Goal: Transaction & Acquisition: Purchase product/service

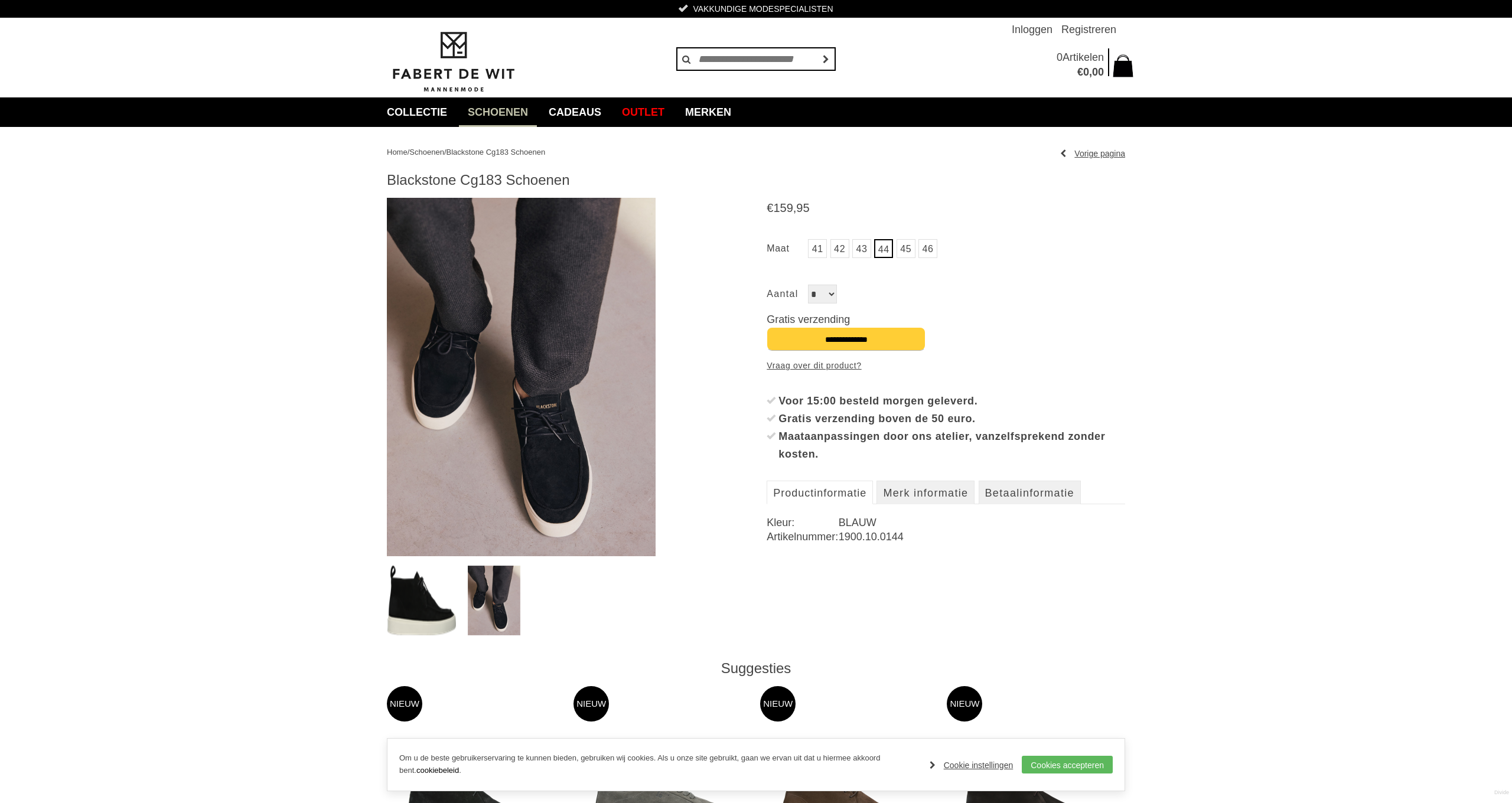
click at [437, 152] on span "Schoenen" at bounding box center [426, 152] width 35 height 9
click at [1025, 29] on link "Inloggen" at bounding box center [1032, 30] width 41 height 24
click at [1038, 30] on link "Inloggen" at bounding box center [1032, 30] width 41 height 24
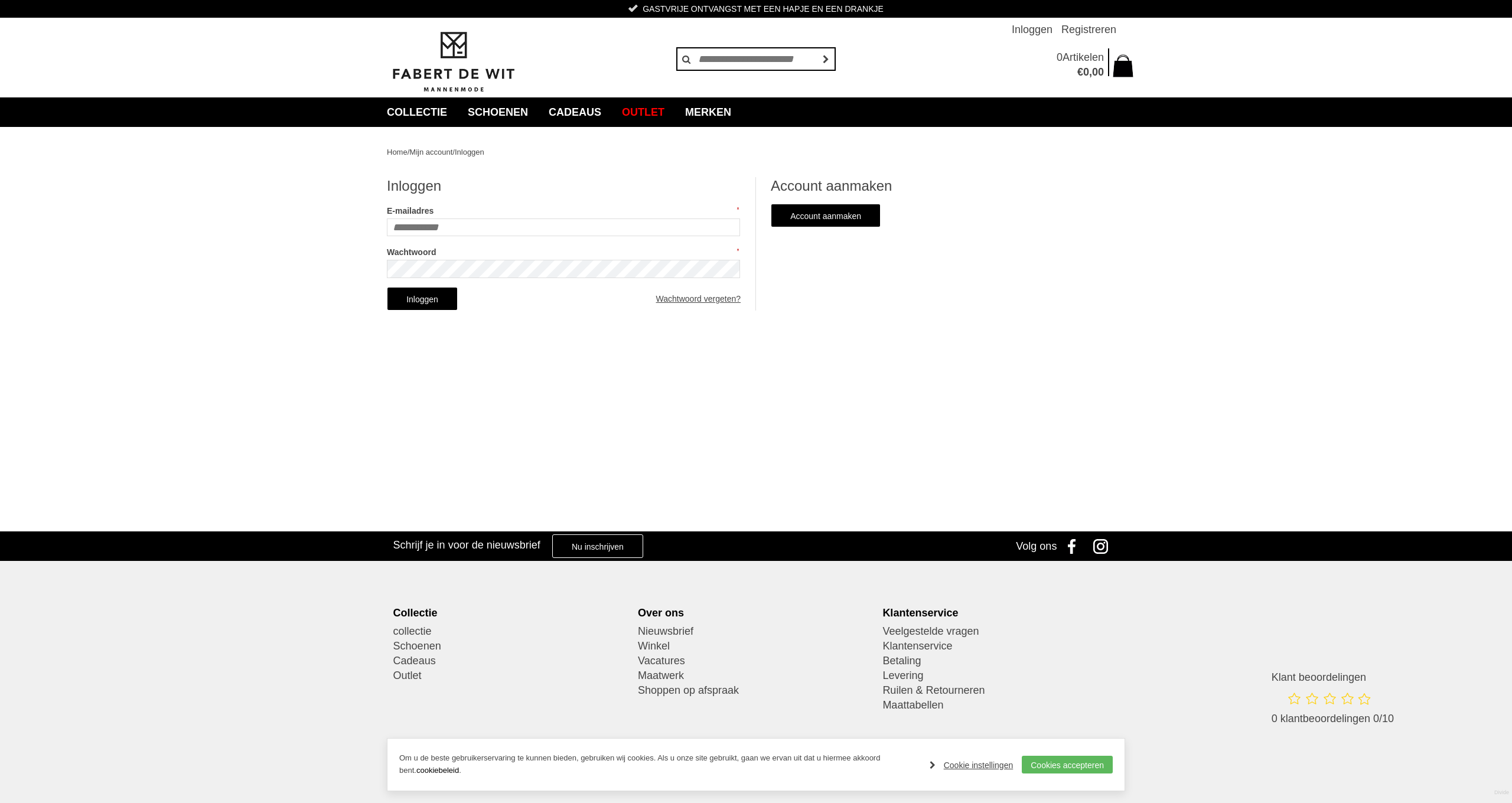
click at [443, 226] on input "E-mailadres" at bounding box center [563, 227] width 353 height 18
click at [730, 229] on input "E-mailadres" at bounding box center [563, 227] width 353 height 18
click at [419, 225] on input "E-mailadres" at bounding box center [563, 227] width 353 height 18
type input "**********"
click at [433, 298] on link "Inloggen" at bounding box center [422, 298] width 71 height 24
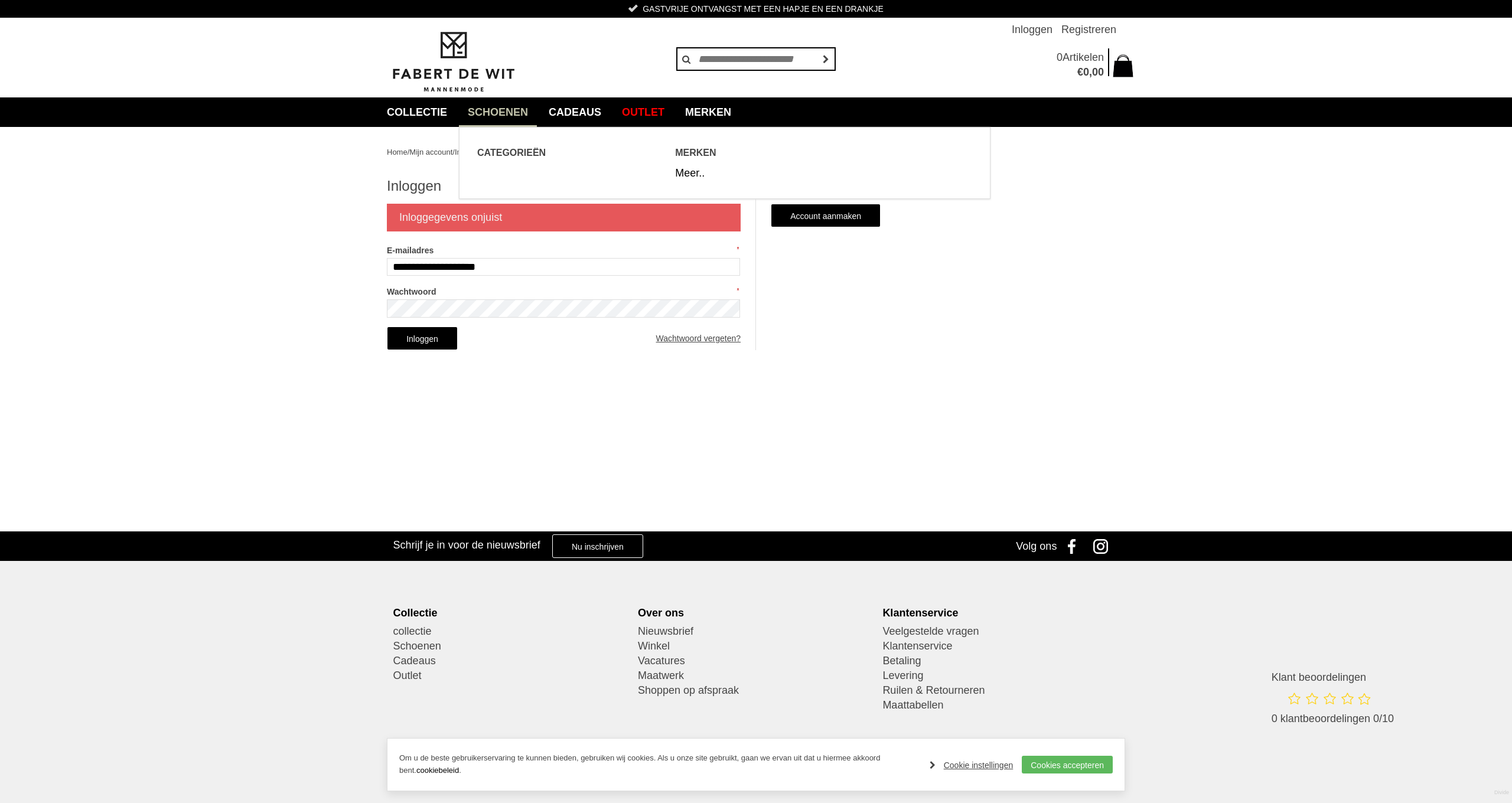
click at [517, 113] on link "Schoenen" at bounding box center [498, 112] width 78 height 30
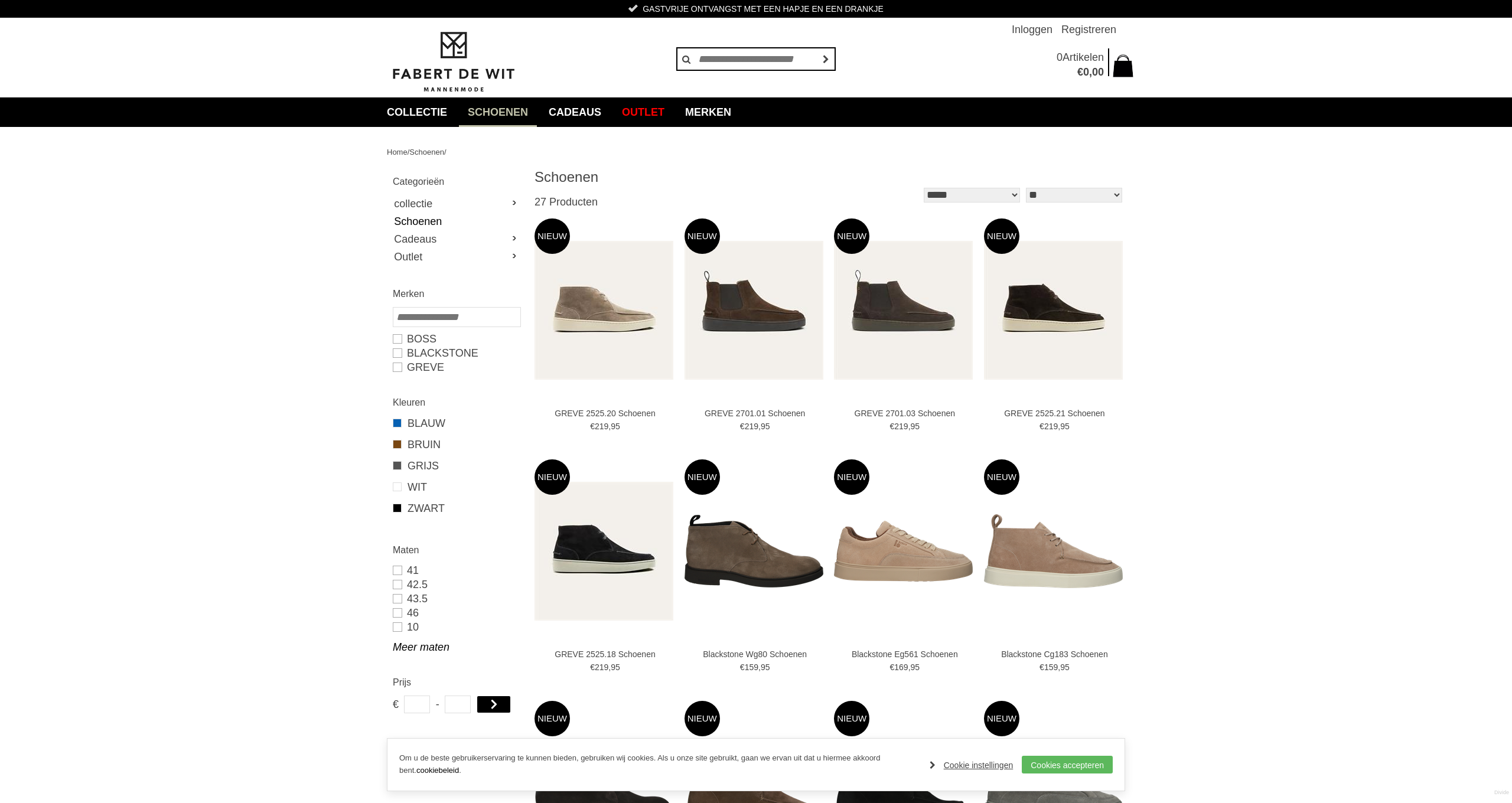
select select "*"
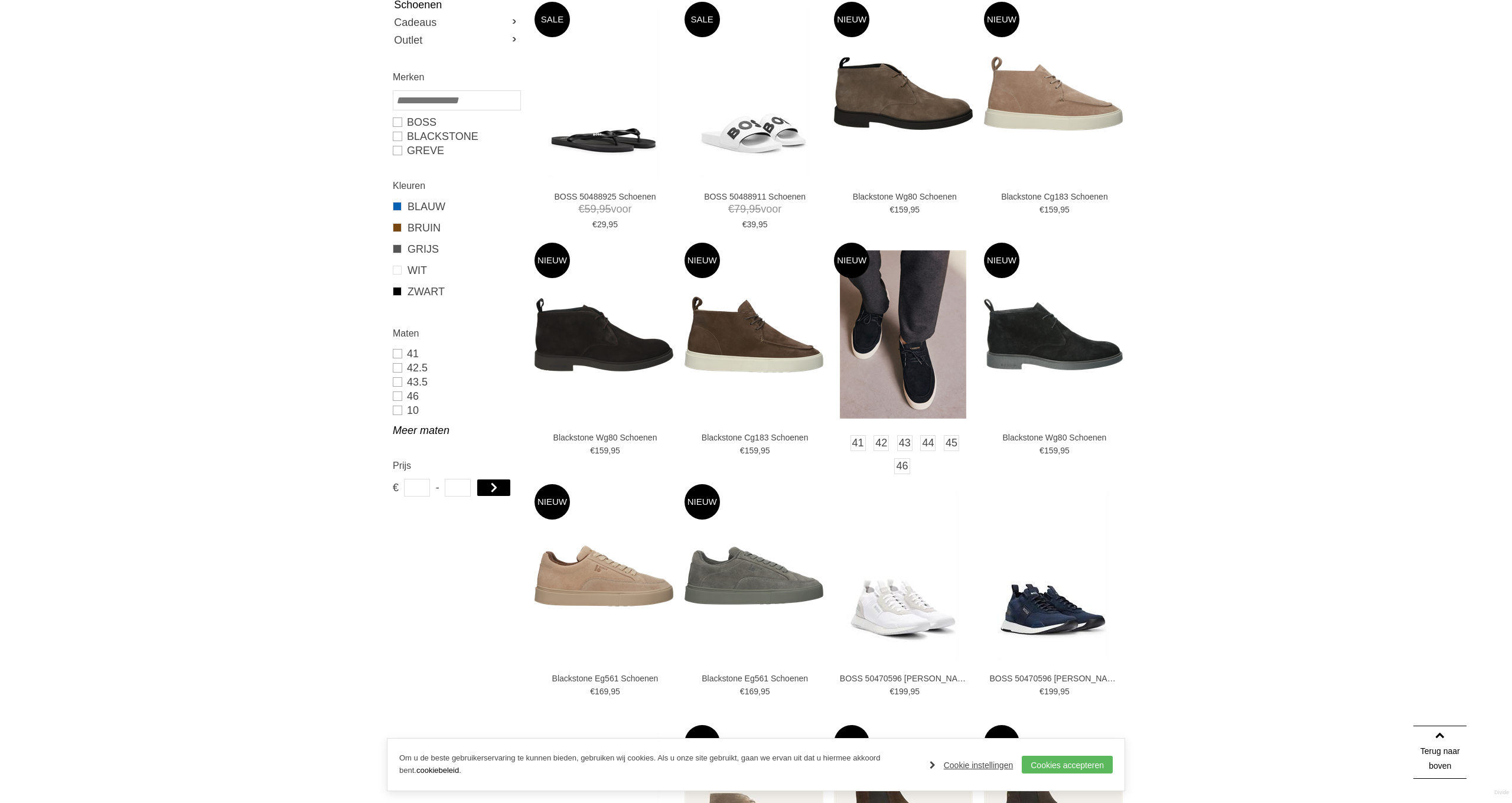
scroll to position [217, 1]
click at [929, 446] on link "44" at bounding box center [927, 444] width 17 height 17
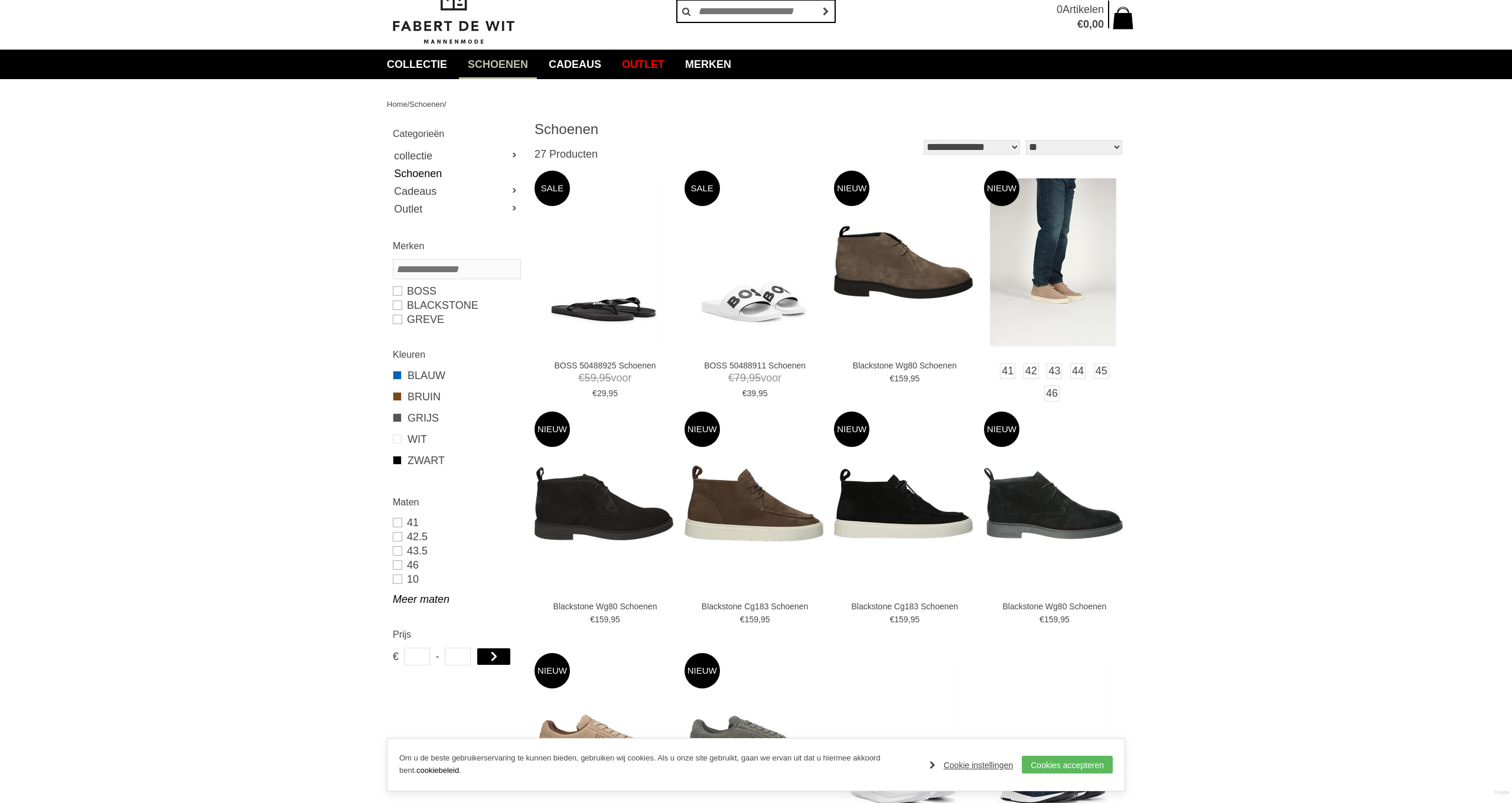
scroll to position [79, 0]
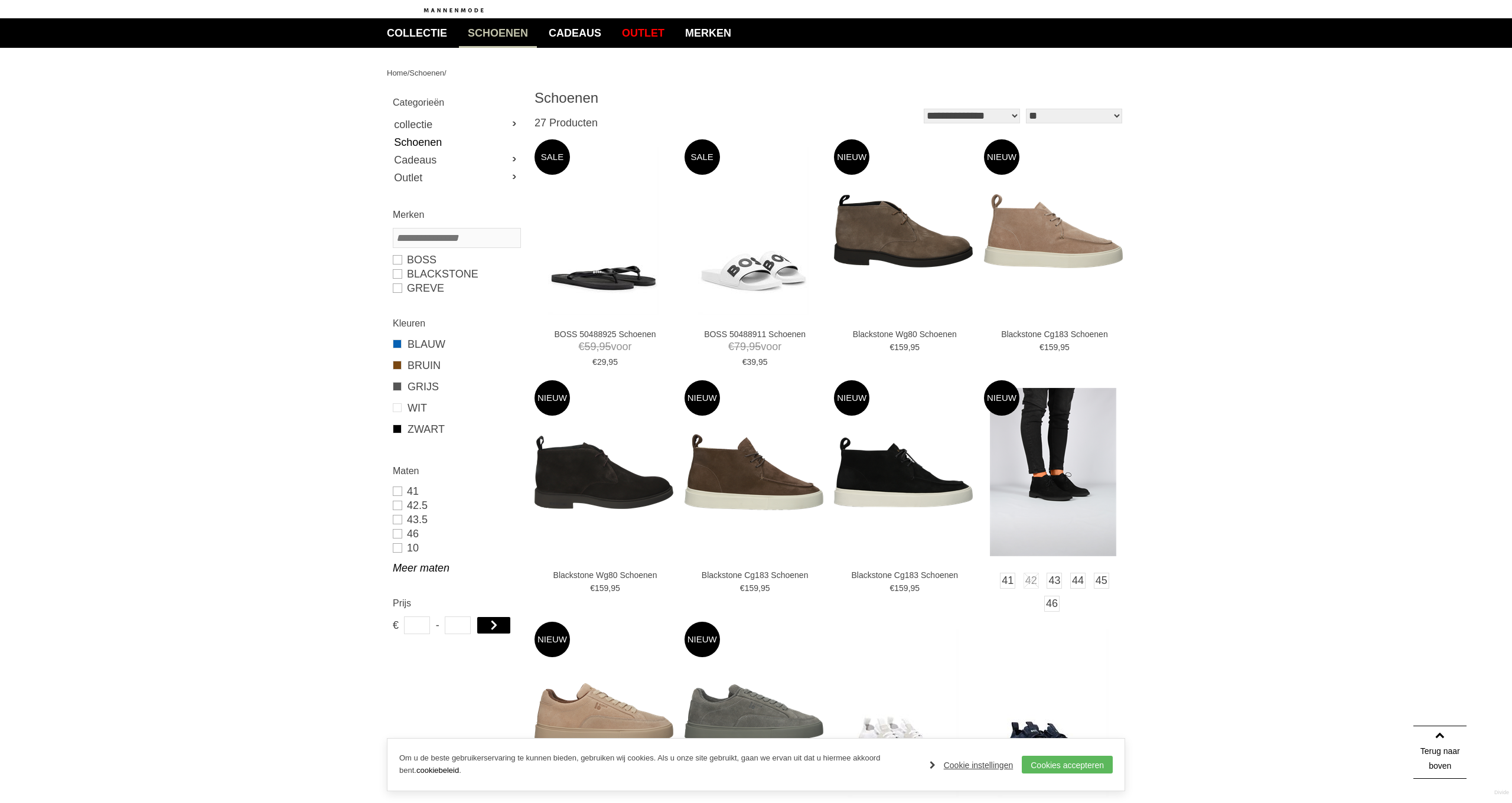
click at [1054, 475] on img at bounding box center [1053, 472] width 127 height 168
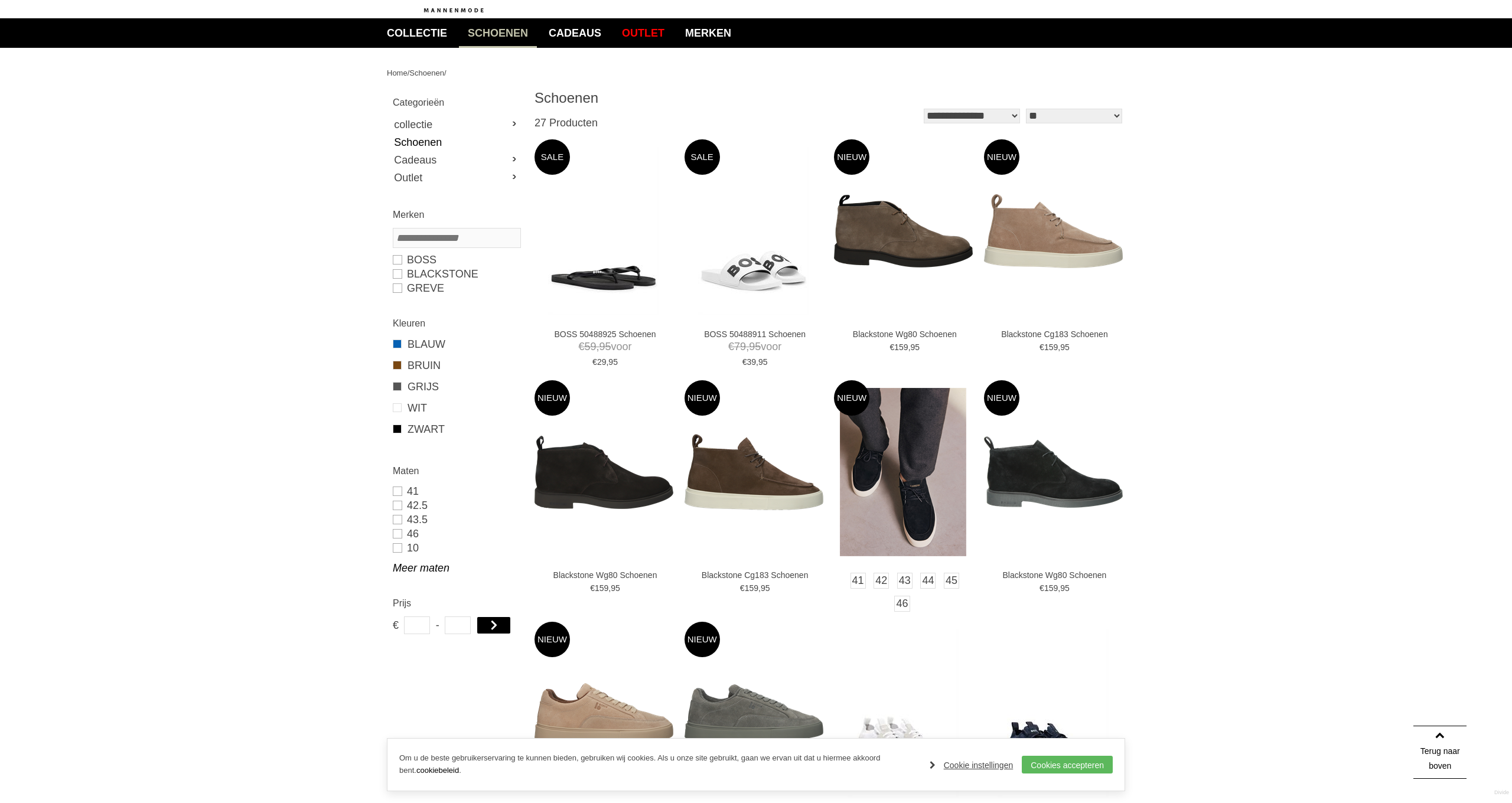
click at [883, 508] on img at bounding box center [903, 472] width 127 height 168
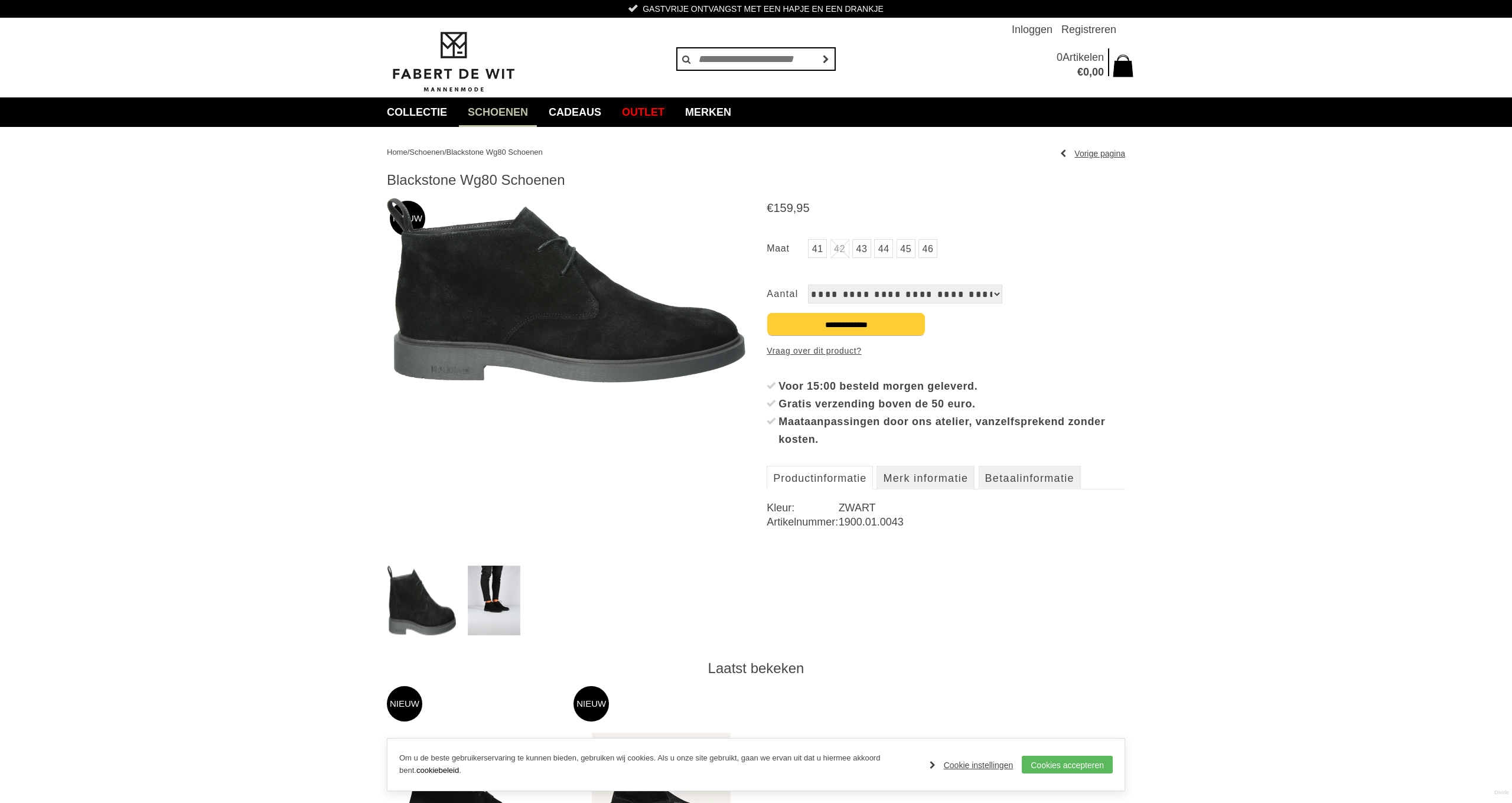
drag, startPoint x: 884, startPoint y: 250, endPoint x: 870, endPoint y: 274, distance: 27.8
click at [884, 250] on link "44" at bounding box center [883, 248] width 19 height 19
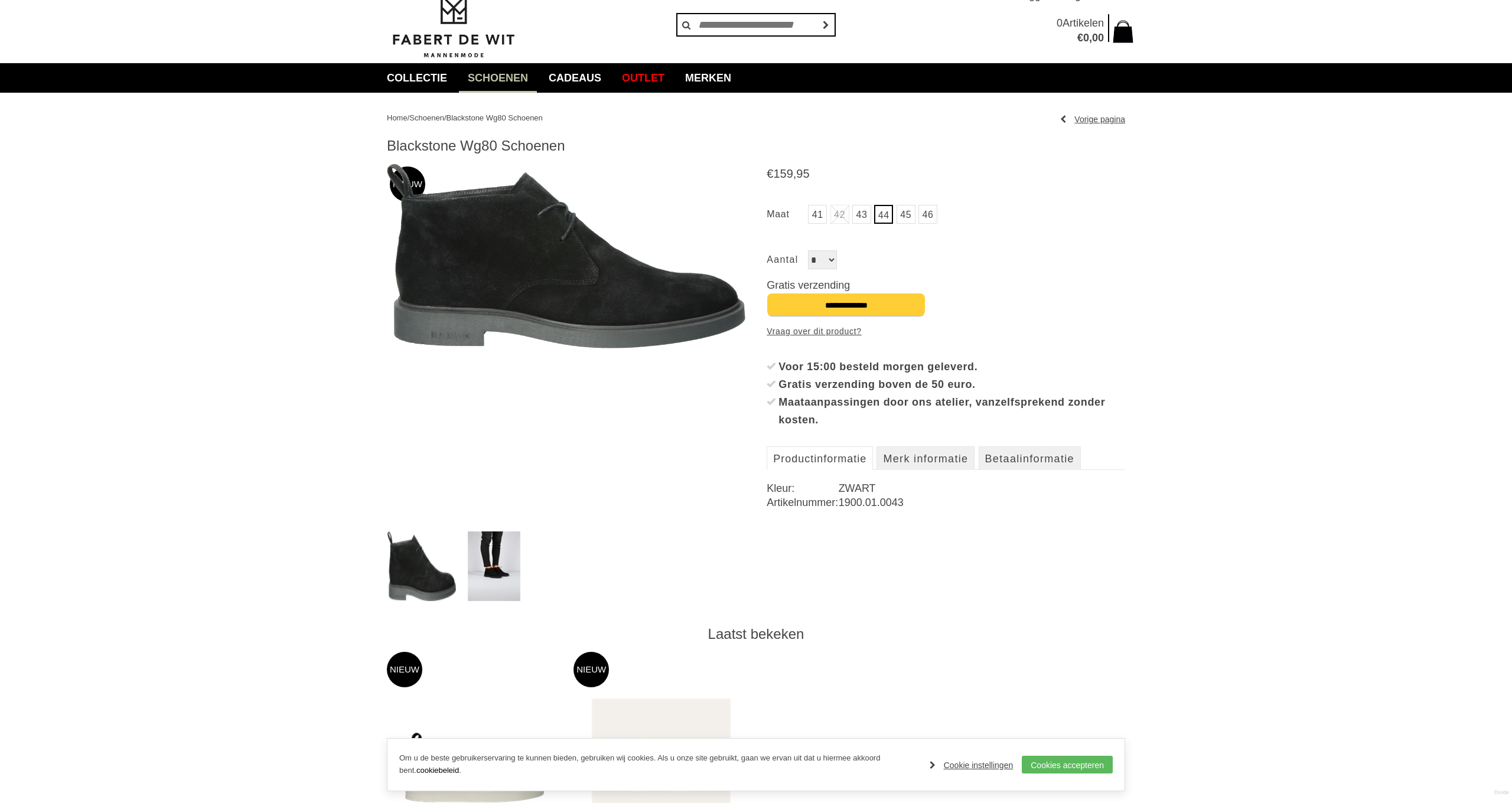
scroll to position [38, 0]
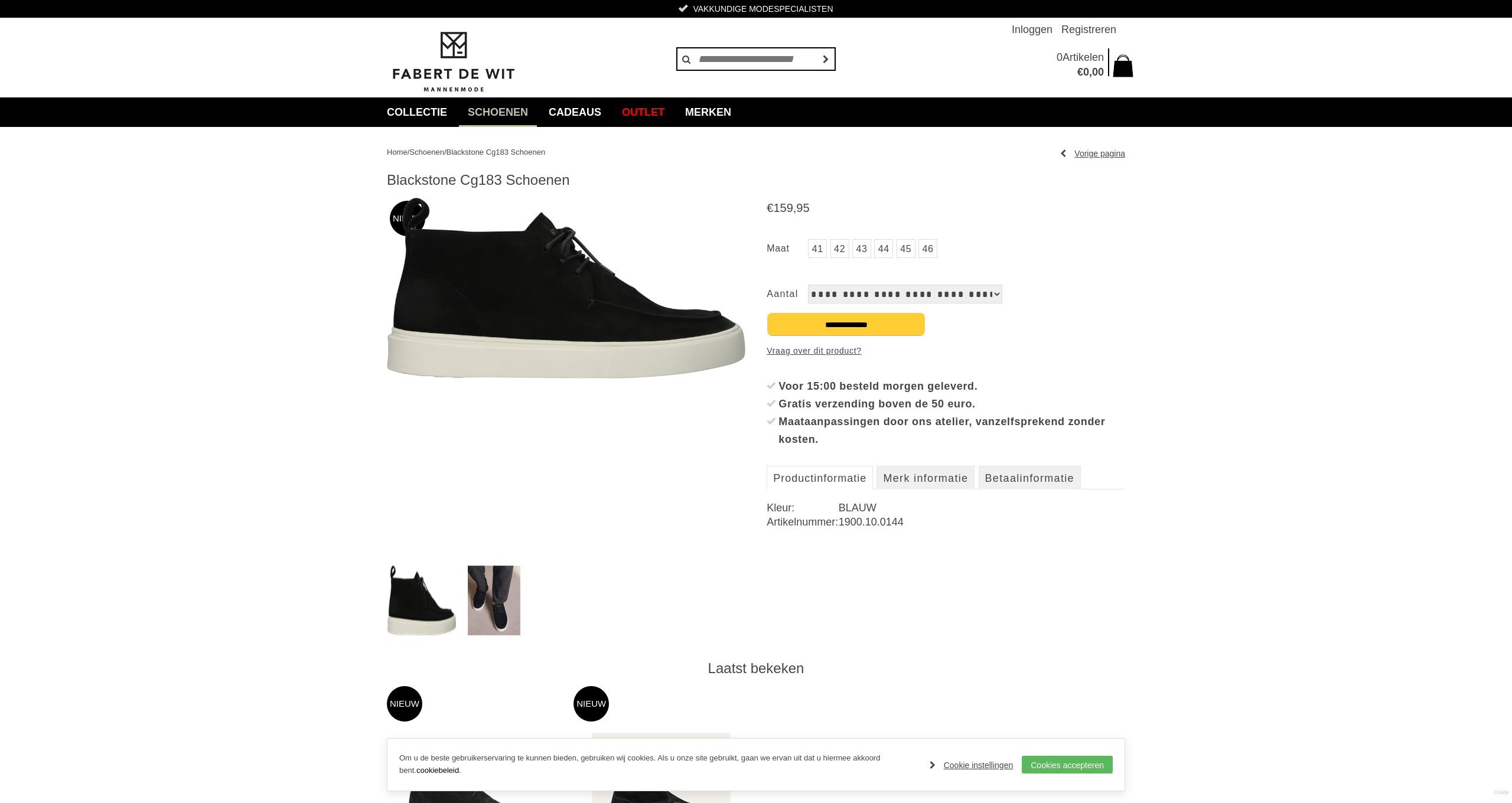
drag, startPoint x: 387, startPoint y: 177, endPoint x: 451, endPoint y: 181, distance: 64.1
click at [452, 179] on h1 "Blackstone Cg183 Schoenen" at bounding box center [755, 180] width 738 height 18
copy h1 "Blackstone"
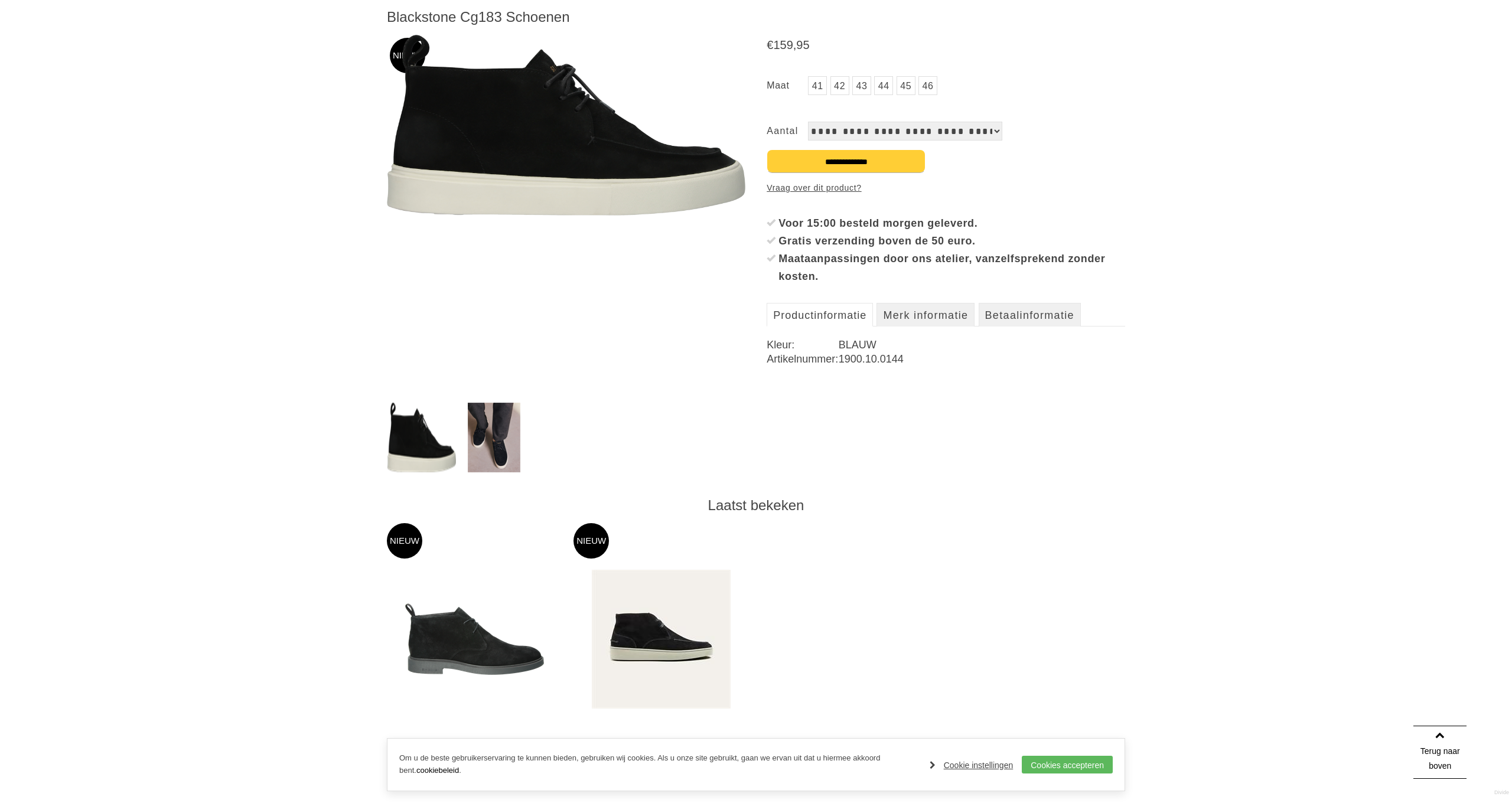
scroll to position [166, 0]
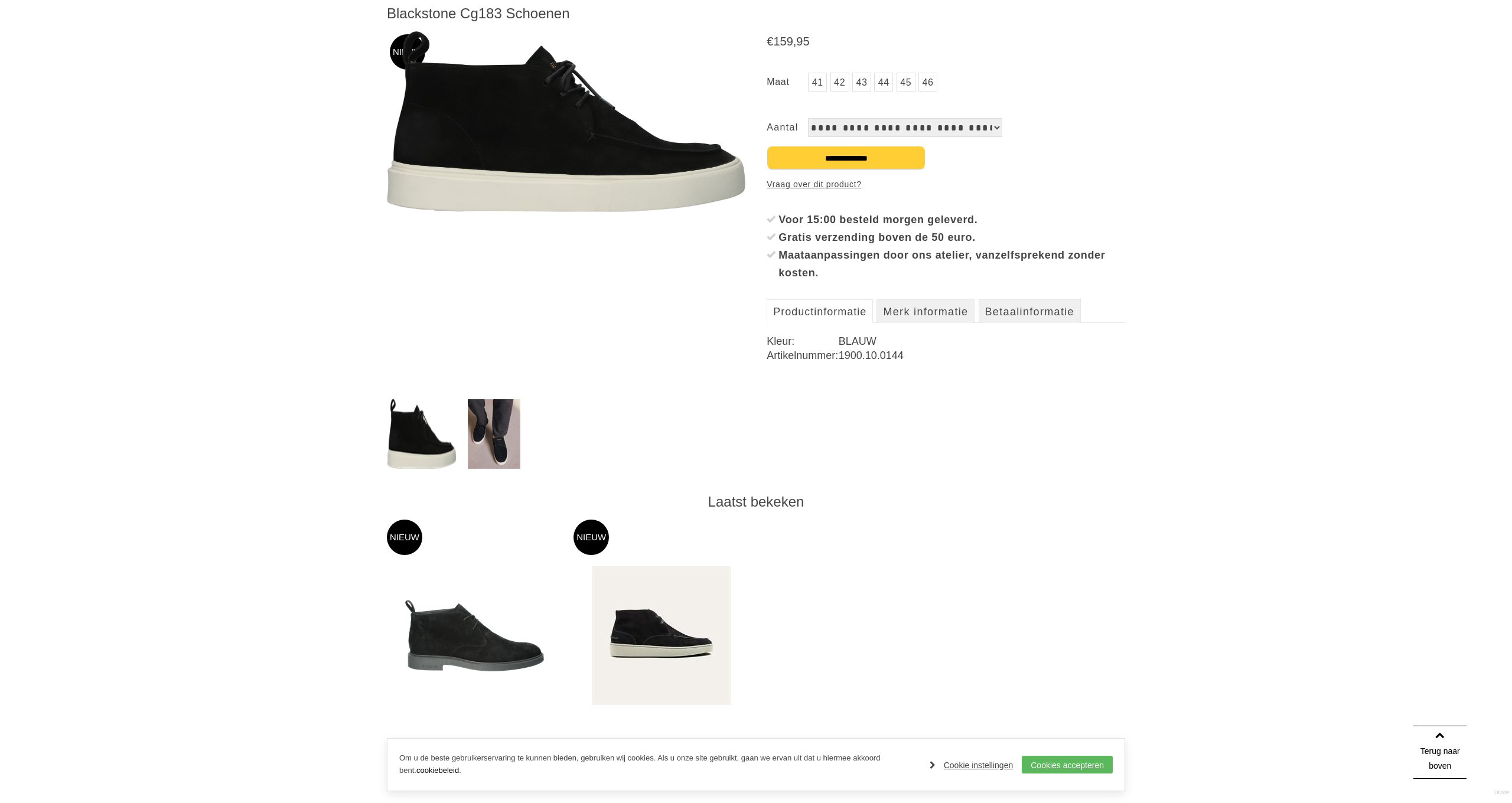
click at [495, 439] on img at bounding box center [494, 434] width 53 height 70
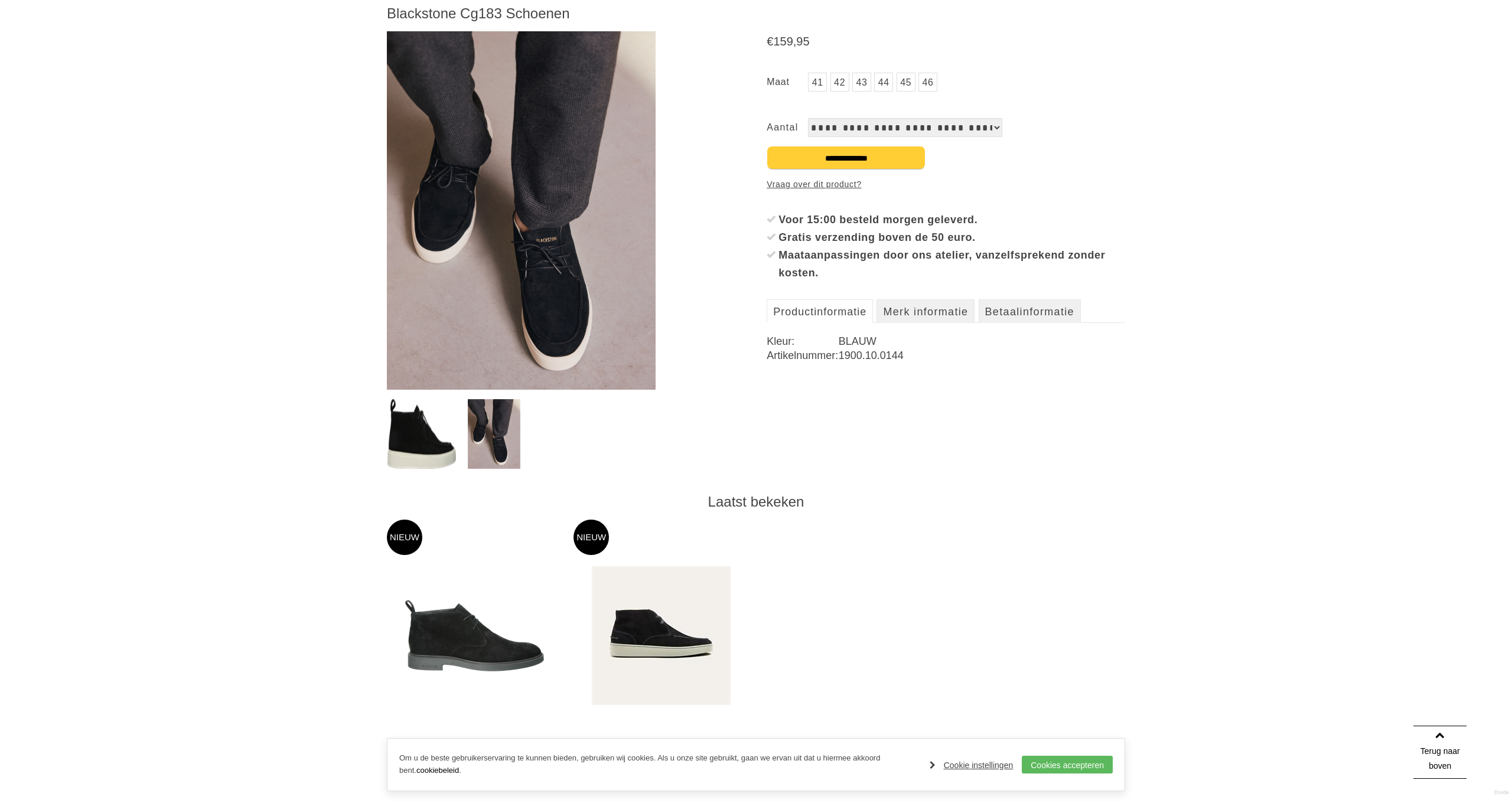
click at [541, 312] on img at bounding box center [521, 210] width 269 height 359
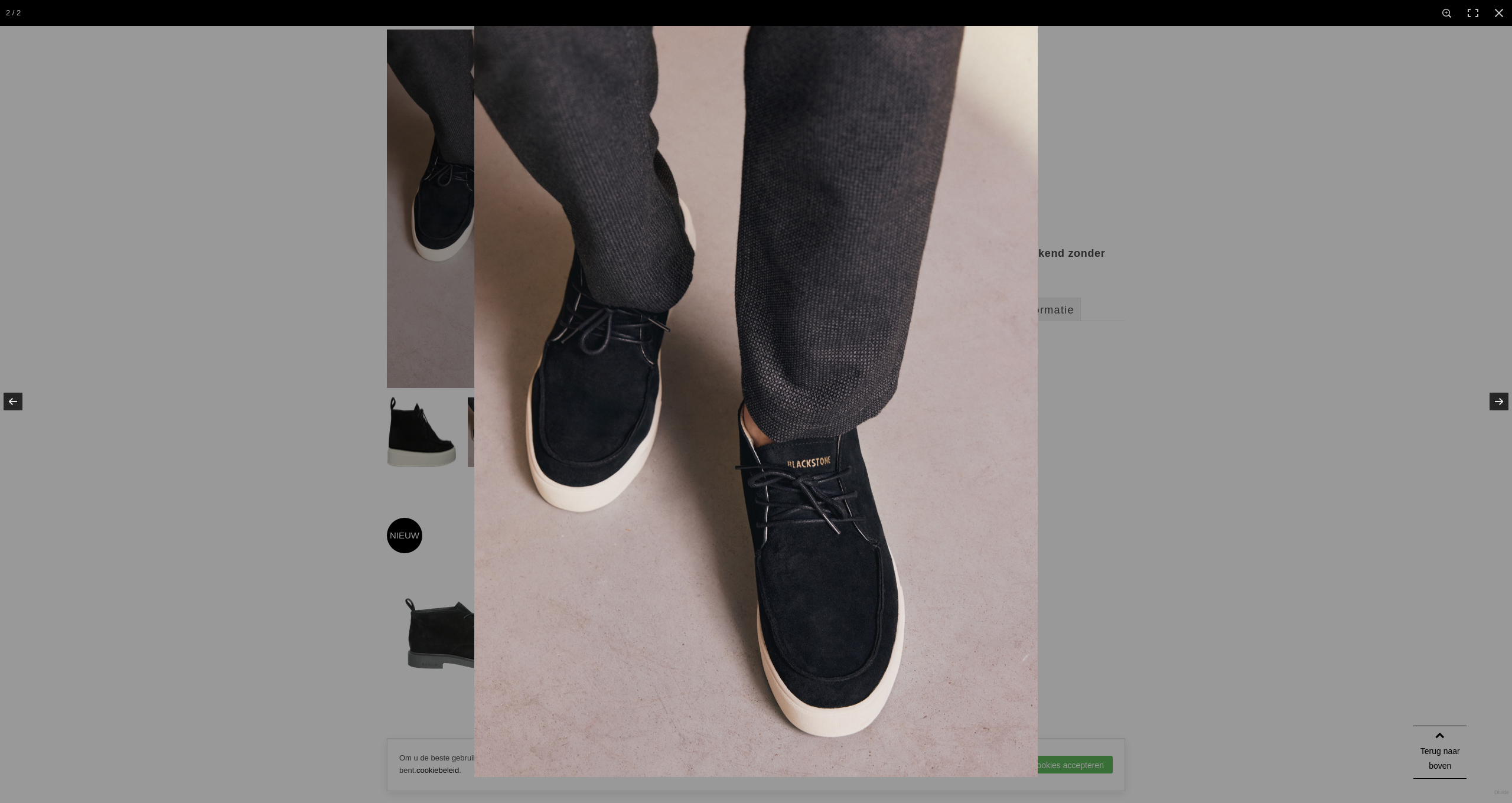
scroll to position [168, 0]
click at [1495, 16] on link at bounding box center [1499, 13] width 26 height 26
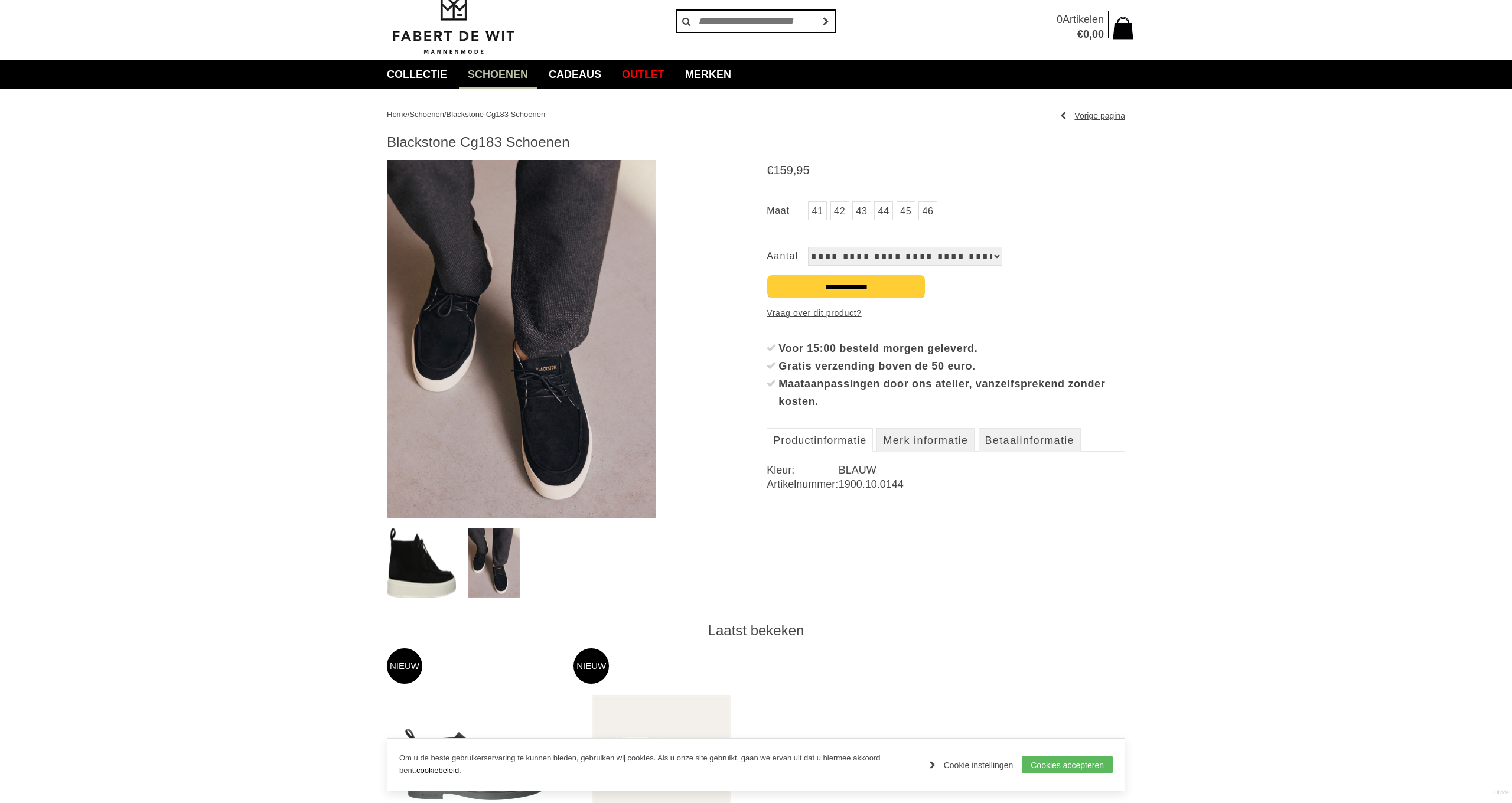
scroll to position [44, 0]
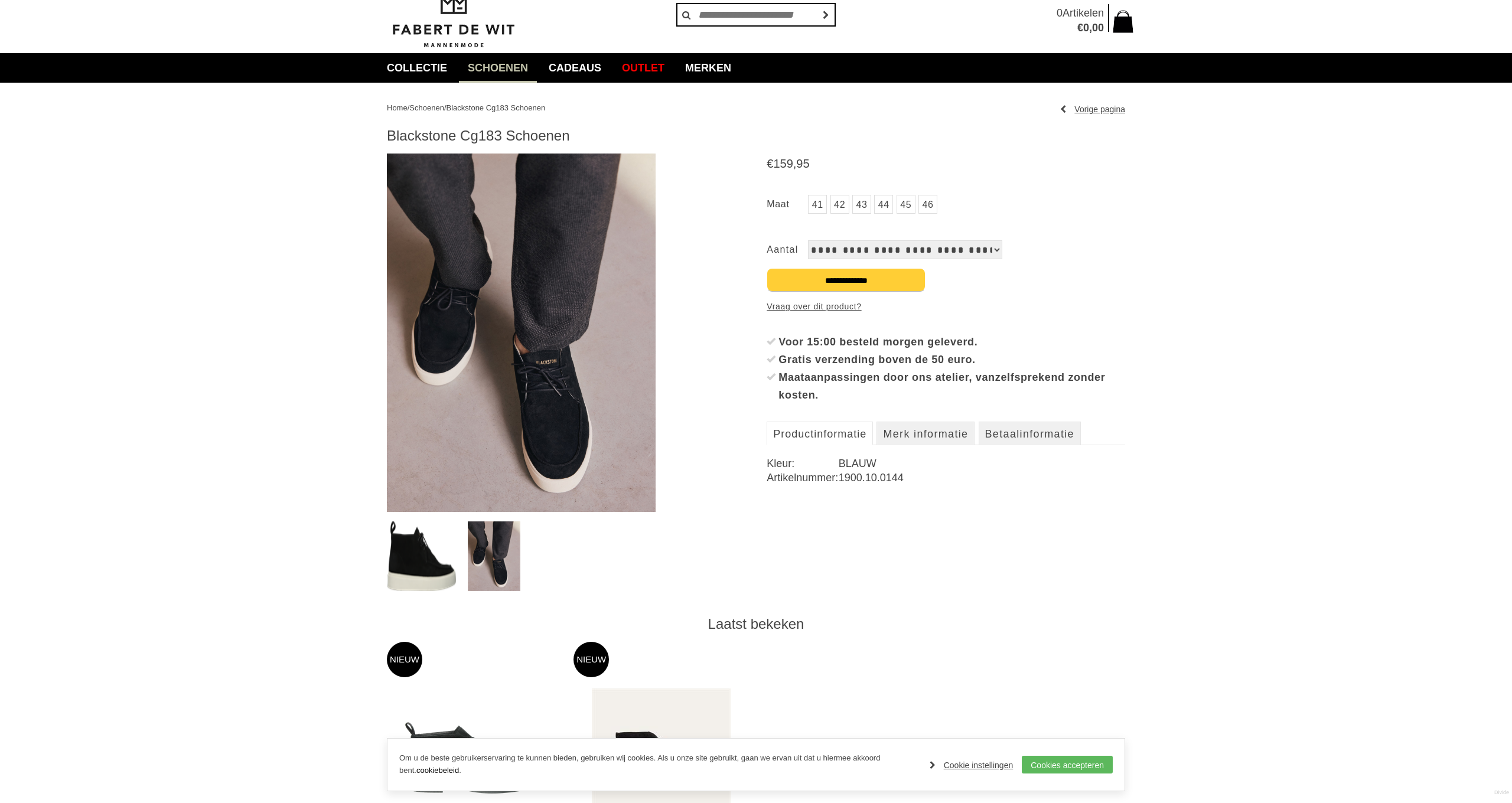
click at [550, 367] on img at bounding box center [521, 333] width 269 height 359
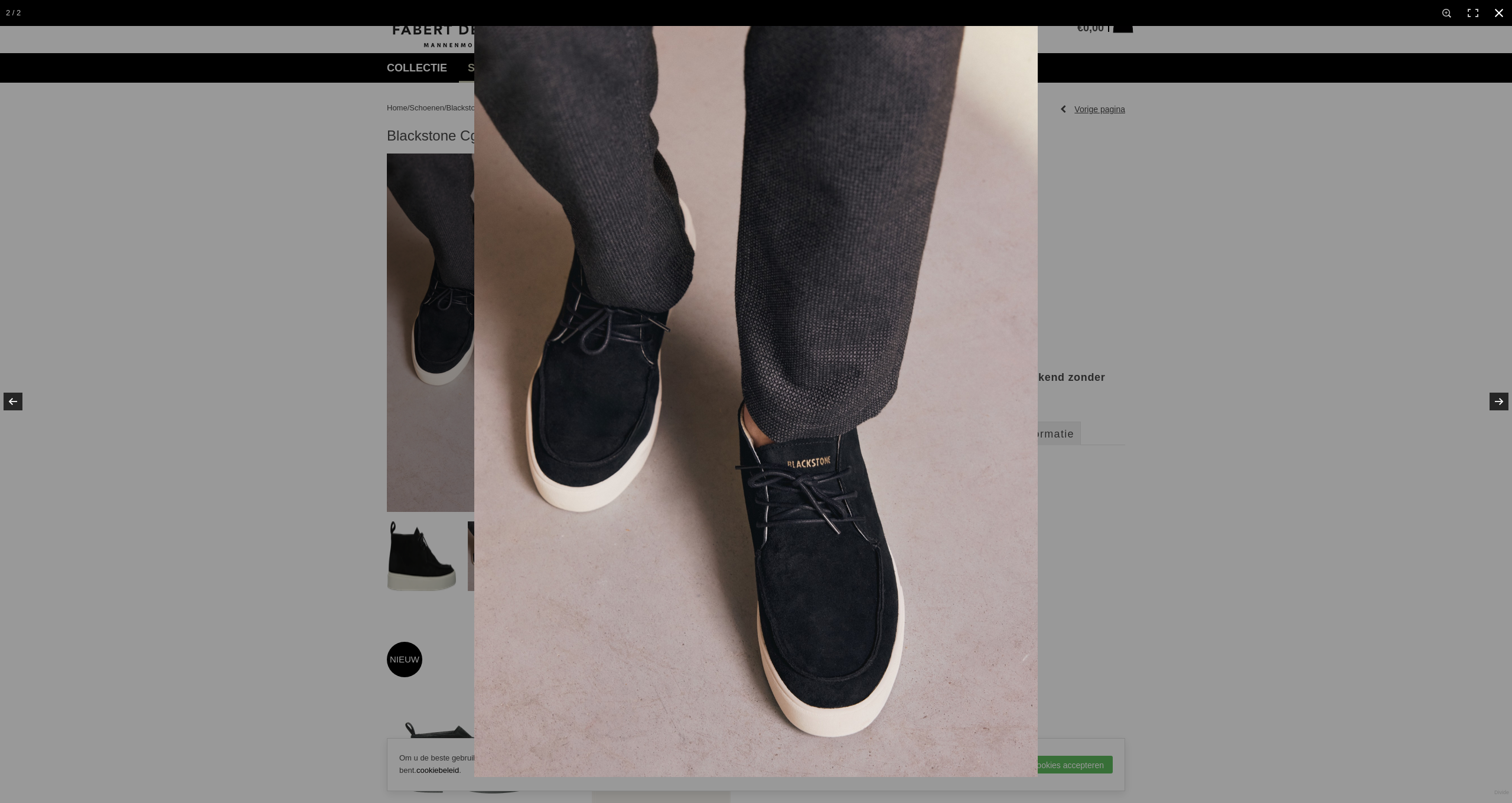
click at [395, 585] on div at bounding box center [756, 402] width 1512 height 803
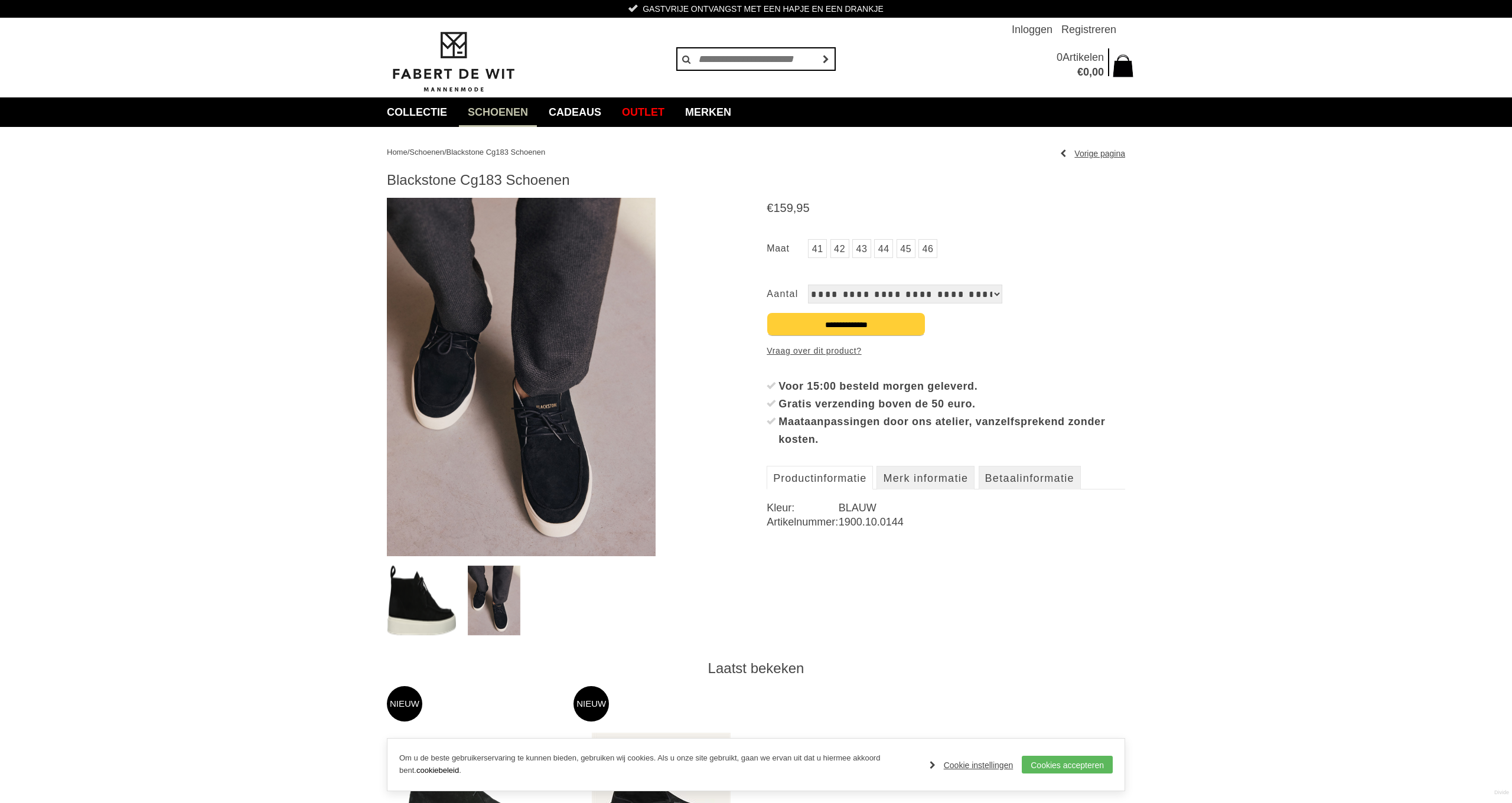
scroll to position [0, 0]
drag, startPoint x: 885, startPoint y: 250, endPoint x: 880, endPoint y: 263, distance: 13.9
click at [885, 250] on link "44" at bounding box center [883, 248] width 19 height 19
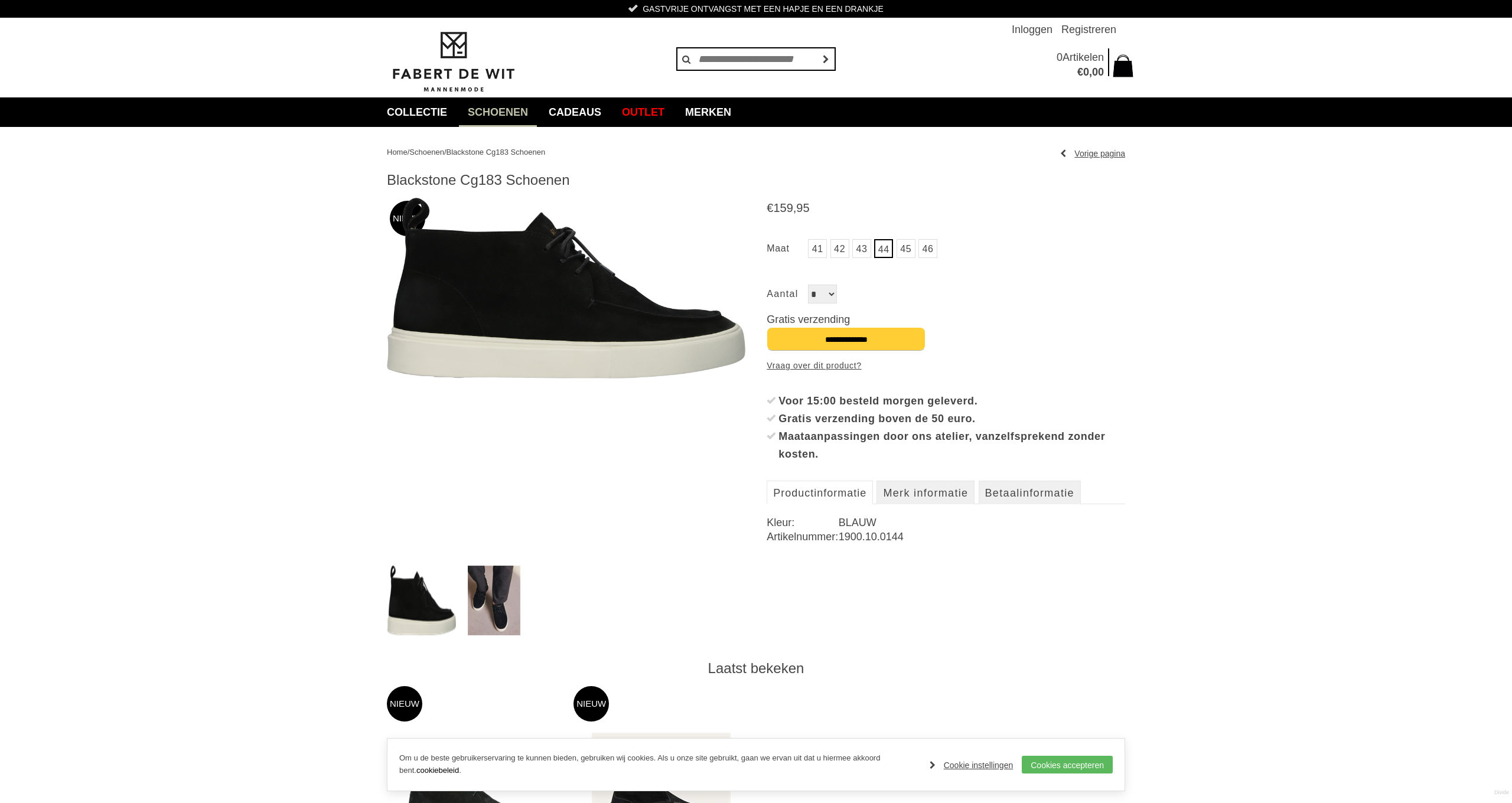
drag, startPoint x: 389, startPoint y: 178, endPoint x: 497, endPoint y: 180, distance: 108.0
click at [497, 180] on h1 "Blackstone Cg183 Schoenen" at bounding box center [755, 180] width 738 height 18
click at [519, 348] on img at bounding box center [566, 288] width 359 height 181
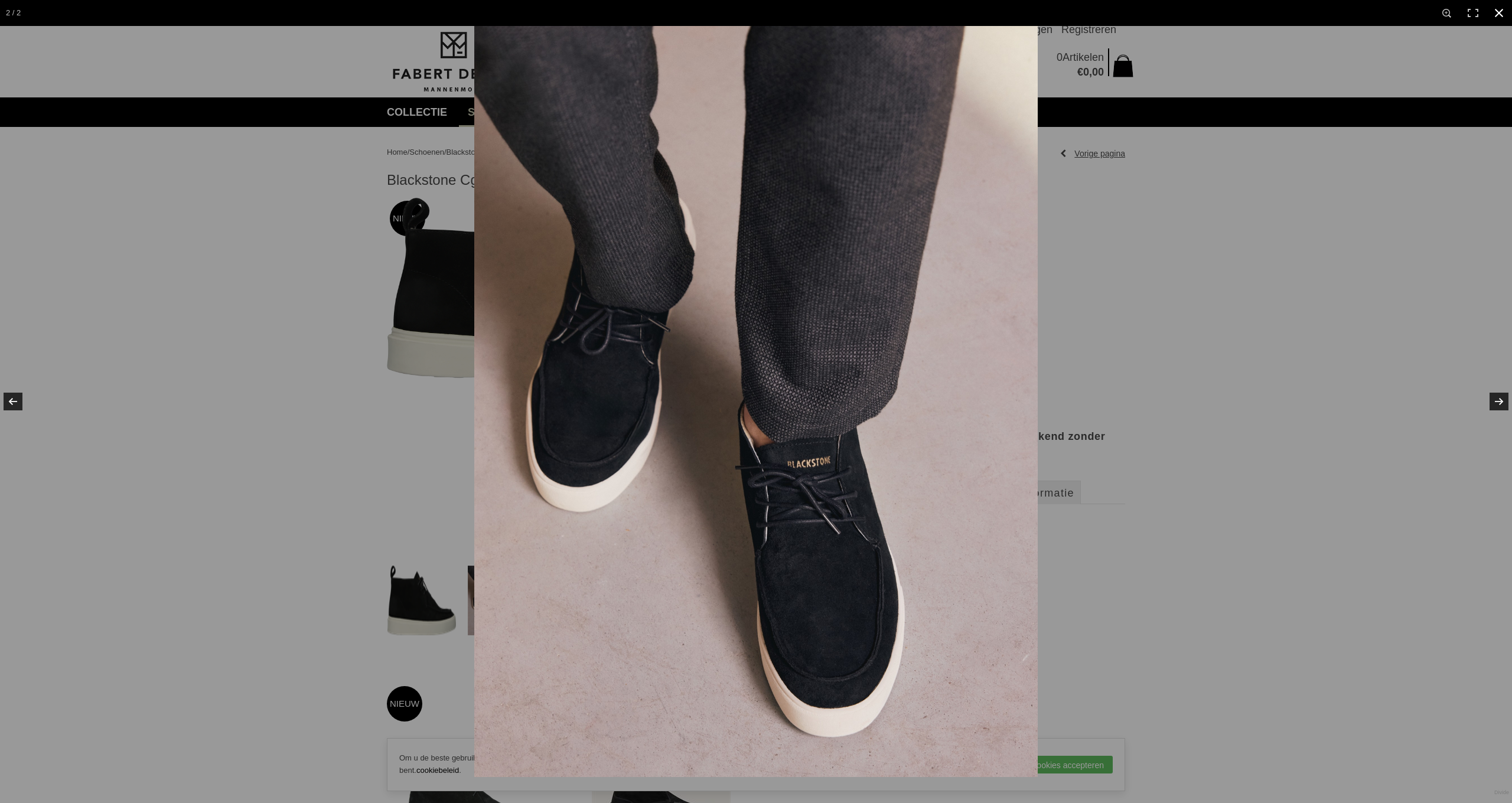
click at [1058, 363] on div at bounding box center [1230, 428] width 1512 height 803
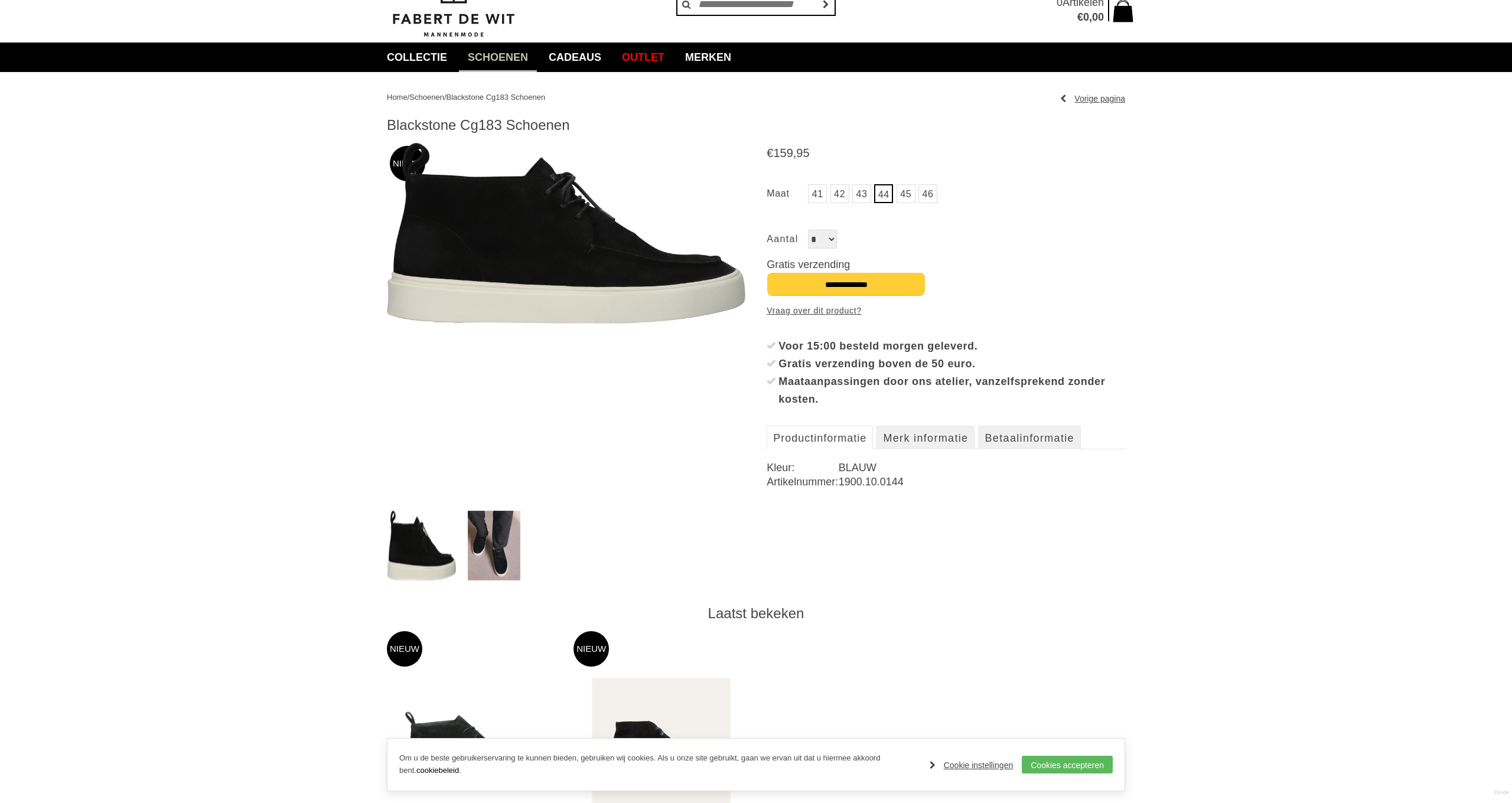
scroll to position [56, 0]
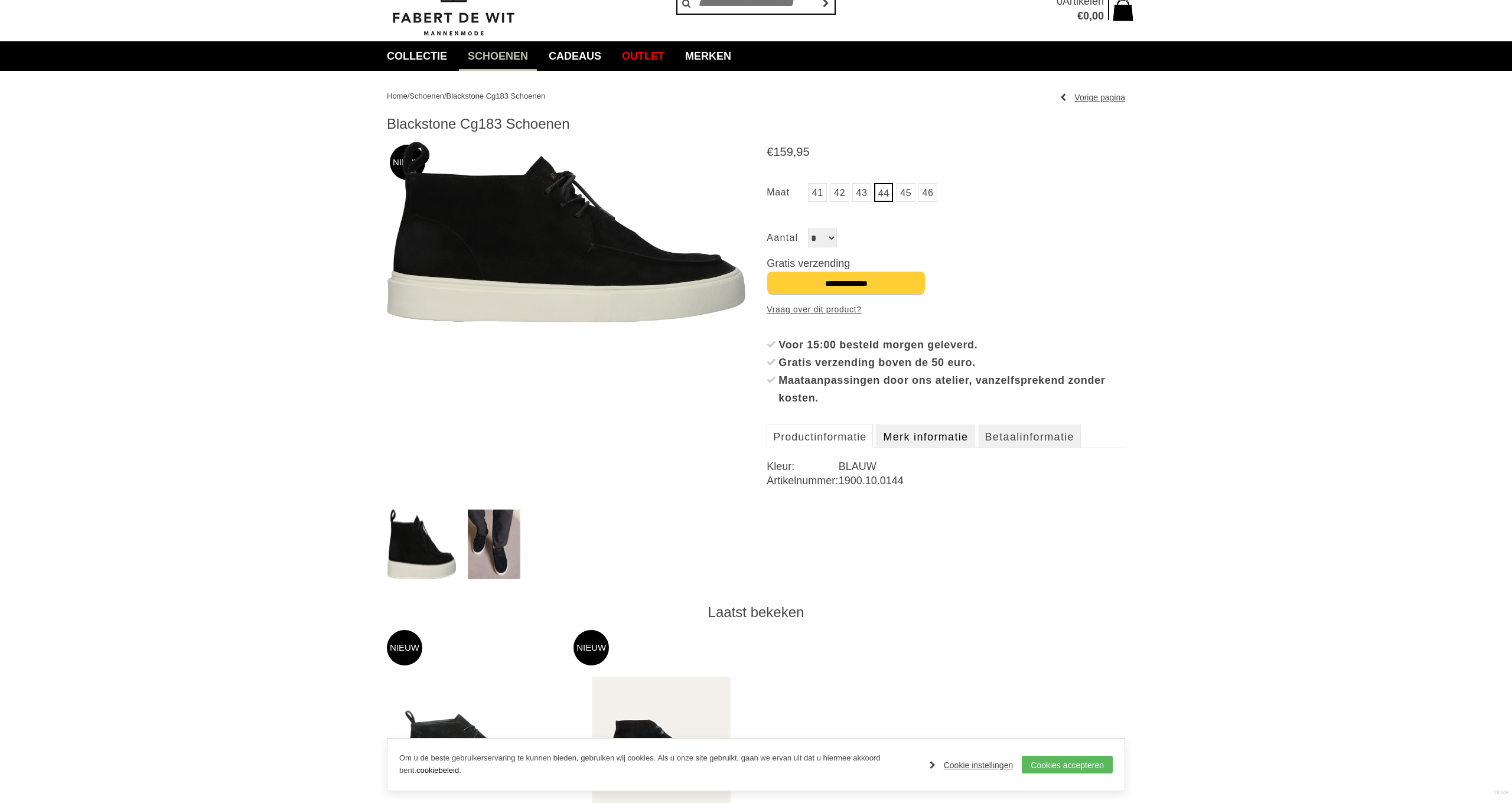
click at [947, 435] on link "Merk informatie" at bounding box center [925, 436] width 98 height 24
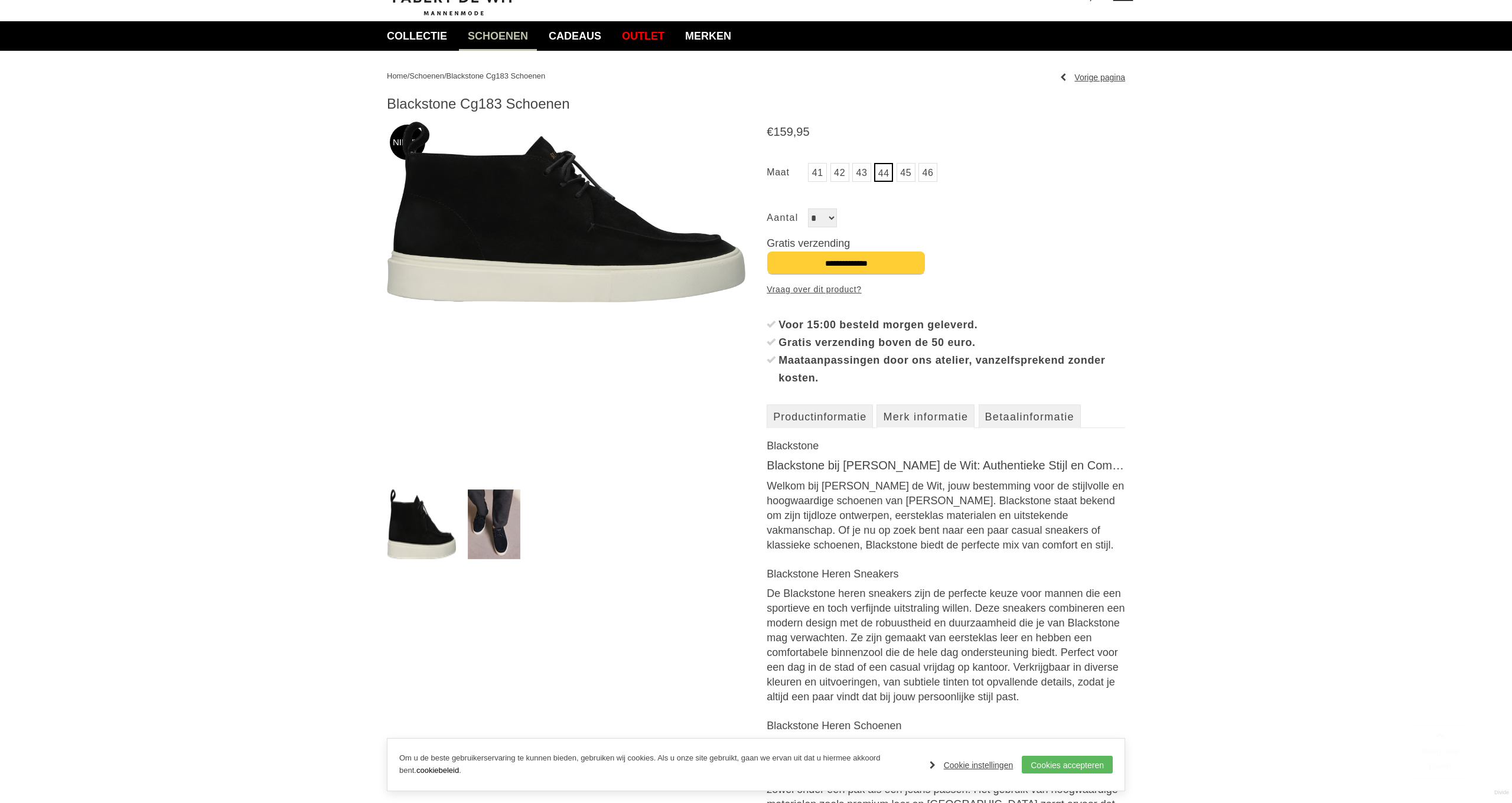
scroll to position [88, 0]
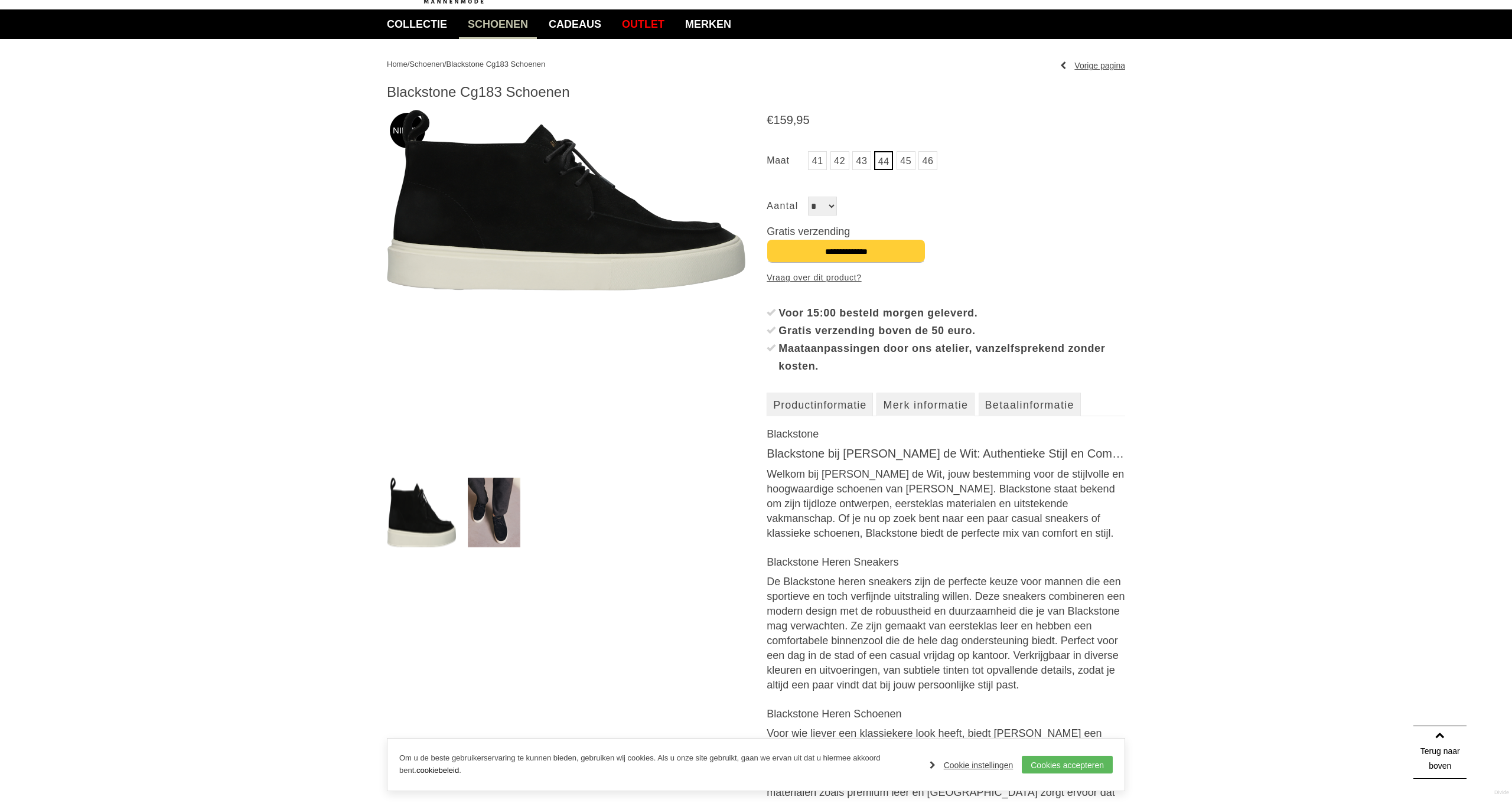
click at [495, 508] on img at bounding box center [494, 513] width 53 height 70
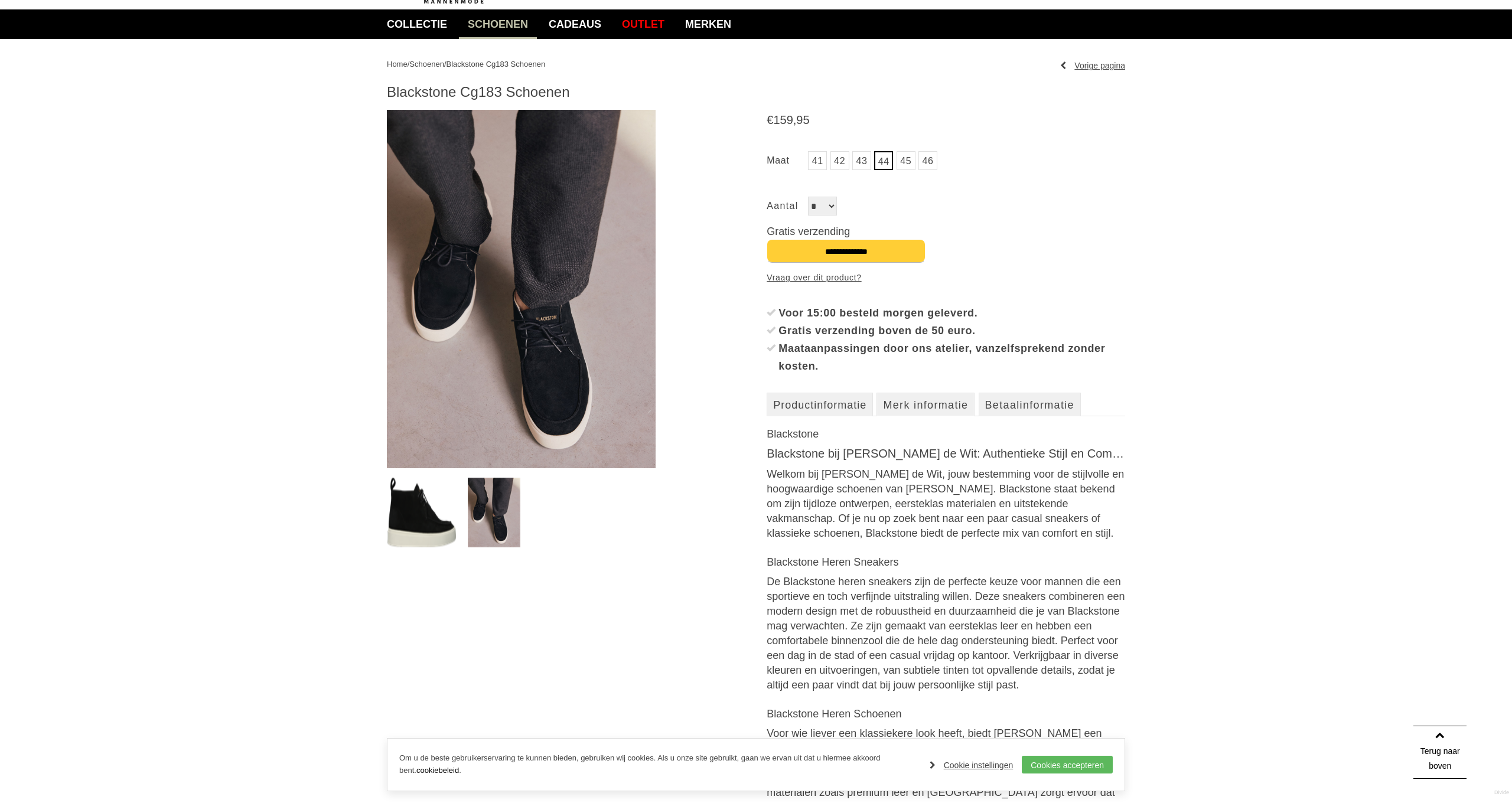
click at [554, 393] on img at bounding box center [521, 289] width 269 height 359
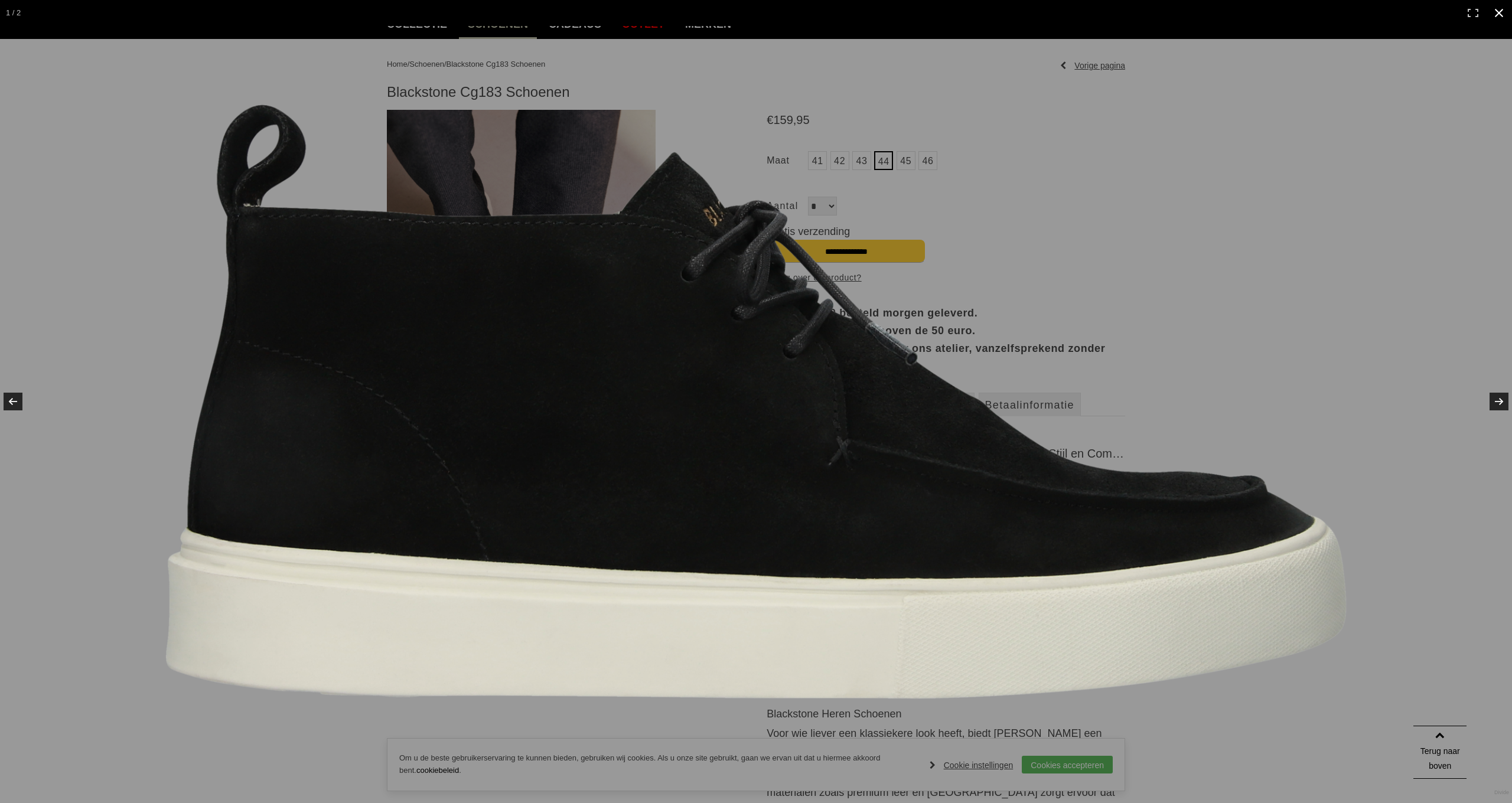
click at [1495, 16] on link at bounding box center [1499, 13] width 26 height 26
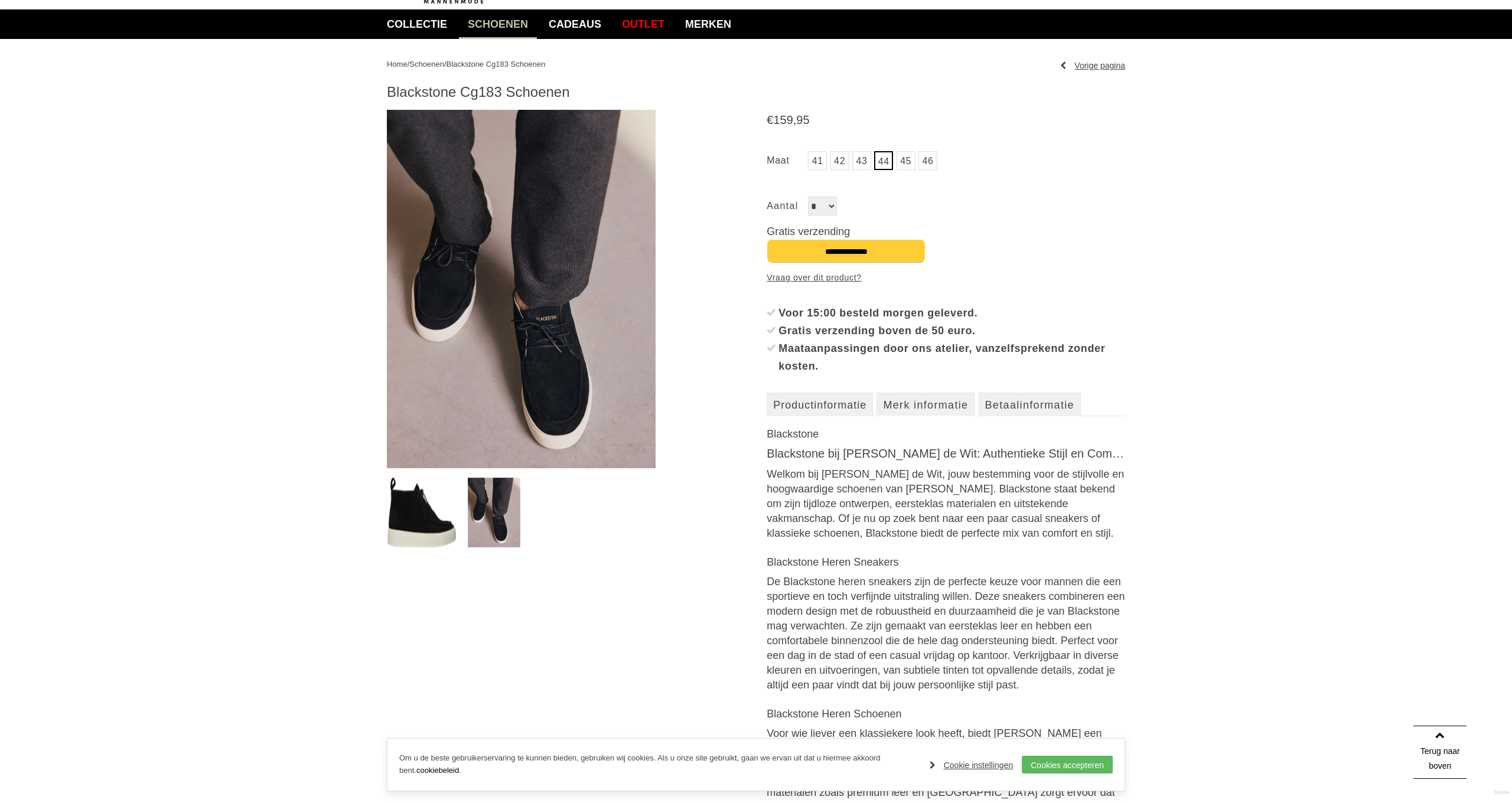
click at [492, 64] on span "Blackstone Cg183 Schoenen" at bounding box center [496, 64] width 99 height 9
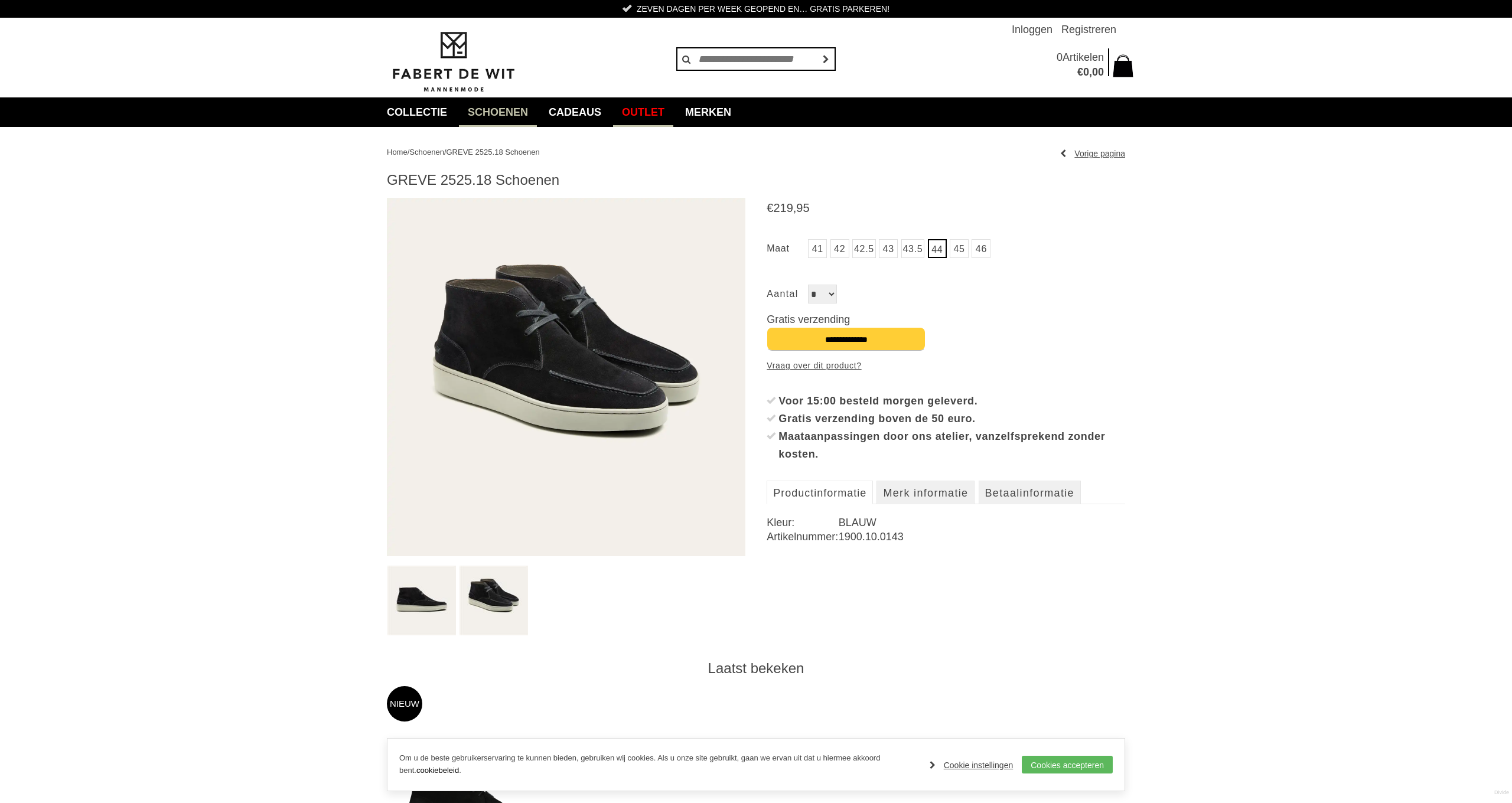
click at [655, 115] on link "Outlet" at bounding box center [643, 112] width 60 height 30
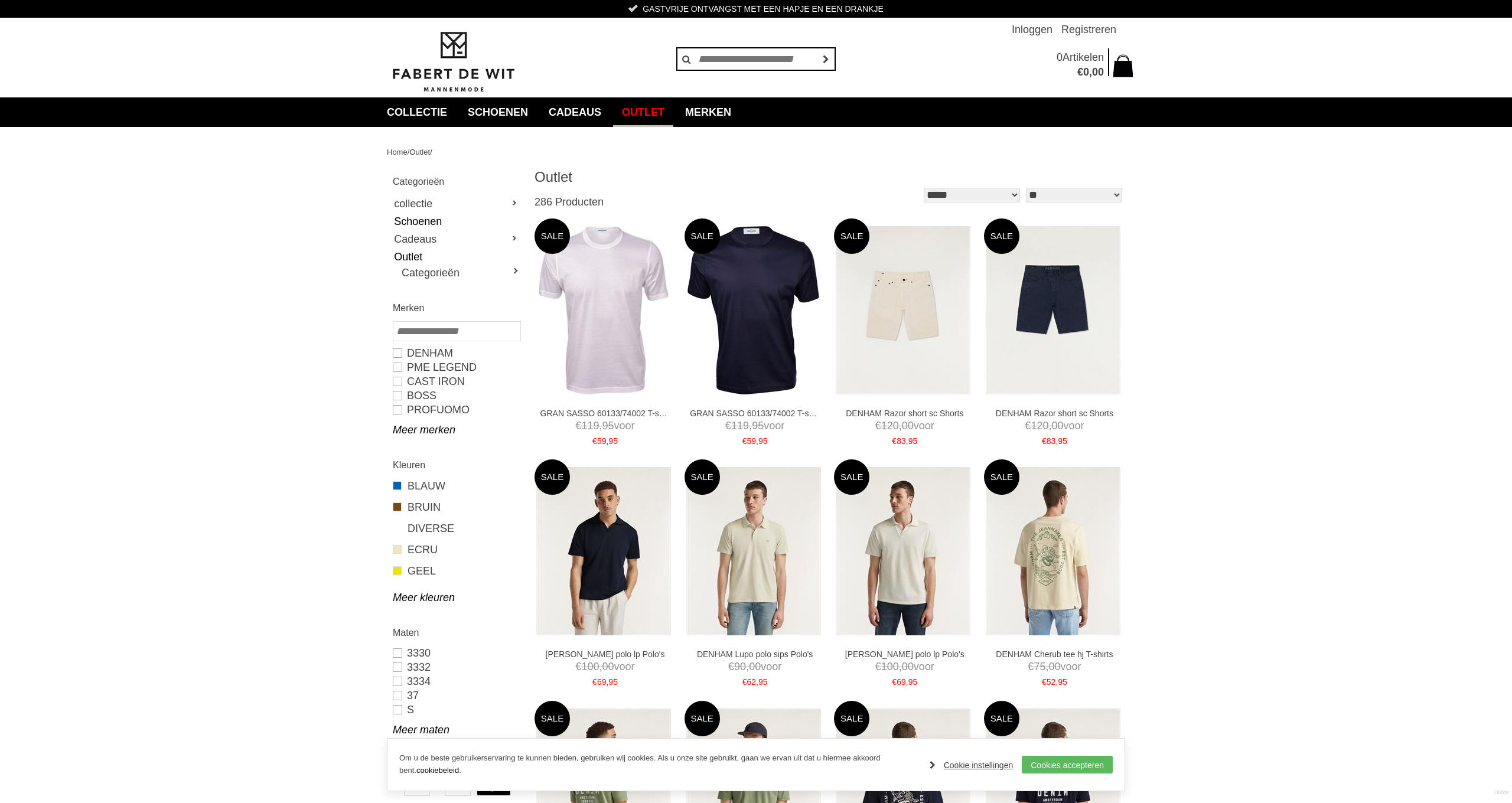
click at [413, 218] on link "Schoenen" at bounding box center [456, 222] width 127 height 18
type input "**"
type input "***"
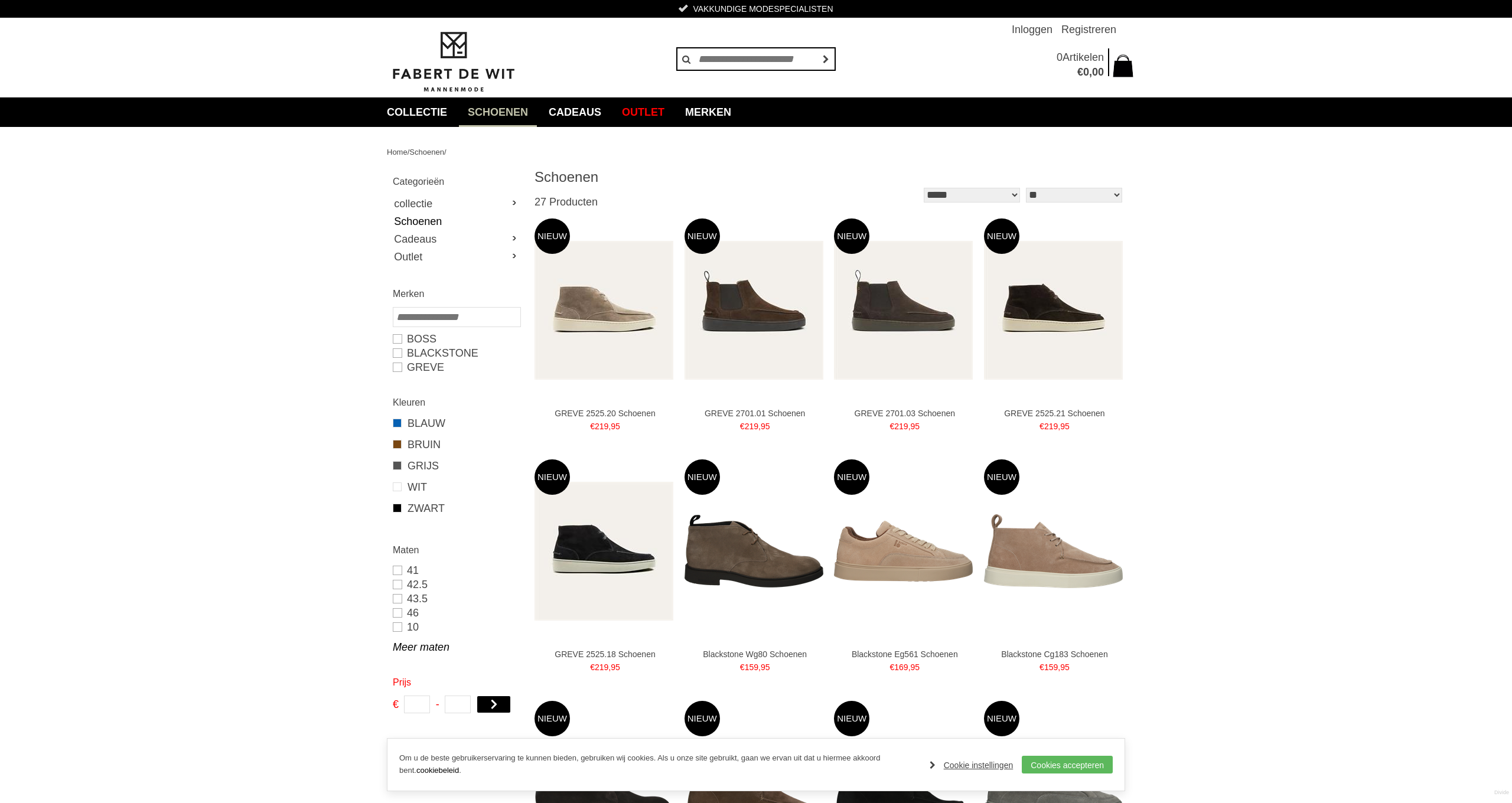
select select "*"
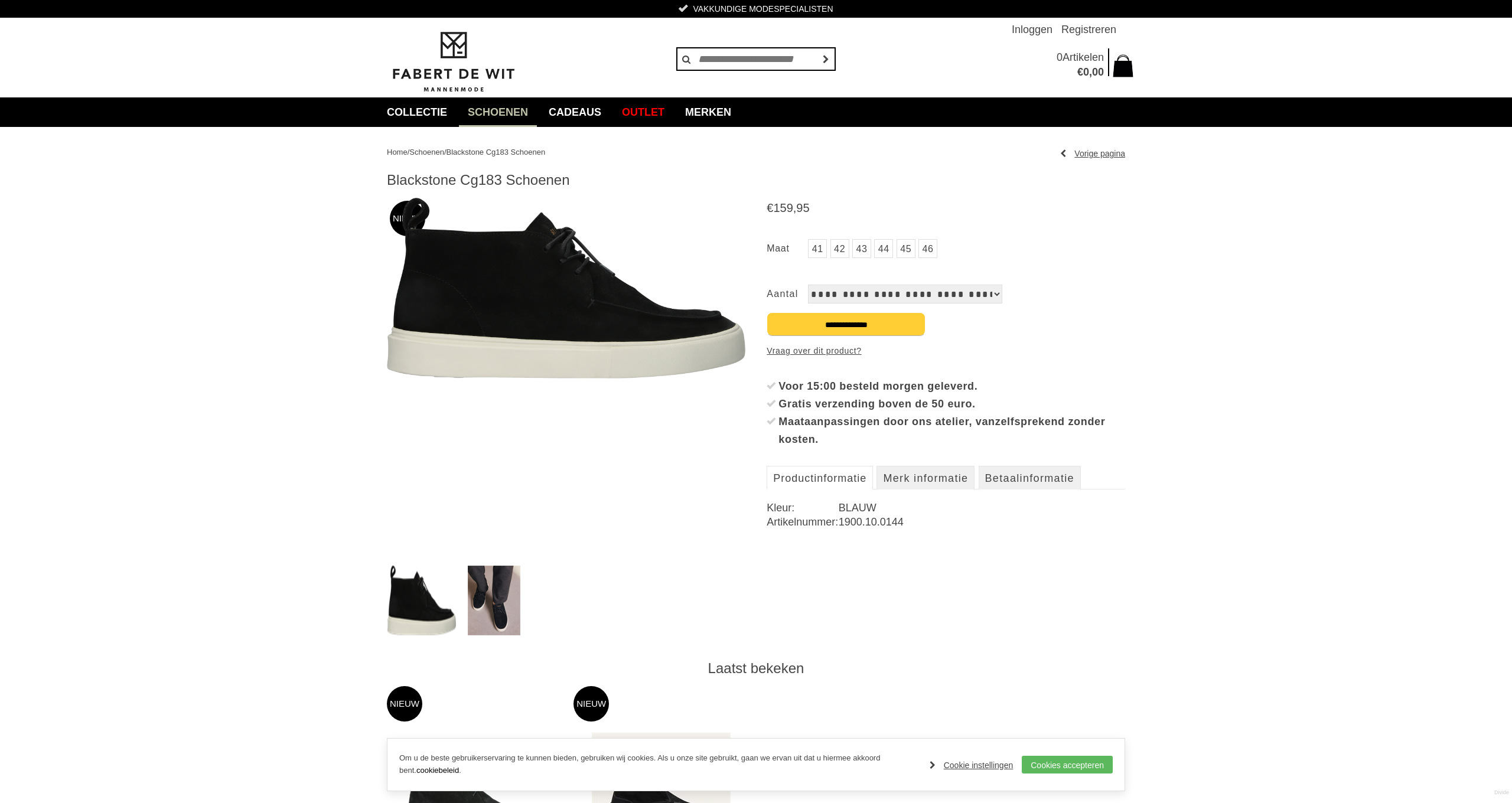
drag, startPoint x: 872, startPoint y: 294, endPoint x: 883, endPoint y: 249, distance: 46.3
click at [884, 253] on div "41 42 43 44 Aantal" at bounding box center [946, 268] width 359 height 70
click at [883, 249] on link "44" at bounding box center [883, 248] width 19 height 19
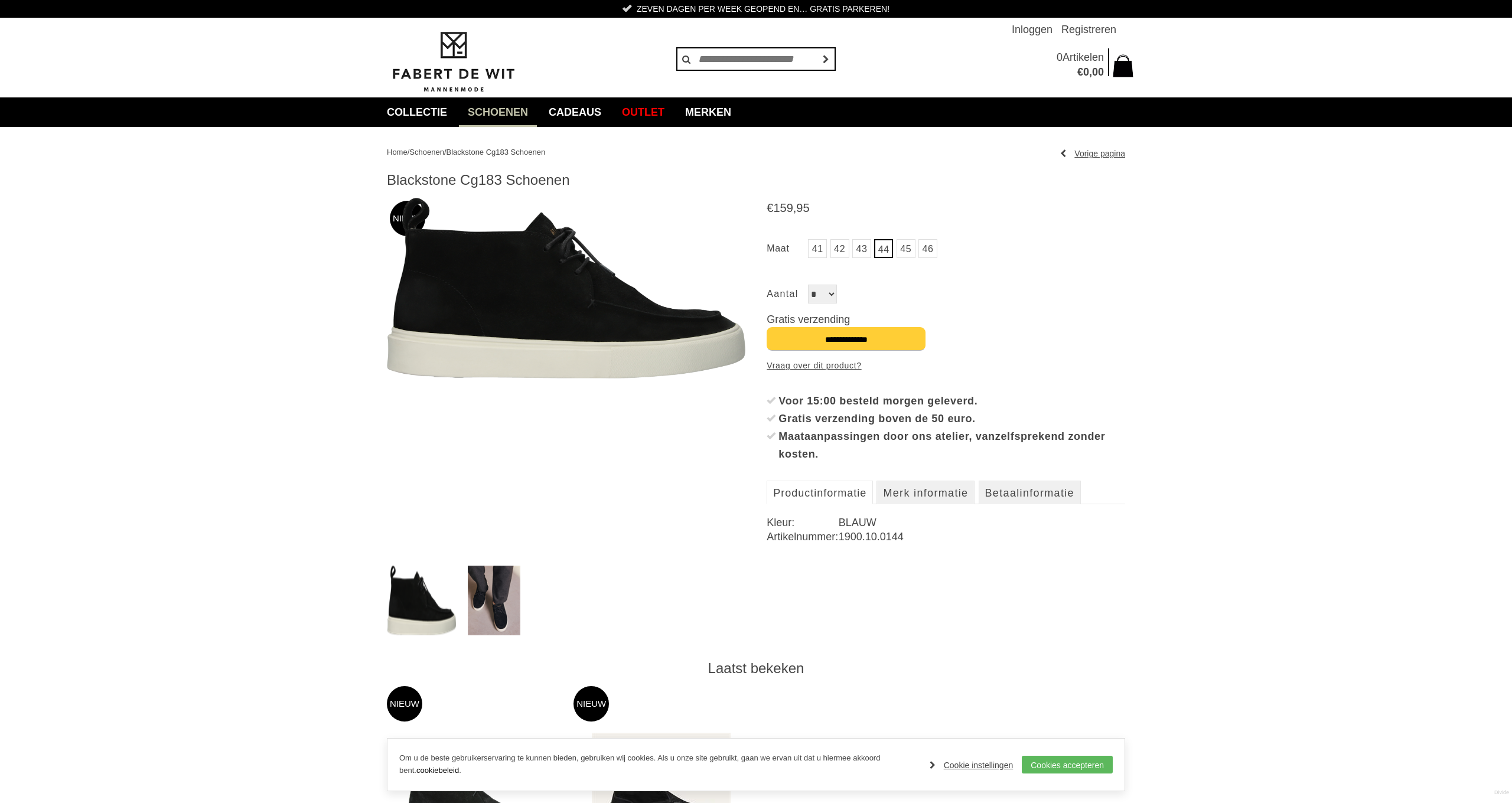
click at [834, 336] on input "**********" at bounding box center [846, 339] width 159 height 24
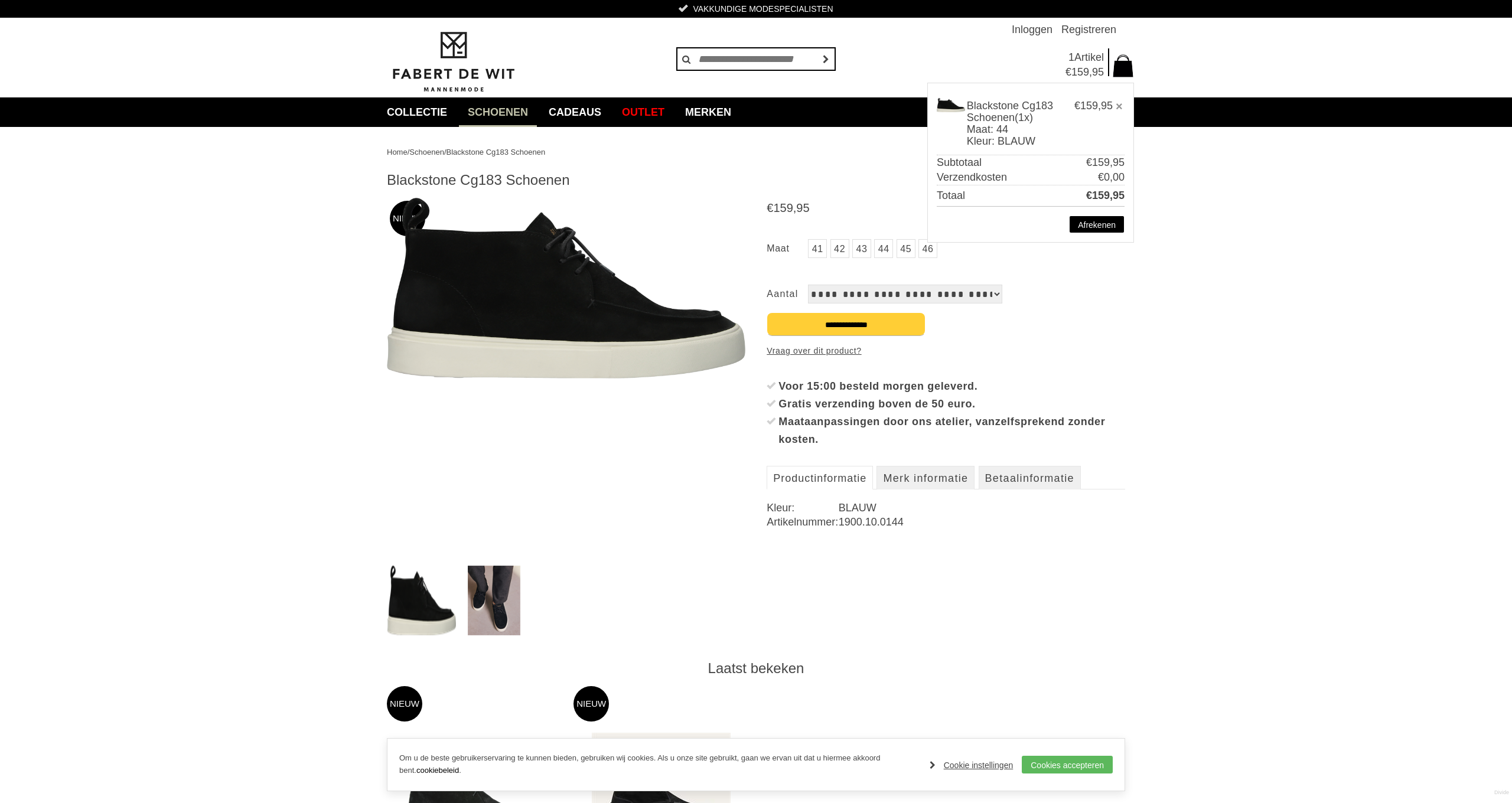
scroll to position [42, 0]
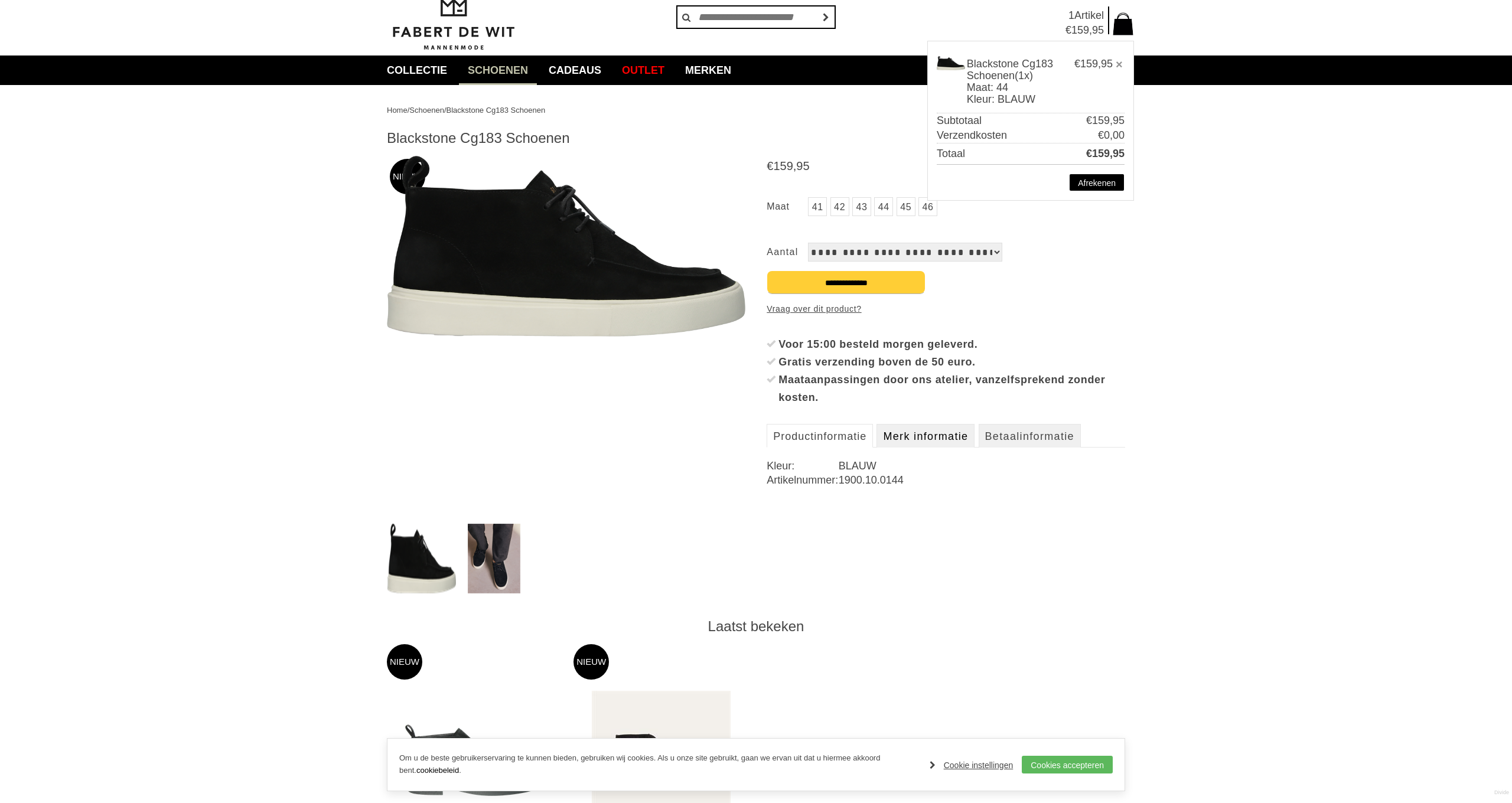
click at [945, 440] on link "Merk informatie" at bounding box center [925, 436] width 98 height 24
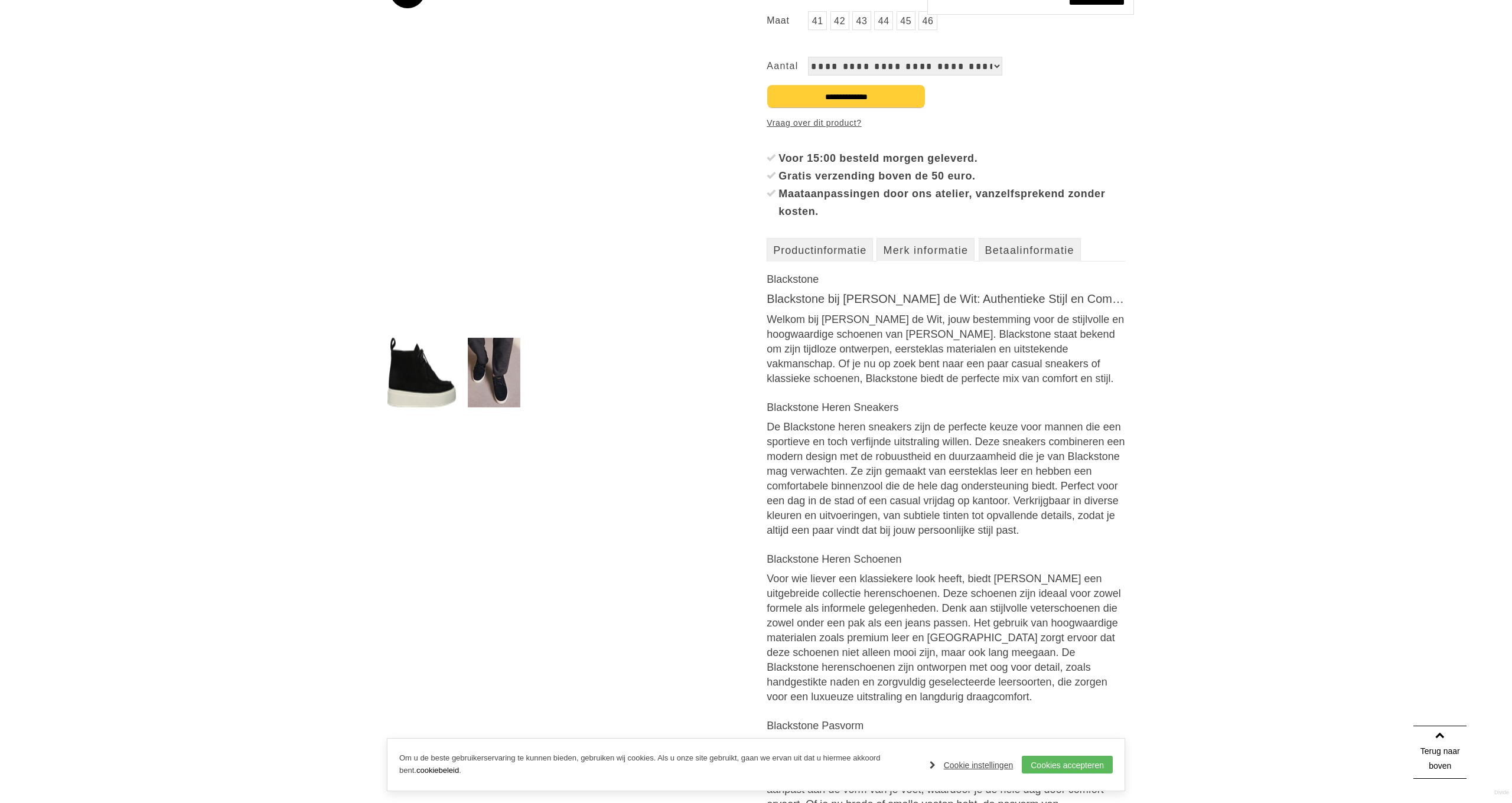
scroll to position [246, 0]
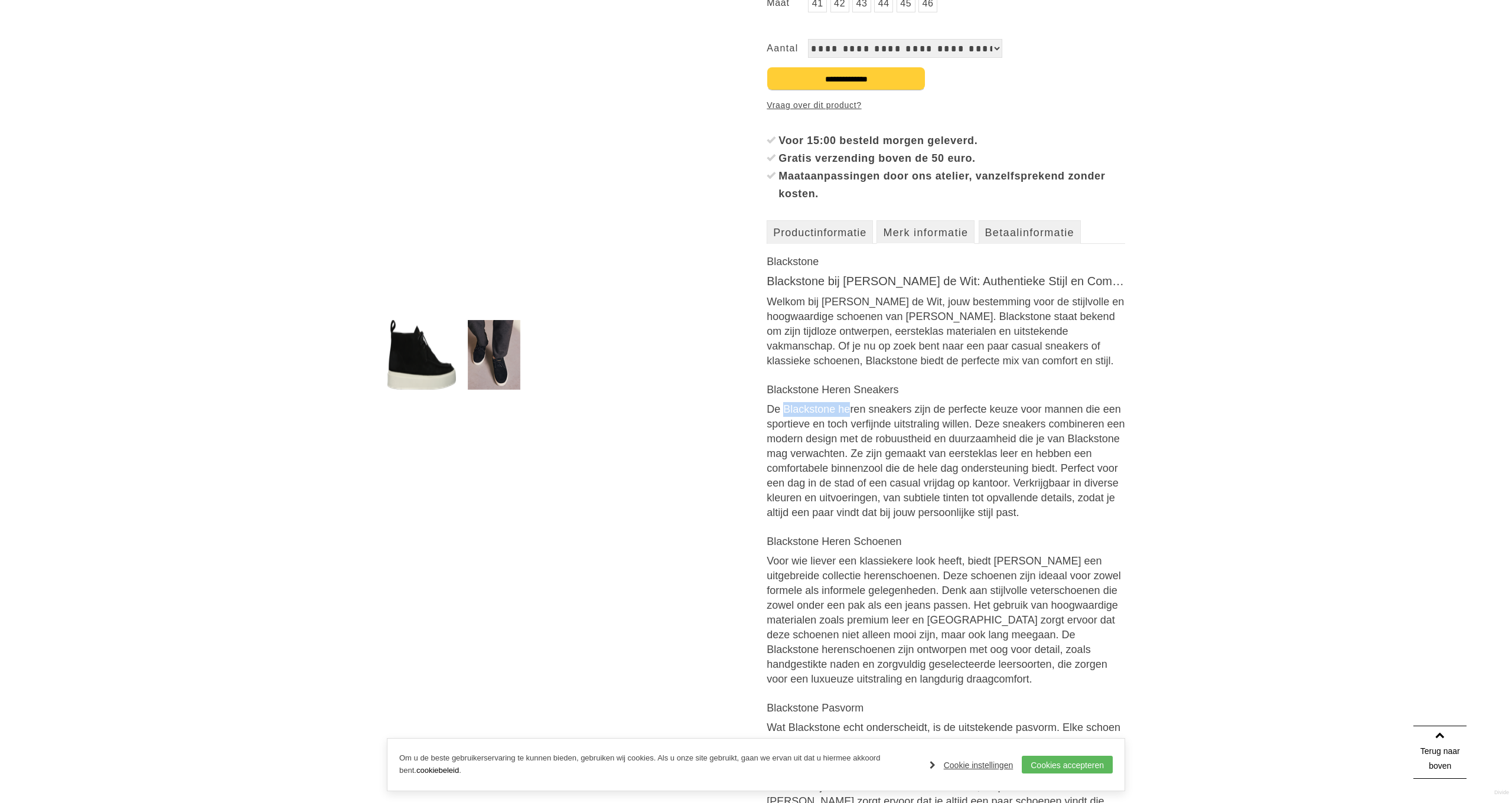
drag, startPoint x: 784, startPoint y: 409, endPoint x: 798, endPoint y: 392, distance: 22.0
click at [848, 409] on div "Blackstone bij Fabert de Wit: Authentieke Stijl en Comfort Welkom bij Fabert de…" at bounding box center [946, 693] width 359 height 838
drag, startPoint x: 760, startPoint y: 385, endPoint x: 896, endPoint y: 388, distance: 136.0
click at [896, 388] on article "Blackstone Cg183 Schoenen € ," at bounding box center [755, 539] width 738 height 1227
click at [484, 361] on img at bounding box center [494, 355] width 53 height 70
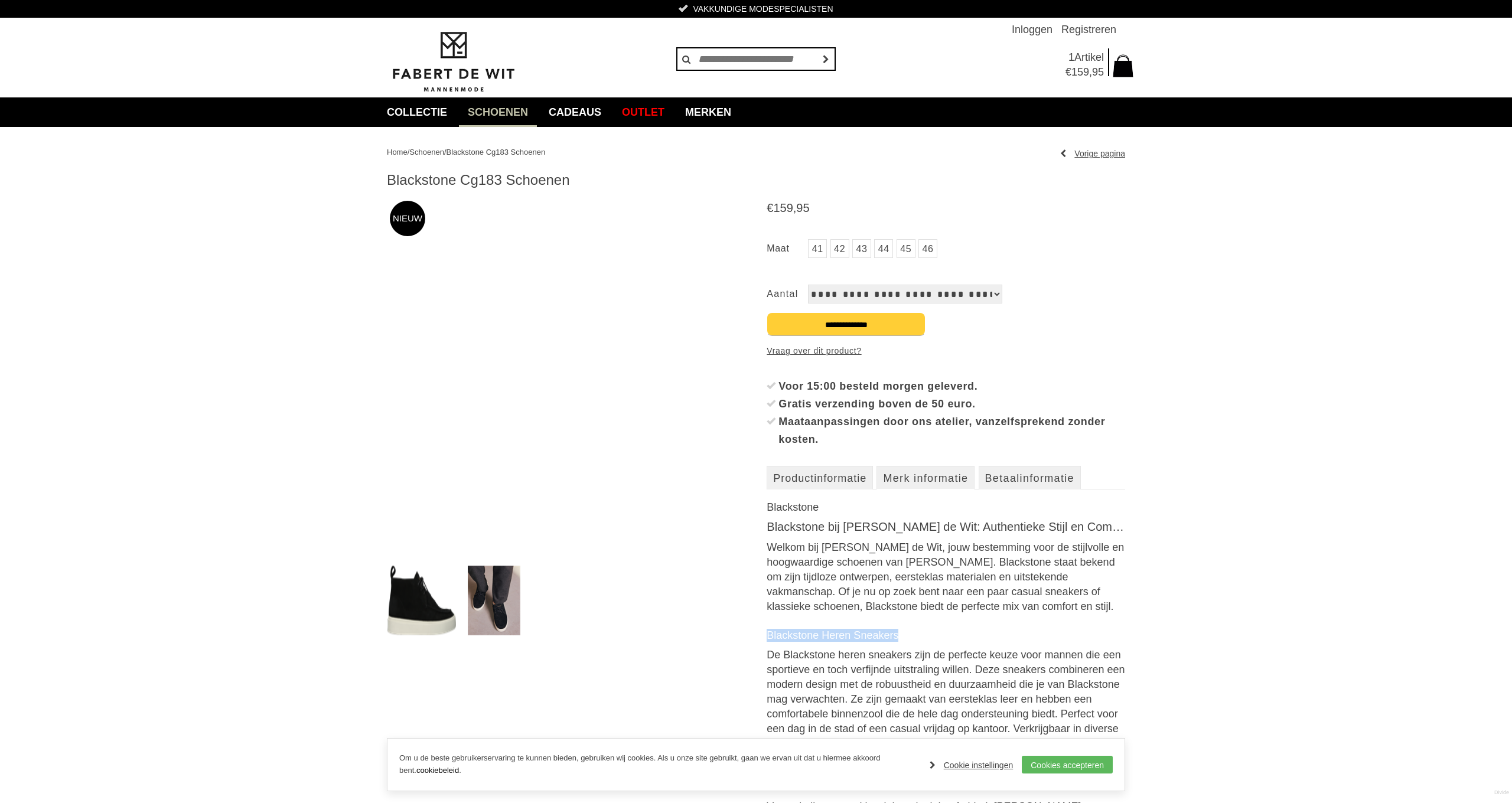
drag, startPoint x: 560, startPoint y: 182, endPoint x: 384, endPoint y: 177, distance: 176.1
click at [950, 478] on link "Merk informatie" at bounding box center [925, 478] width 98 height 24
click at [949, 475] on link "Merk informatie" at bounding box center [925, 478] width 98 height 24
click at [942, 474] on link "Merk informatie" at bounding box center [925, 478] width 98 height 24
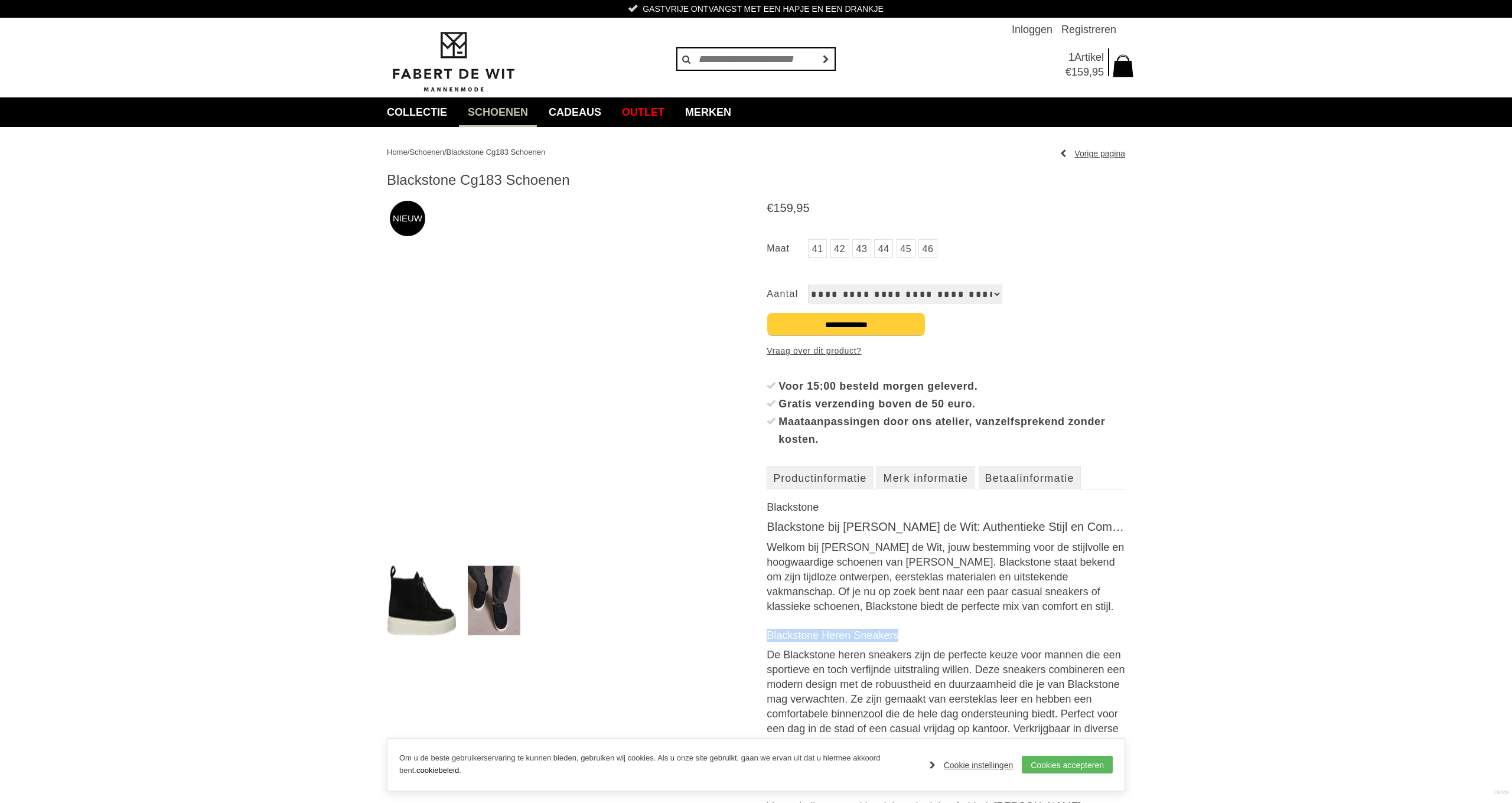
click at [941, 476] on link "Merk informatie" at bounding box center [925, 478] width 98 height 24
click at [941, 477] on link "Merk informatie" at bounding box center [925, 478] width 98 height 24
drag, startPoint x: 955, startPoint y: 475, endPoint x: 943, endPoint y: 476, distance: 12.0
click at [955, 475] on link "Merk informatie" at bounding box center [925, 478] width 98 height 24
click at [883, 248] on link "44" at bounding box center [883, 248] width 19 height 19
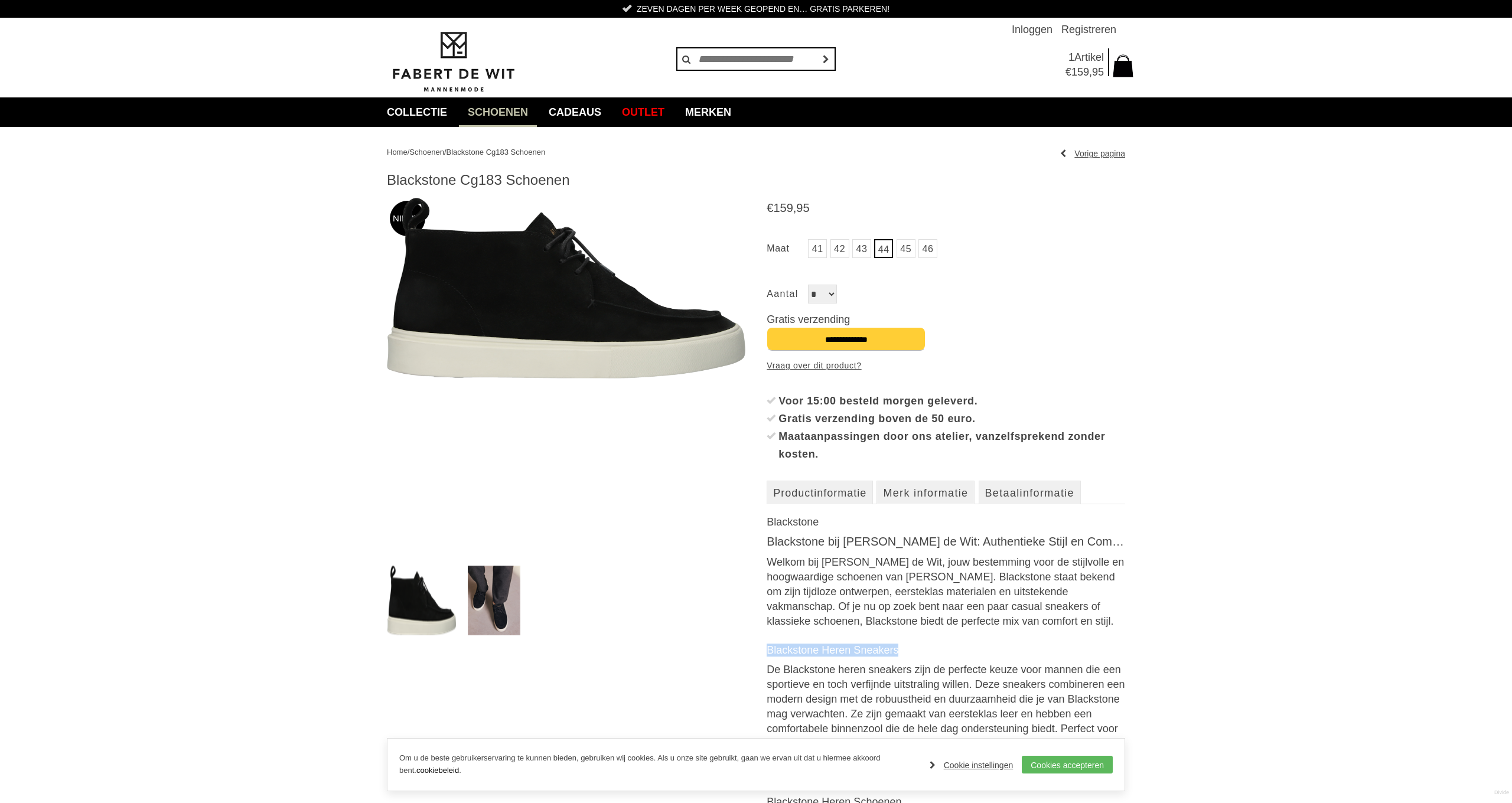
click at [490, 602] on img at bounding box center [494, 601] width 53 height 70
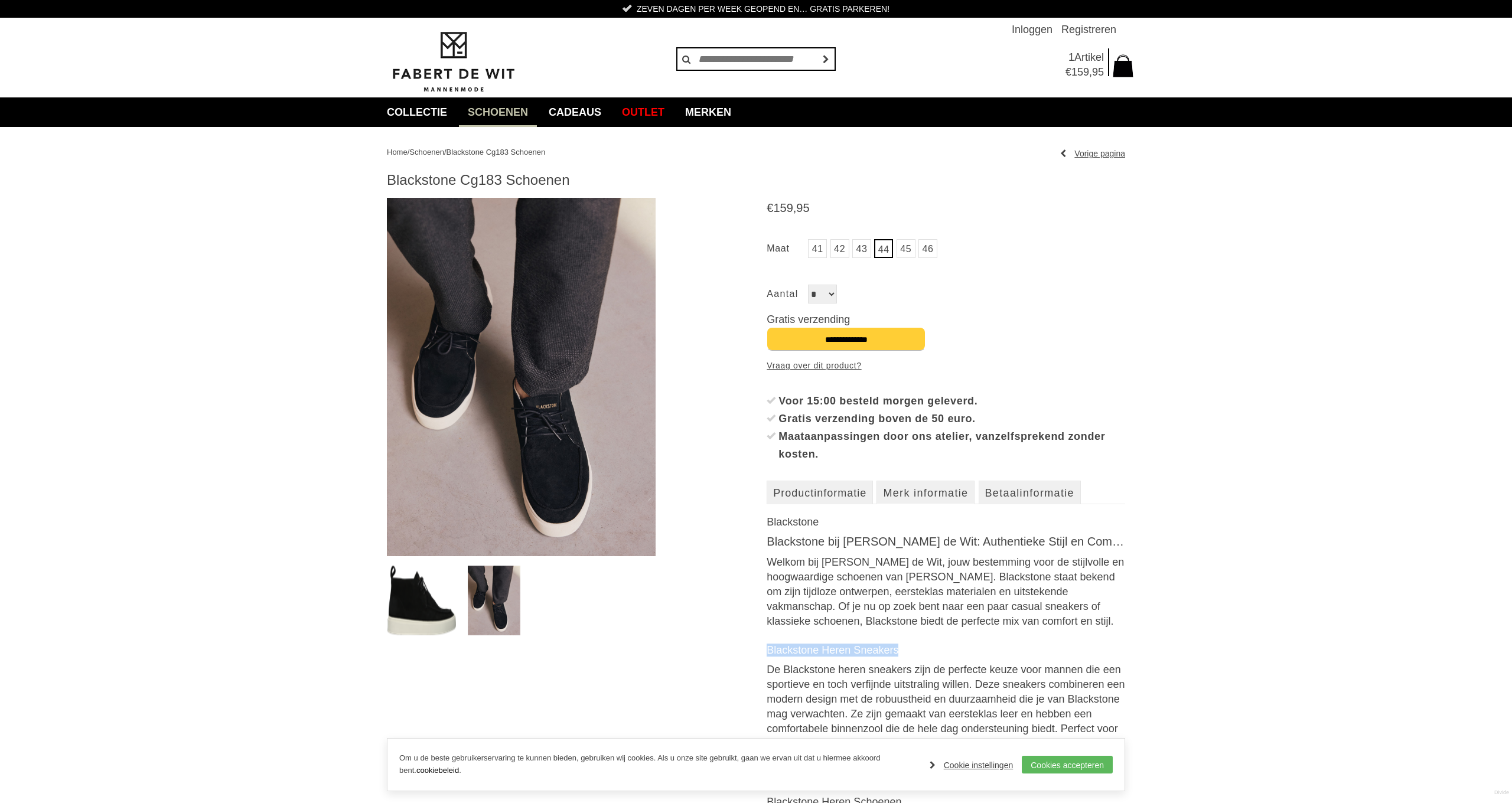
click at [448, 599] on img at bounding box center [421, 601] width 68 height 70
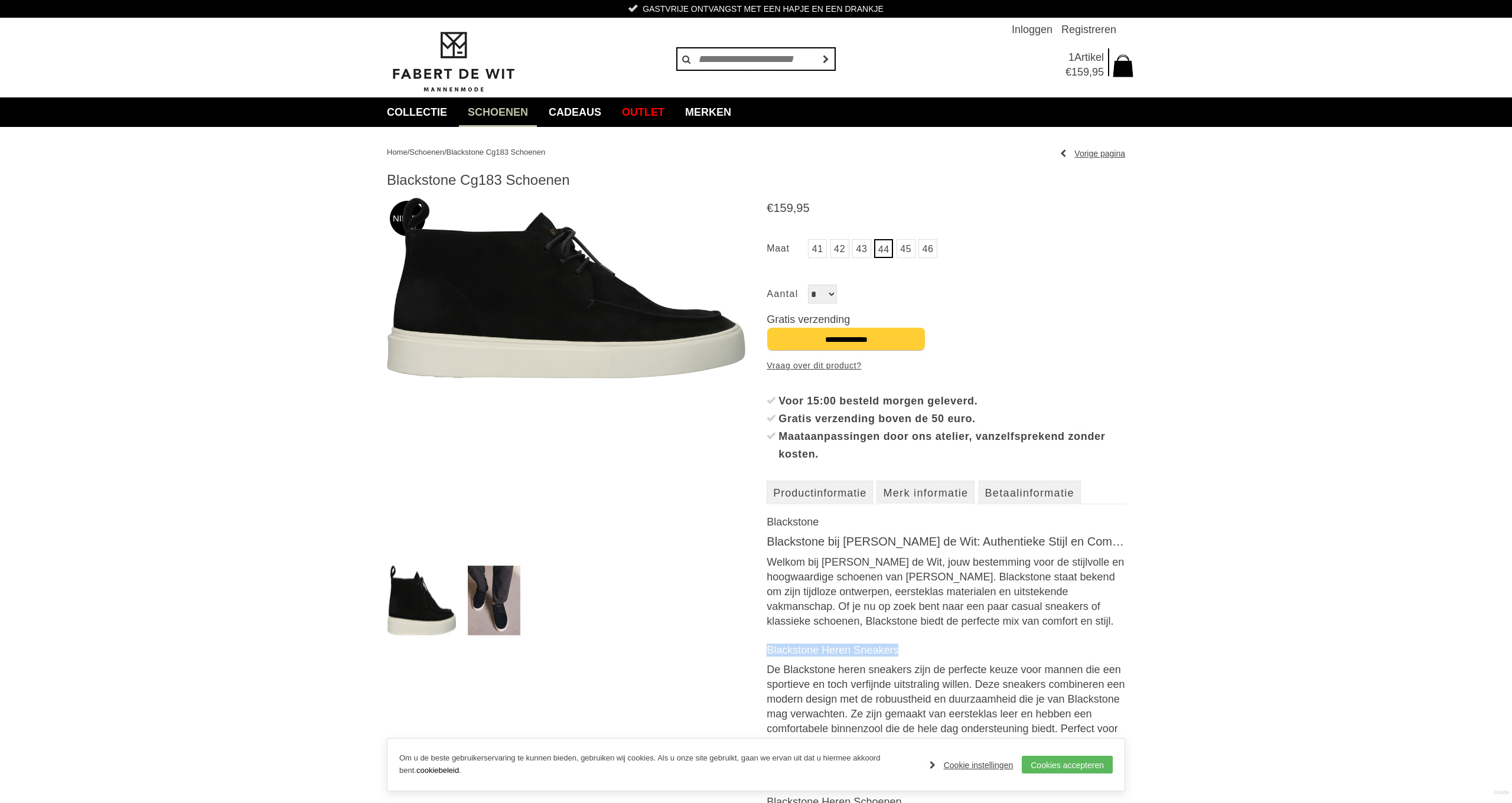
click at [496, 112] on link "Schoenen" at bounding box center [498, 112] width 78 height 30
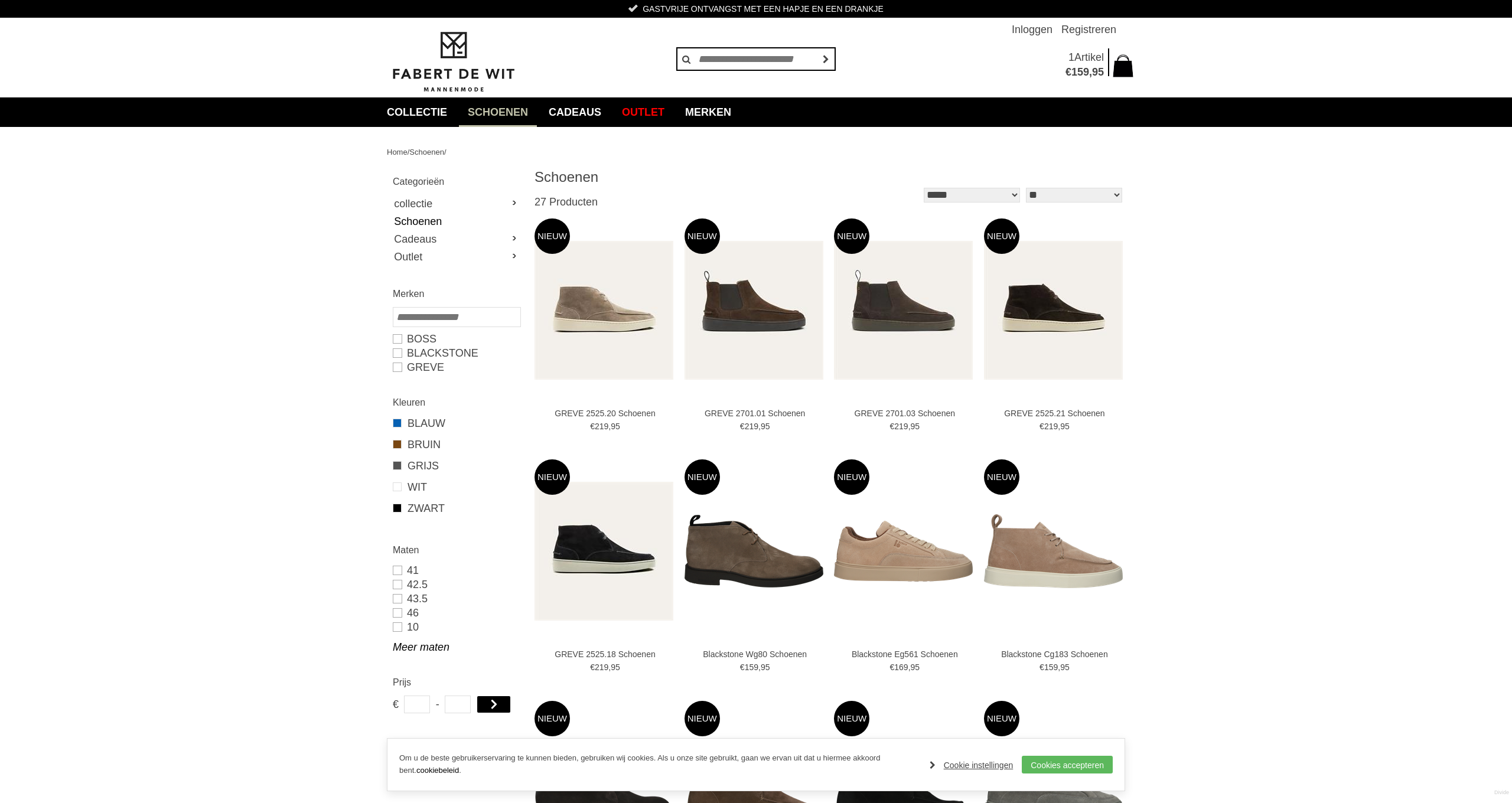
drag, startPoint x: 396, startPoint y: 352, endPoint x: 483, endPoint y: 355, distance: 87.1
click at [396, 351] on link "Blackstone" at bounding box center [456, 353] width 127 height 14
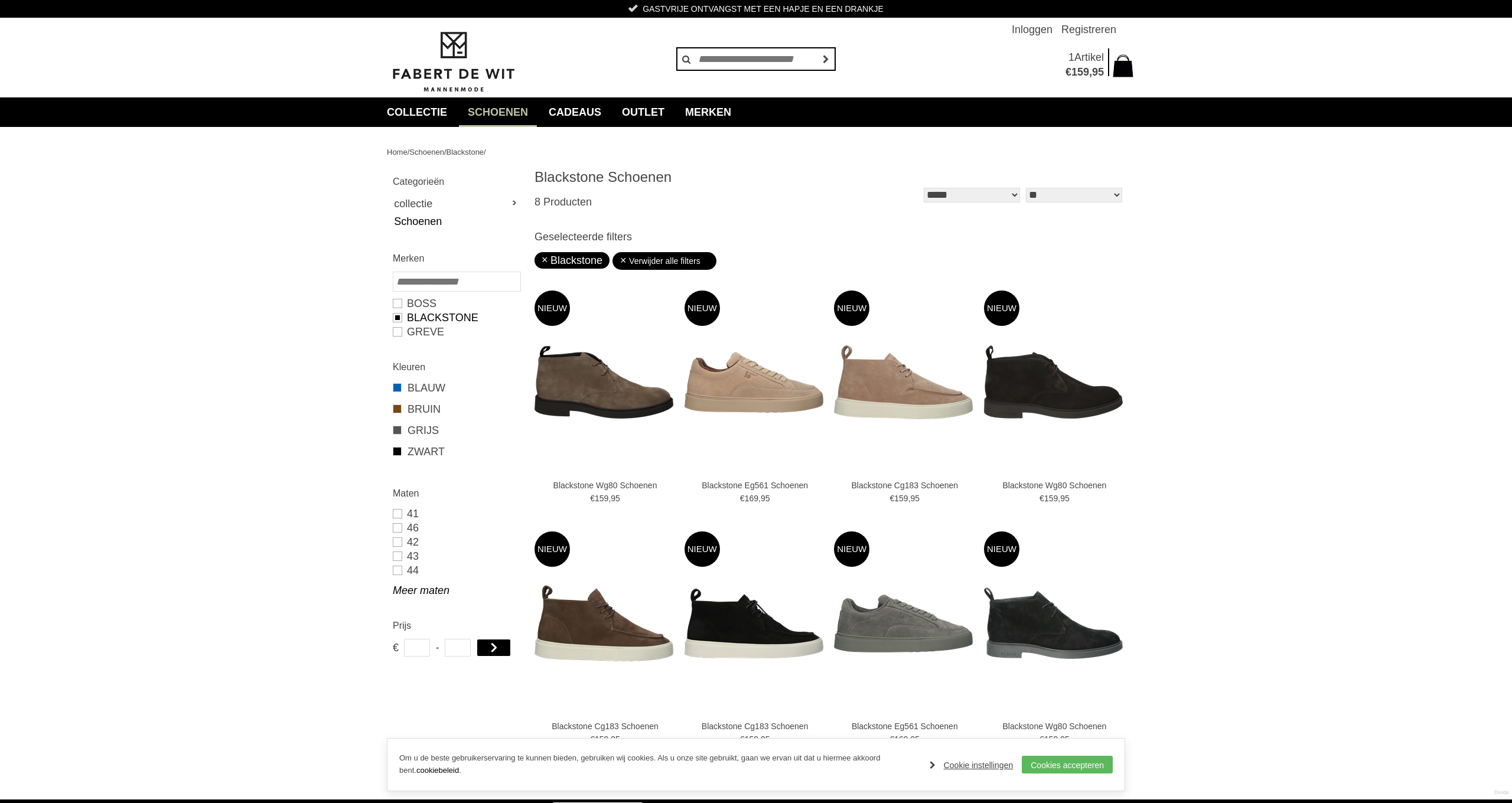
type input "***"
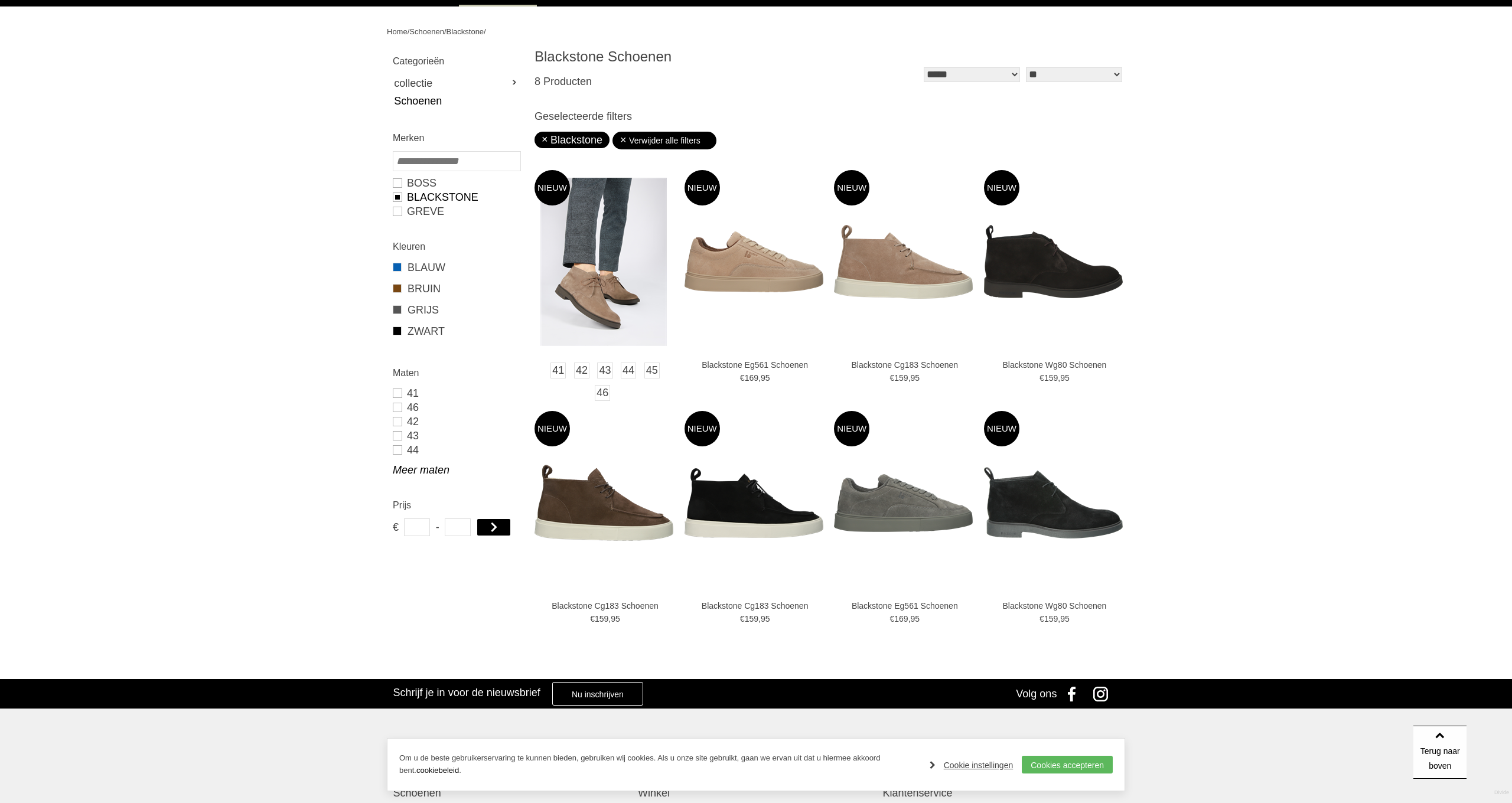
scroll to position [123, 0]
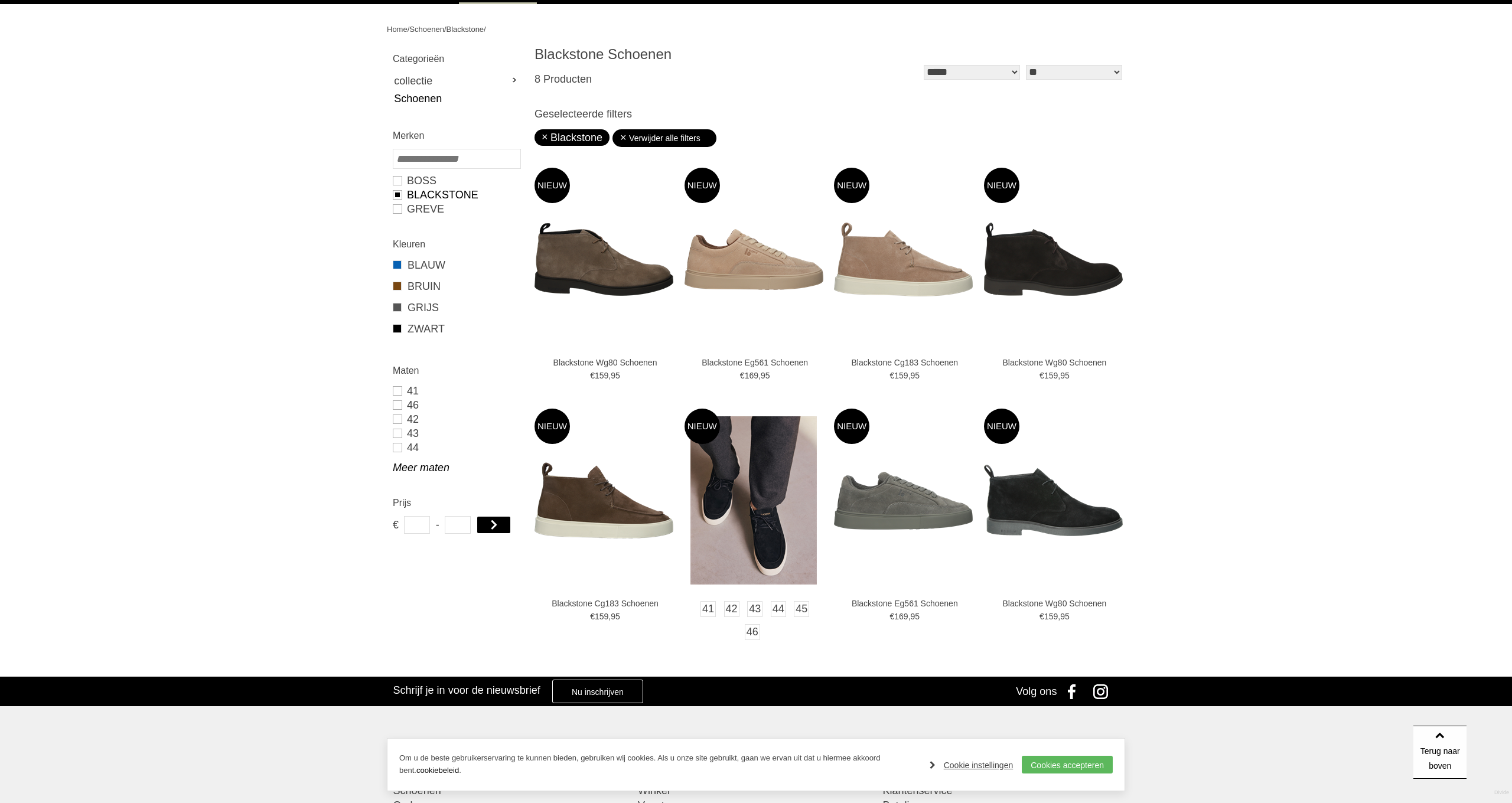
click at [739, 521] on img at bounding box center [754, 500] width 127 height 168
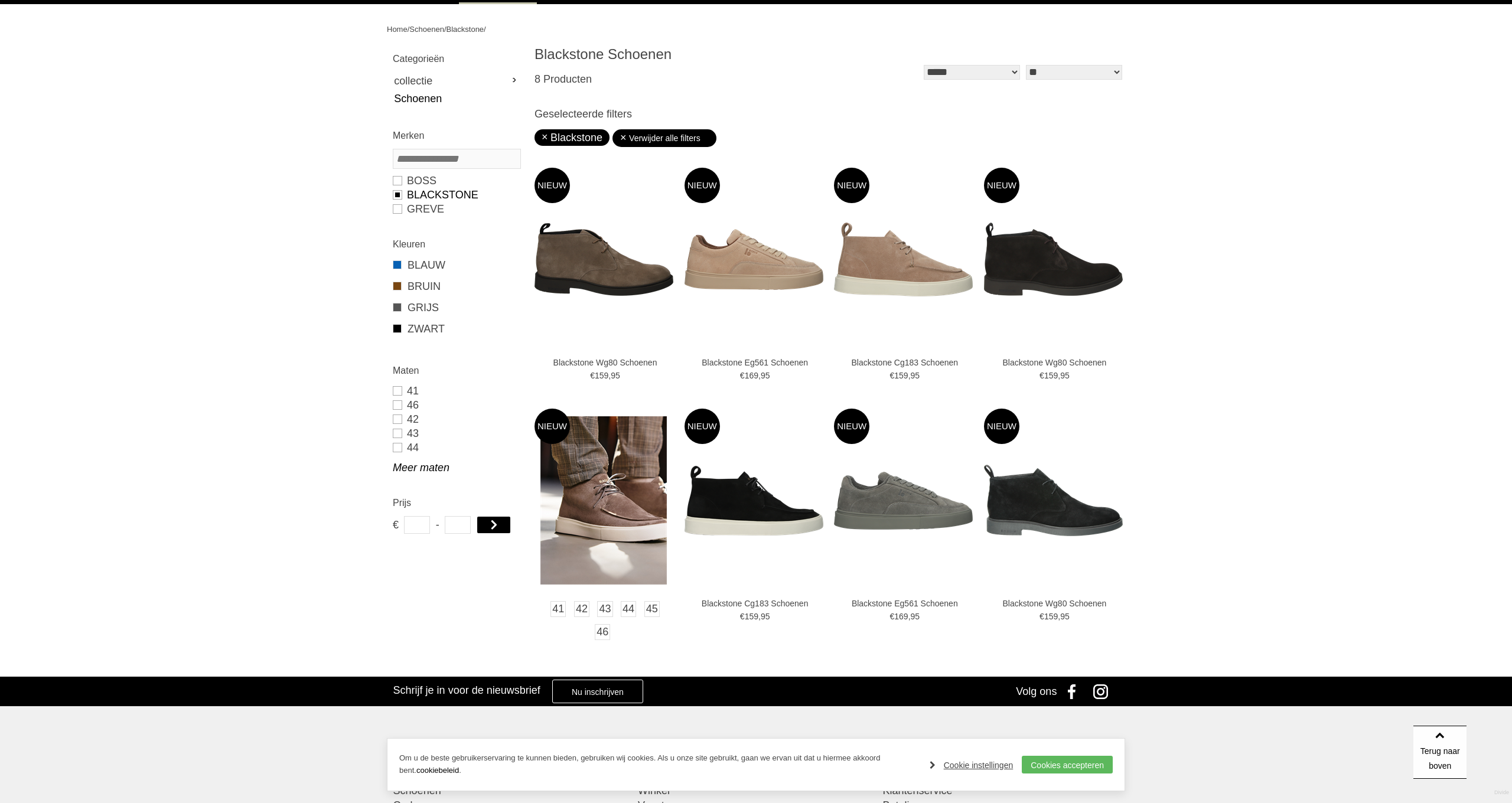
click at [637, 513] on img at bounding box center [604, 500] width 127 height 168
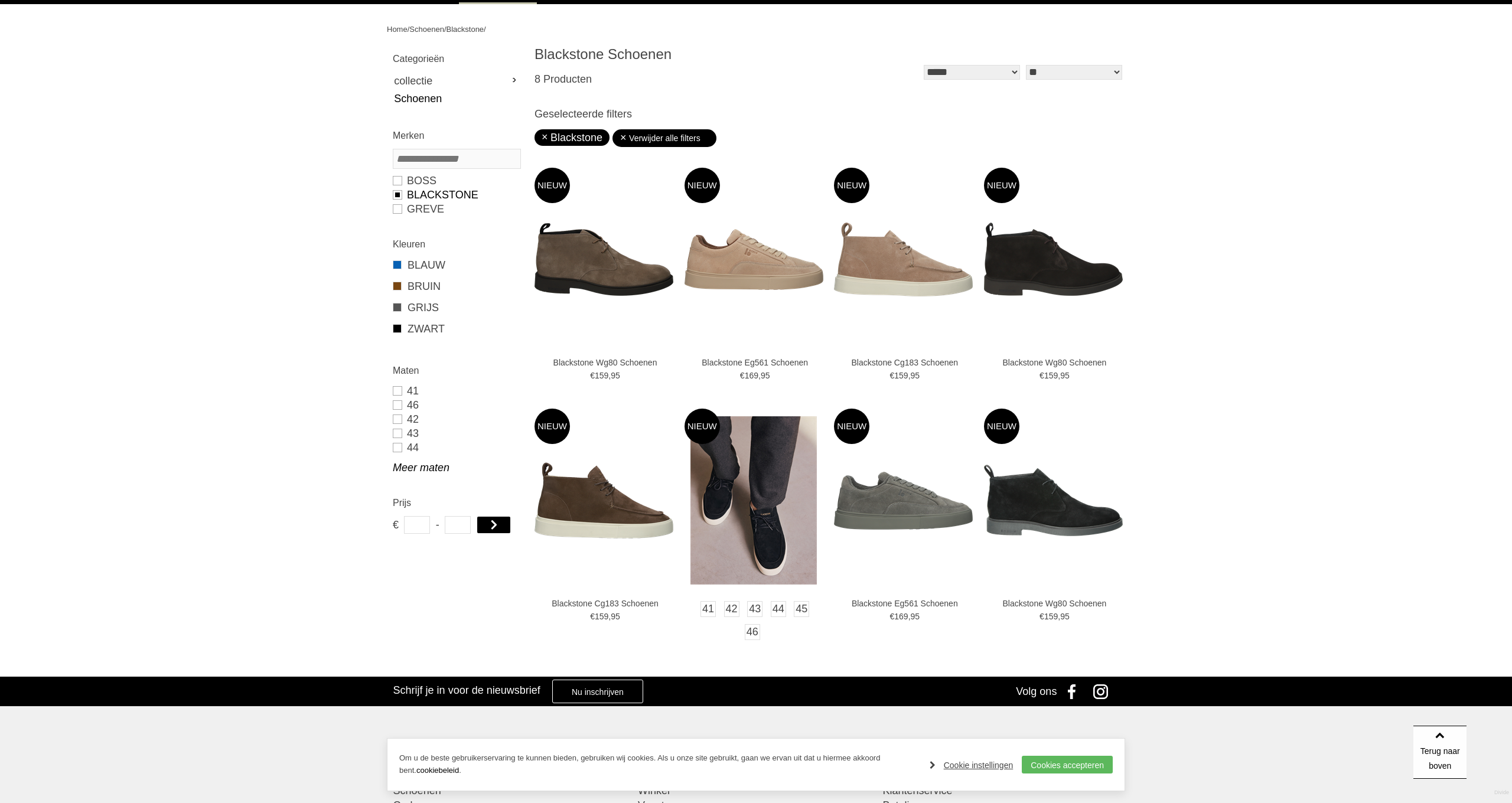
scroll to position [117, 0]
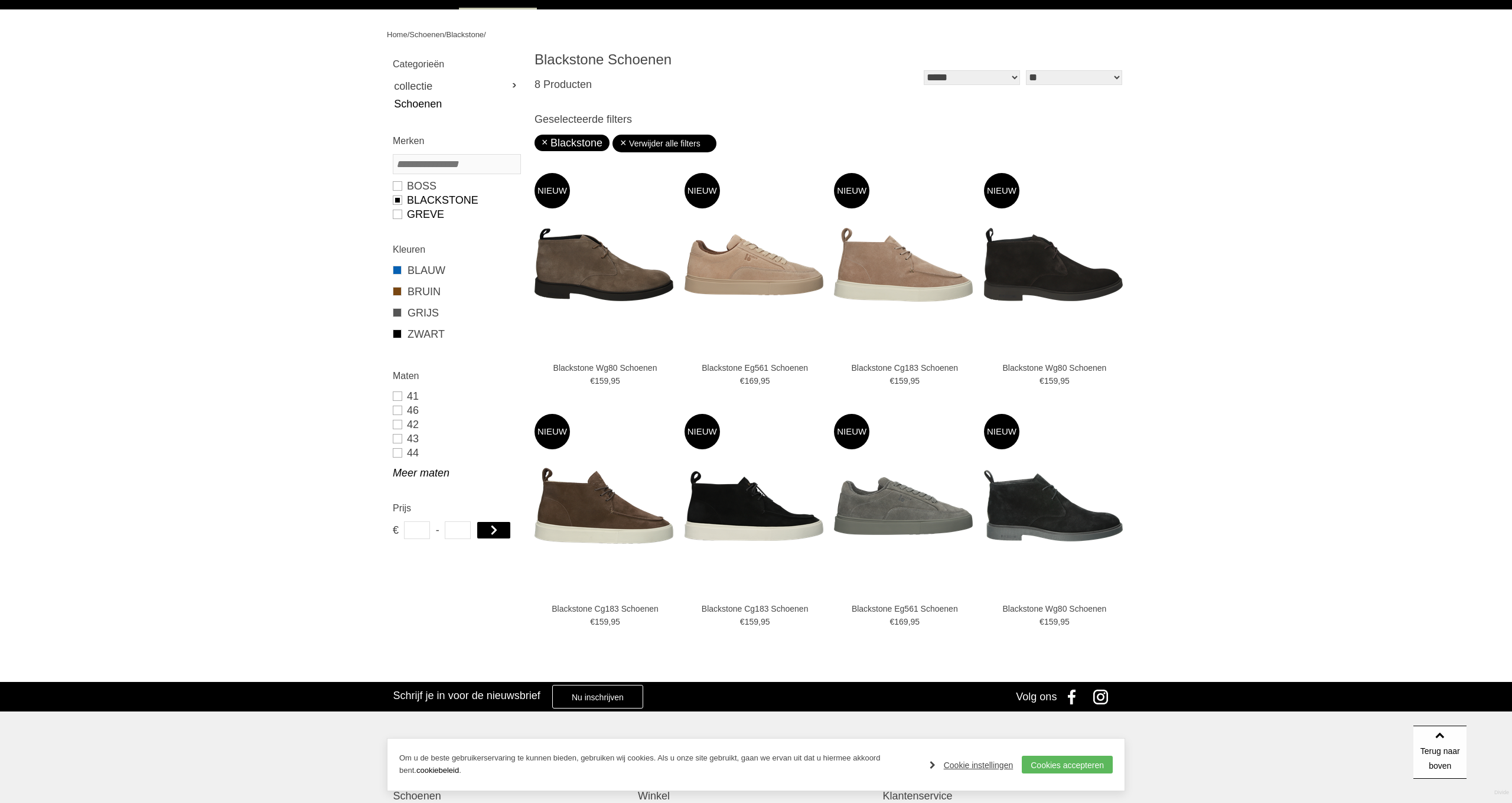
click at [395, 215] on link "GREVE" at bounding box center [456, 214] width 127 height 14
type input "***"
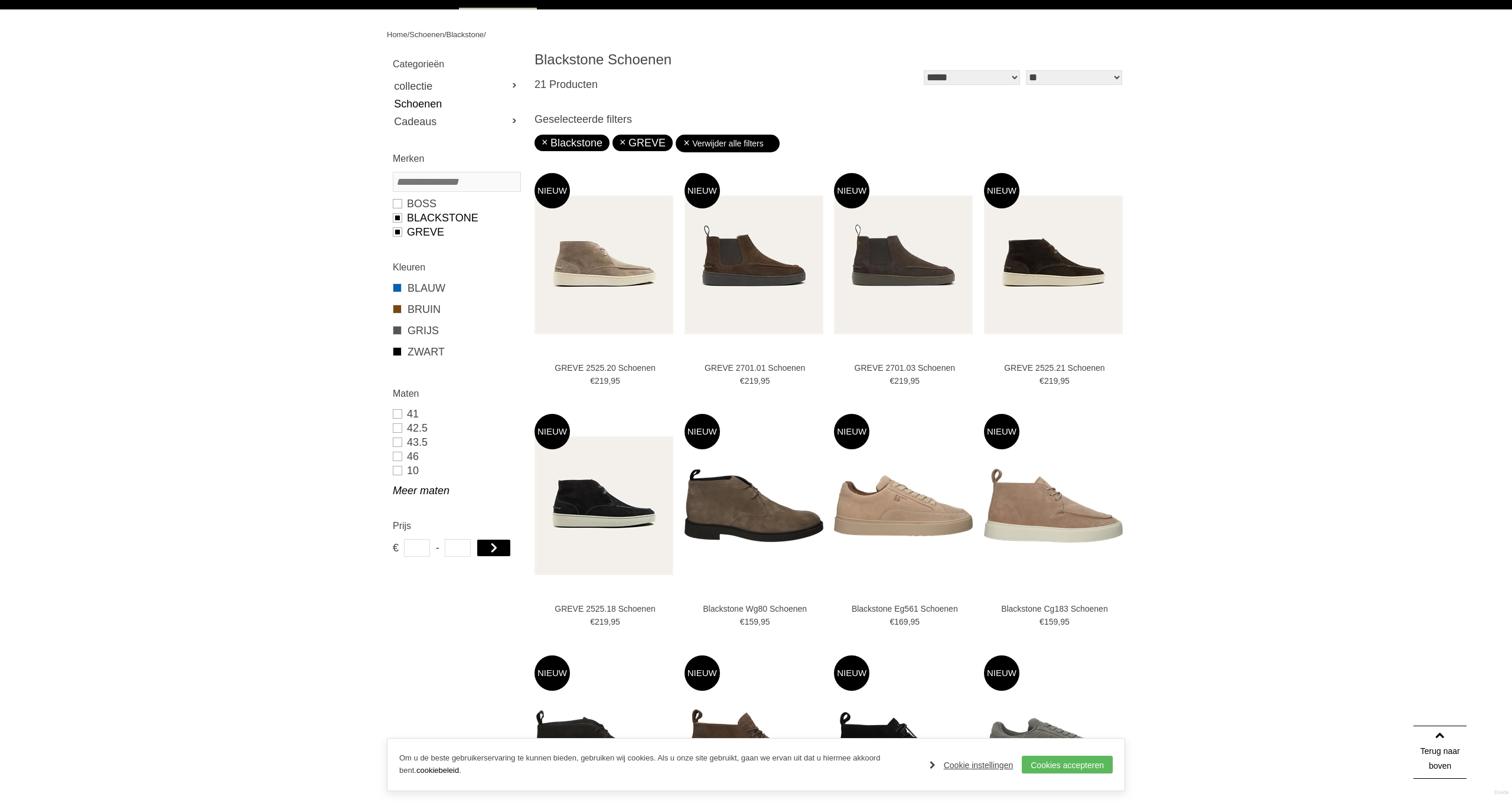
click at [398, 217] on link "Blackstone" at bounding box center [456, 218] width 127 height 14
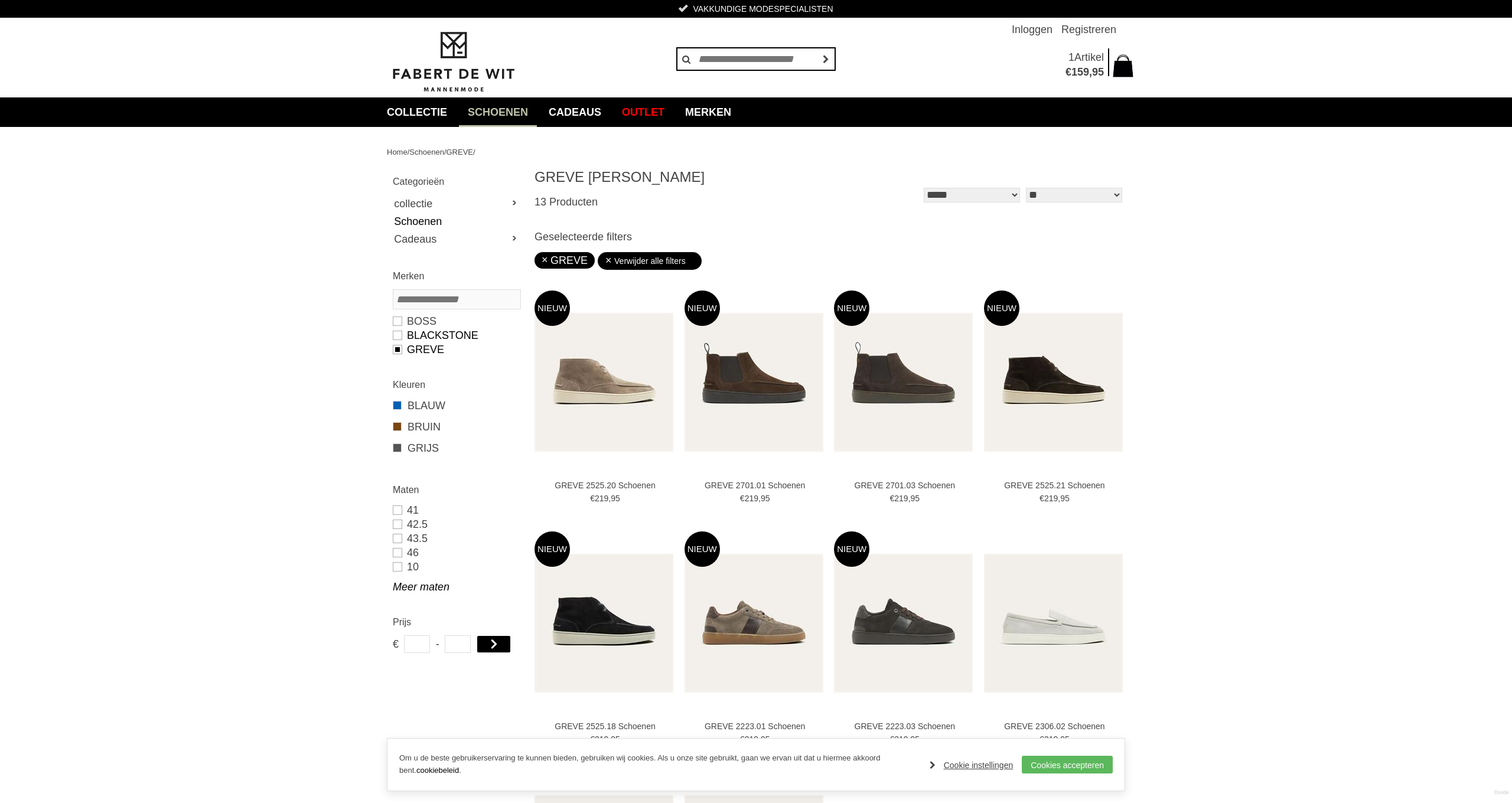
drag, startPoint x: 396, startPoint y: 321, endPoint x: 397, endPoint y: 339, distance: 18.0
click at [396, 322] on link "BOSS" at bounding box center [456, 321] width 127 height 14
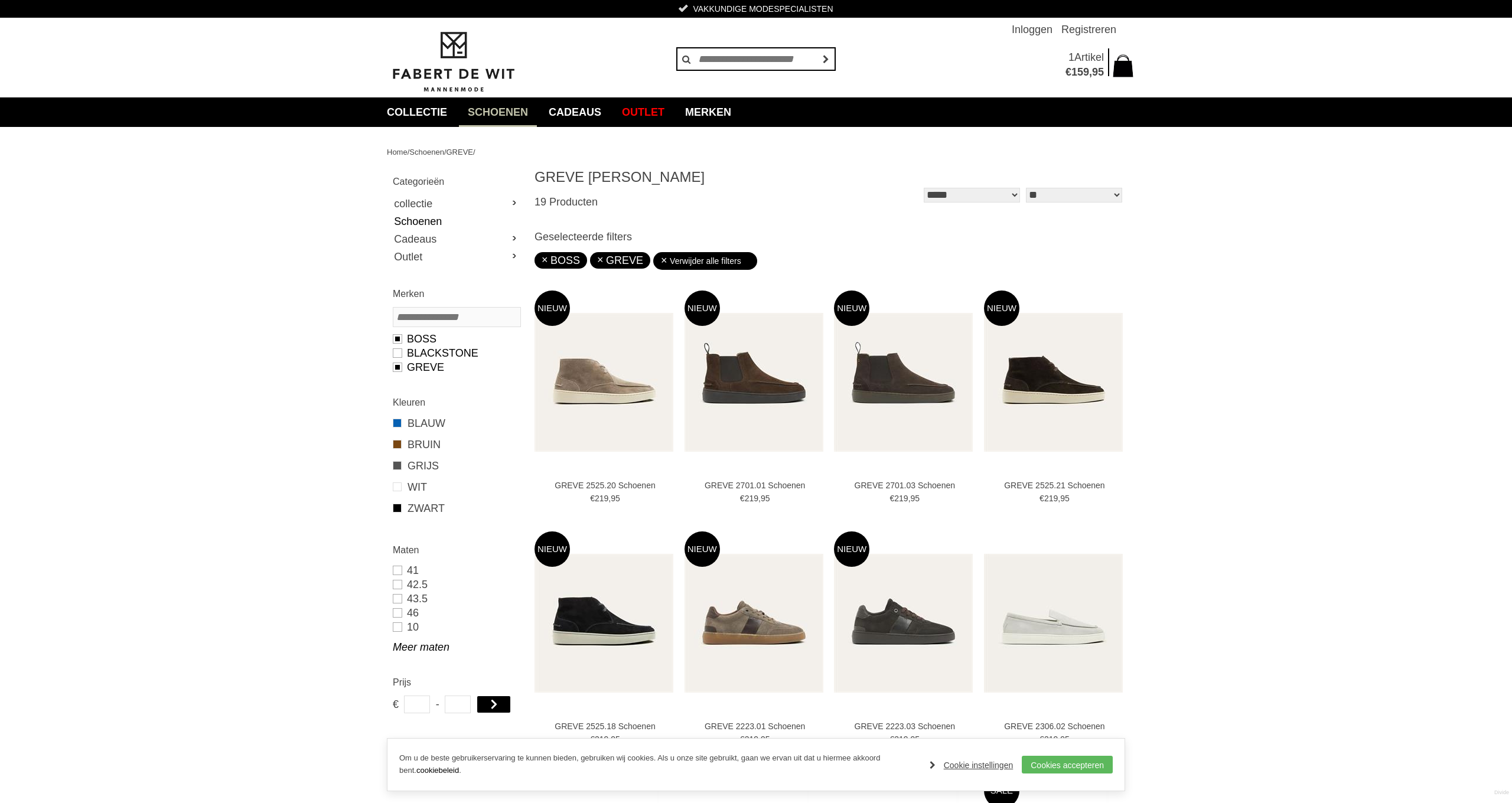
click at [397, 354] on link "Blackstone" at bounding box center [456, 353] width 127 height 14
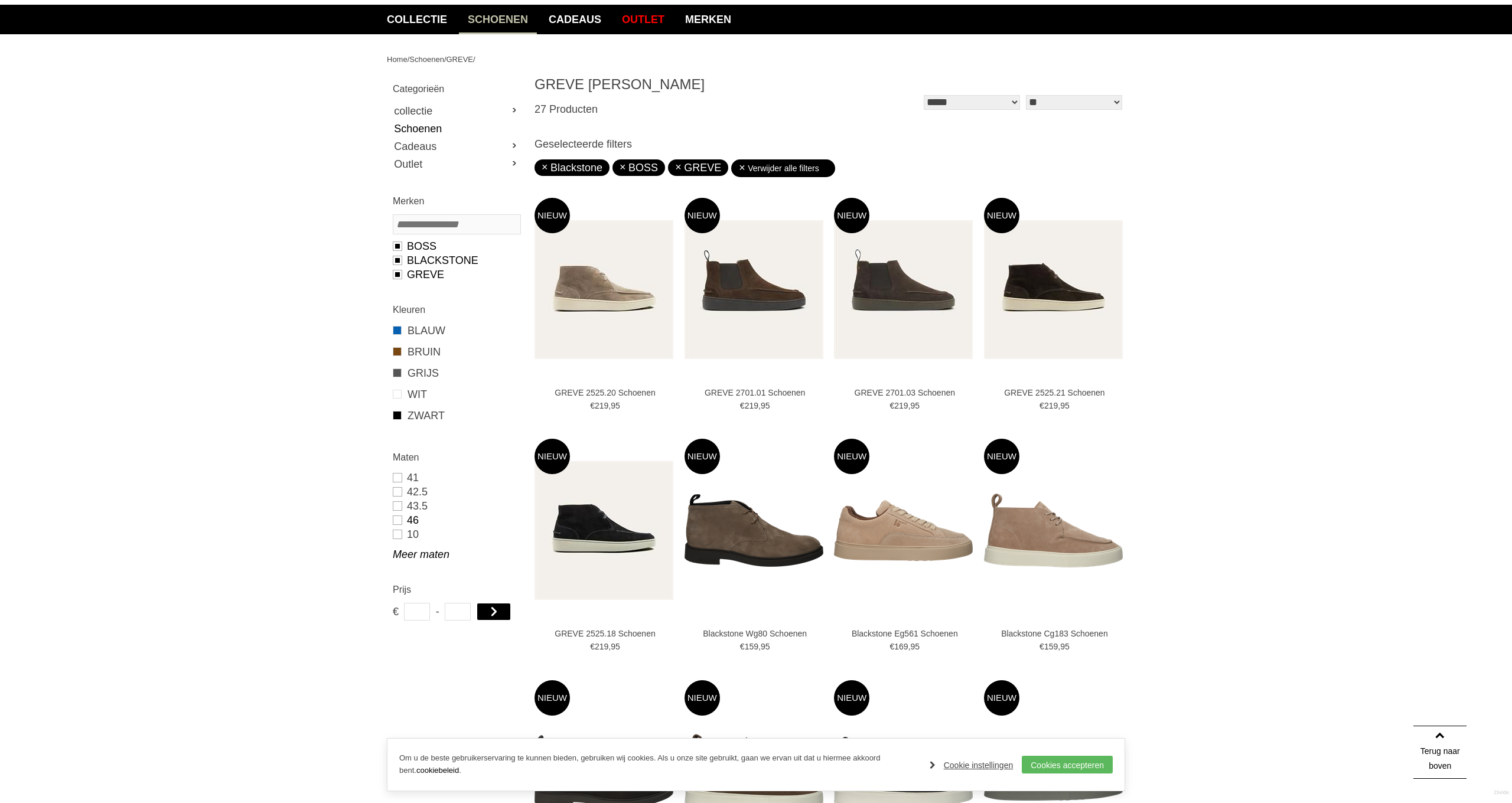
scroll to position [99, 0]
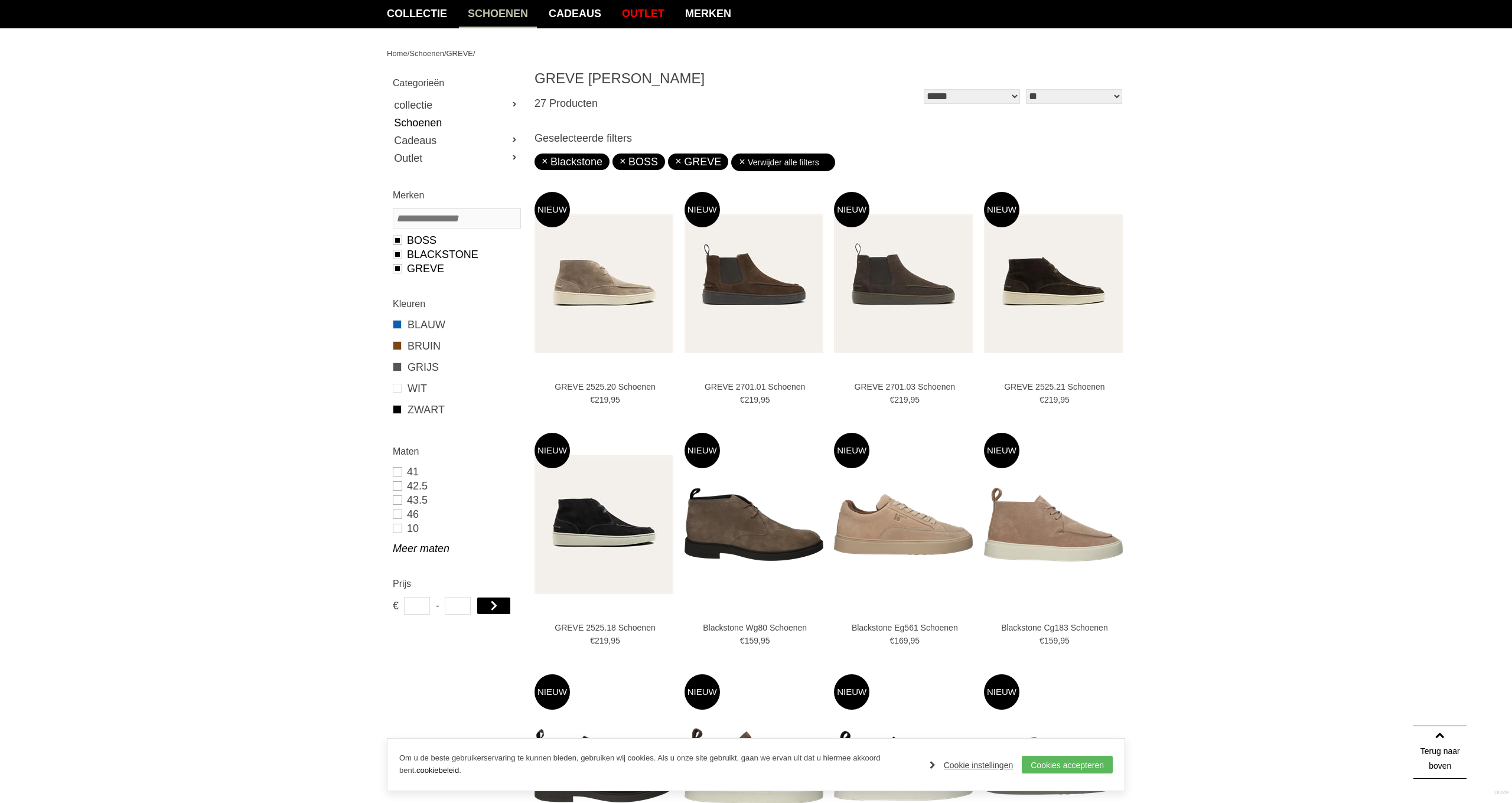
drag, startPoint x: 410, startPoint y: 550, endPoint x: 419, endPoint y: 550, distance: 9.0
click at [410, 550] on link "Meer maten" at bounding box center [456, 548] width 127 height 14
drag, startPoint x: 395, startPoint y: 570, endPoint x: 451, endPoint y: 566, distance: 56.1
click at [395, 569] on link "44" at bounding box center [456, 571] width 127 height 14
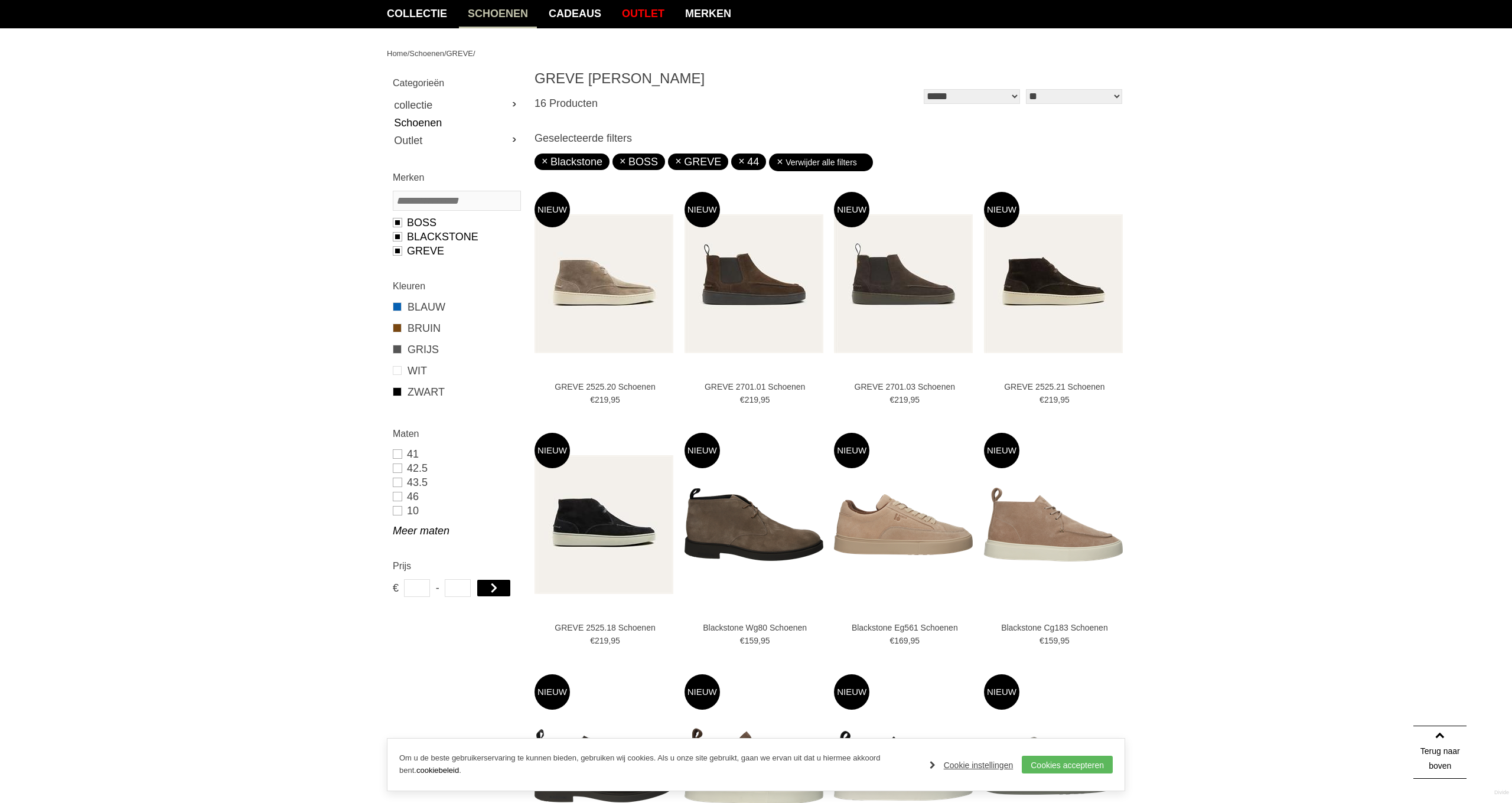
type input "**"
type input "***"
drag, startPoint x: 397, startPoint y: 304, endPoint x: 403, endPoint y: 310, distance: 8.5
click at [397, 304] on span at bounding box center [397, 307] width 9 height 9
type input "***"
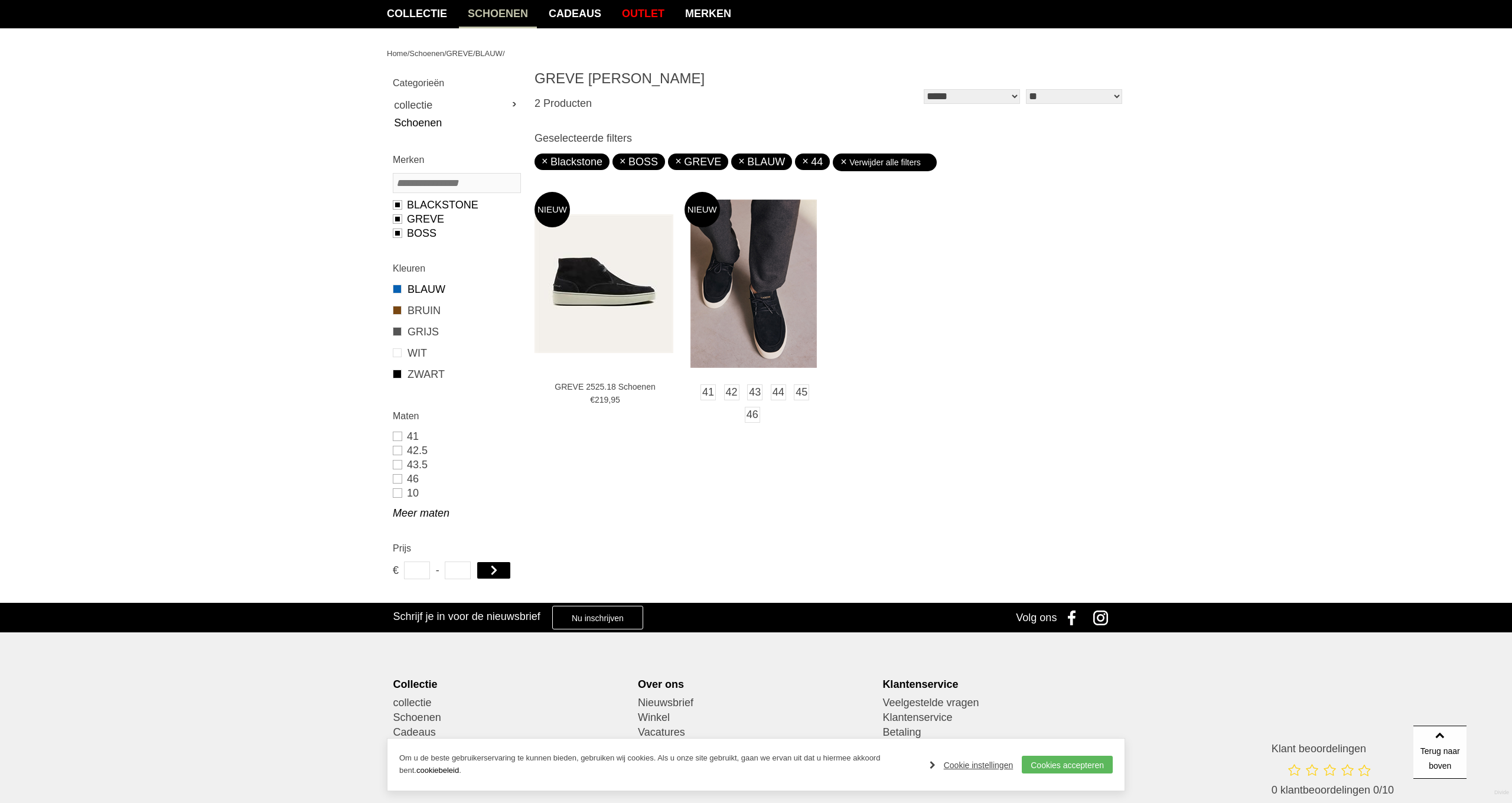
click at [755, 343] on img at bounding box center [754, 284] width 127 height 168
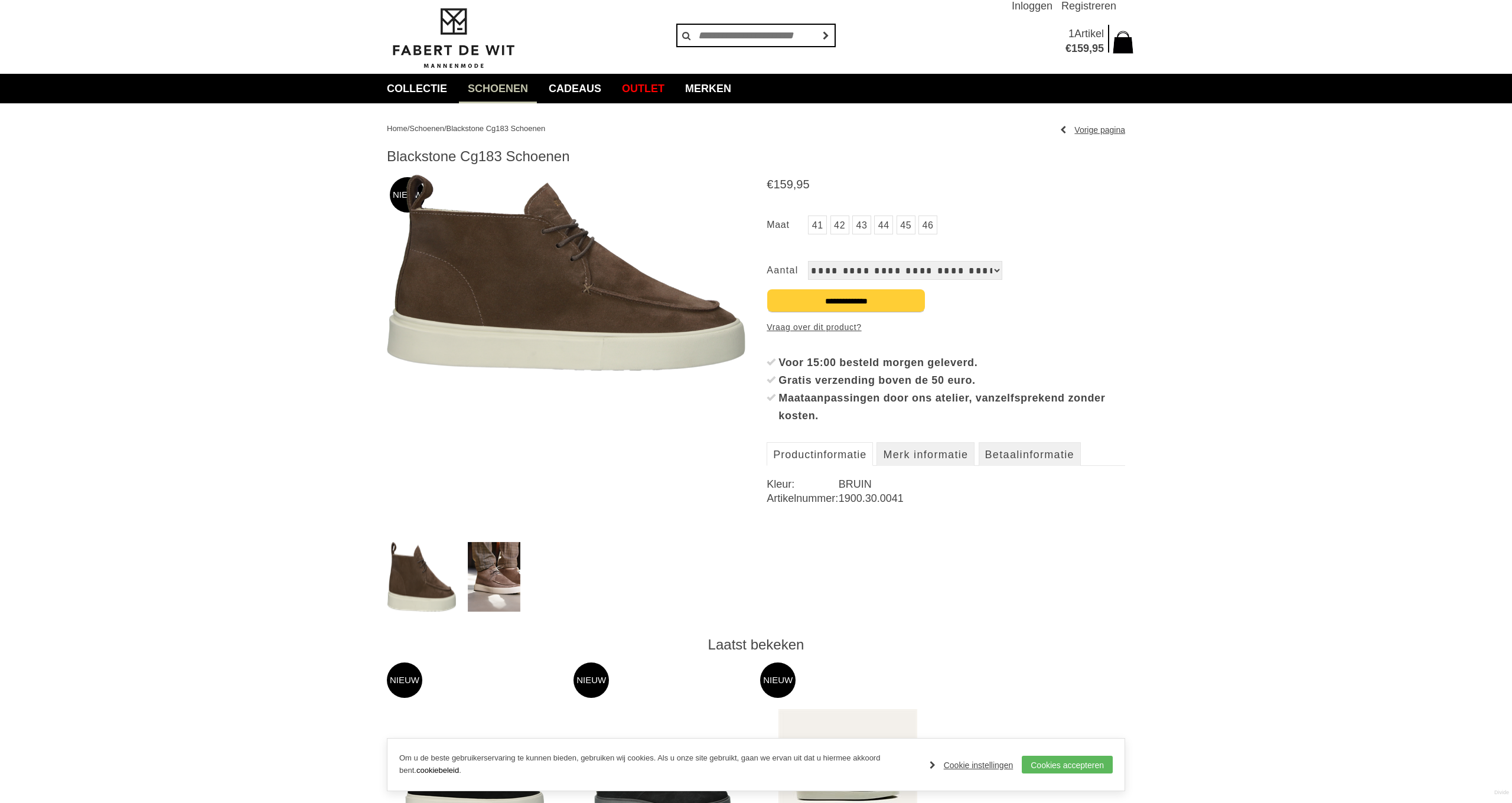
scroll to position [58, 0]
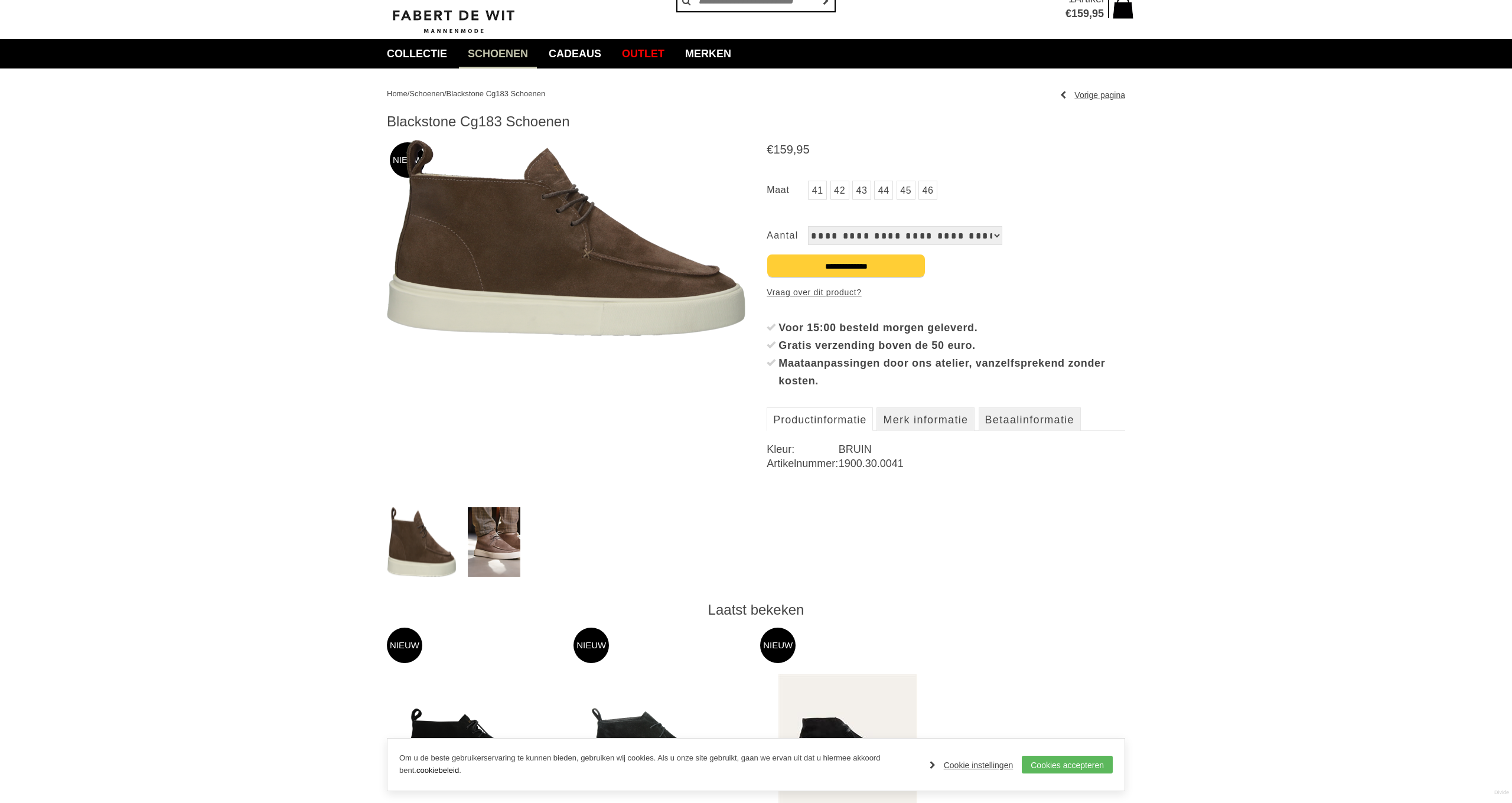
click at [502, 537] on img at bounding box center [494, 542] width 53 height 70
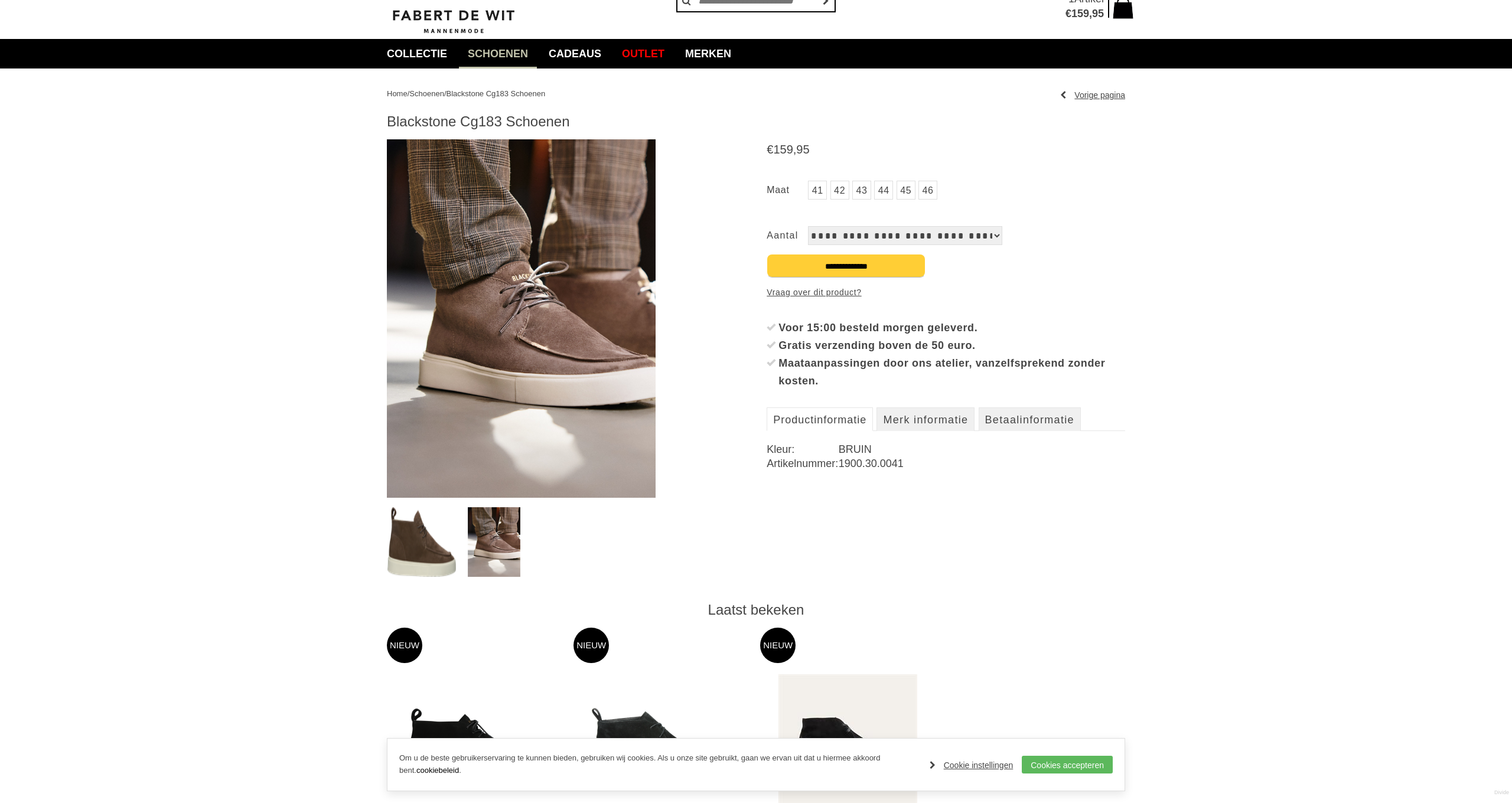
click at [420, 527] on img at bounding box center [421, 542] width 68 height 70
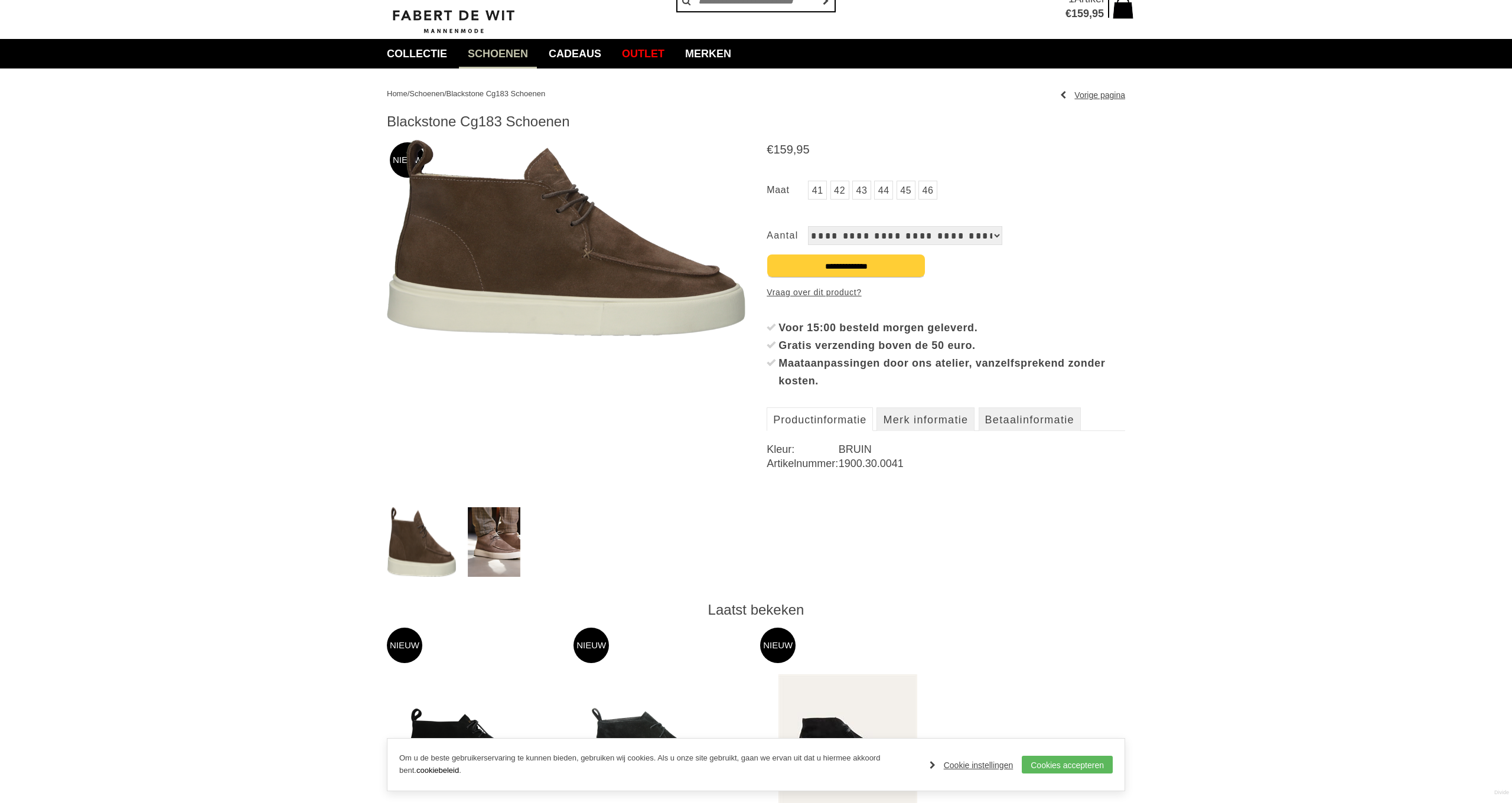
click at [474, 524] on img at bounding box center [494, 542] width 53 height 70
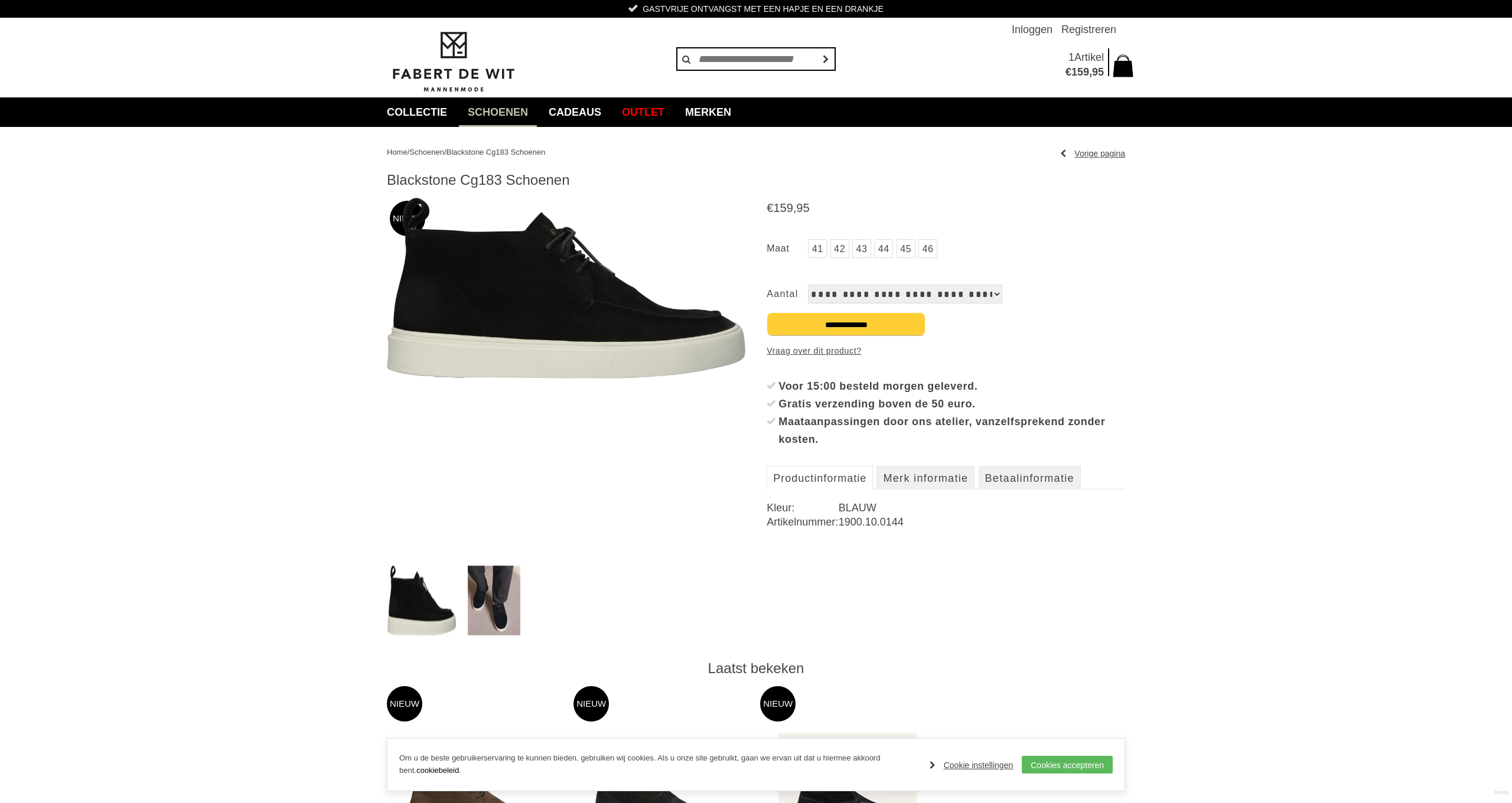
click at [503, 603] on img at bounding box center [494, 601] width 53 height 70
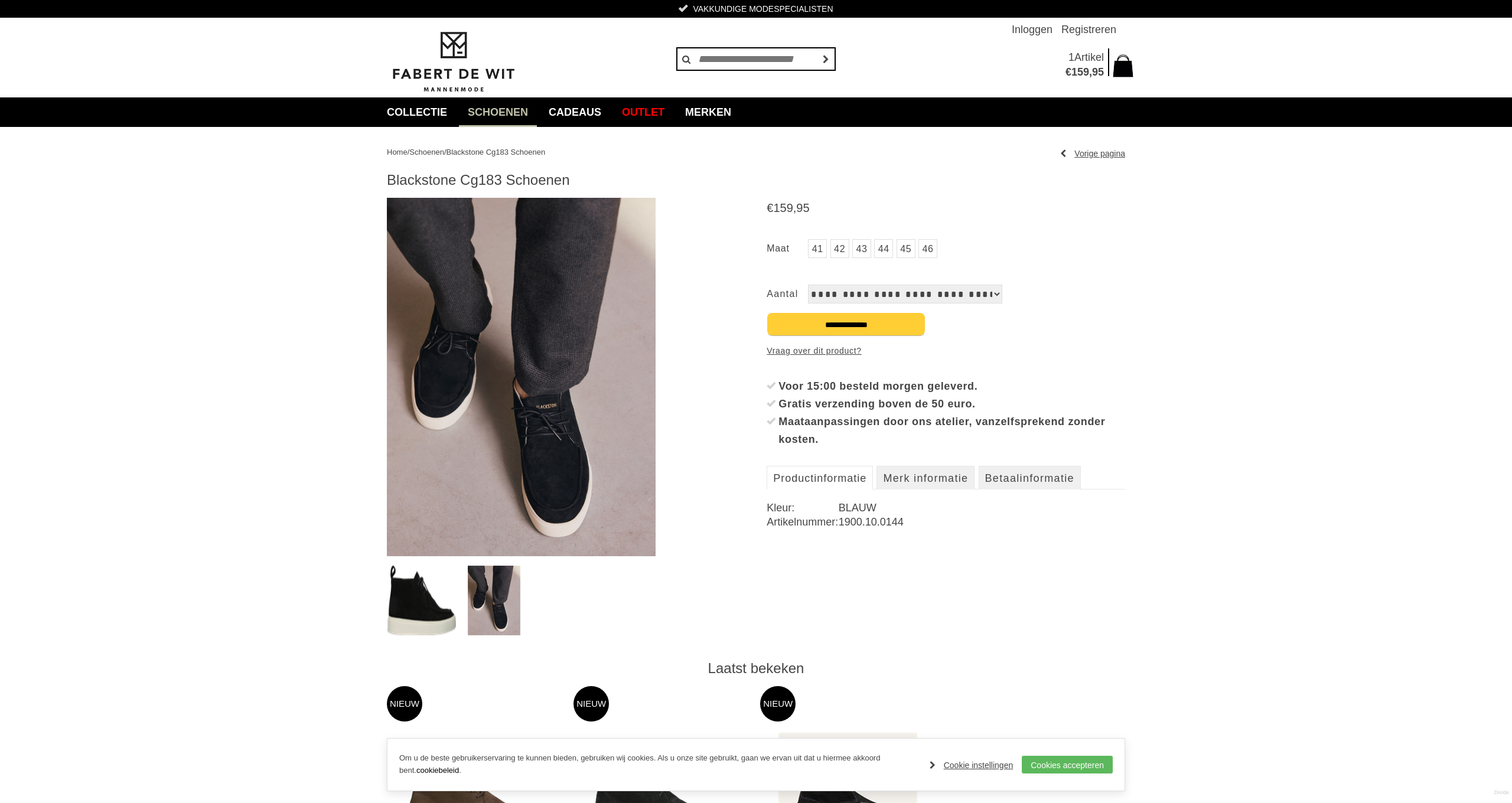
drag, startPoint x: 390, startPoint y: 177, endPoint x: 559, endPoint y: 176, distance: 169.0
click at [559, 176] on h1 "Blackstone Cg183 Schoenen" at bounding box center [755, 180] width 738 height 18
click at [412, 607] on img at bounding box center [421, 601] width 68 height 70
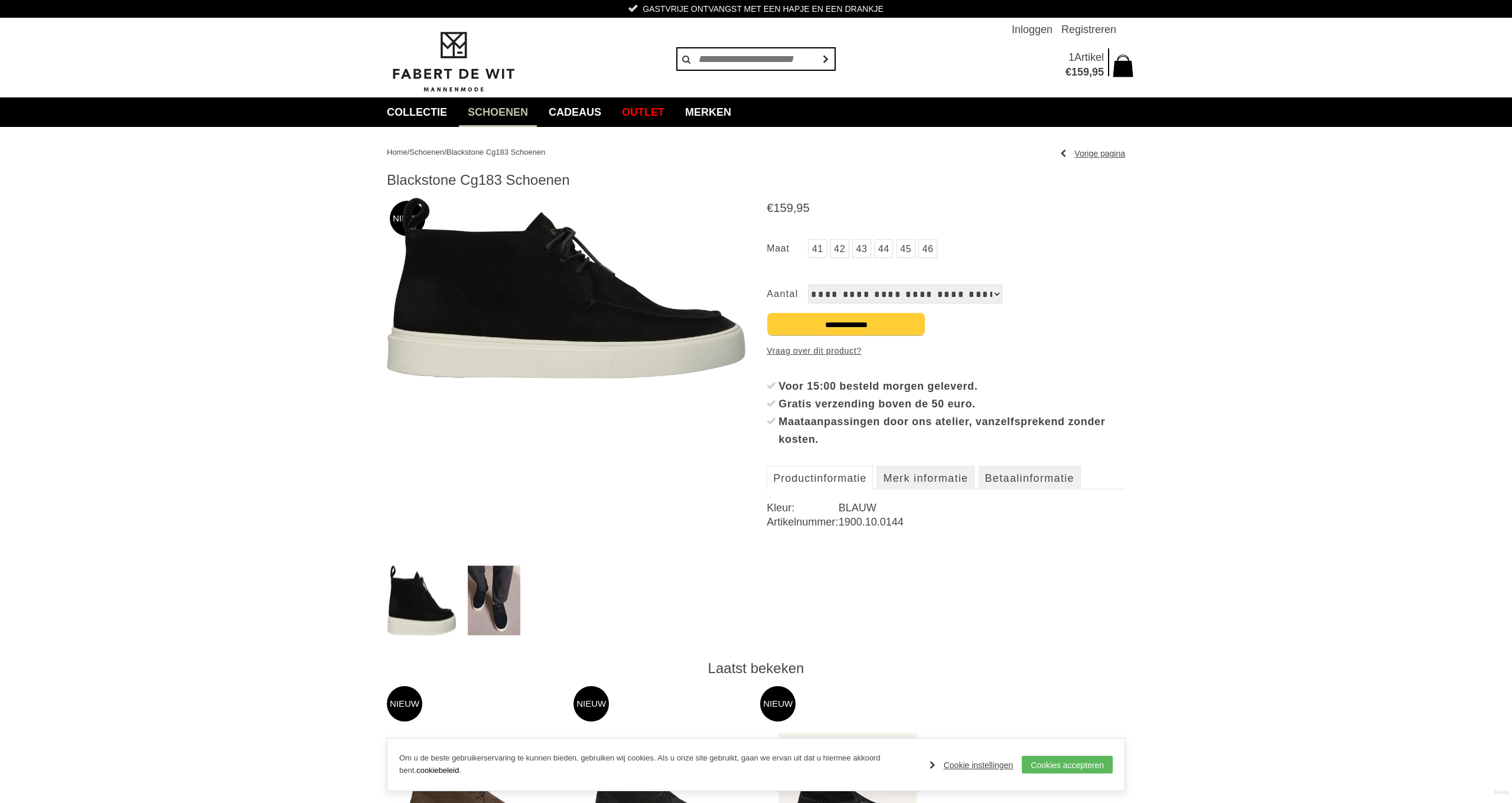
click at [575, 353] on img at bounding box center [566, 288] width 359 height 181
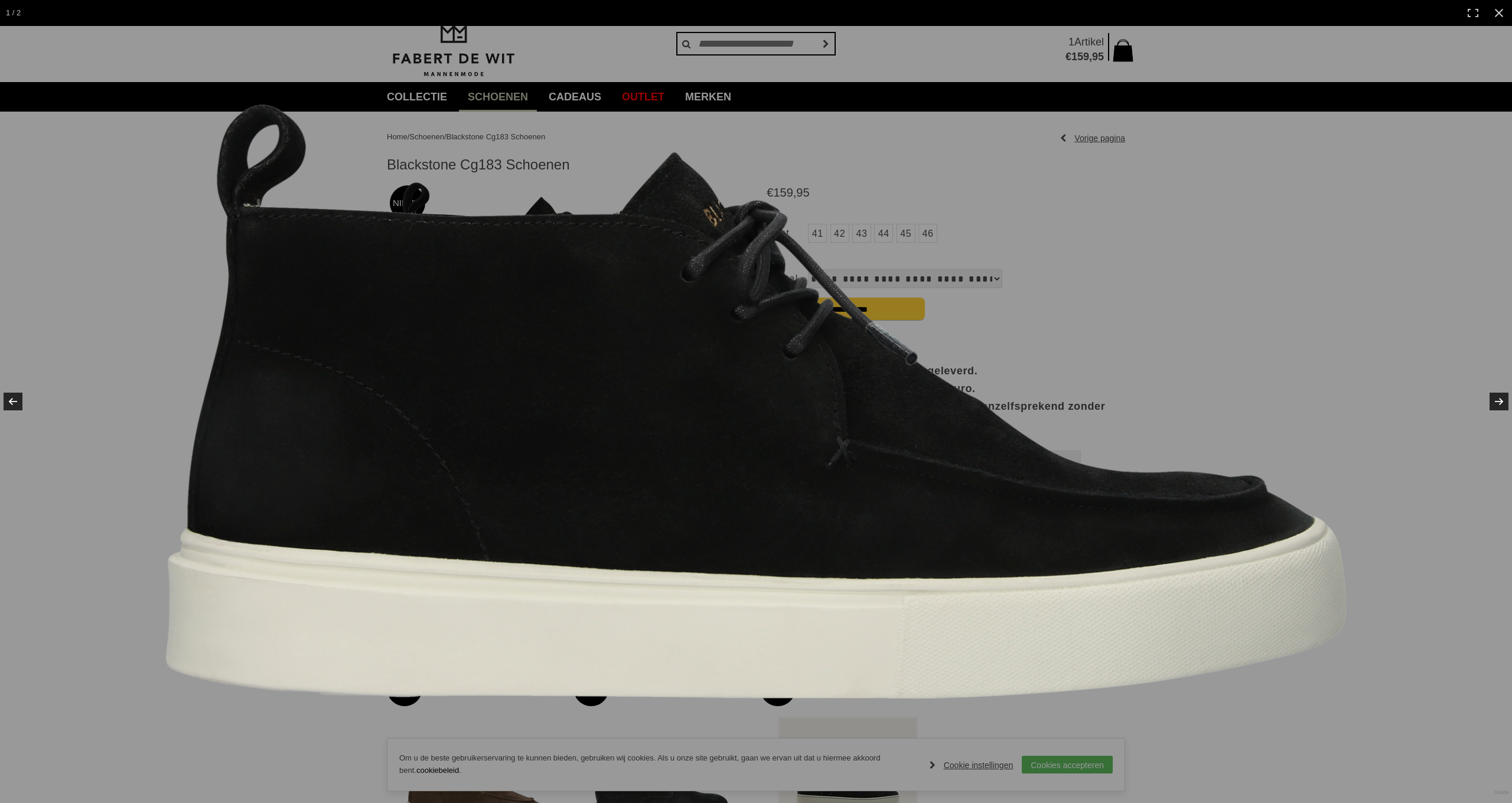
scroll to position [18, 1]
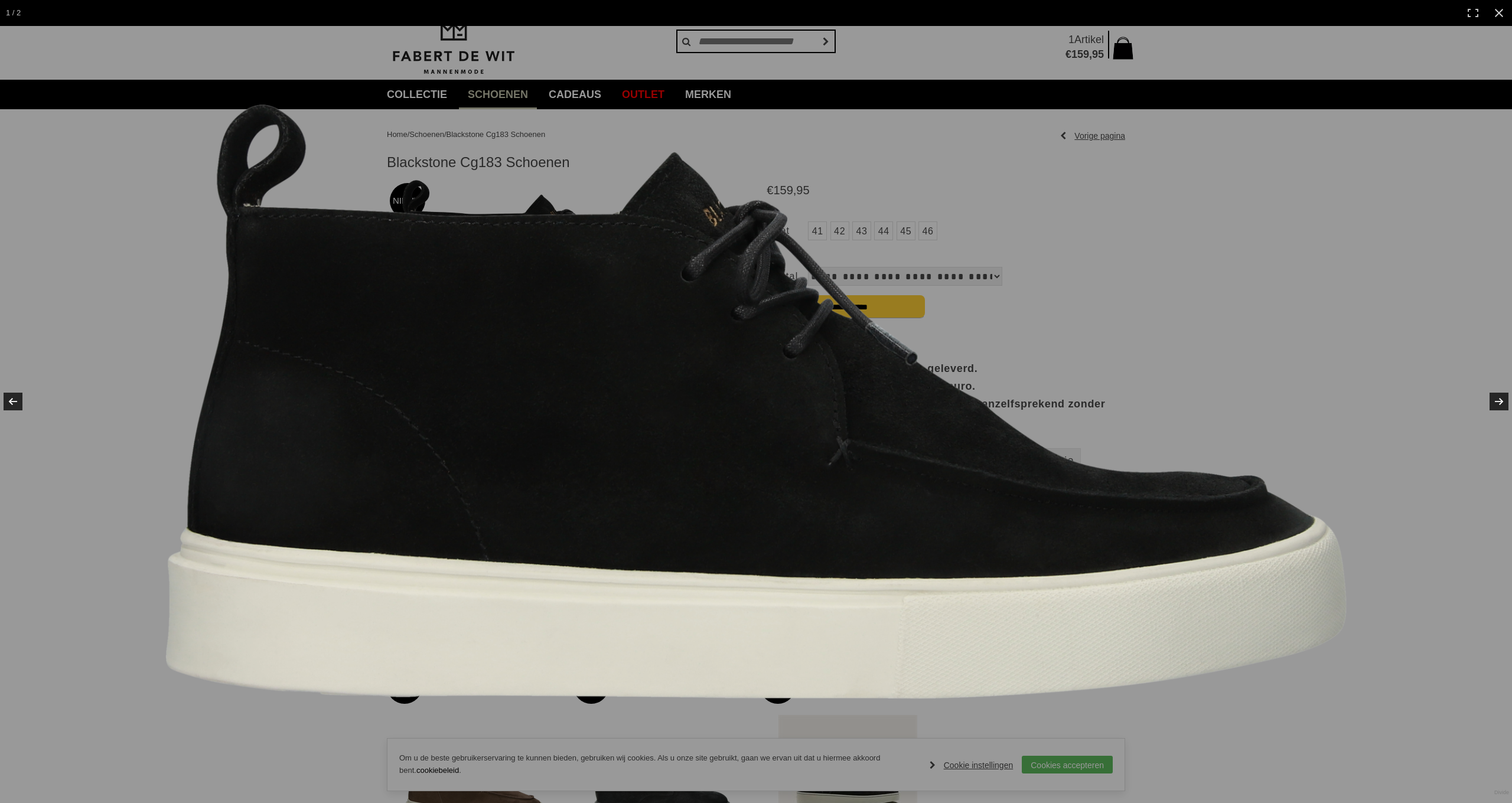
click at [656, 231] on img at bounding box center [755, 402] width 1181 height 594
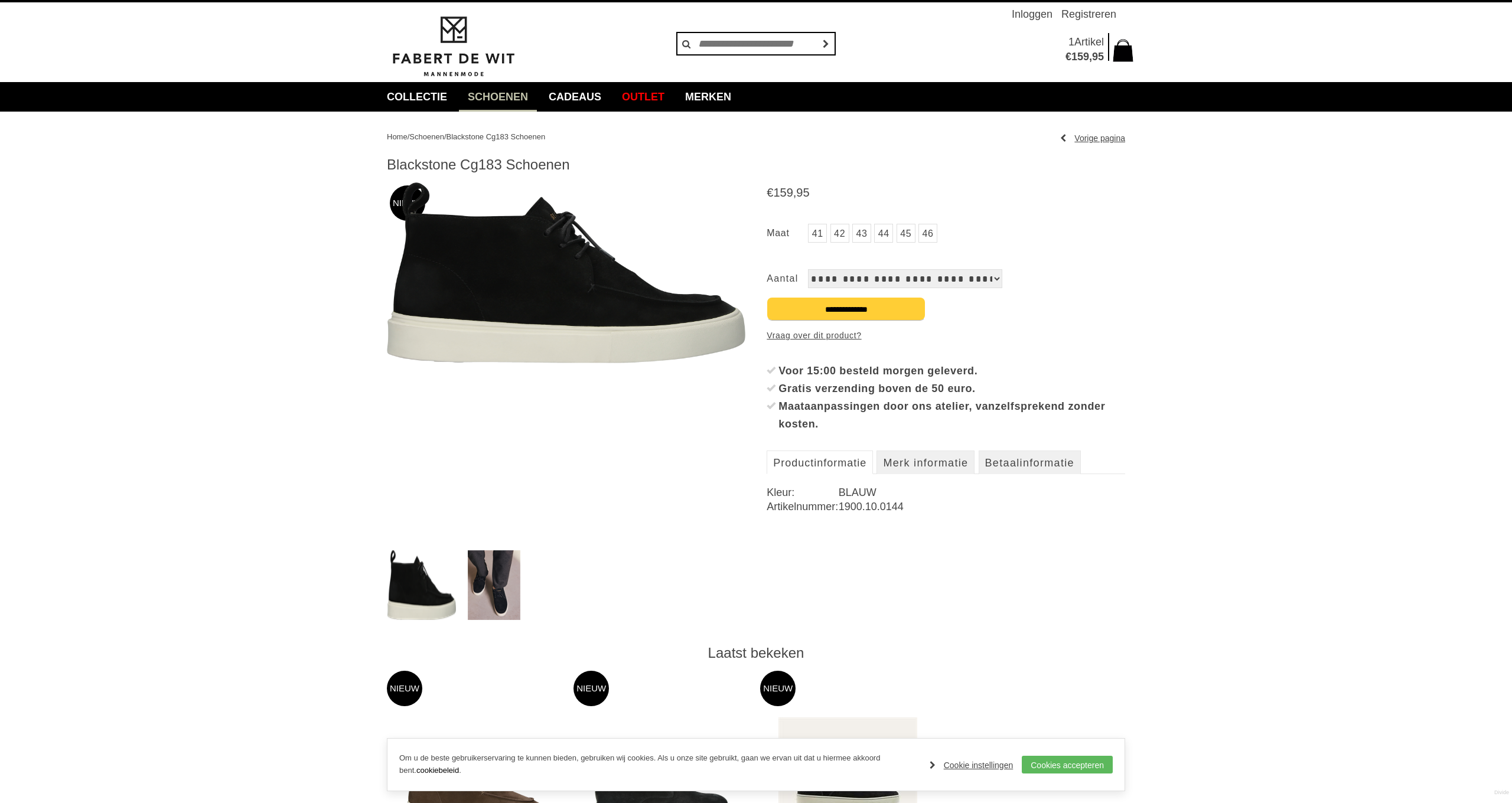
scroll to position [17, 0]
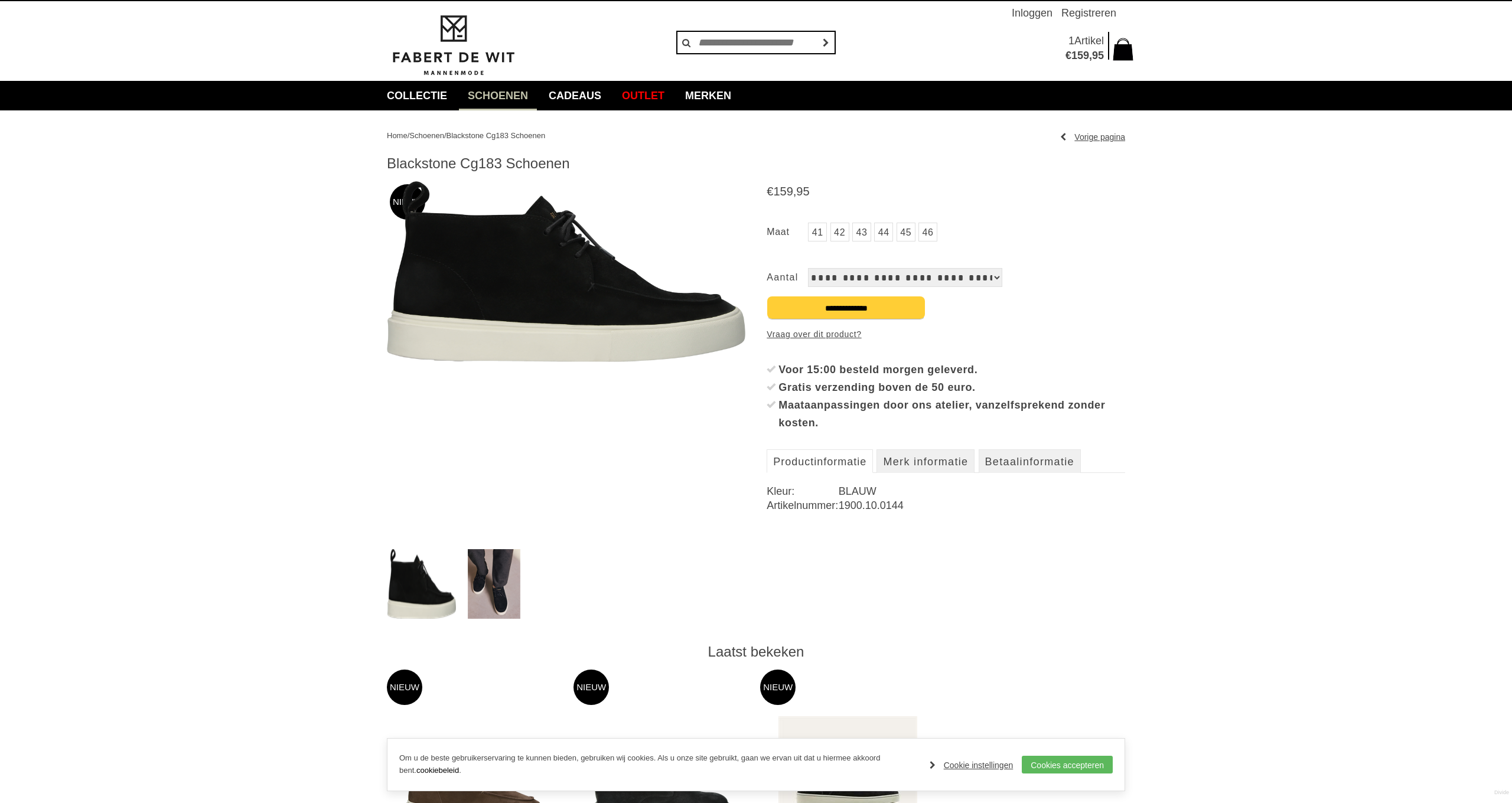
click at [572, 274] on img at bounding box center [566, 271] width 359 height 181
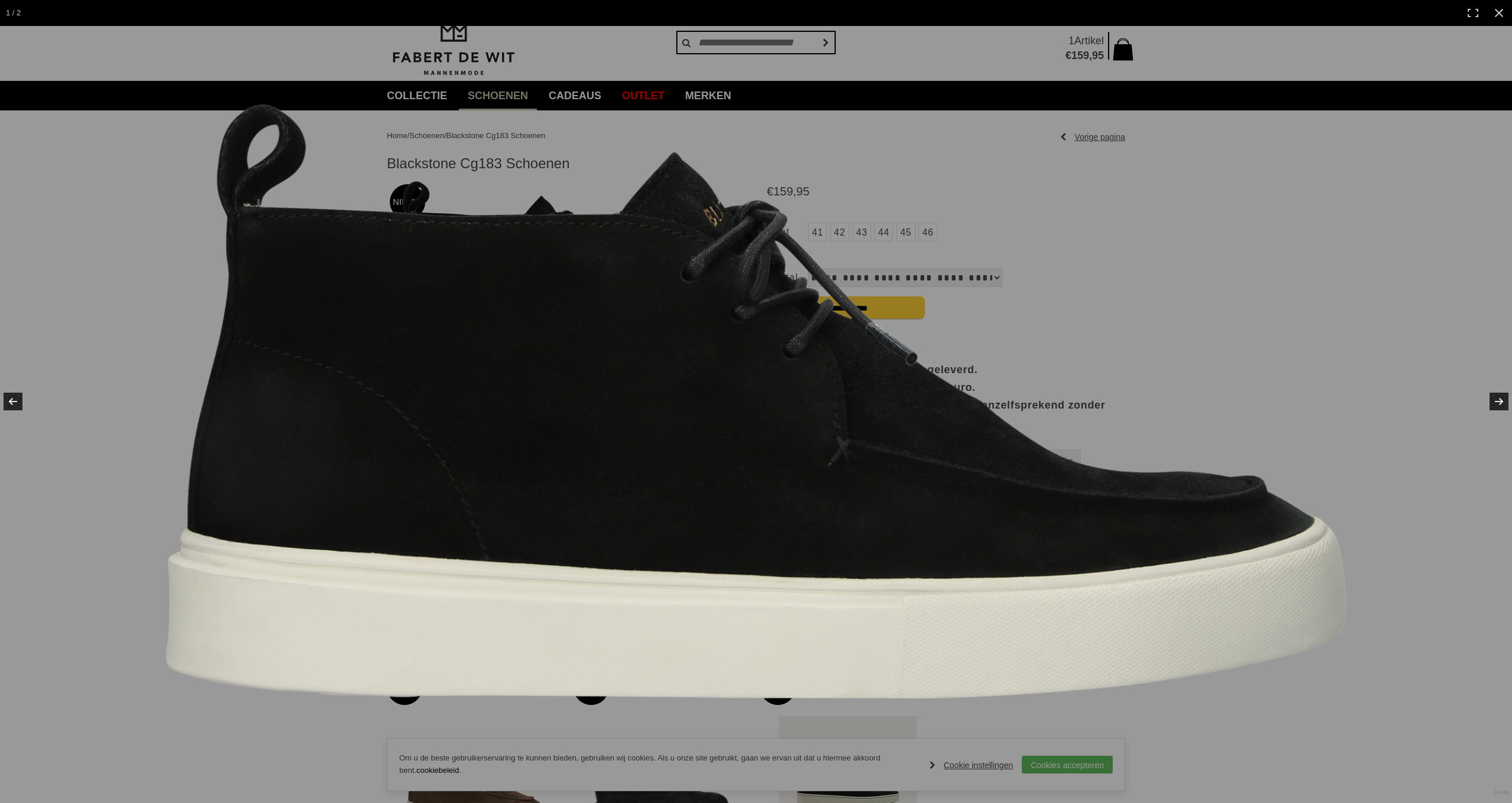
click at [667, 256] on img at bounding box center [755, 402] width 1181 height 594
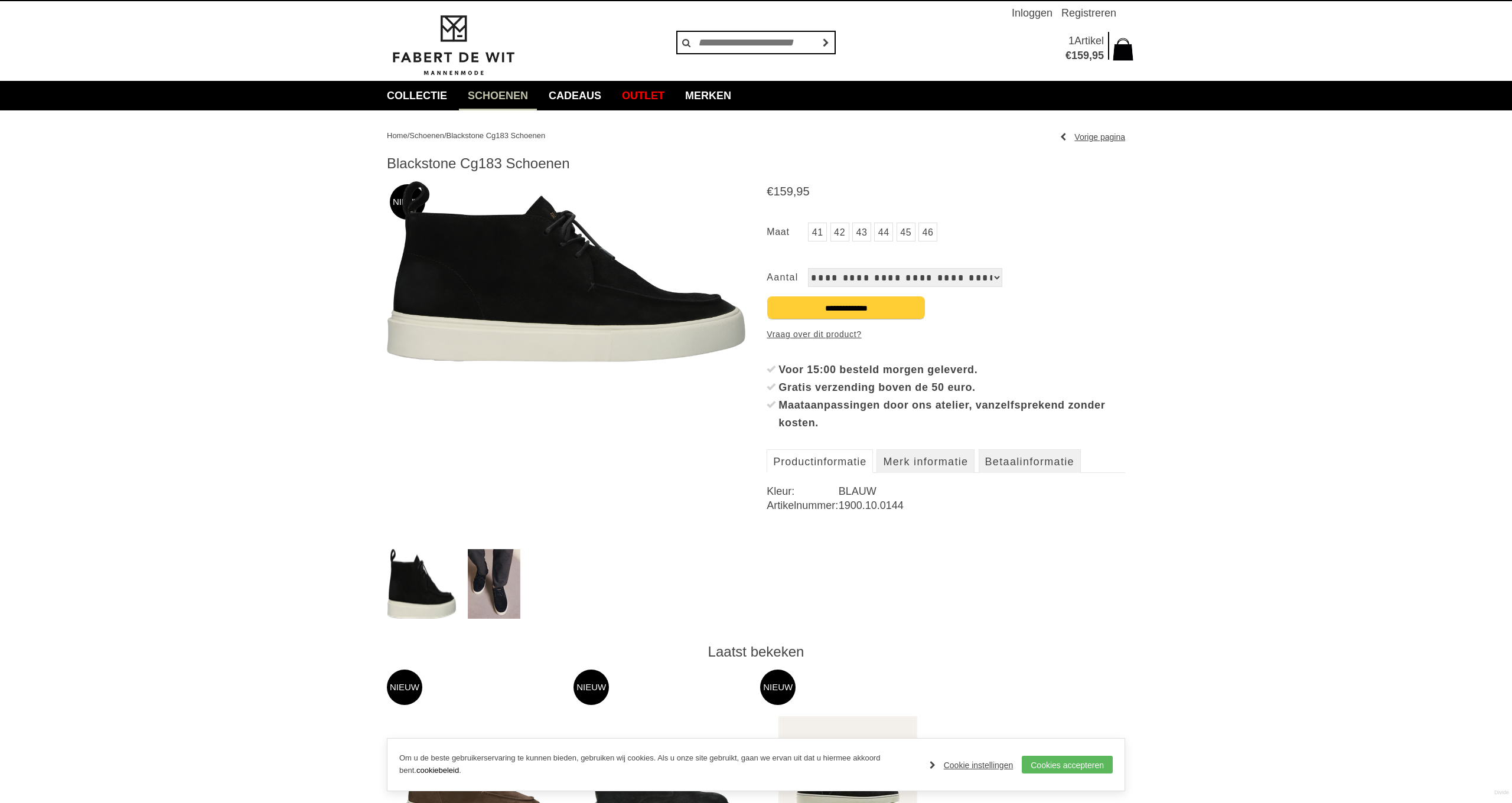
click at [496, 590] on img at bounding box center [494, 584] width 53 height 70
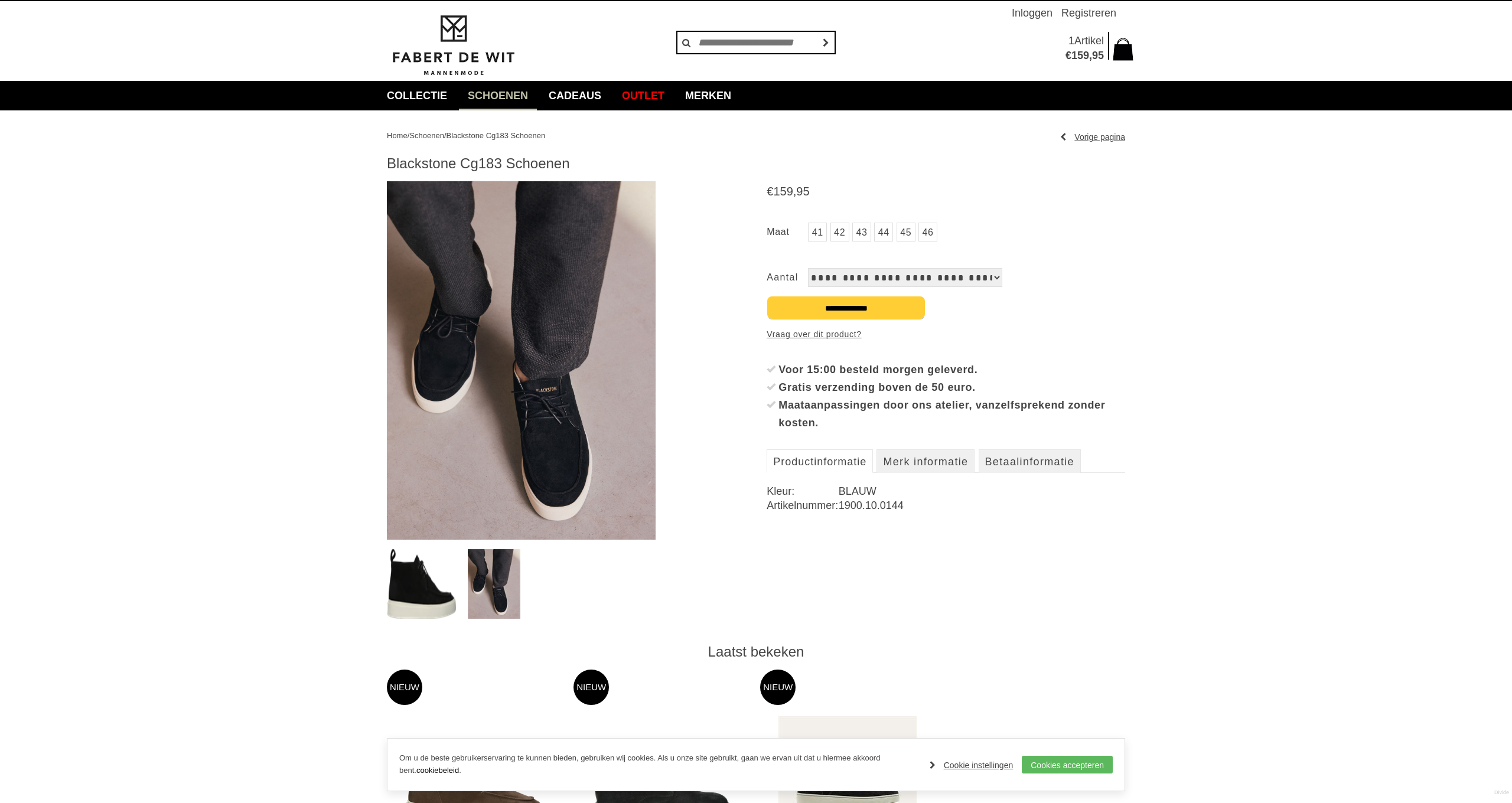
click at [561, 421] on img at bounding box center [521, 361] width 269 height 359
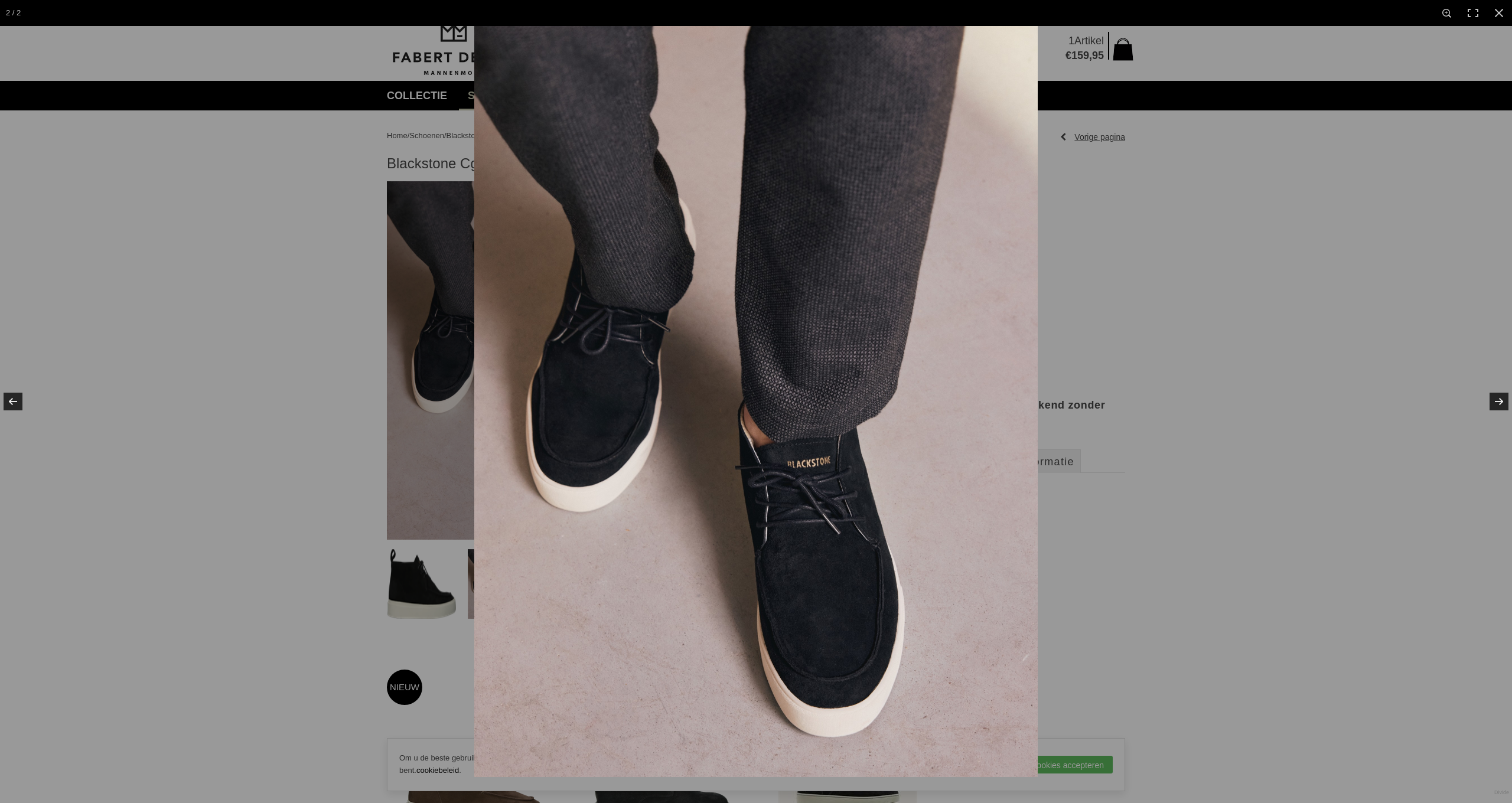
click at [832, 495] on img at bounding box center [756, 402] width 564 height 751
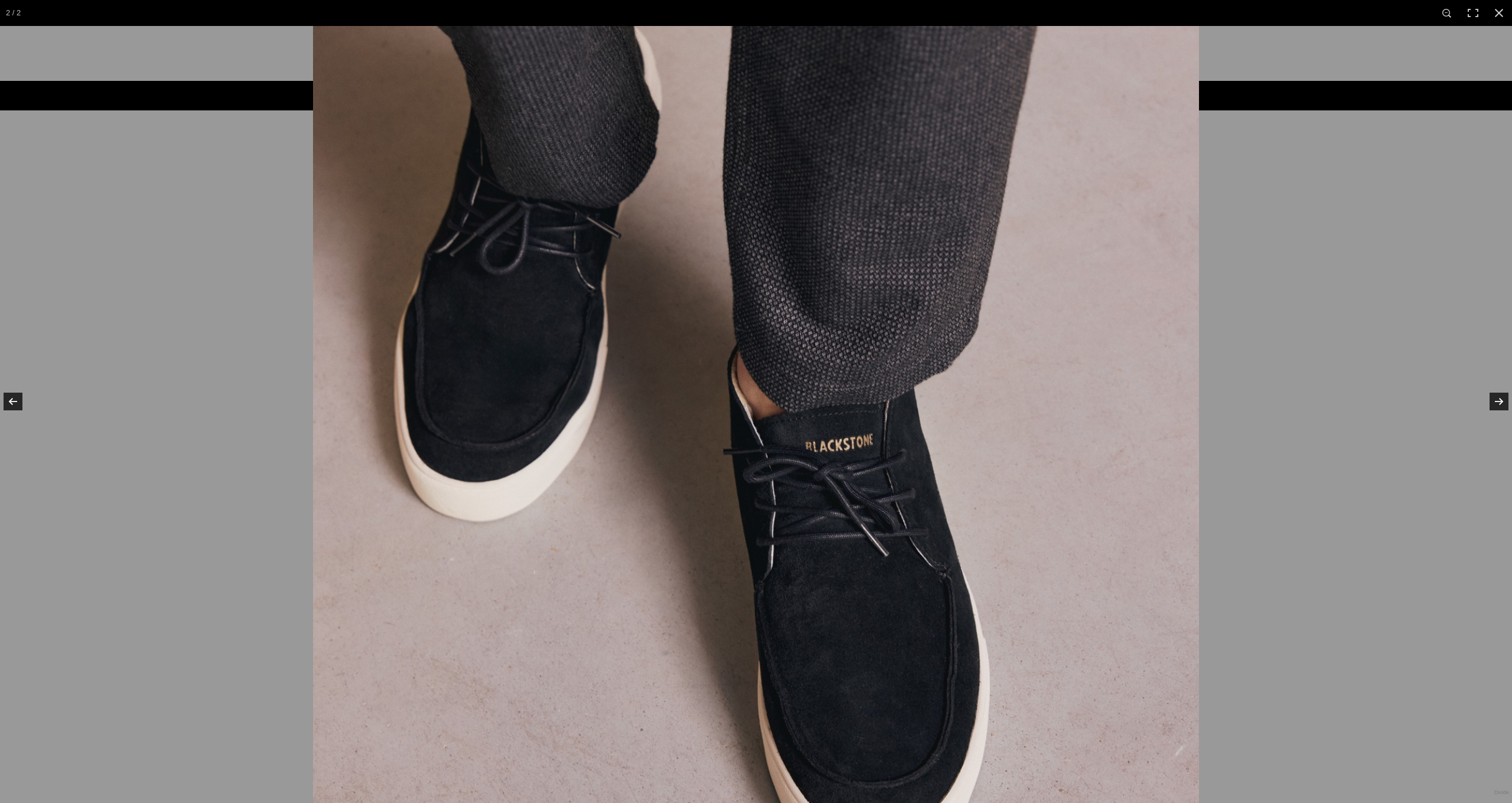
click at [830, 494] on img at bounding box center [755, 348] width 886 height 1181
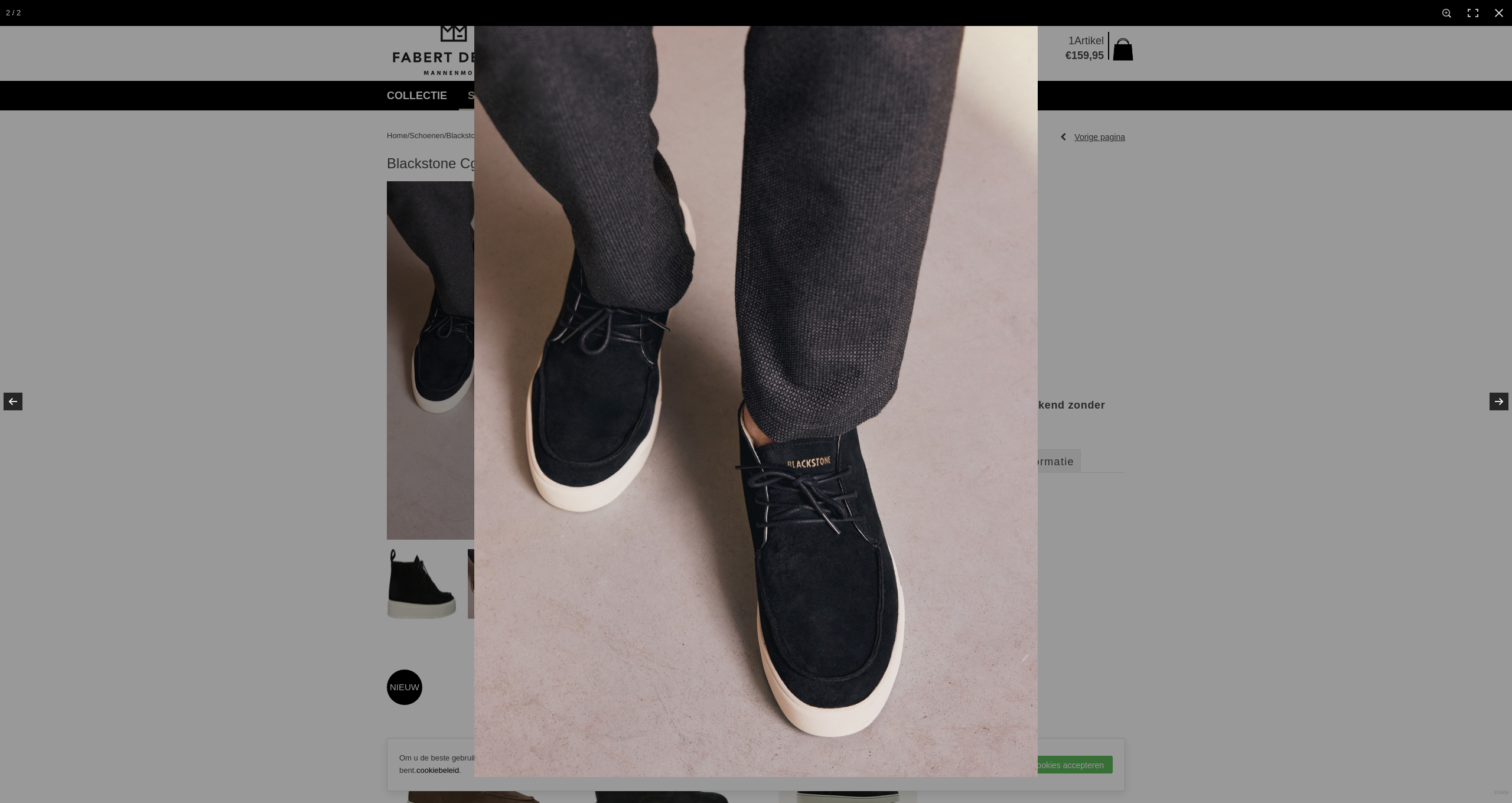
click at [830, 494] on img at bounding box center [756, 402] width 564 height 751
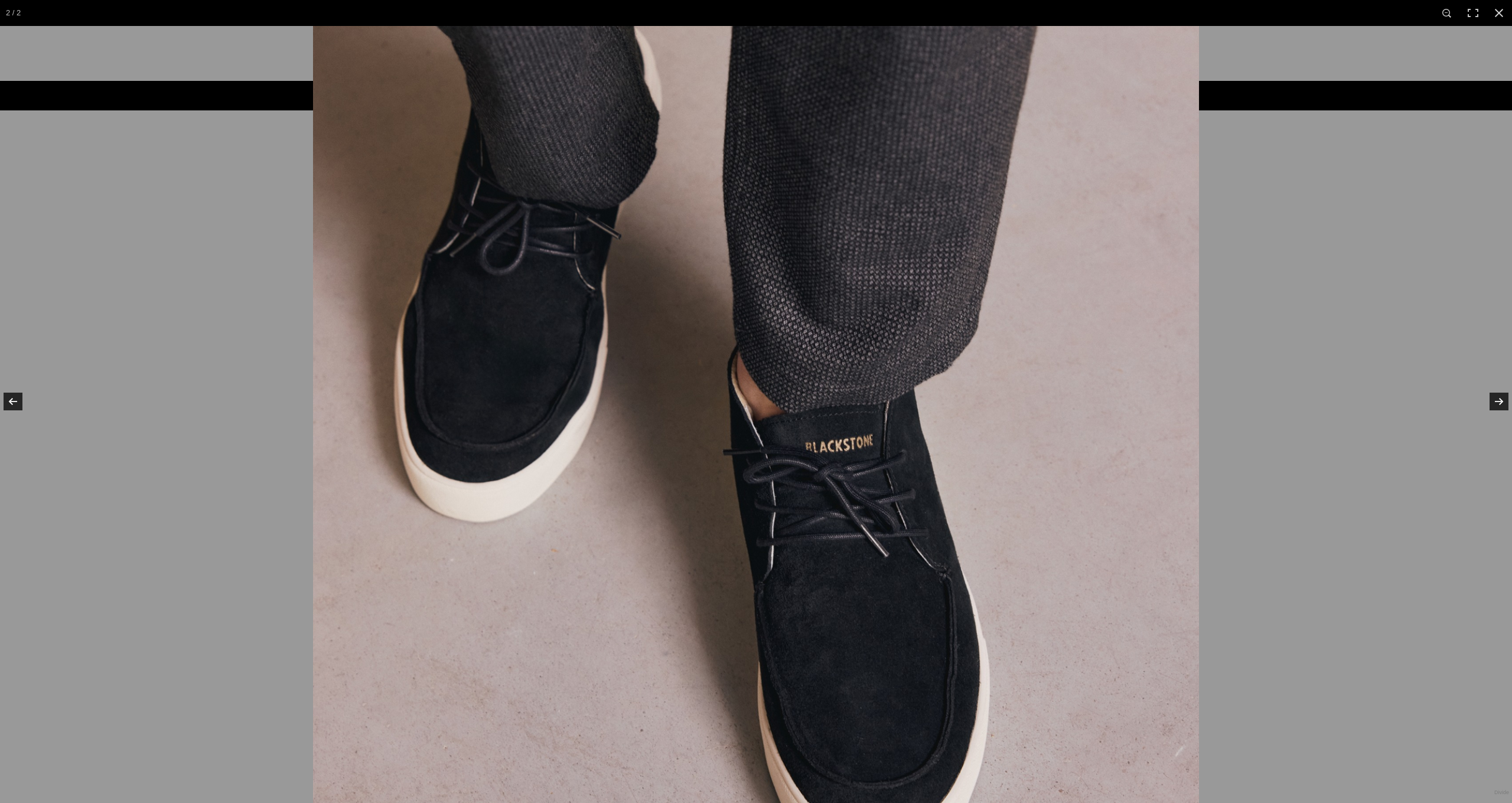
click at [516, 397] on img at bounding box center [755, 348] width 886 height 1181
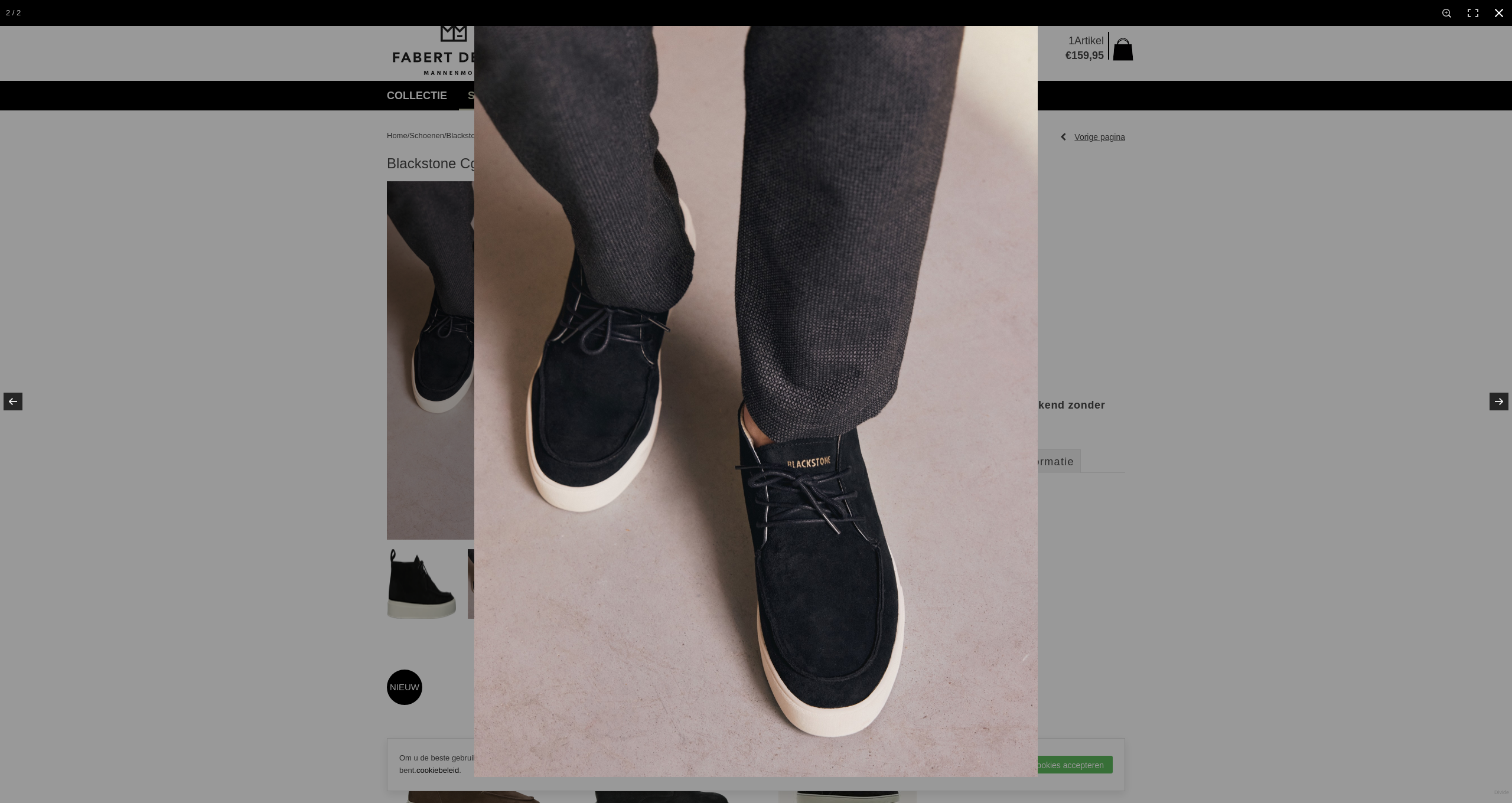
click at [424, 564] on div at bounding box center [756, 402] width 1512 height 803
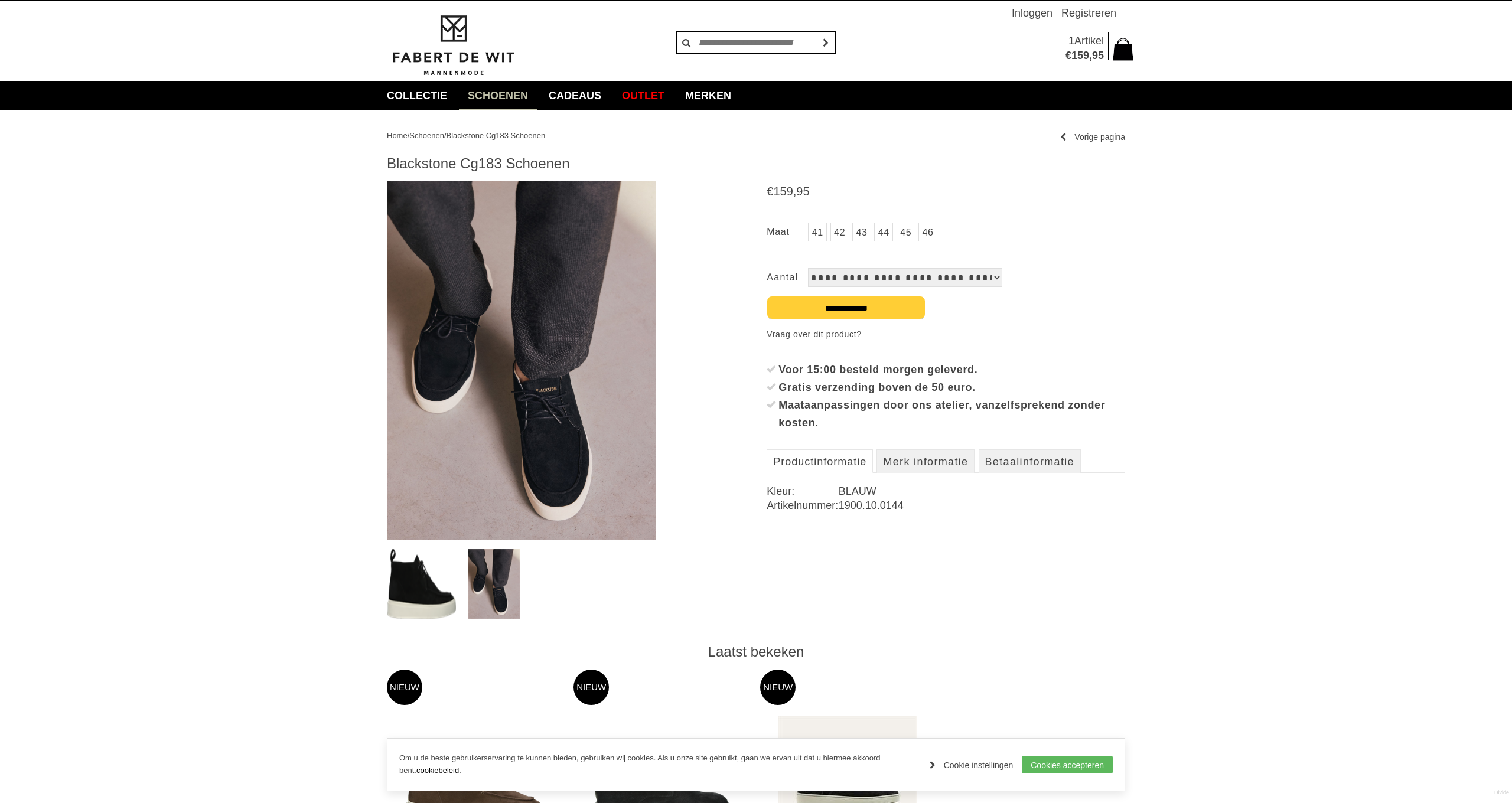
click at [424, 596] on img at bounding box center [421, 584] width 68 height 70
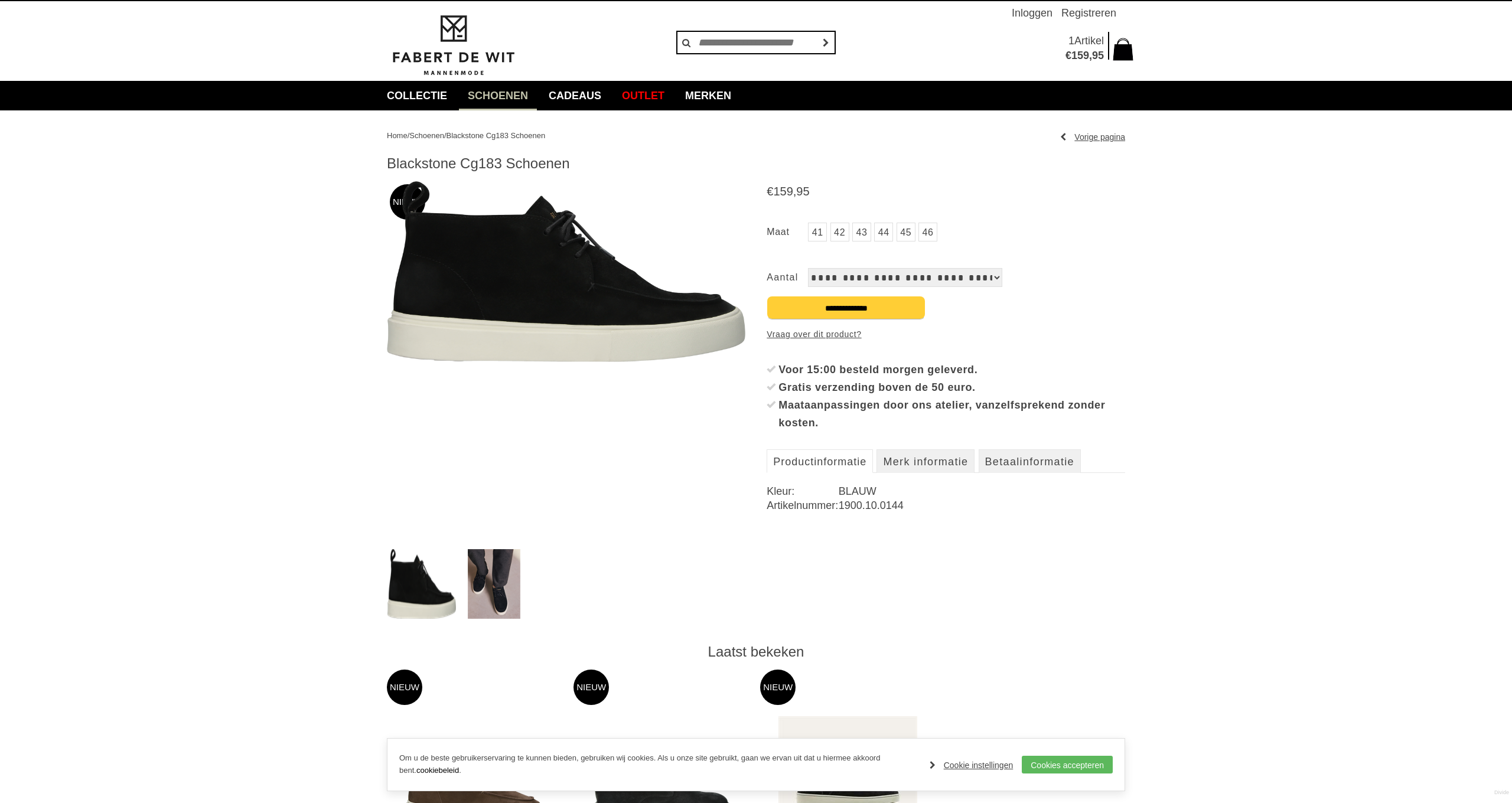
click at [576, 326] on img at bounding box center [566, 271] width 359 height 181
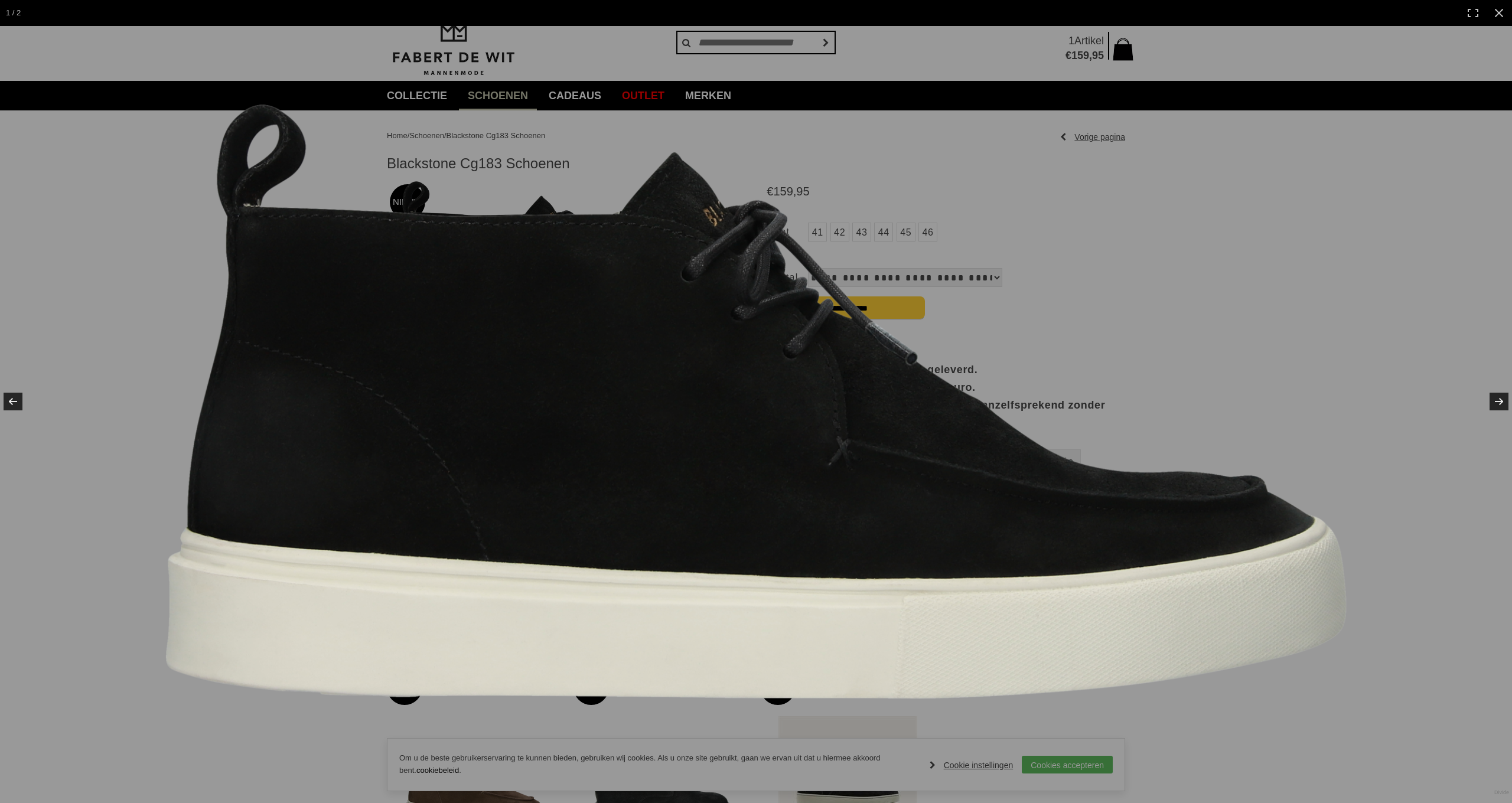
click at [1053, 378] on img at bounding box center [755, 402] width 1181 height 594
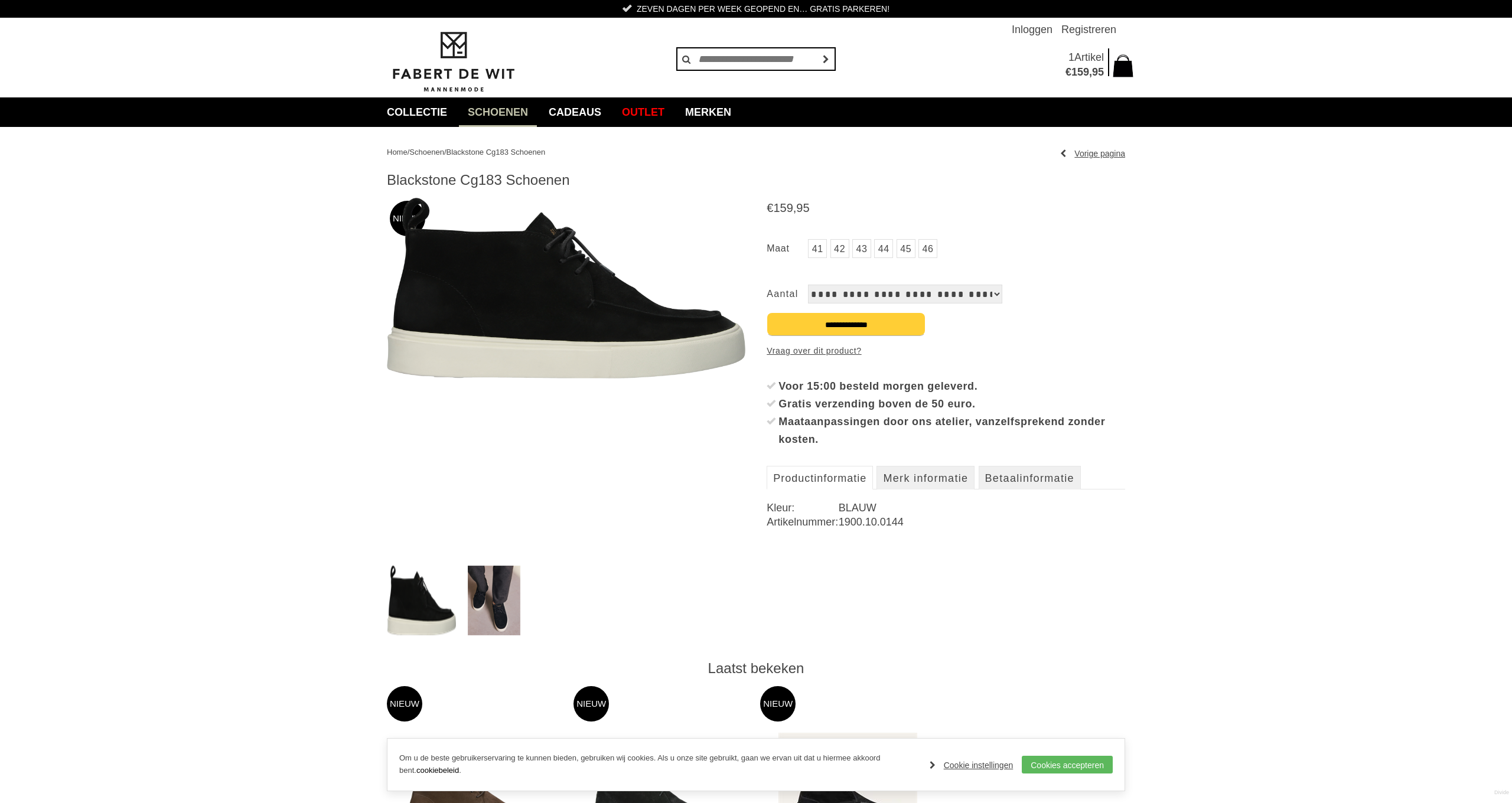
scroll to position [0, 0]
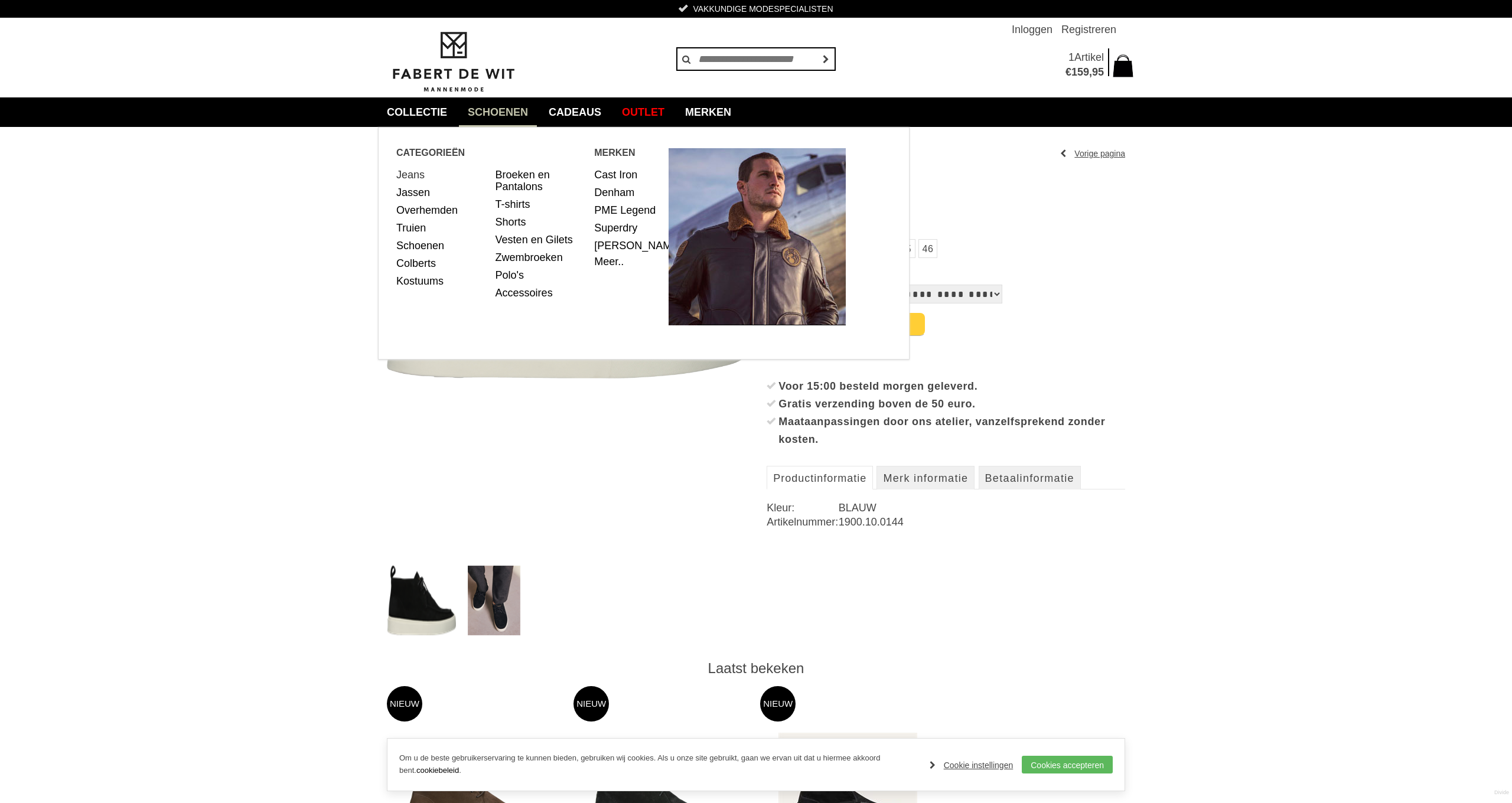
click at [412, 175] on link "Jeans" at bounding box center [441, 174] width 91 height 18
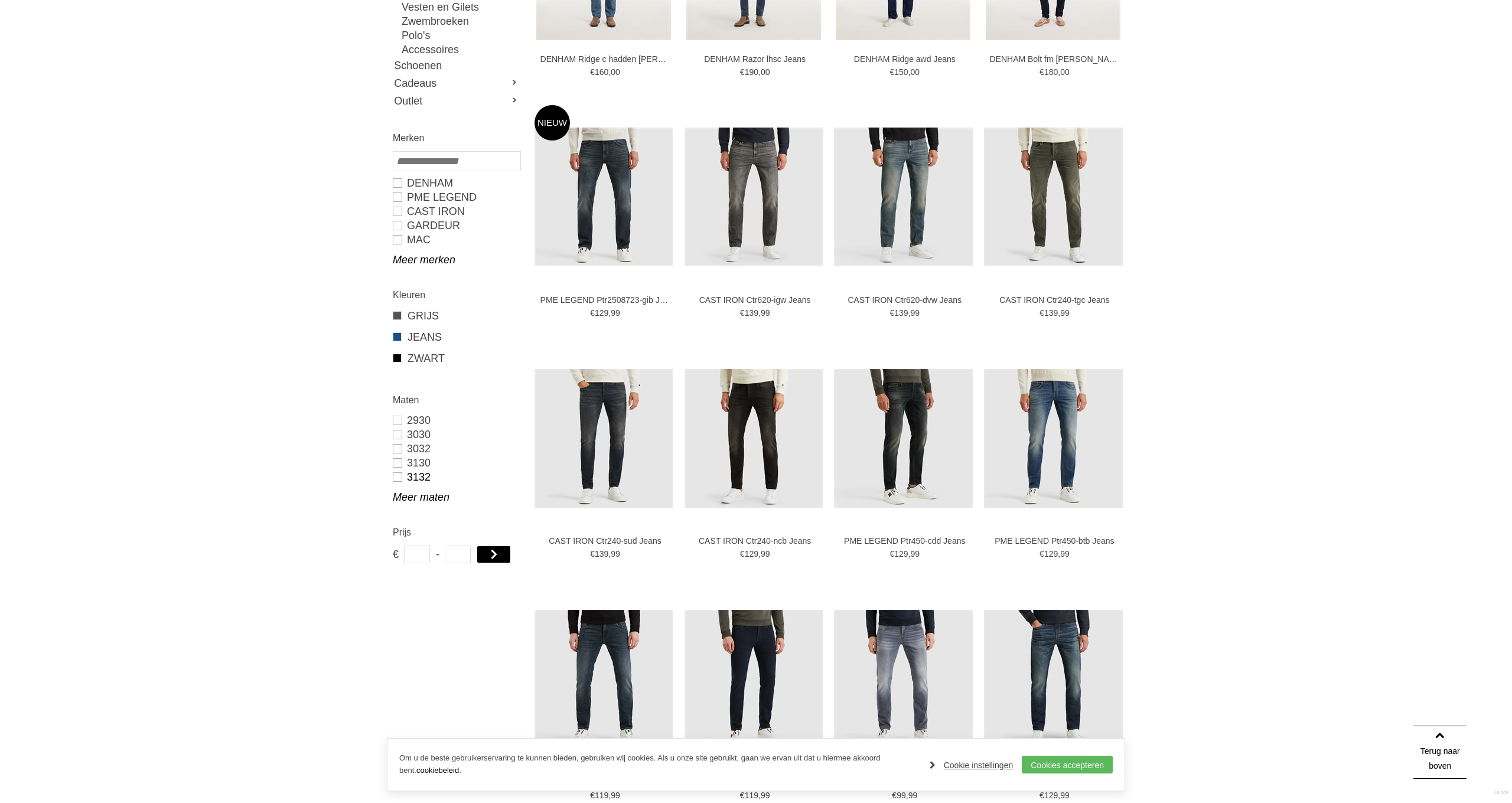
scroll to position [378, 0]
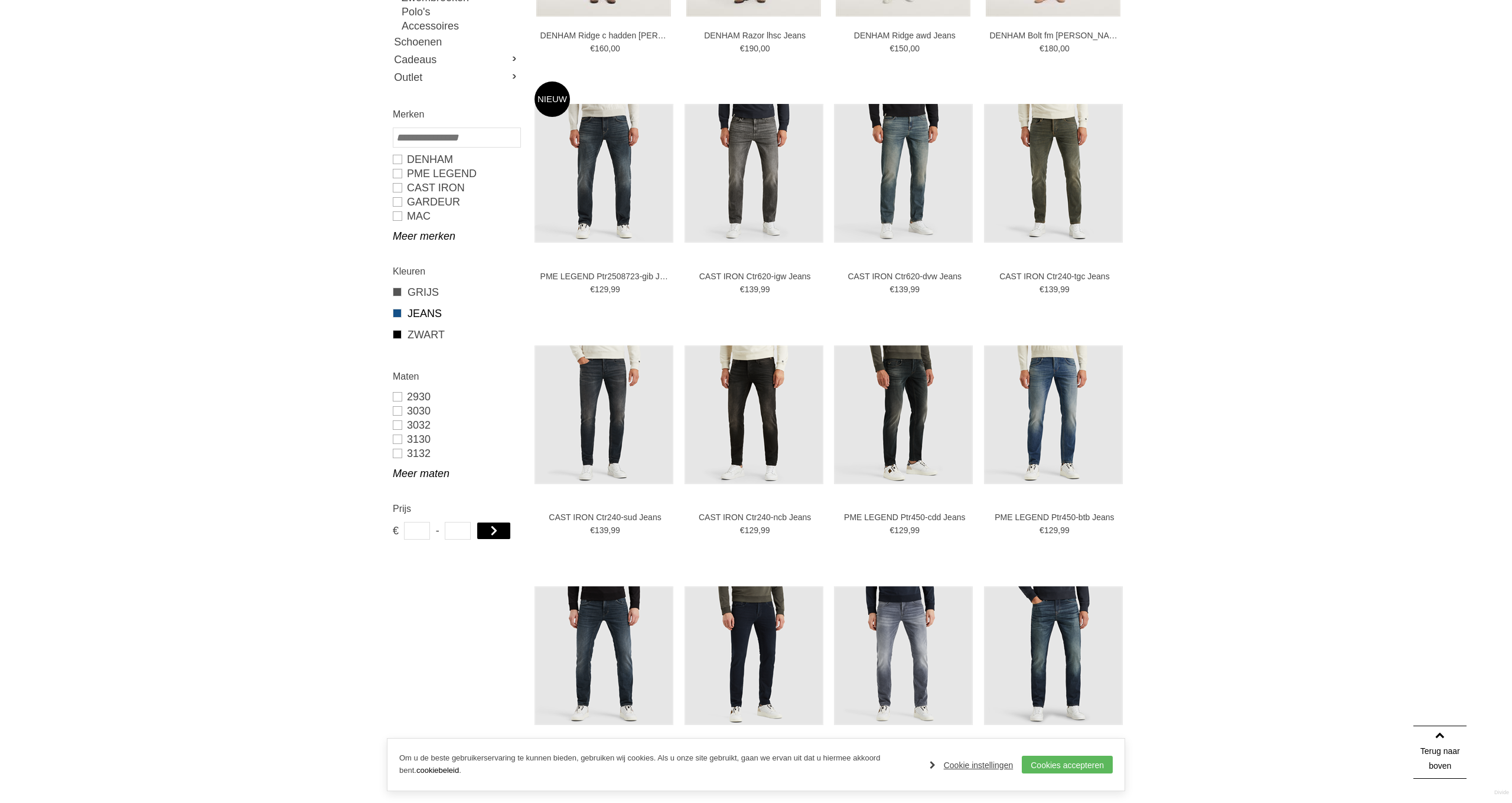
click at [417, 313] on link "JEANS" at bounding box center [456, 313] width 127 height 16
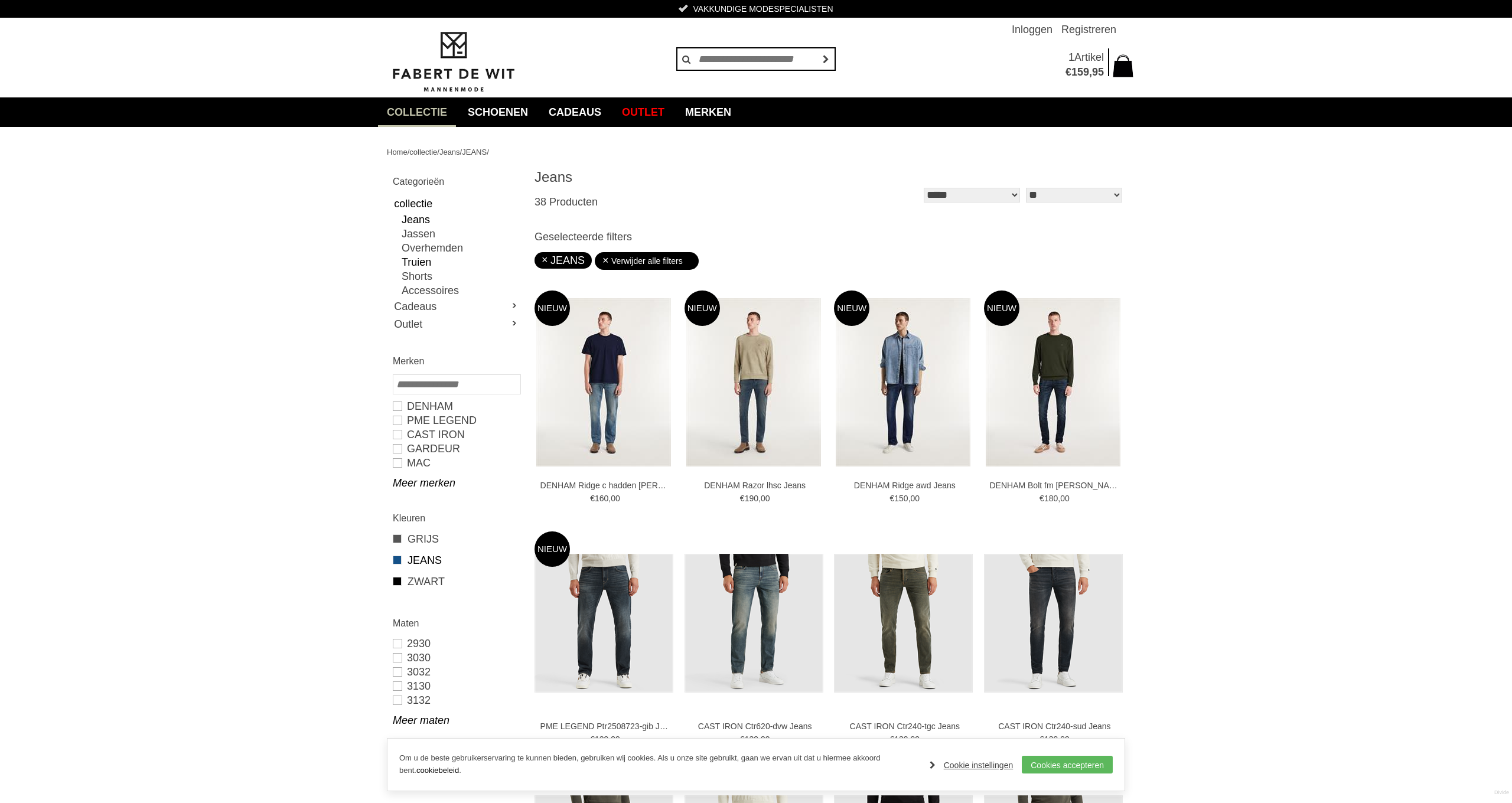
click at [420, 261] on link "Truien" at bounding box center [461, 262] width 118 height 14
type input "**"
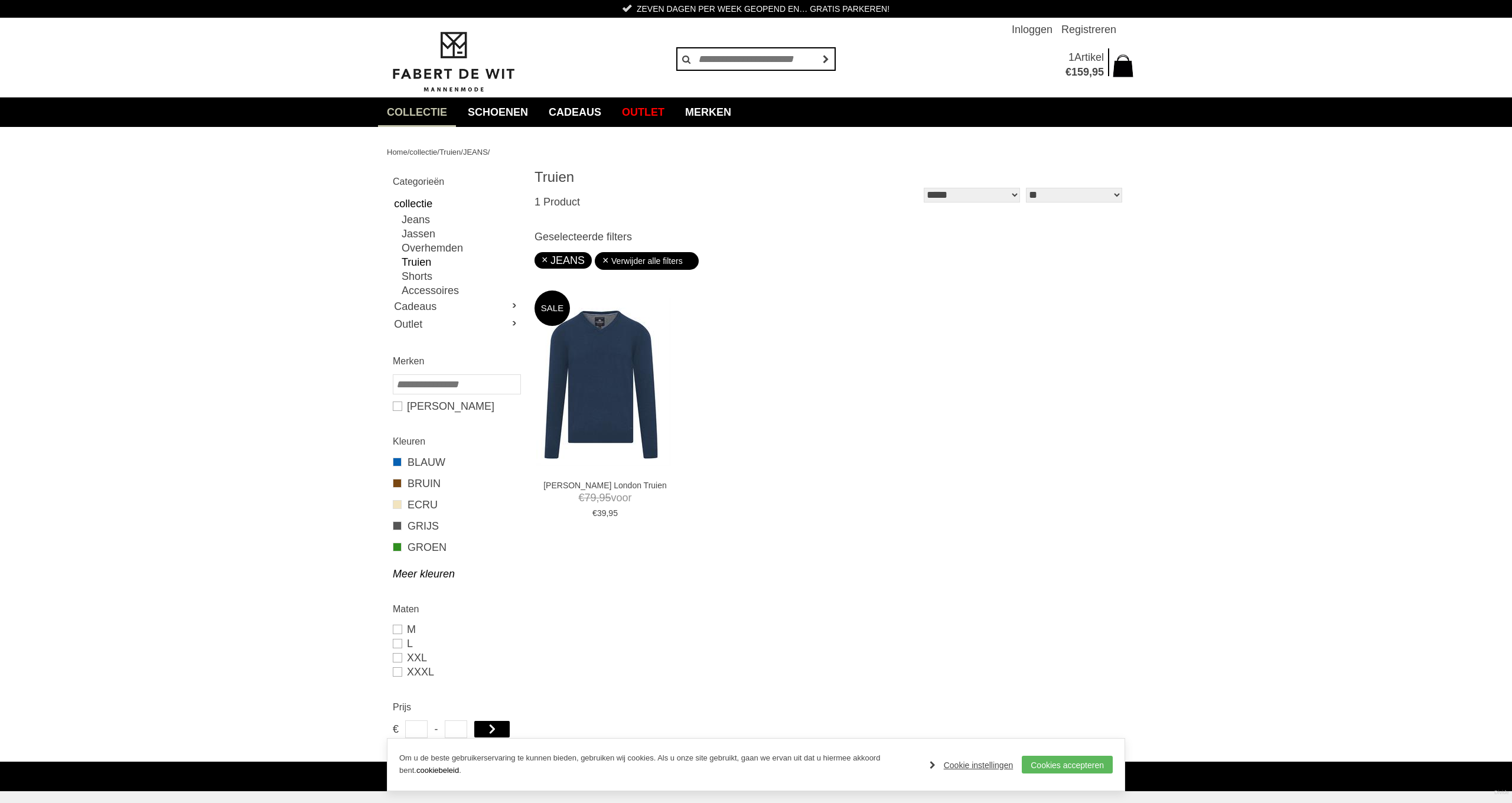
click at [420, 113] on link "collectie" at bounding box center [417, 112] width 78 height 30
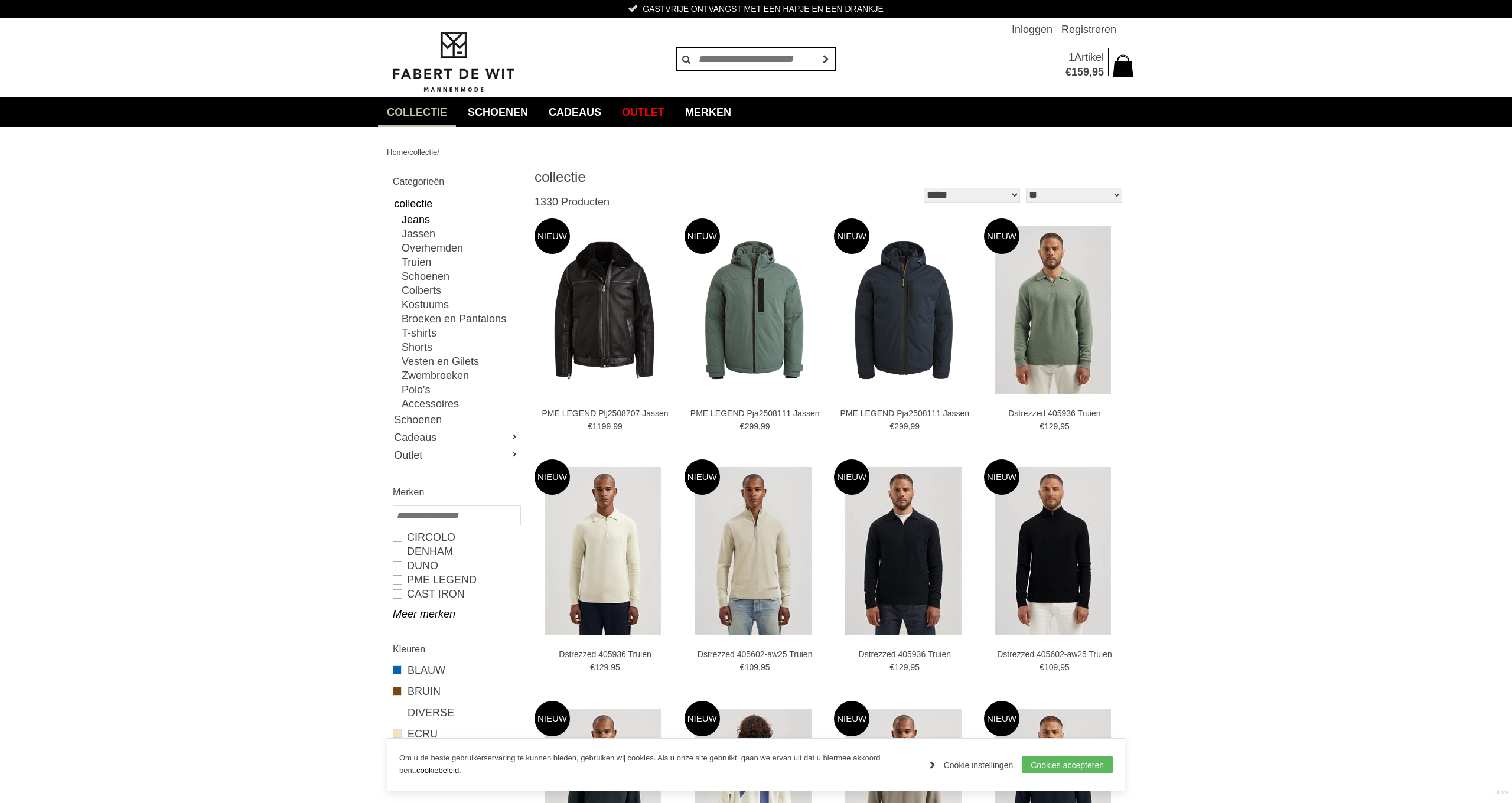
click at [415, 218] on link "Jeans" at bounding box center [461, 220] width 118 height 14
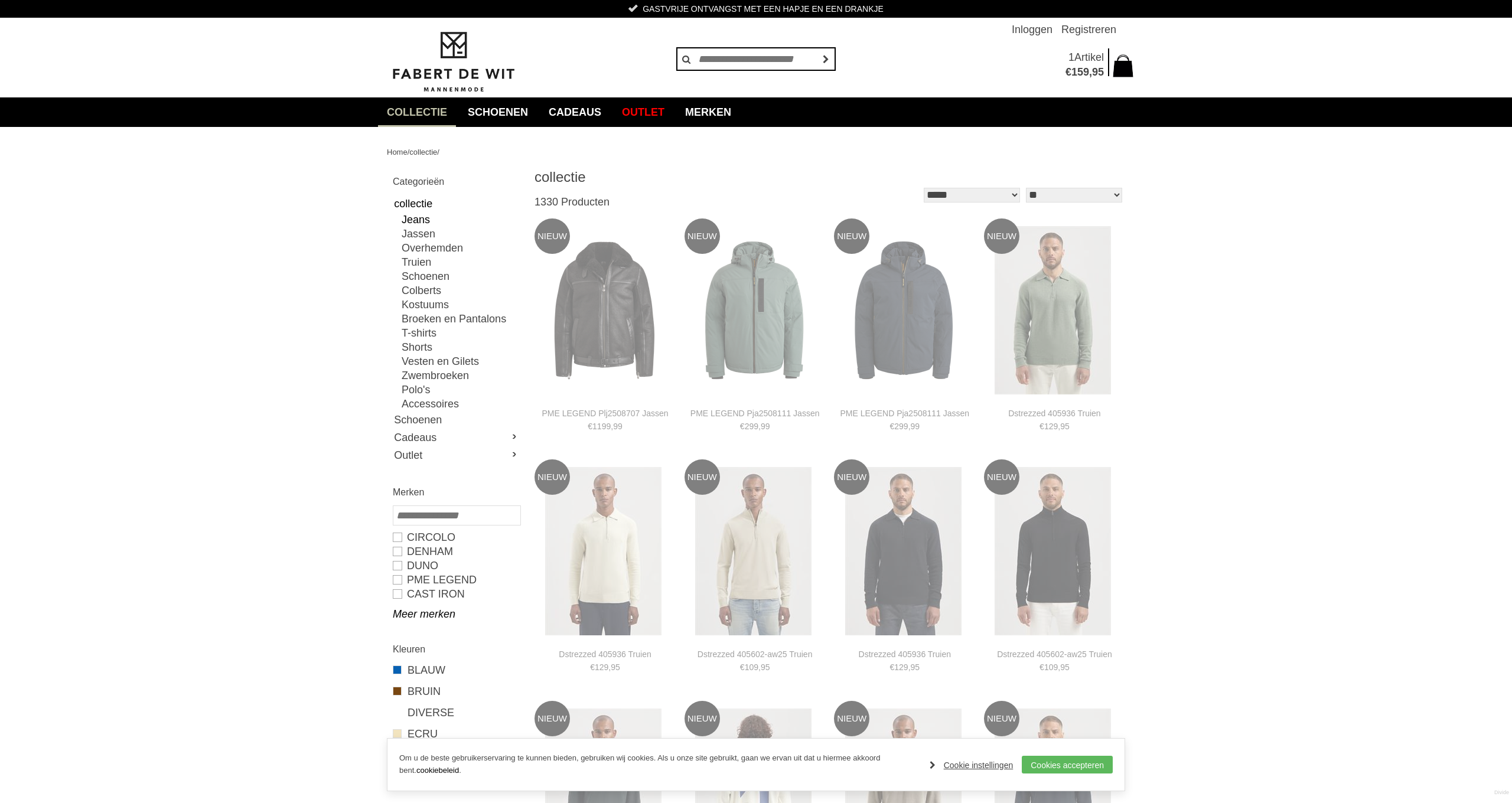
type input "**"
type input "***"
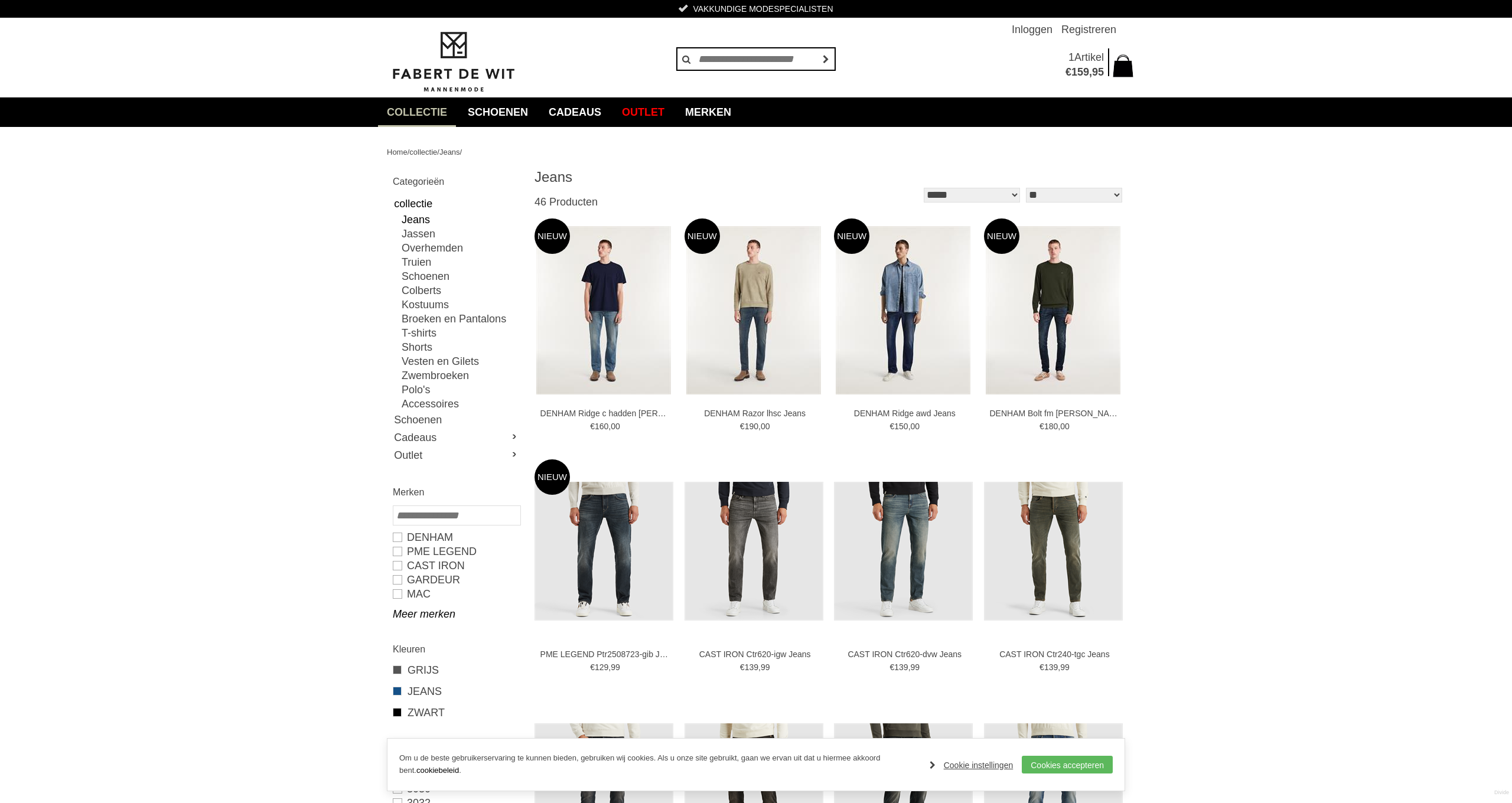
click at [428, 112] on link "collectie" at bounding box center [417, 112] width 78 height 30
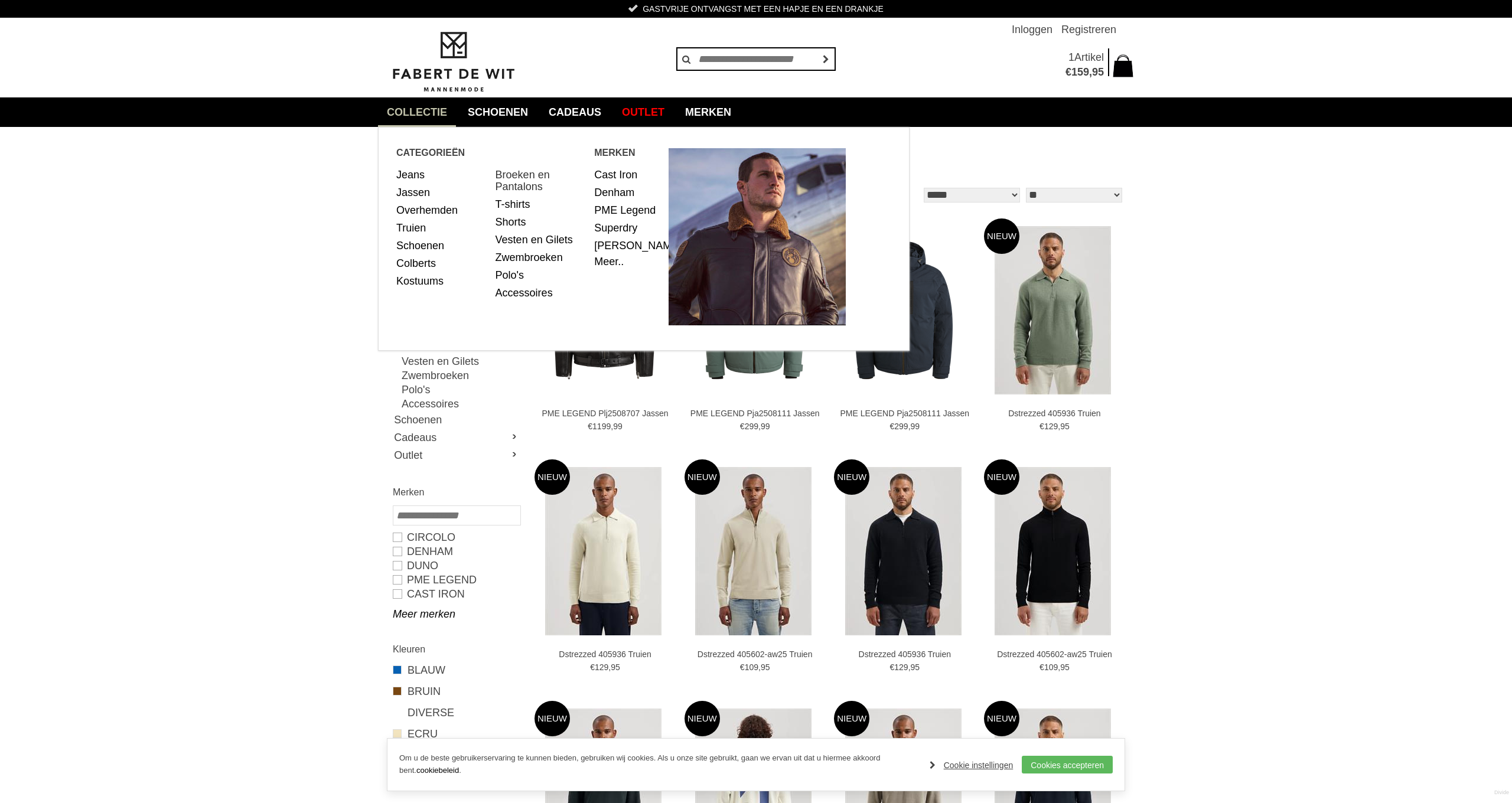
click at [518, 176] on link "Broeken en Pantalons" at bounding box center [541, 181] width 91 height 30
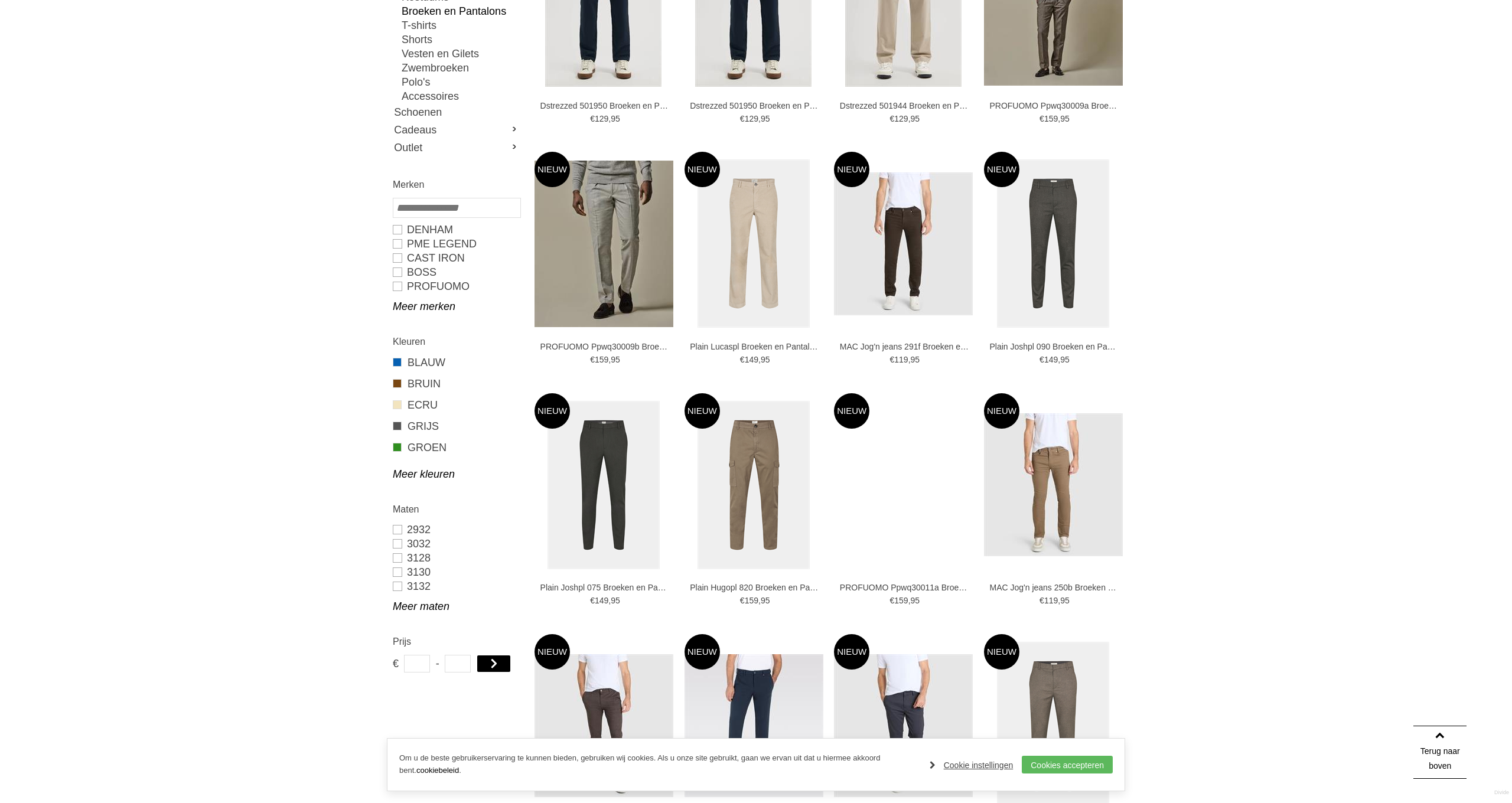
scroll to position [300, 0]
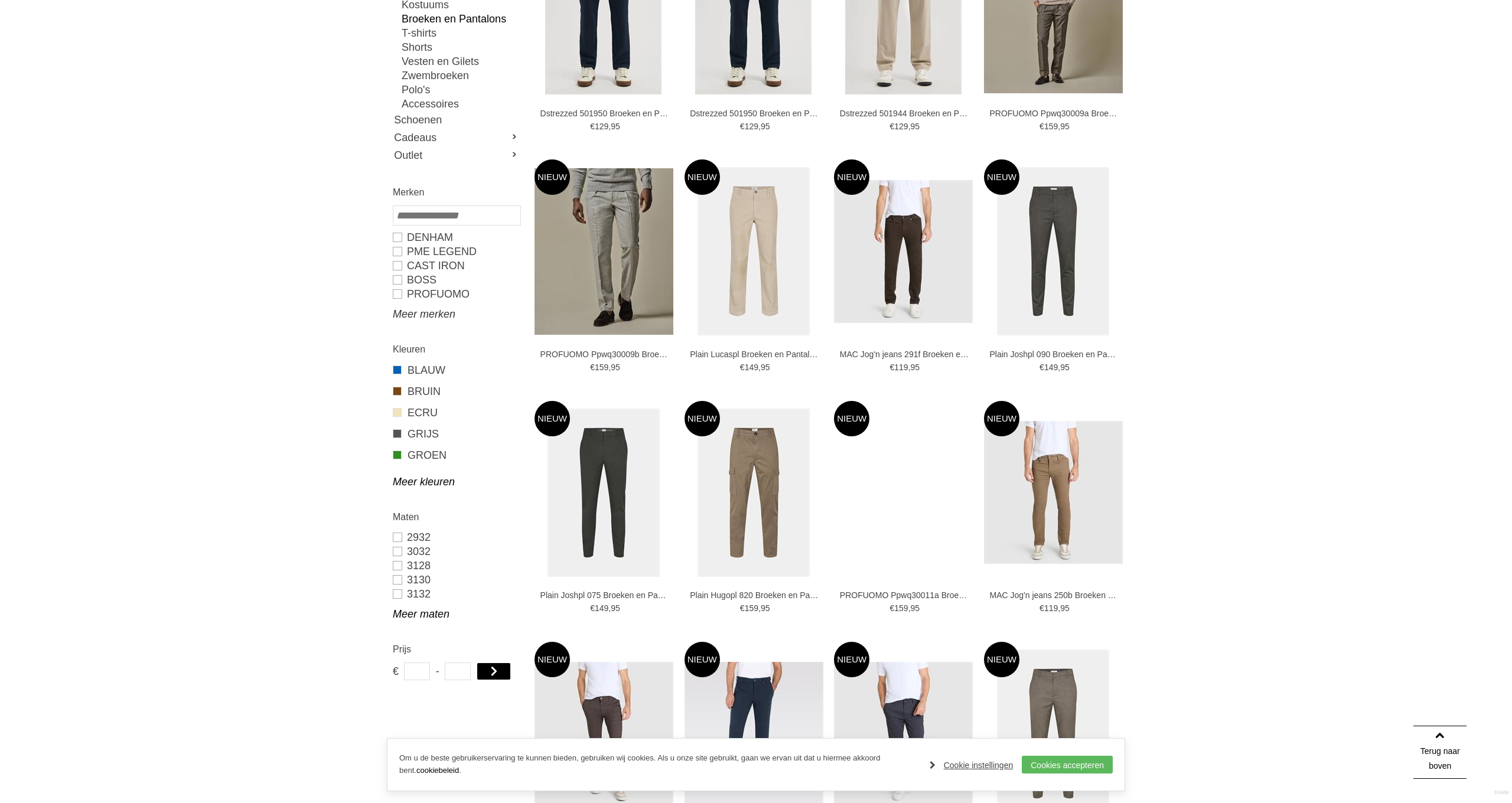
click at [432, 316] on link "Meer merken" at bounding box center [456, 314] width 127 height 14
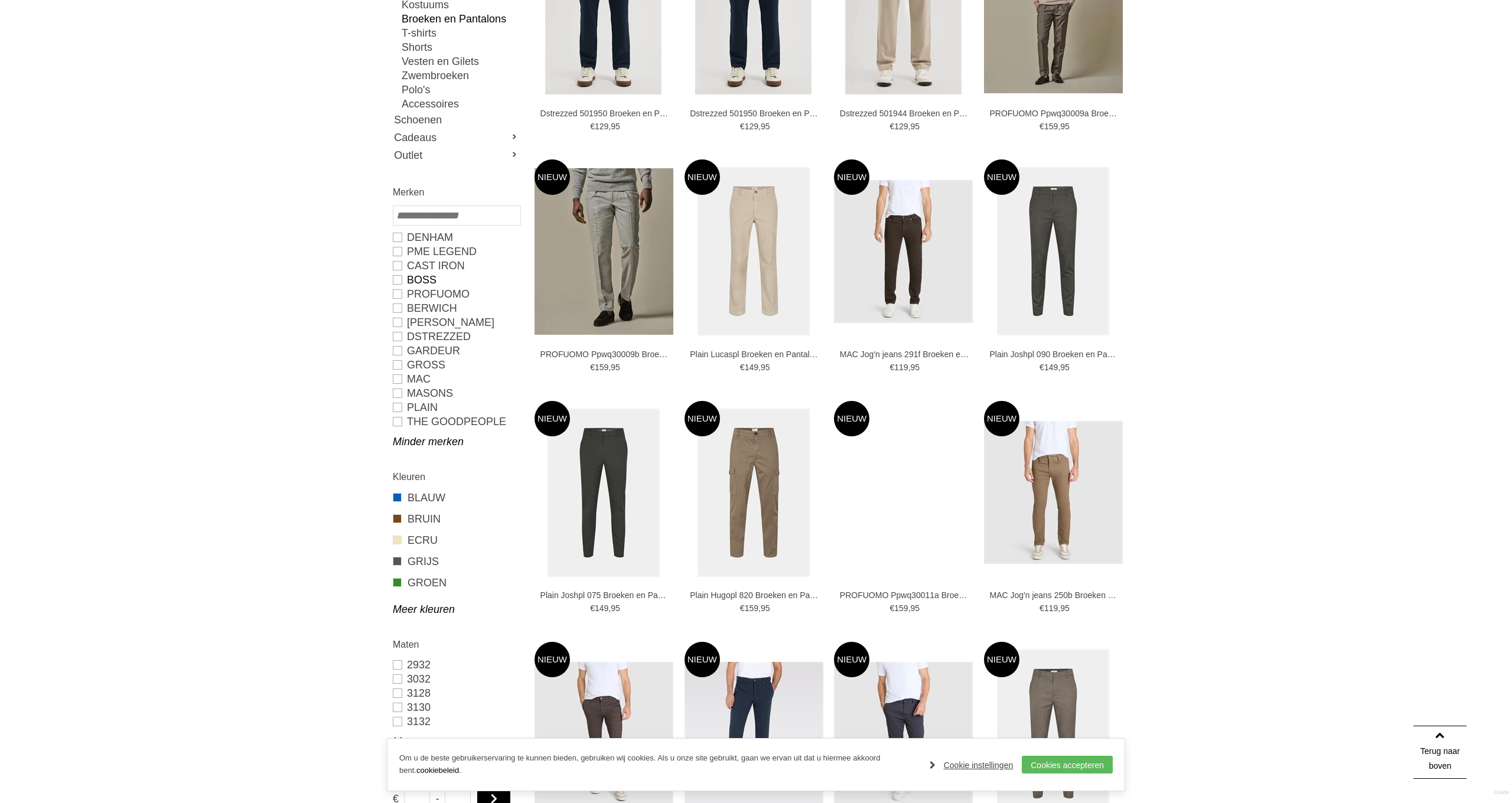
click at [398, 277] on link "BOSS" at bounding box center [456, 280] width 127 height 14
type input "**"
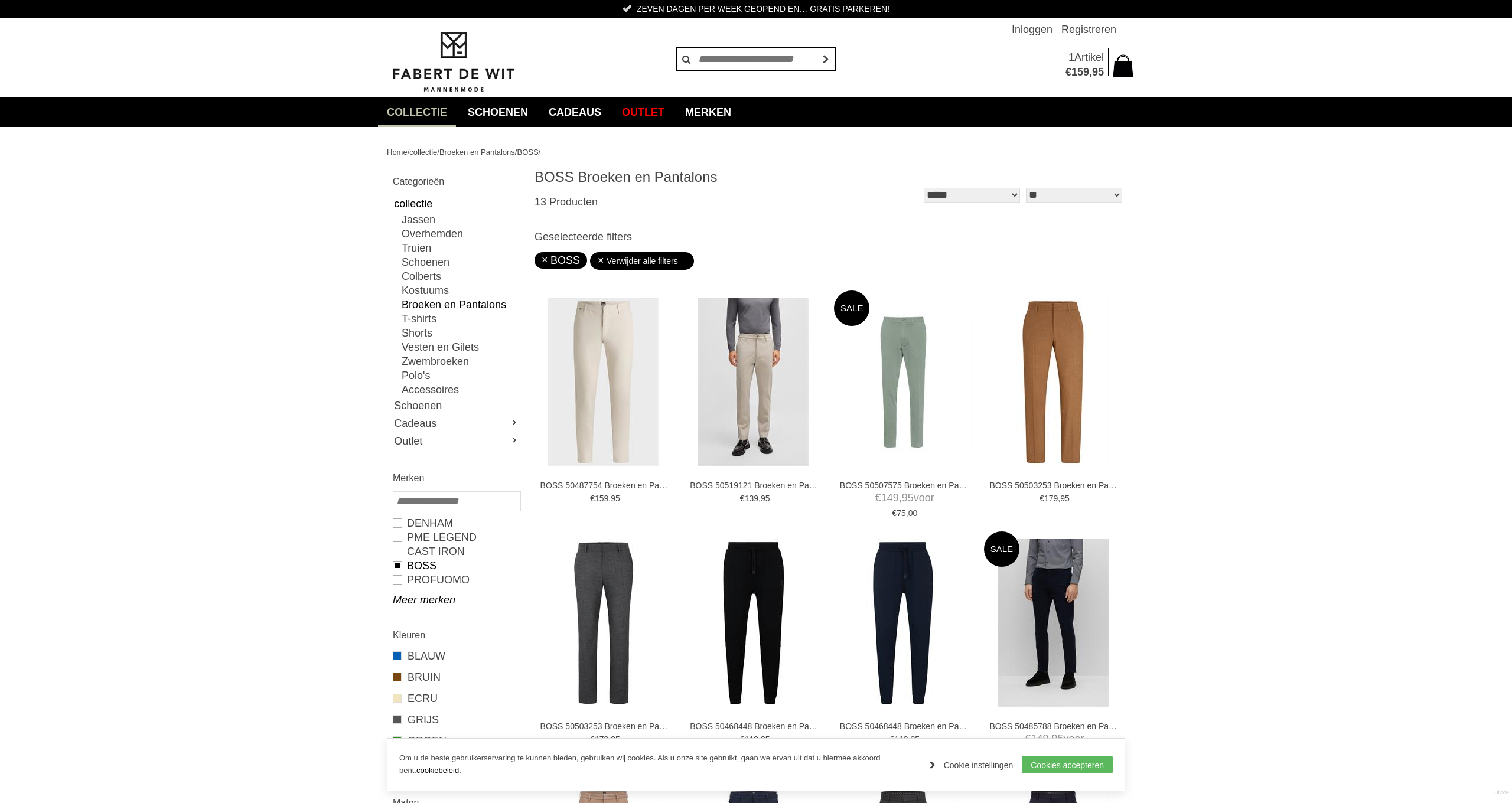
click at [431, 114] on link "collectie" at bounding box center [417, 112] width 78 height 30
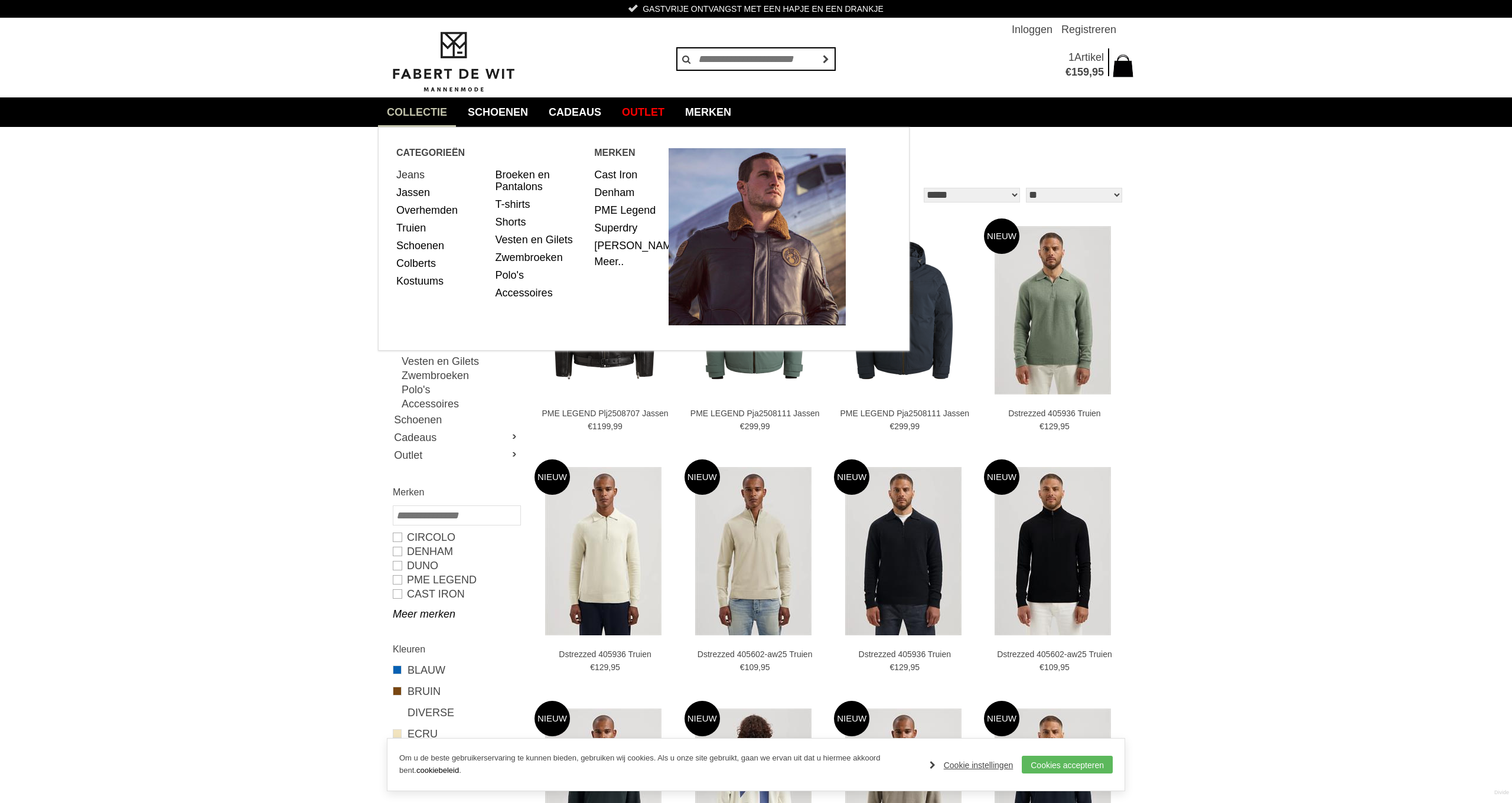
click at [415, 176] on link "Jeans" at bounding box center [441, 174] width 91 height 18
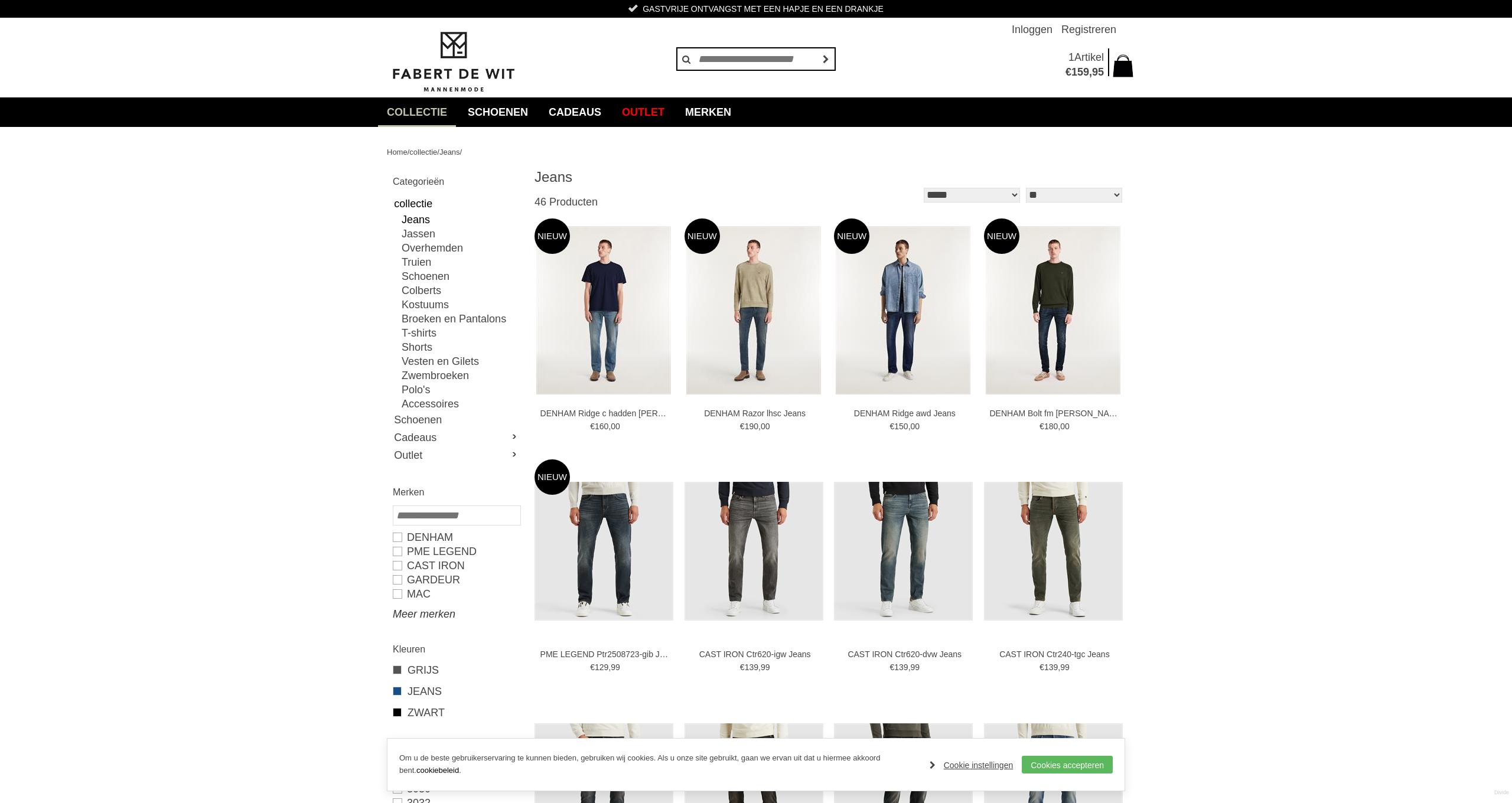
drag, startPoint x: 429, startPoint y: 611, endPoint x: 441, endPoint y: 607, distance: 12.6
click at [429, 611] on link "Meer merken" at bounding box center [456, 614] width 127 height 14
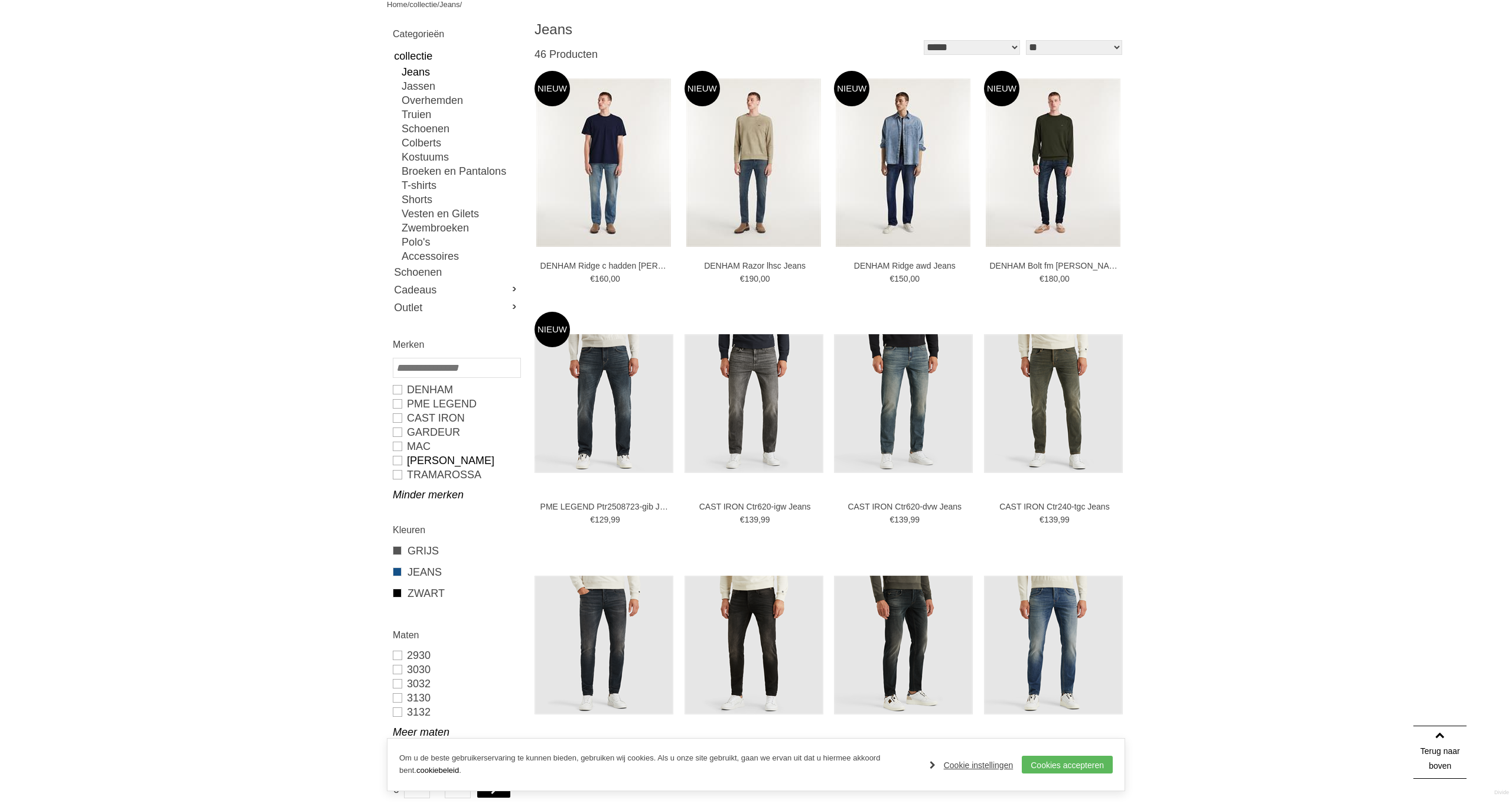
click at [397, 458] on link "[PERSON_NAME]" at bounding box center [456, 460] width 127 height 14
type input "***"
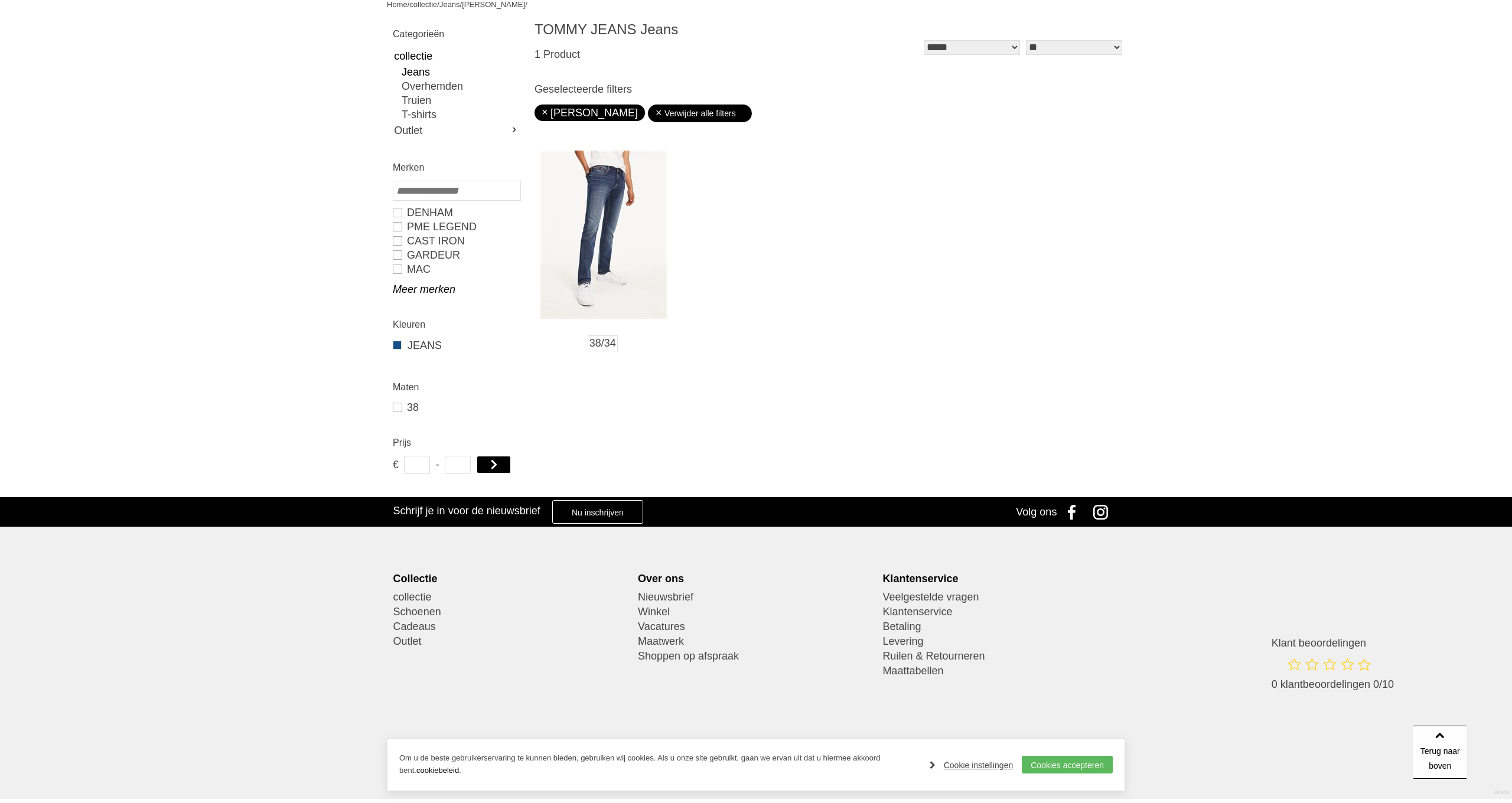
click at [613, 269] on img at bounding box center [604, 235] width 127 height 168
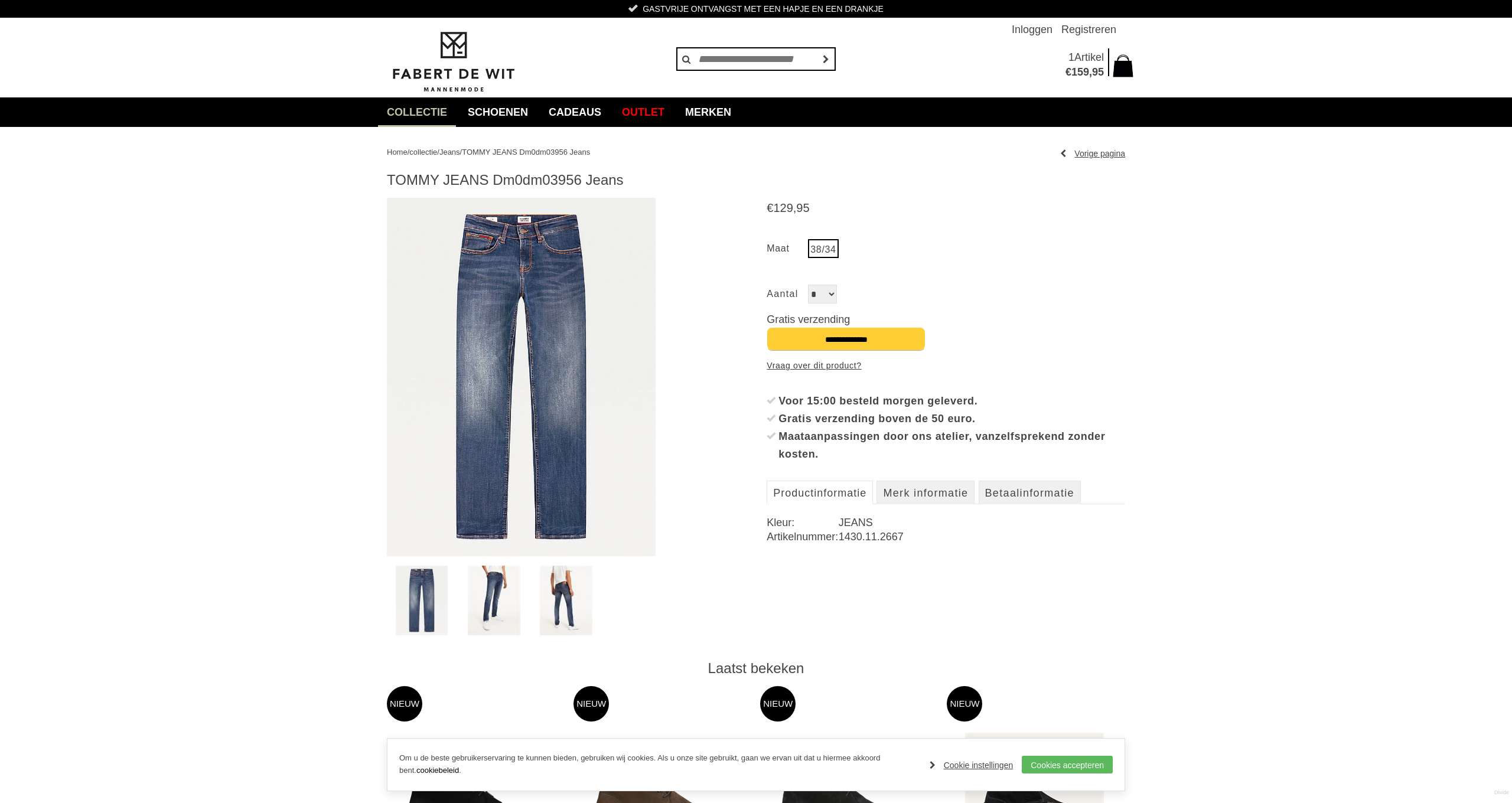
scroll to position [29, 0]
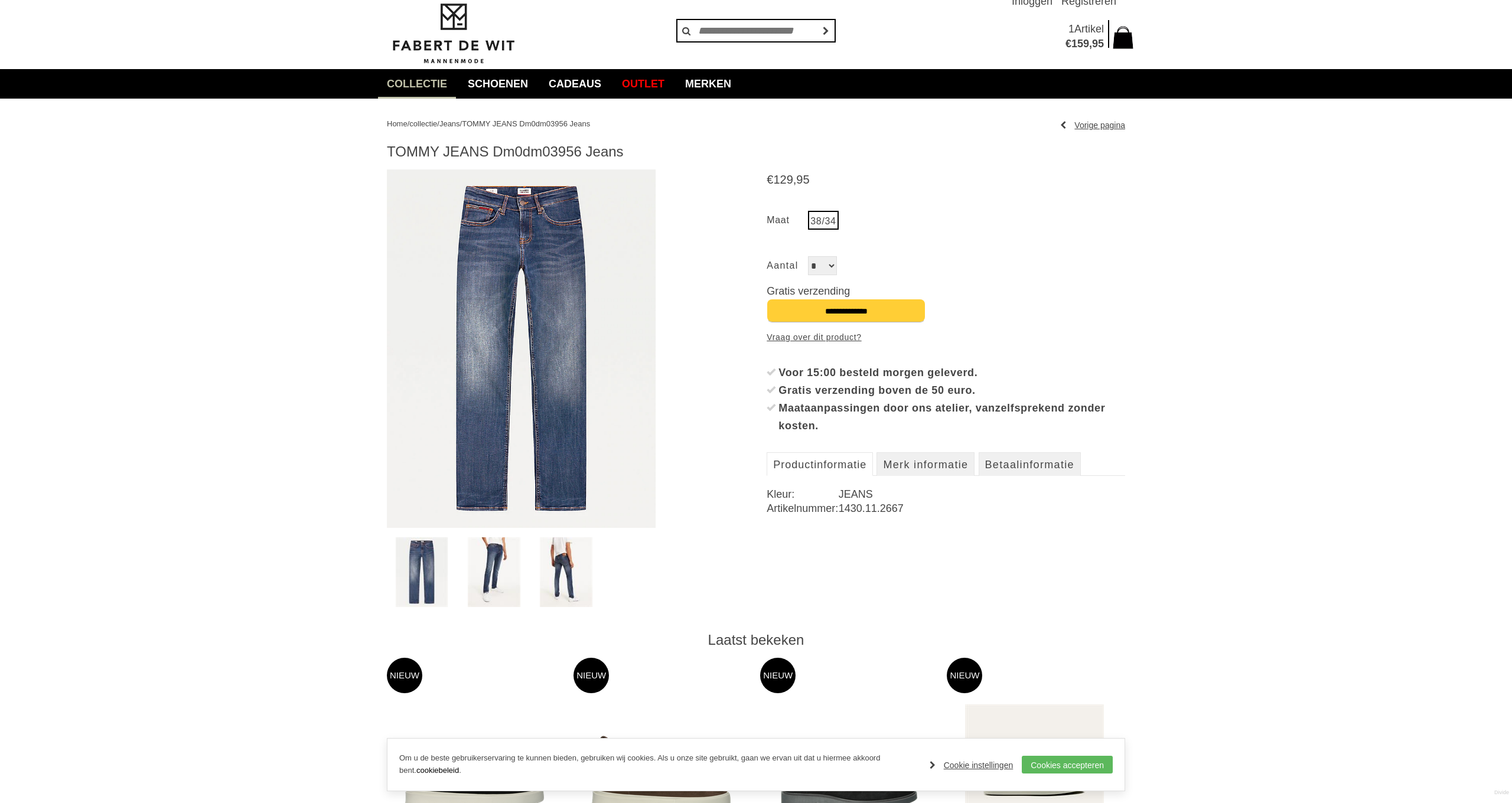
drag, startPoint x: 789, startPoint y: 459, endPoint x: 819, endPoint y: 457, distance: 30.1
click at [789, 459] on link "Productinformatie" at bounding box center [819, 464] width 106 height 24
click at [495, 577] on img at bounding box center [494, 572] width 53 height 70
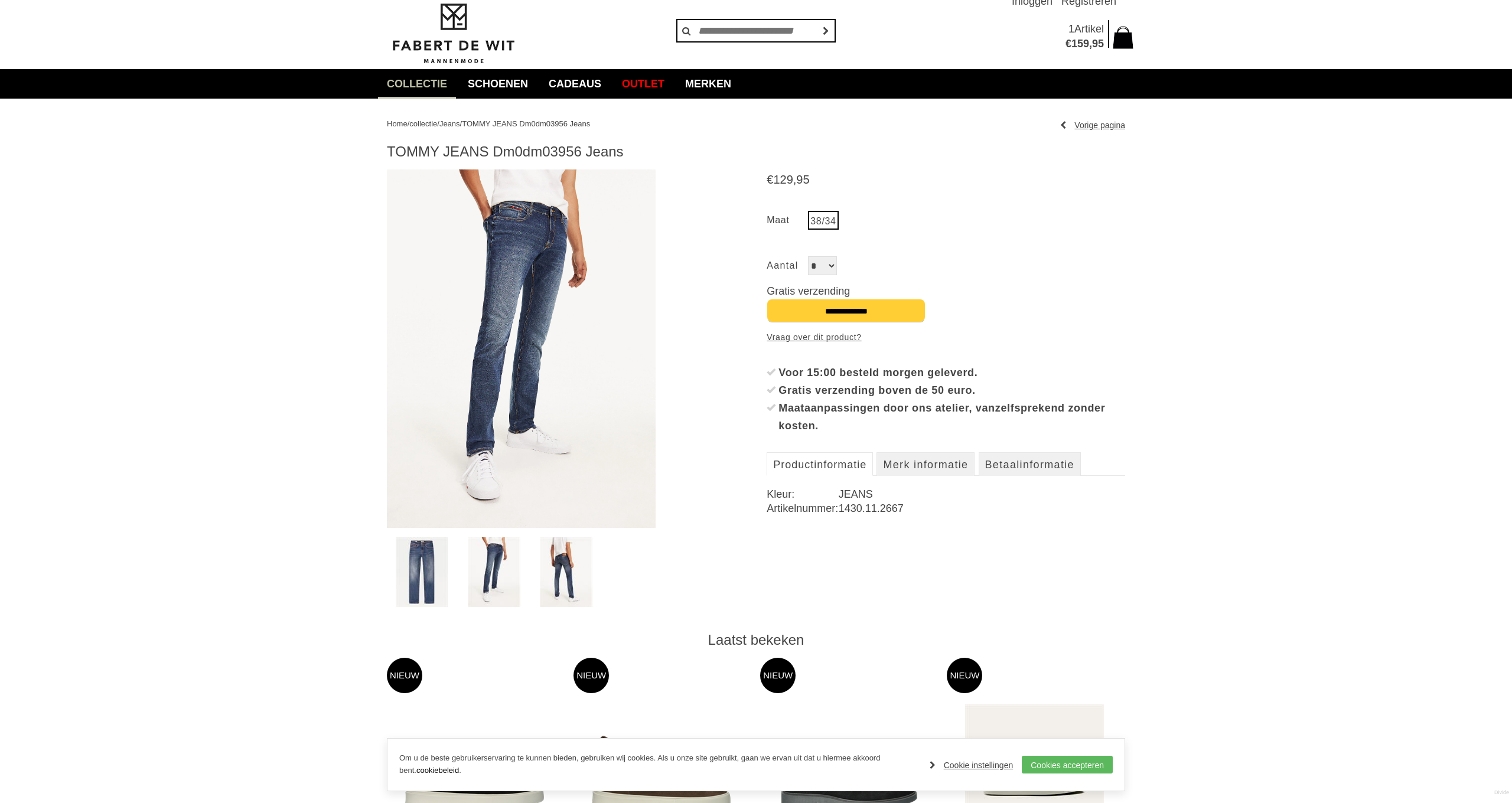
click at [543, 575] on img at bounding box center [566, 572] width 53 height 70
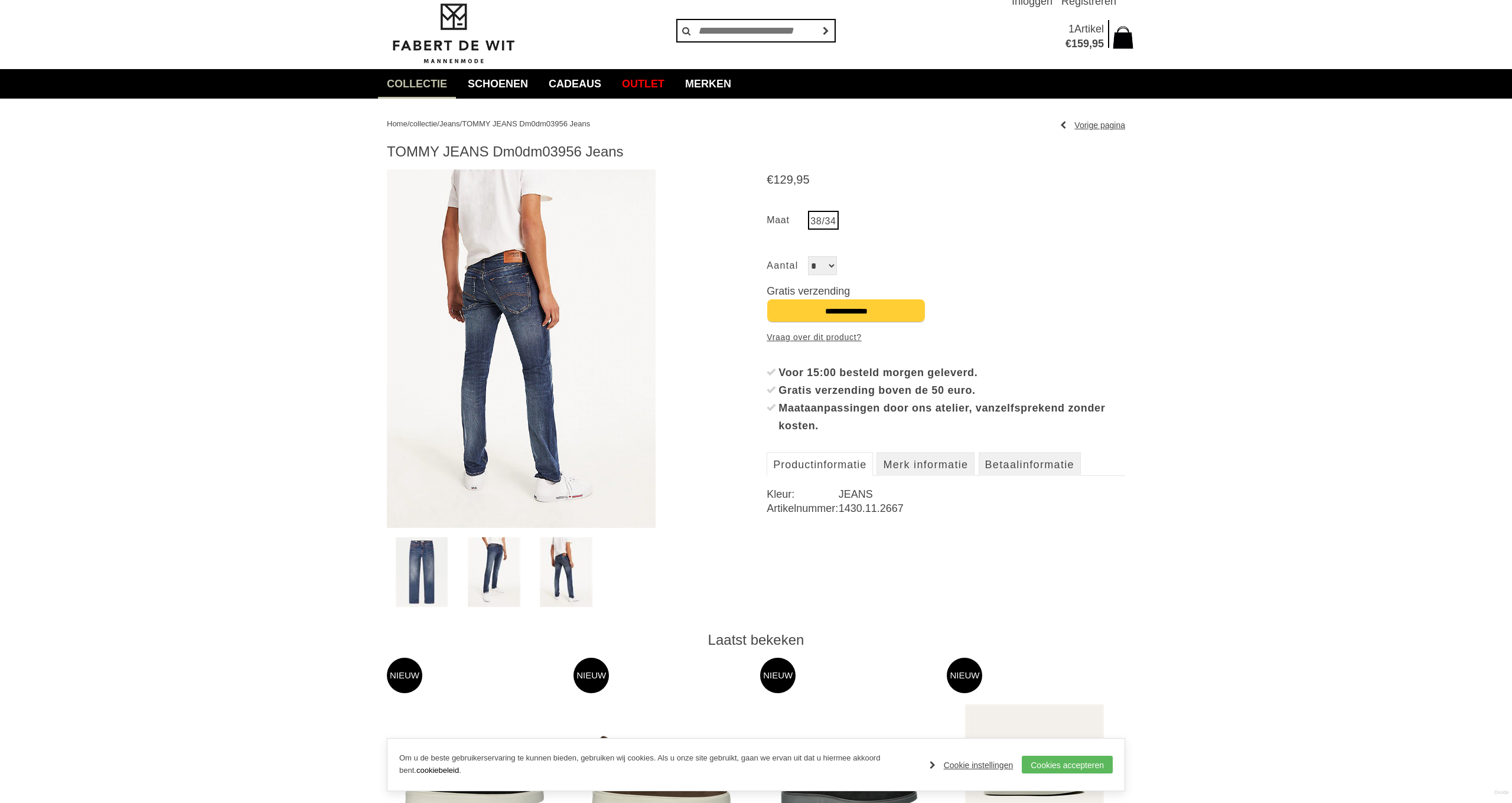
click at [443, 567] on img at bounding box center [421, 572] width 53 height 70
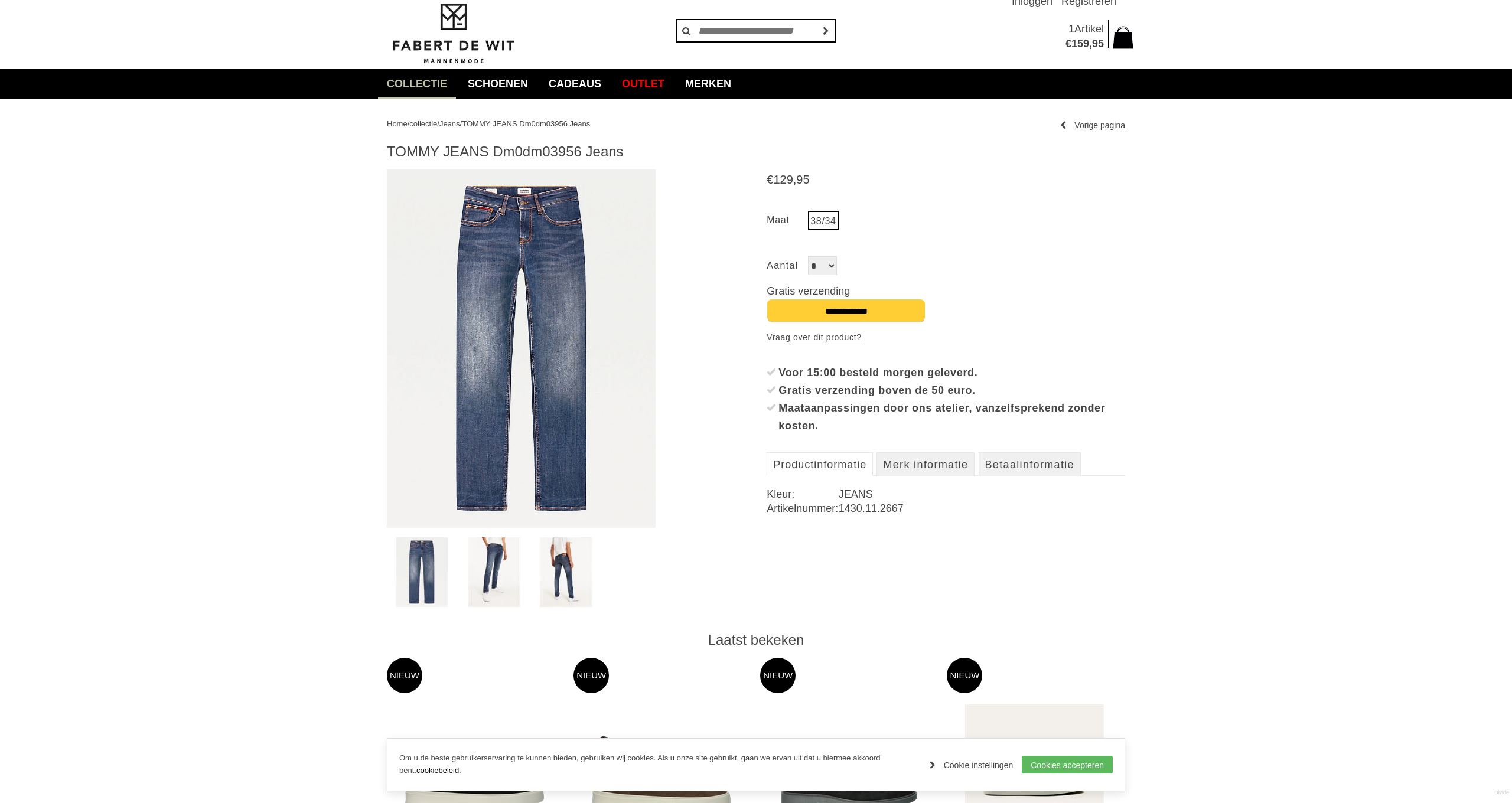
click at [554, 581] on img at bounding box center [566, 572] width 53 height 70
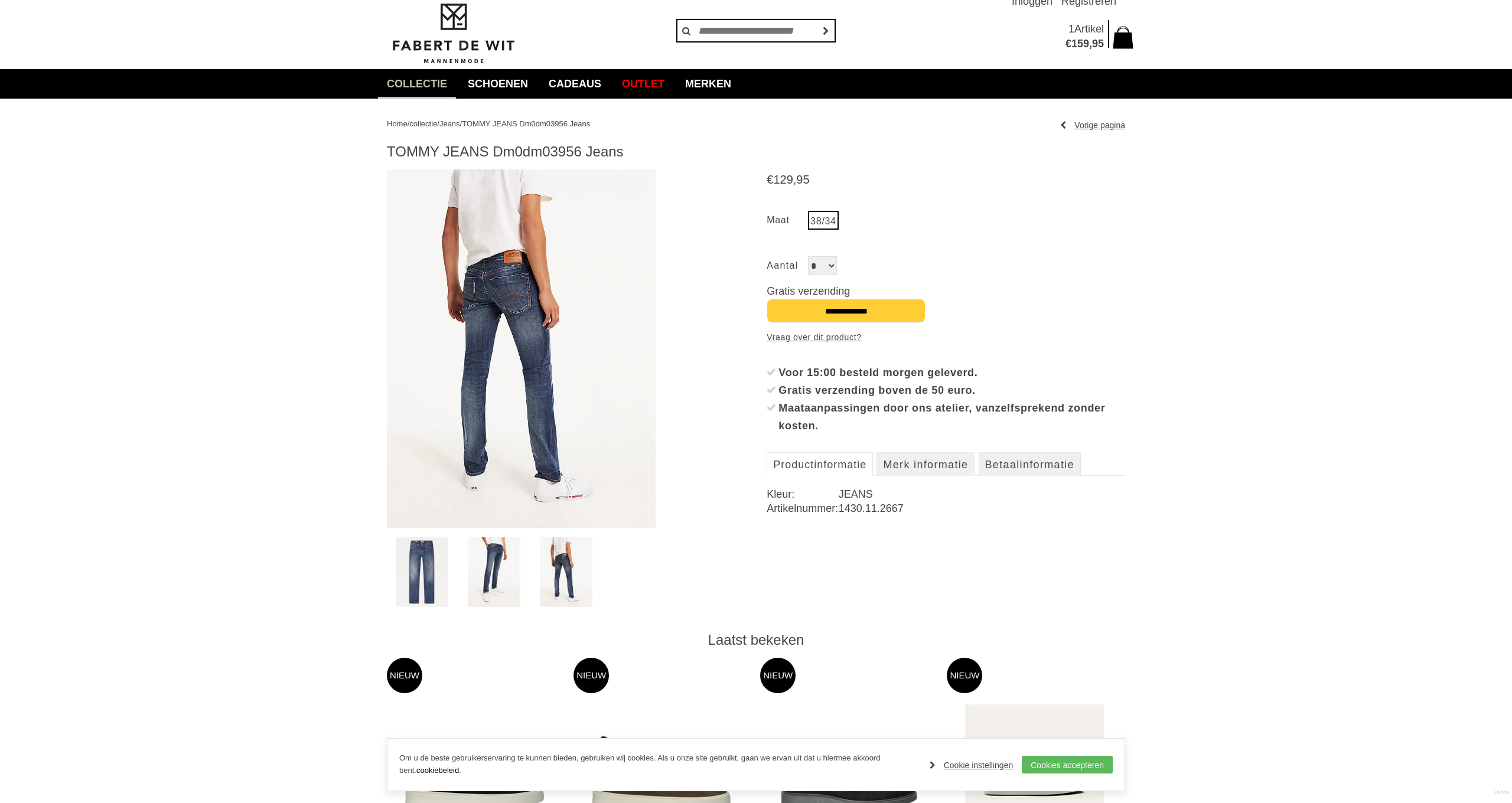
click at [546, 322] on img at bounding box center [521, 349] width 269 height 359
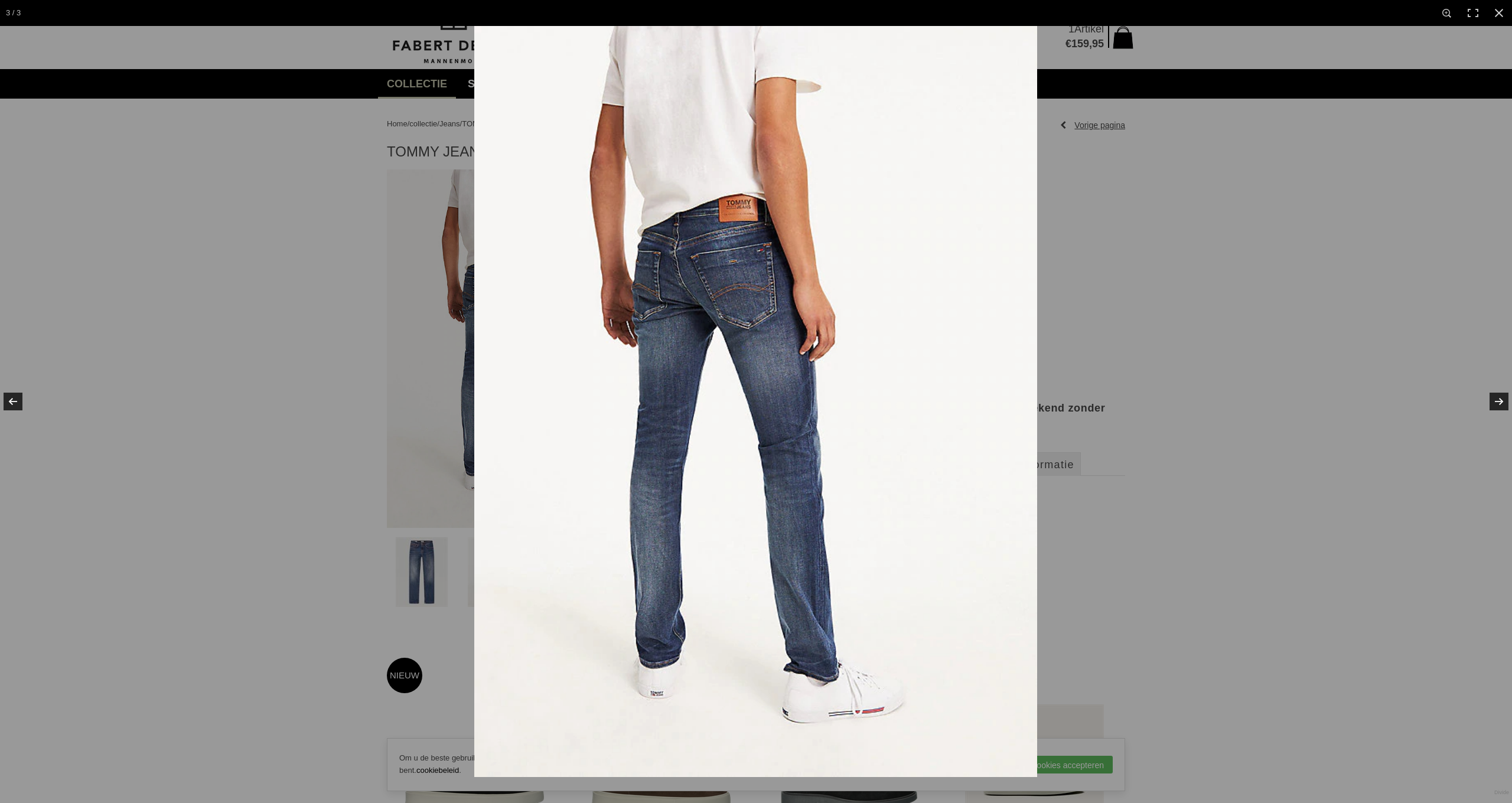
click at [546, 322] on img at bounding box center [755, 402] width 563 height 751
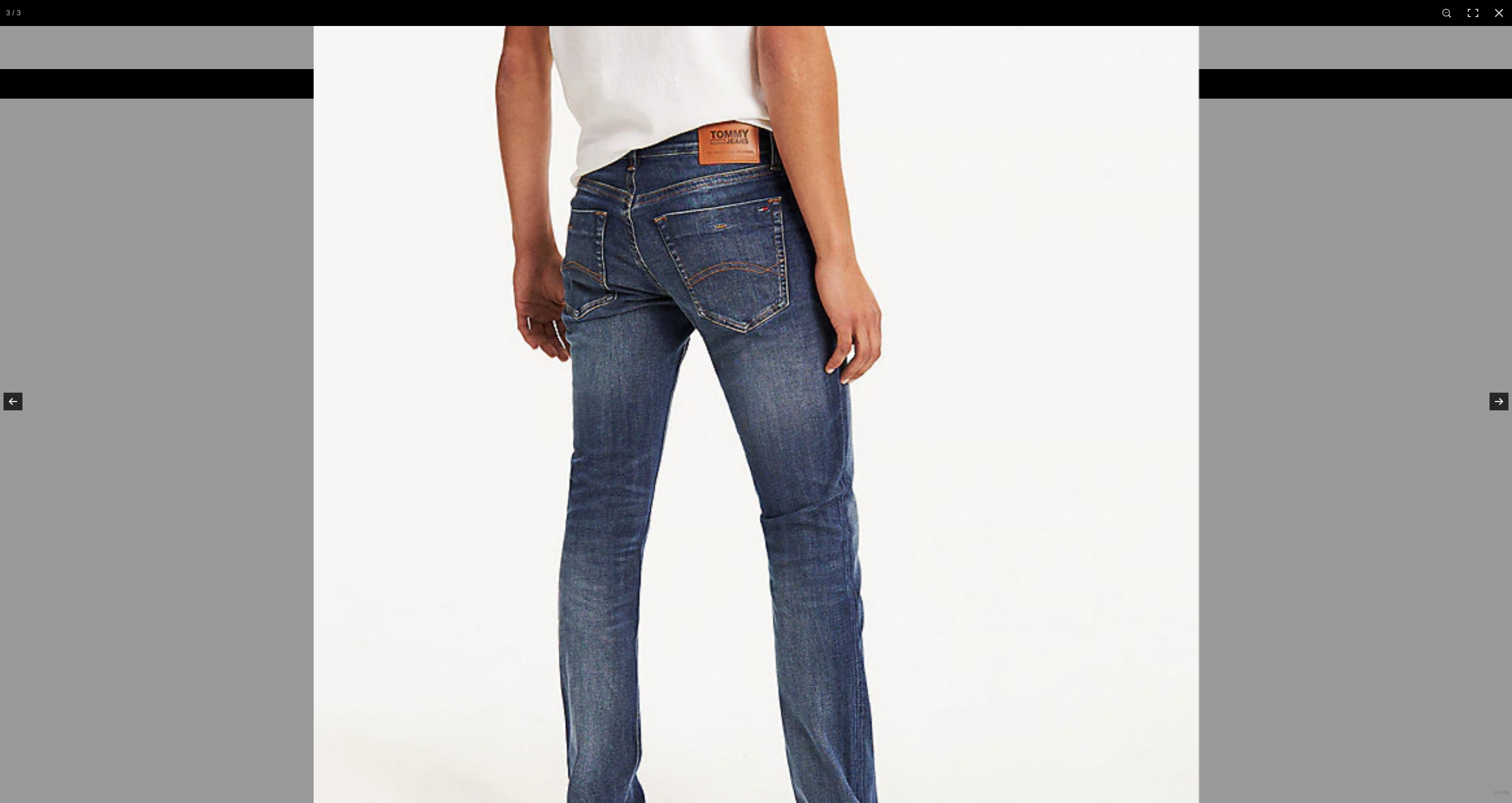
click at [369, 334] on img at bounding box center [756, 447] width 885 height 1181
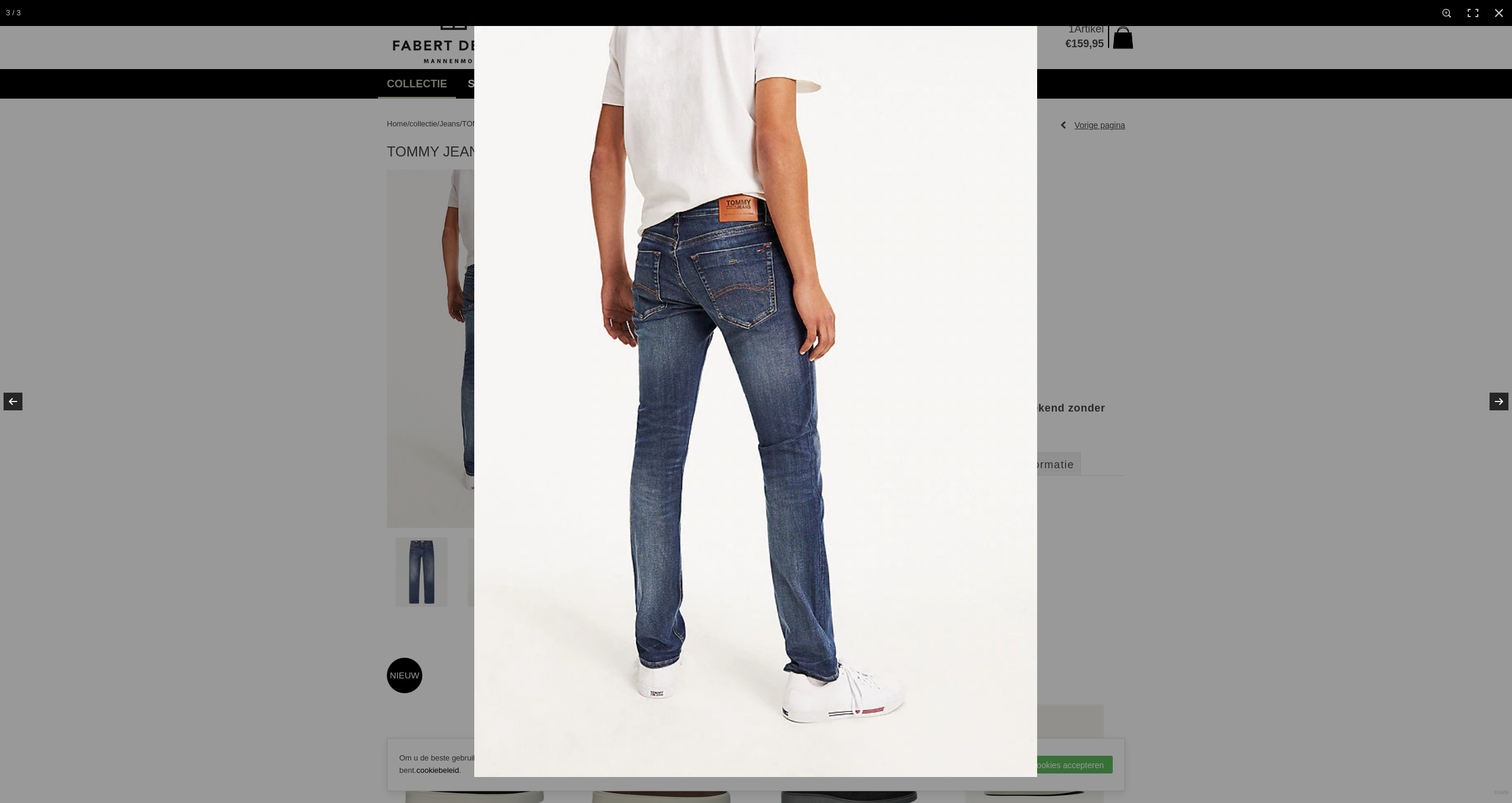
drag, startPoint x: 1496, startPoint y: 11, endPoint x: 1488, endPoint y: 26, distance: 17.0
click at [1496, 11] on link at bounding box center [1499, 13] width 26 height 26
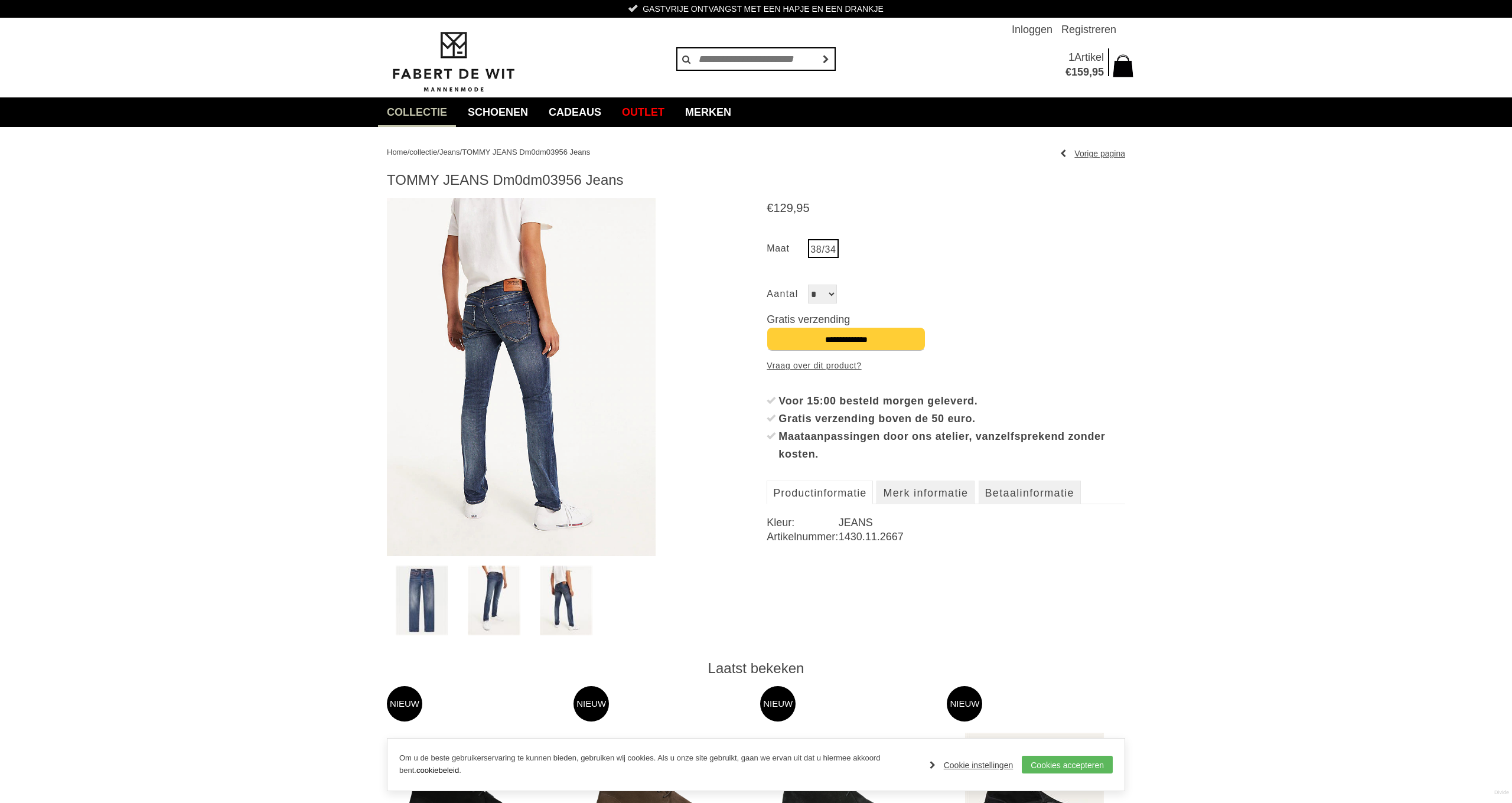
scroll to position [0, 0]
click at [459, 152] on span "Jeans" at bounding box center [449, 152] width 20 height 9
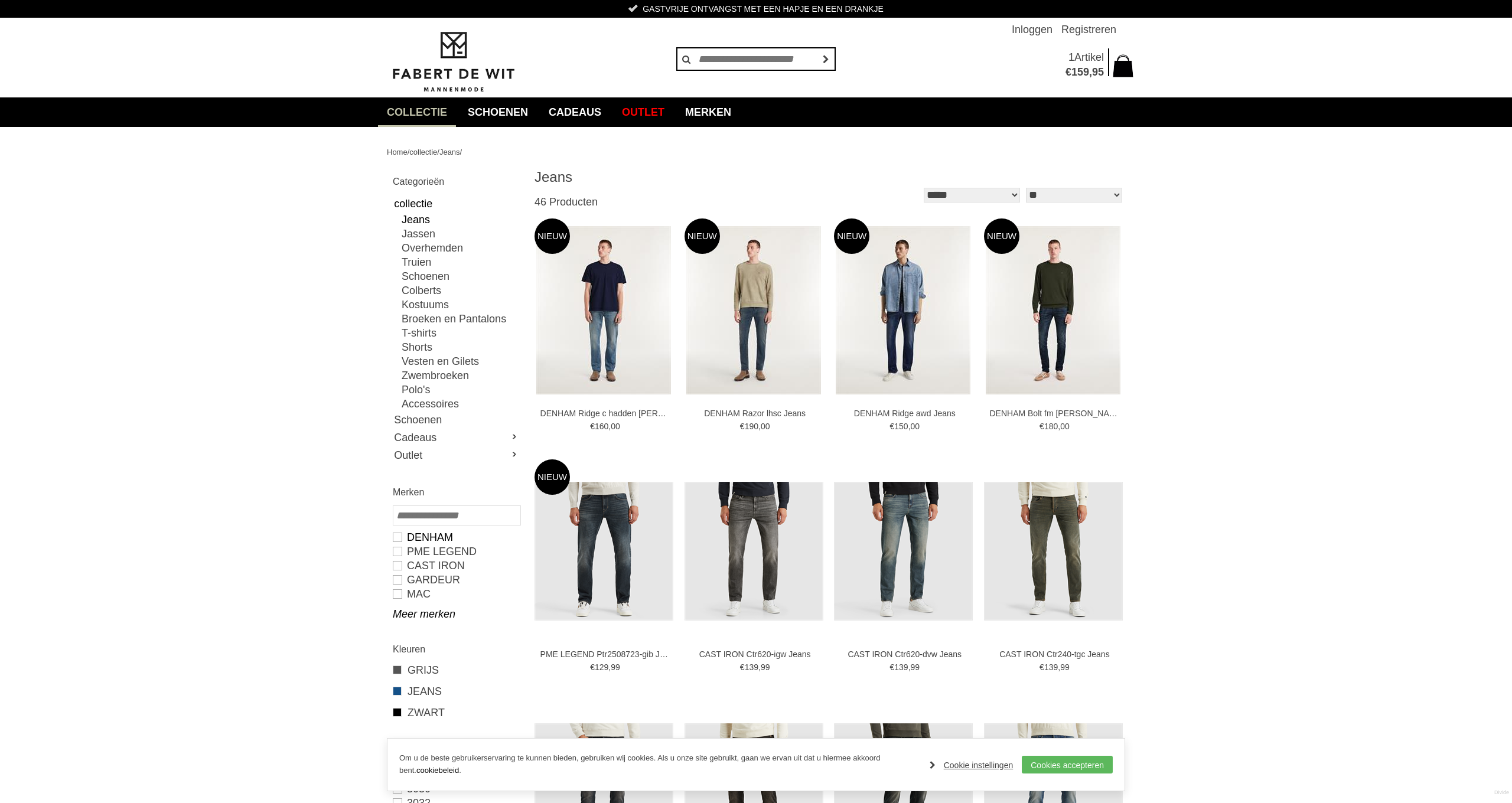
click at [430, 538] on link "DENHAM" at bounding box center [456, 537] width 127 height 14
type input "***"
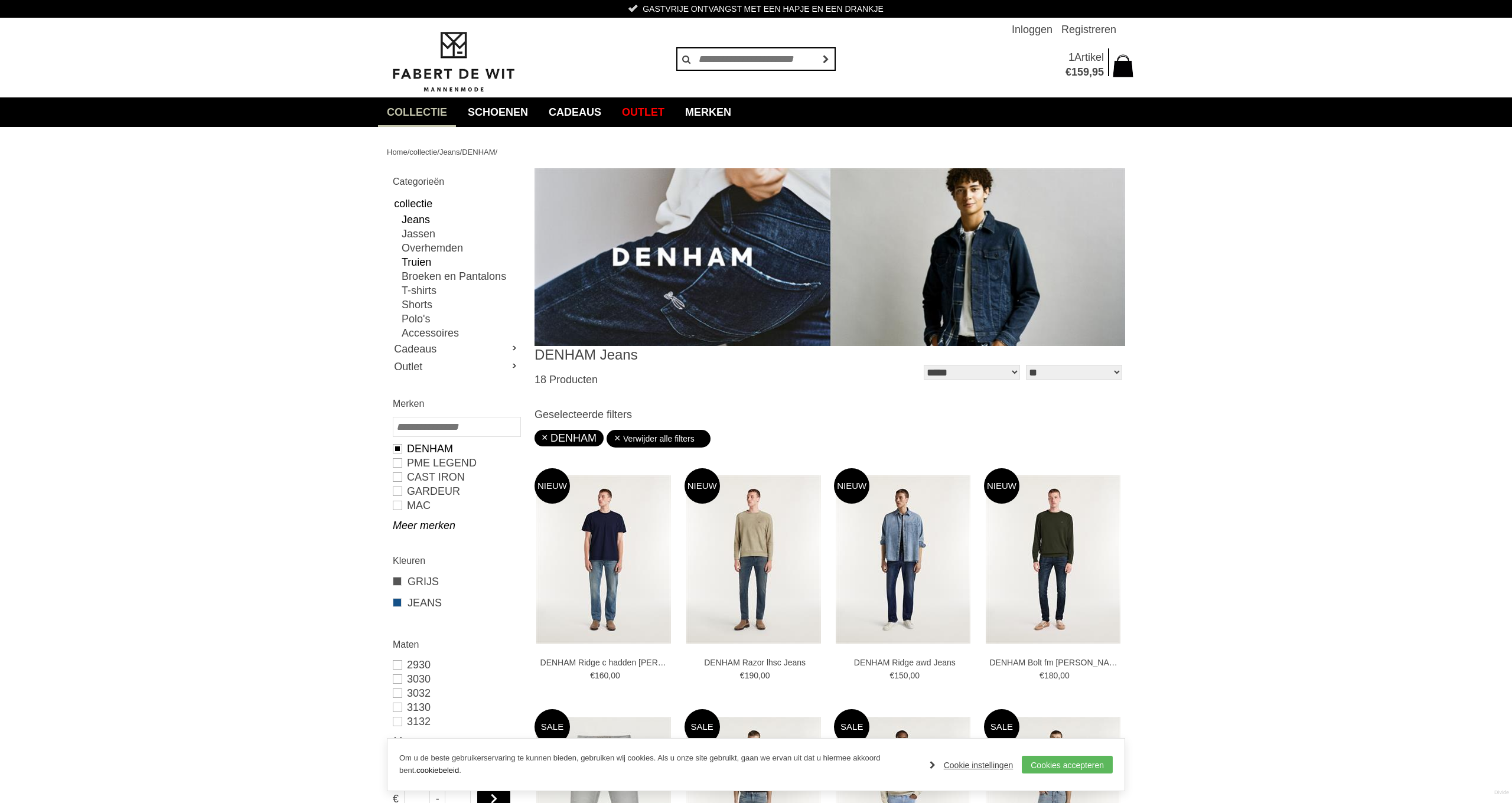
click at [418, 261] on link "Truien" at bounding box center [461, 262] width 118 height 14
type input "**"
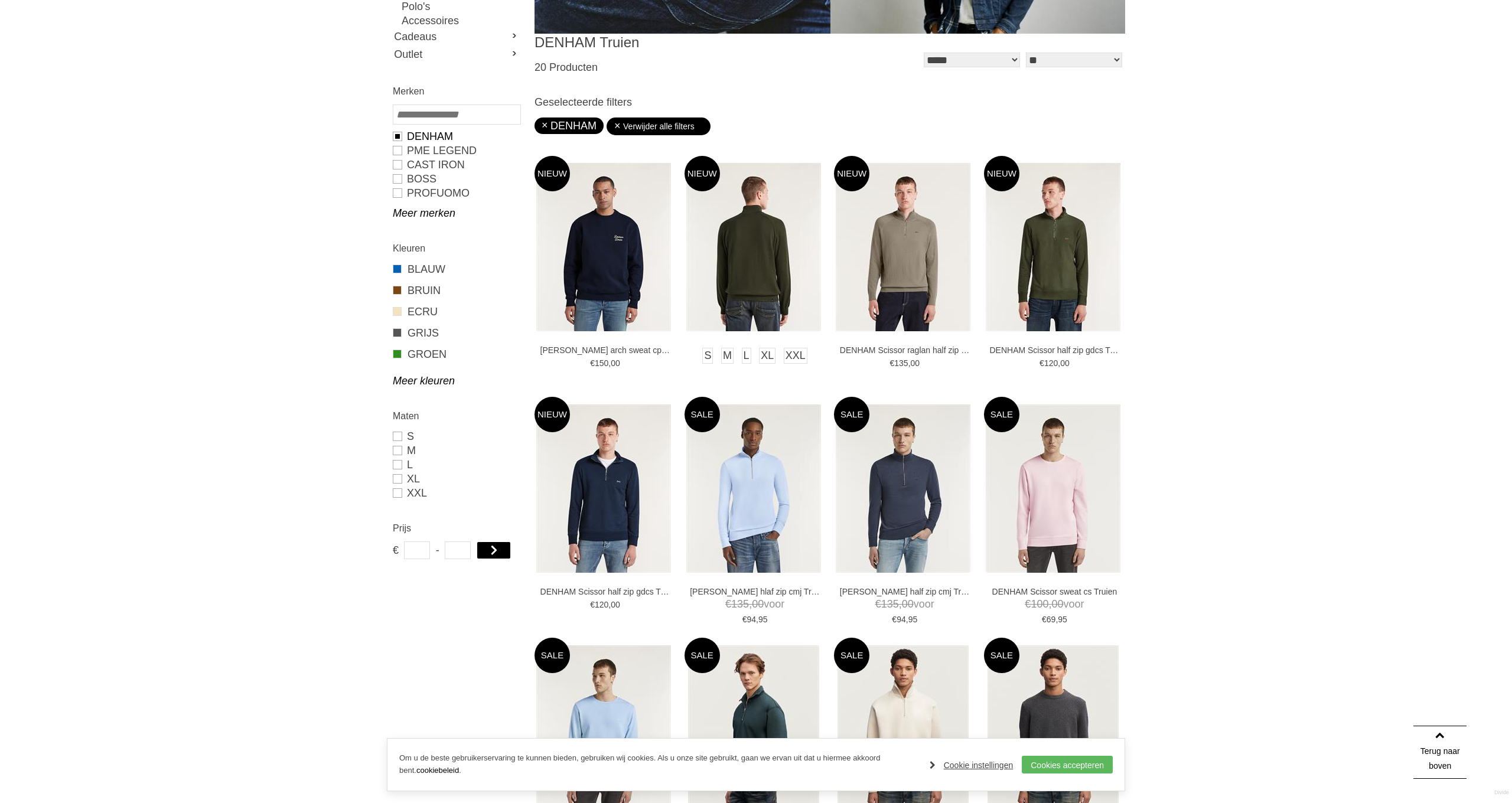
scroll to position [16, 0]
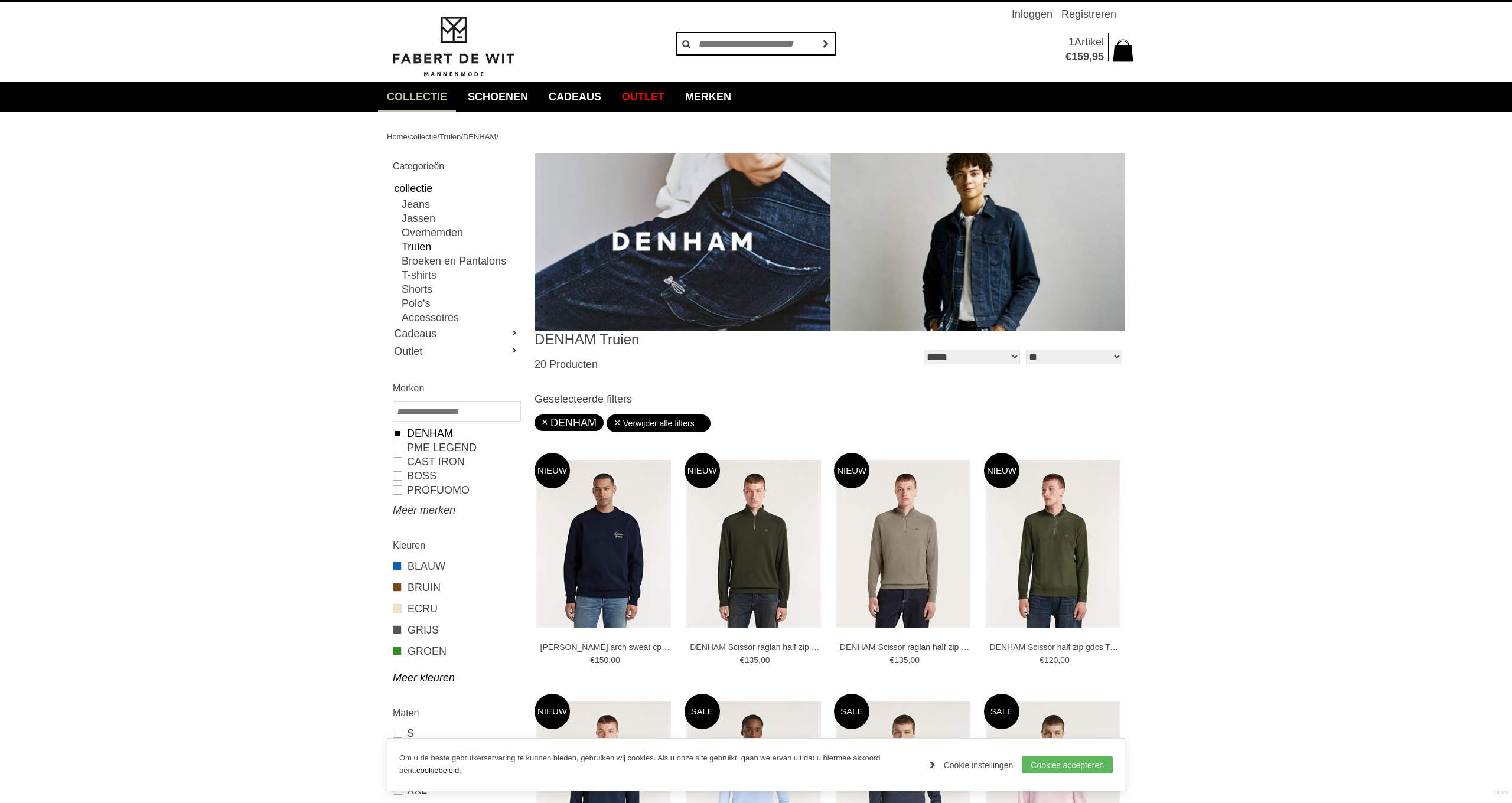
click at [410, 512] on link "Meer merken" at bounding box center [456, 510] width 127 height 14
click at [400, 475] on link "BOSS" at bounding box center [456, 475] width 127 height 14
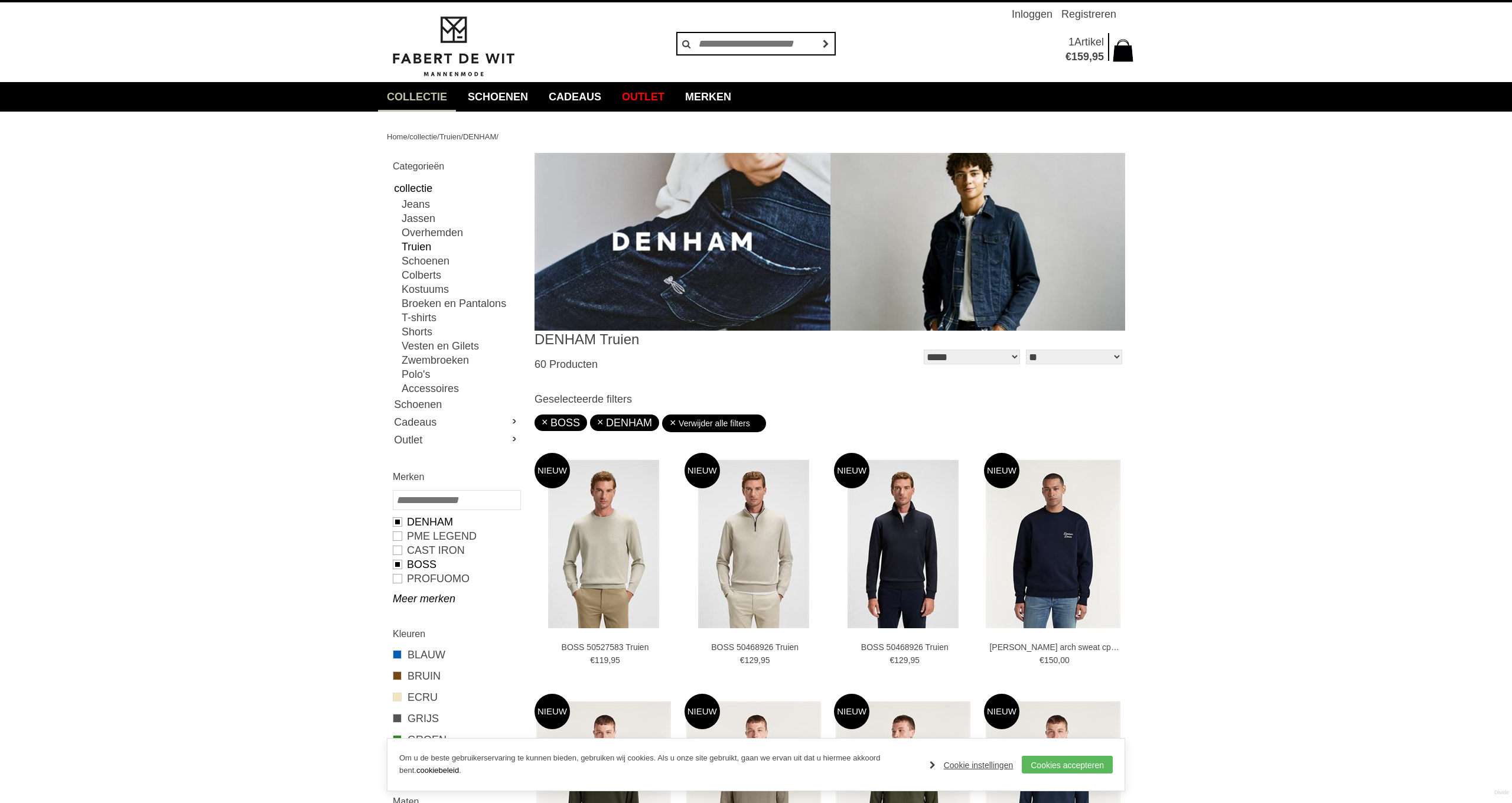
type input "***"
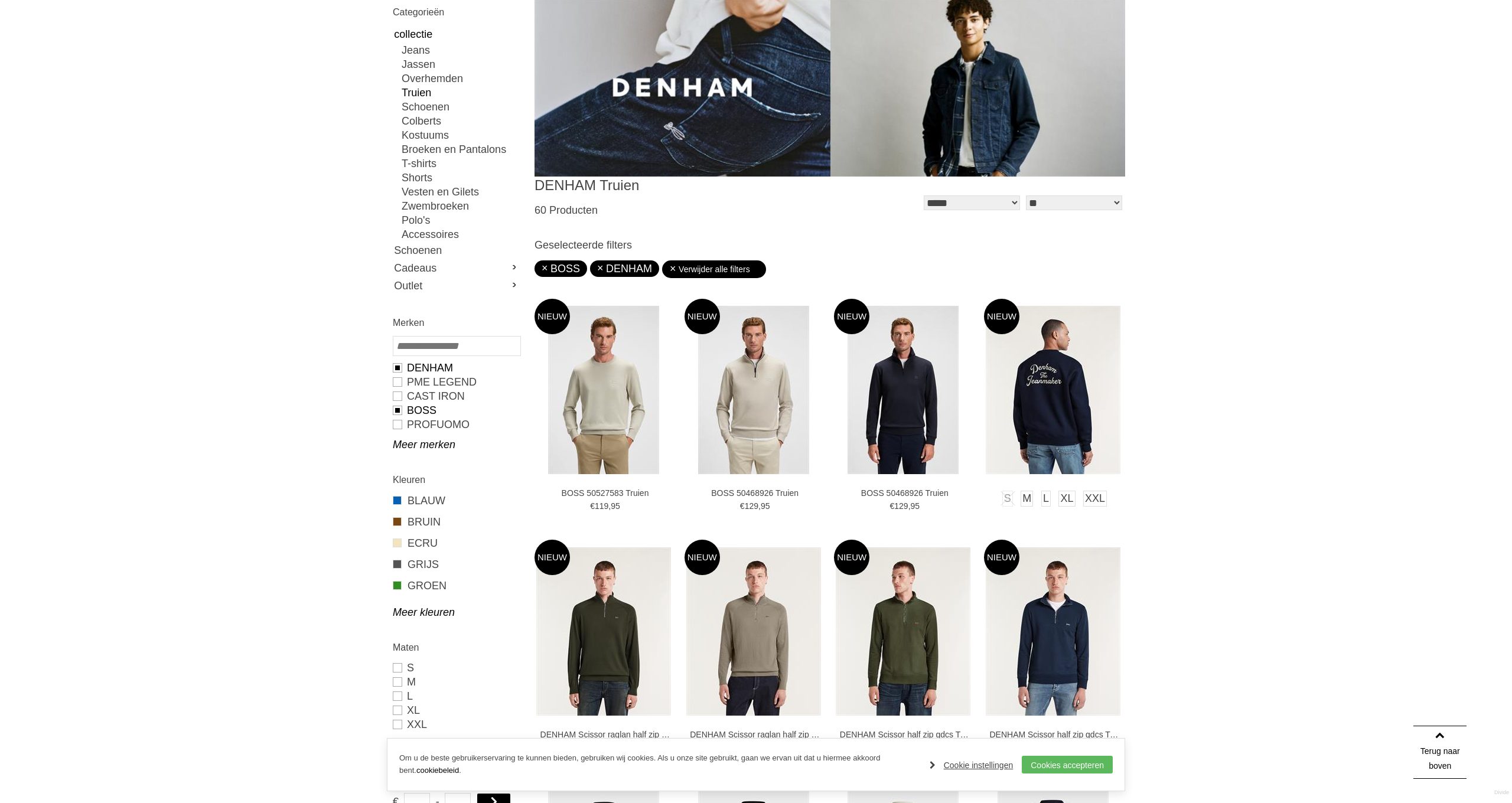
scroll to position [172, 0]
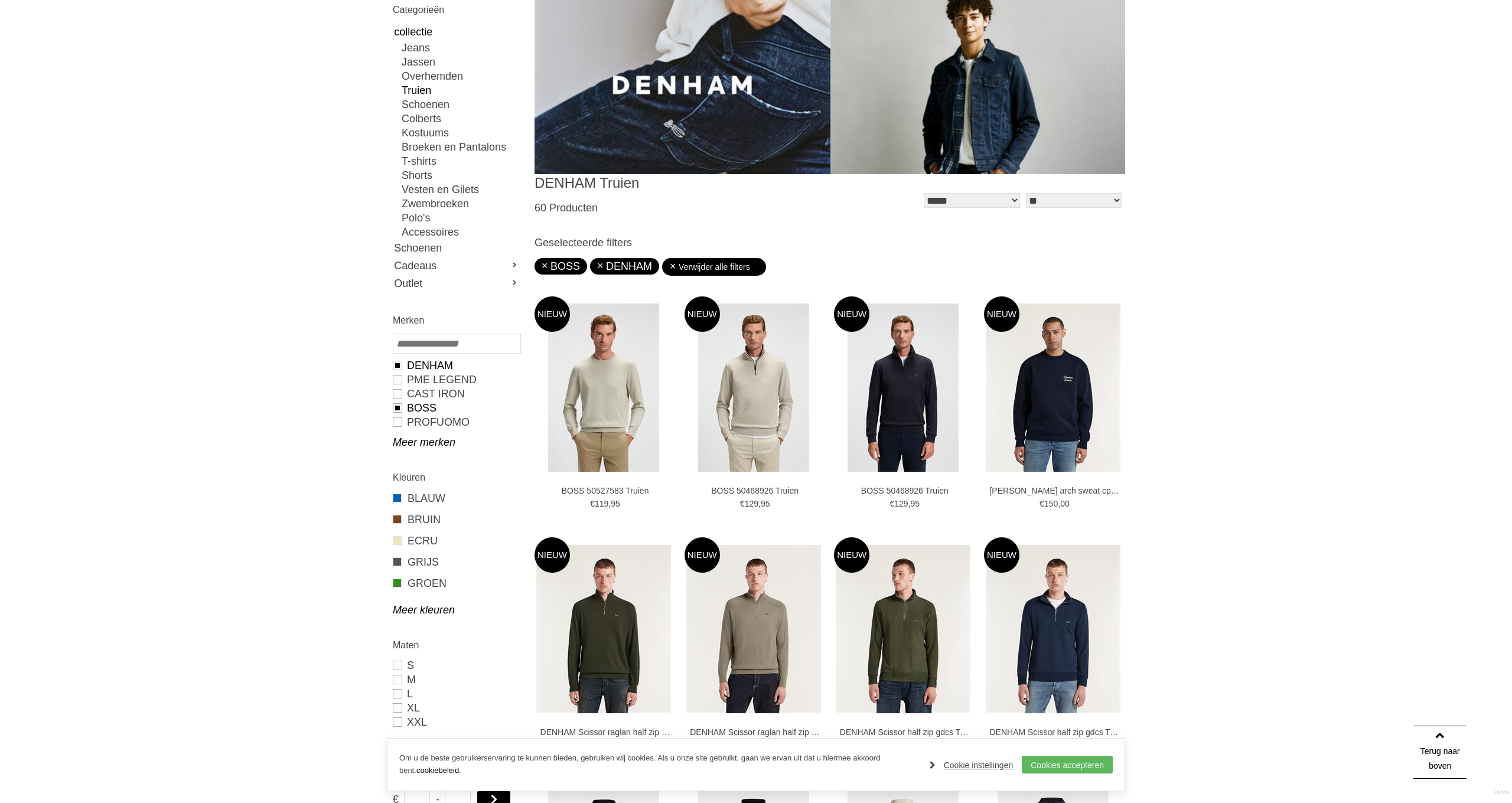
click at [597, 266] on link "DENHAM" at bounding box center [624, 266] width 55 height 12
type input "**"
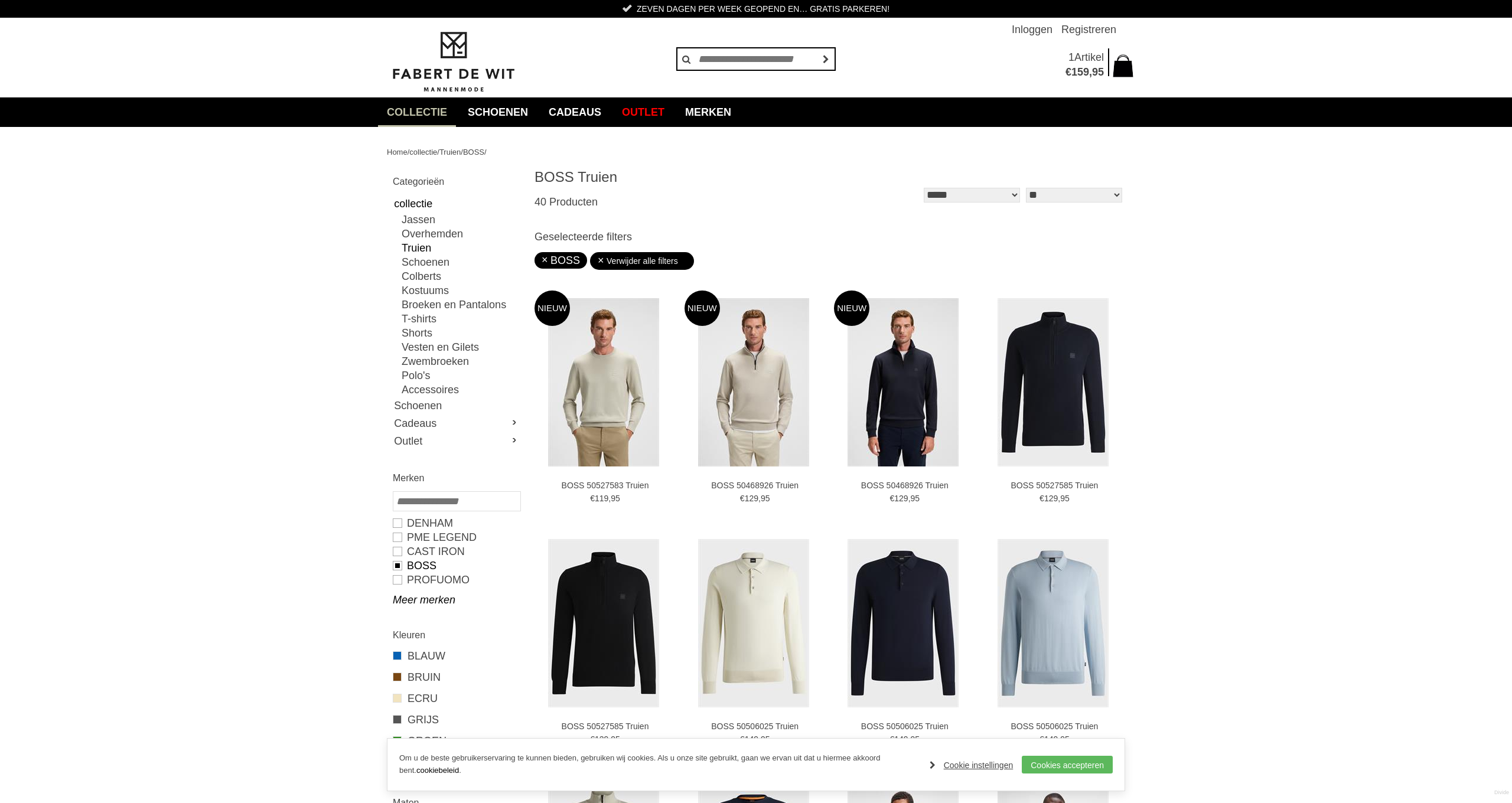
drag, startPoint x: 429, startPoint y: 600, endPoint x: 434, endPoint y: 593, distance: 8.6
click at [429, 599] on link "Meer merken" at bounding box center [456, 599] width 127 height 14
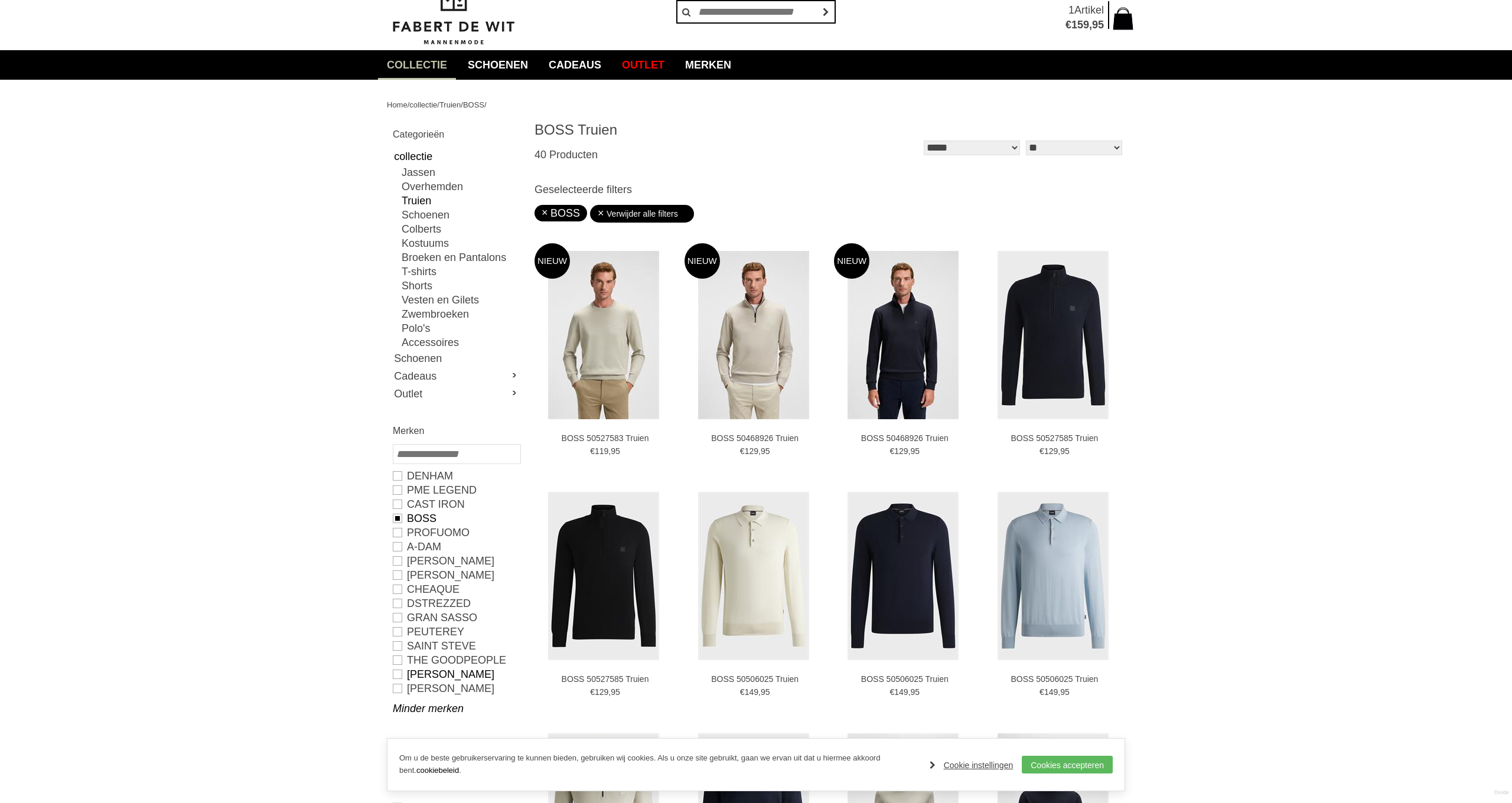
click at [393, 672] on link "TOMMY HILFIGER" at bounding box center [456, 674] width 127 height 14
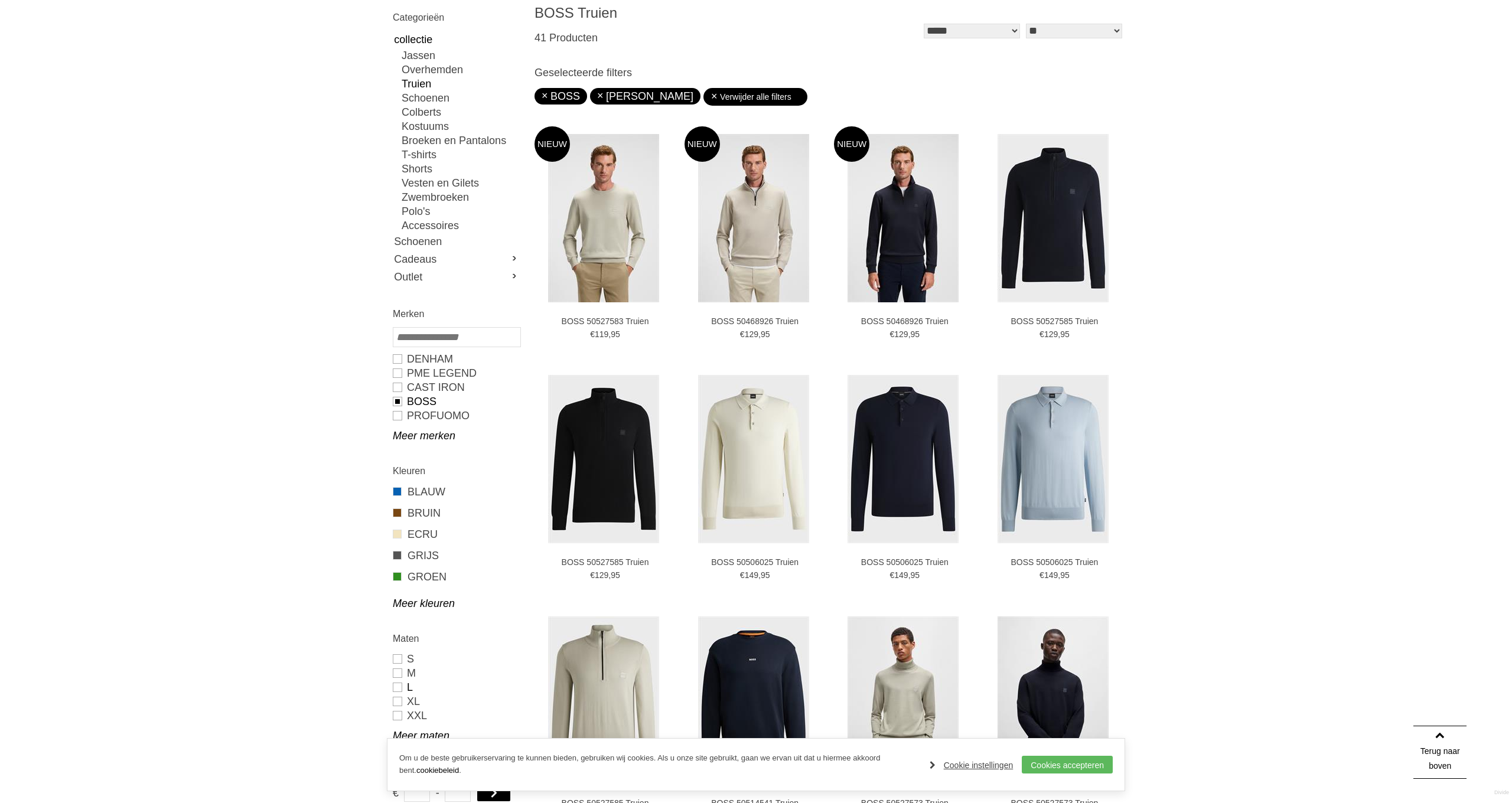
scroll to position [267, 0]
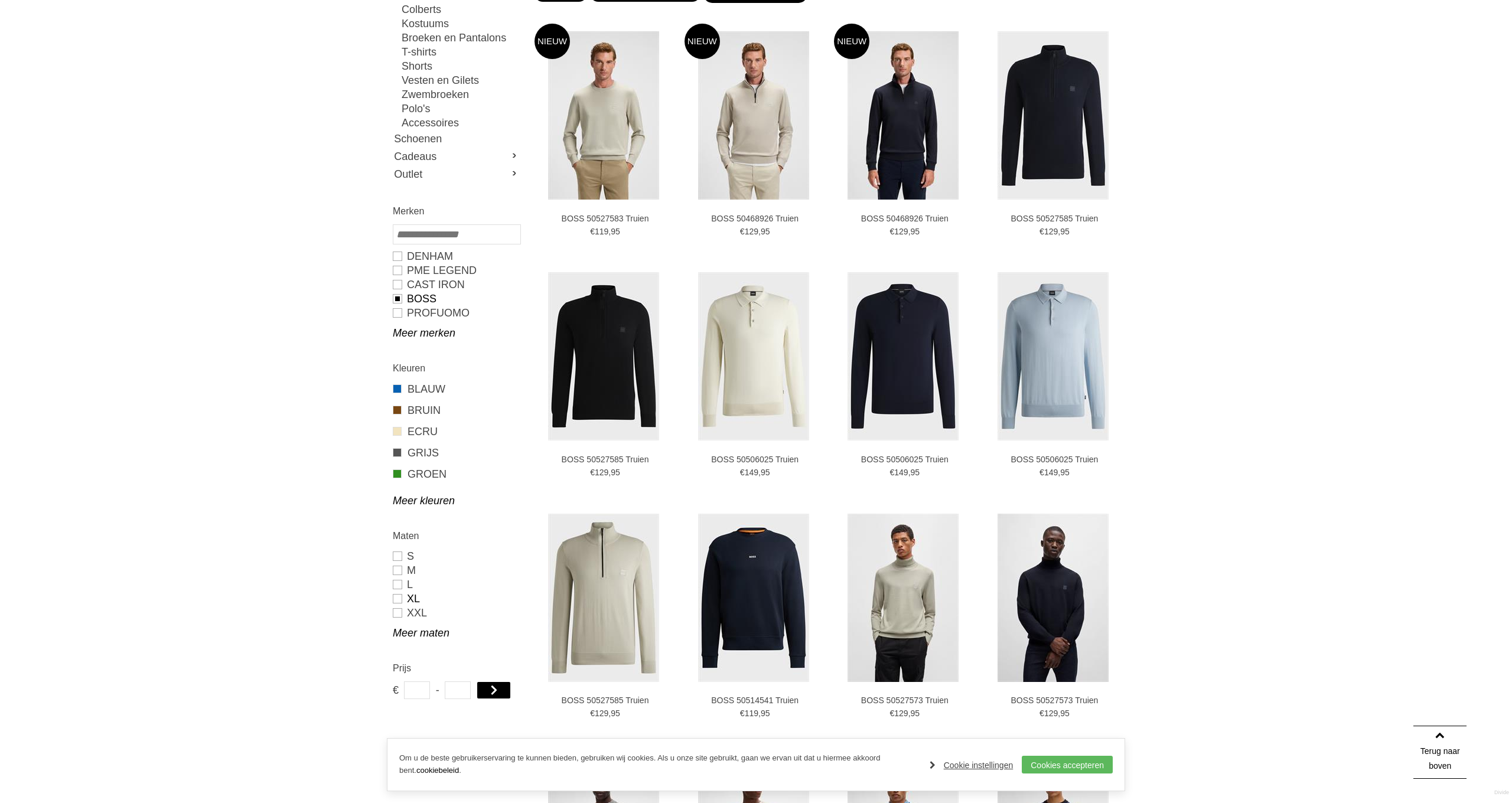
drag, startPoint x: 397, startPoint y: 600, endPoint x: 413, endPoint y: 599, distance: 16.0
click at [397, 600] on link "XL" at bounding box center [456, 598] width 127 height 14
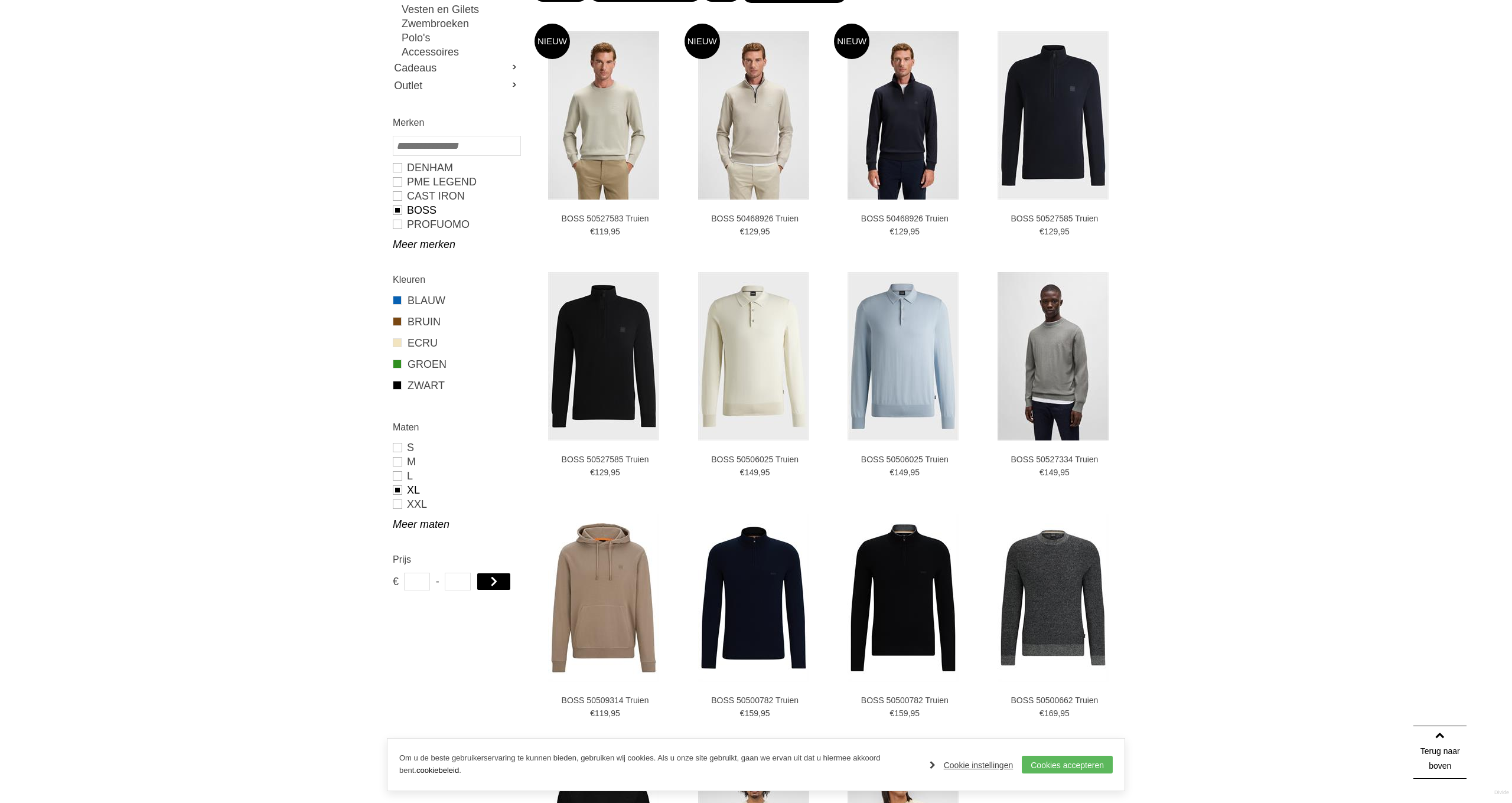
drag, startPoint x: 469, startPoint y: 583, endPoint x: 435, endPoint y: 585, distance: 34.1
click at [435, 585] on div "€ ** - ***" at bounding box center [456, 581] width 127 height 18
click at [494, 581] on link at bounding box center [494, 581] width 35 height 18
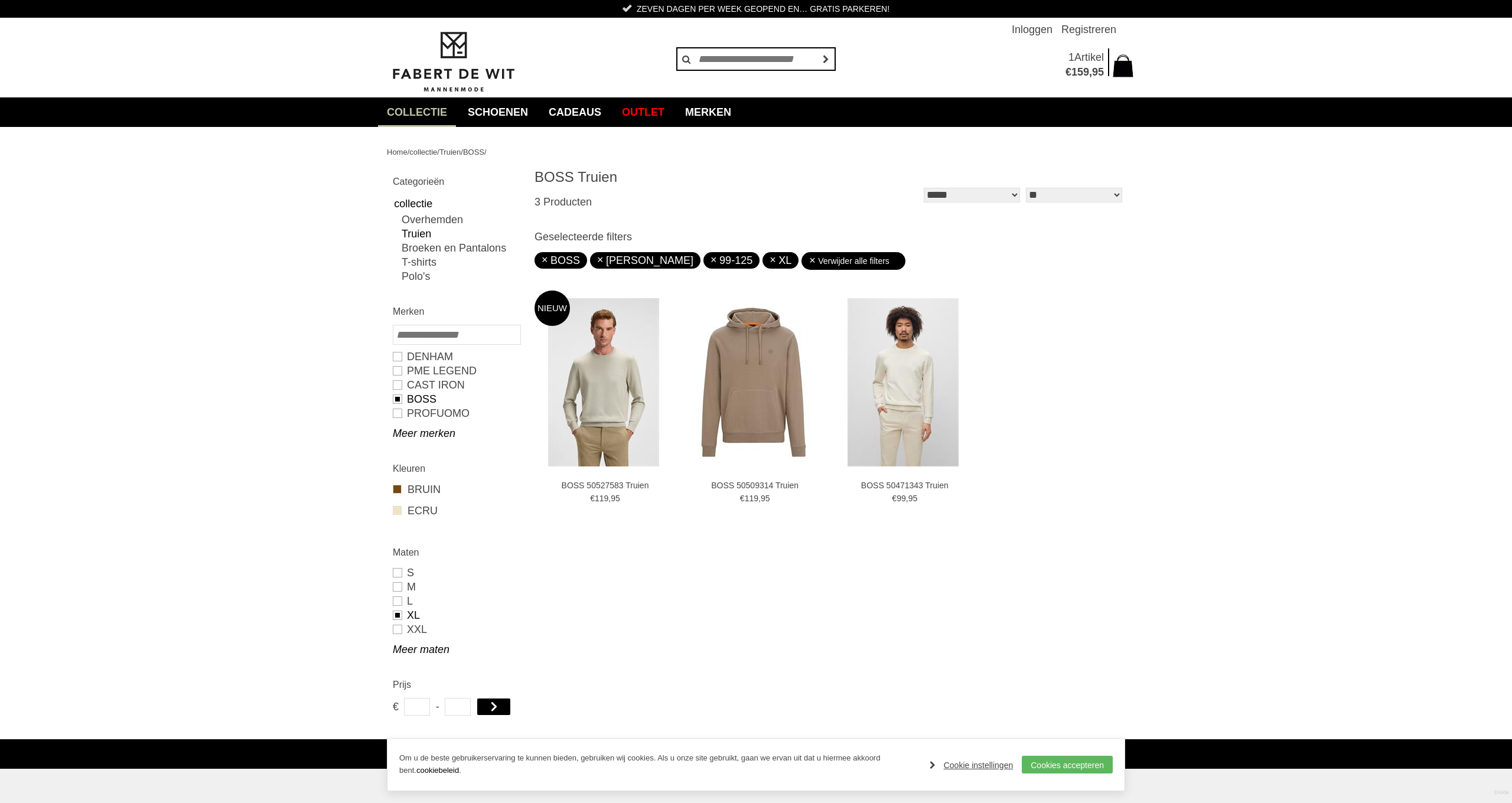
drag, startPoint x: 456, startPoint y: 706, endPoint x: 533, endPoint y: 707, distance: 77.0
click at [518, 707] on div "€ ** - ***" at bounding box center [456, 707] width 127 height 18
type input "***"
click at [825, 59] on input "******" at bounding box center [825, 59] width 20 height 24
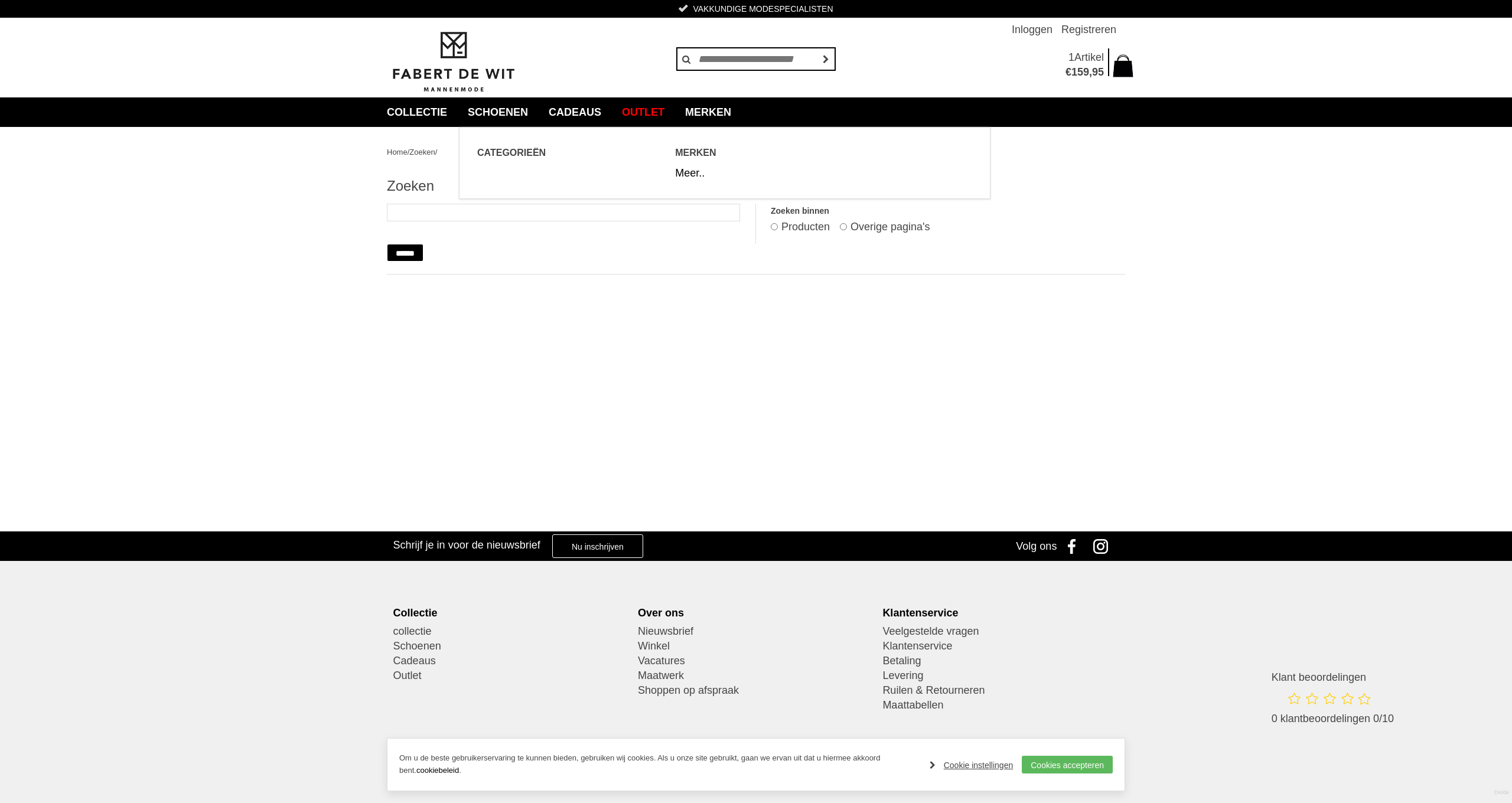
click at [690, 165] on div "Merken Meer.." at bounding box center [713, 163] width 74 height 35
drag, startPoint x: 693, startPoint y: 153, endPoint x: 690, endPoint y: 172, distance: 19.2
click at [693, 153] on span "Merken" at bounding box center [713, 153] width 74 height 15
click at [691, 171] on link "Meer.." at bounding box center [690, 173] width 30 height 12
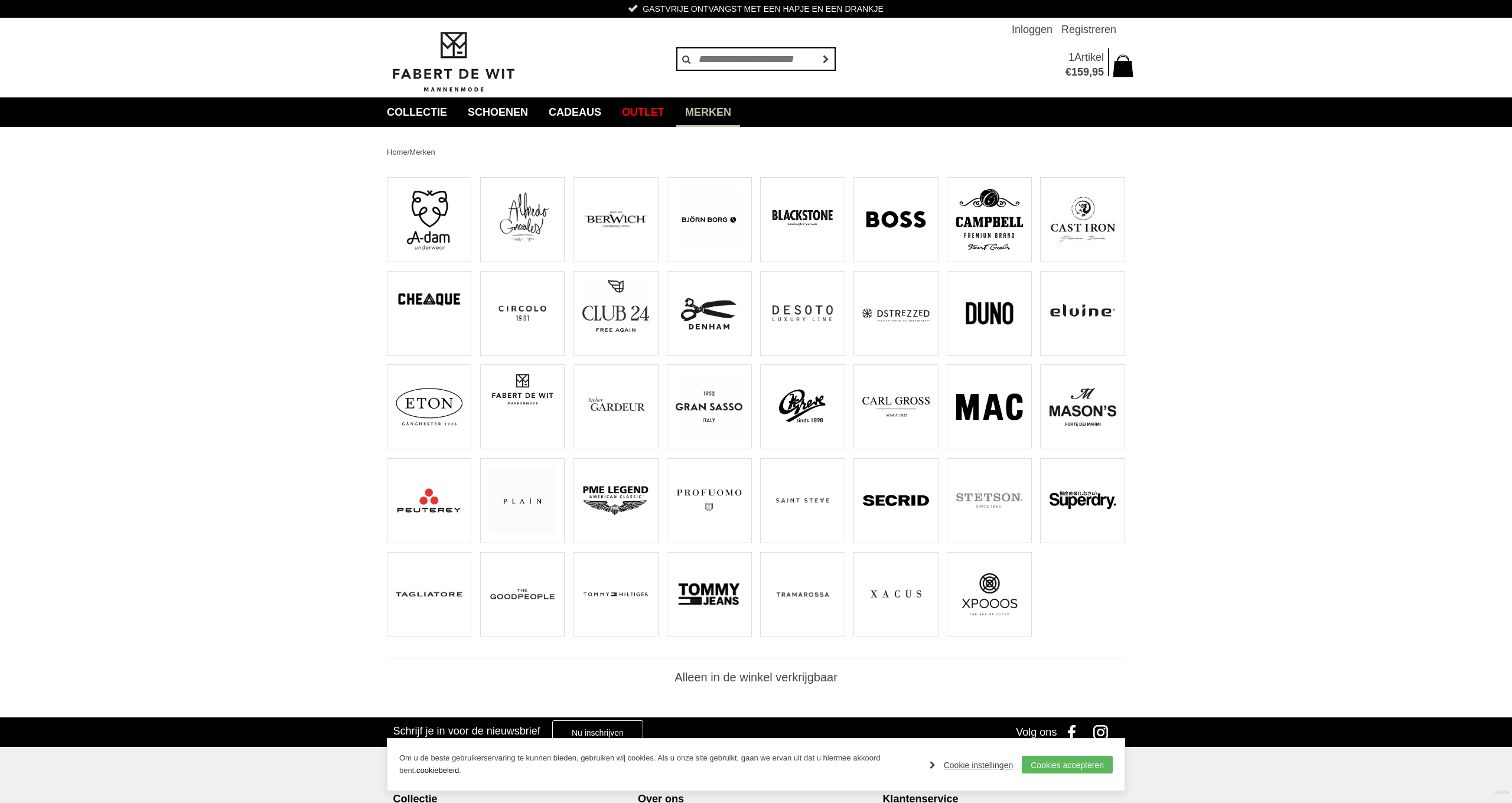
click at [805, 220] on img at bounding box center [803, 220] width 67 height 67
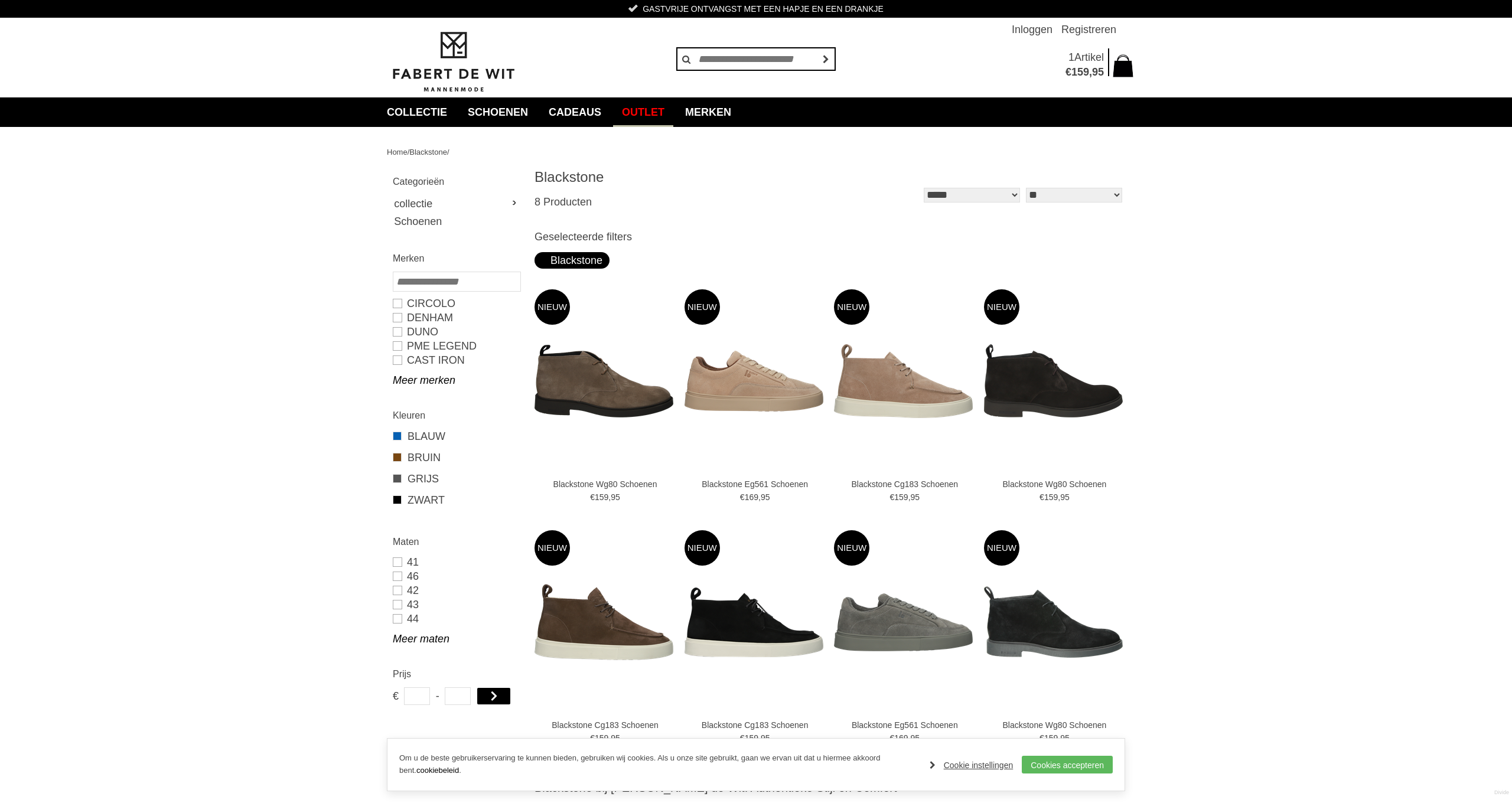
click at [673, 114] on link "Outlet" at bounding box center [643, 112] width 60 height 30
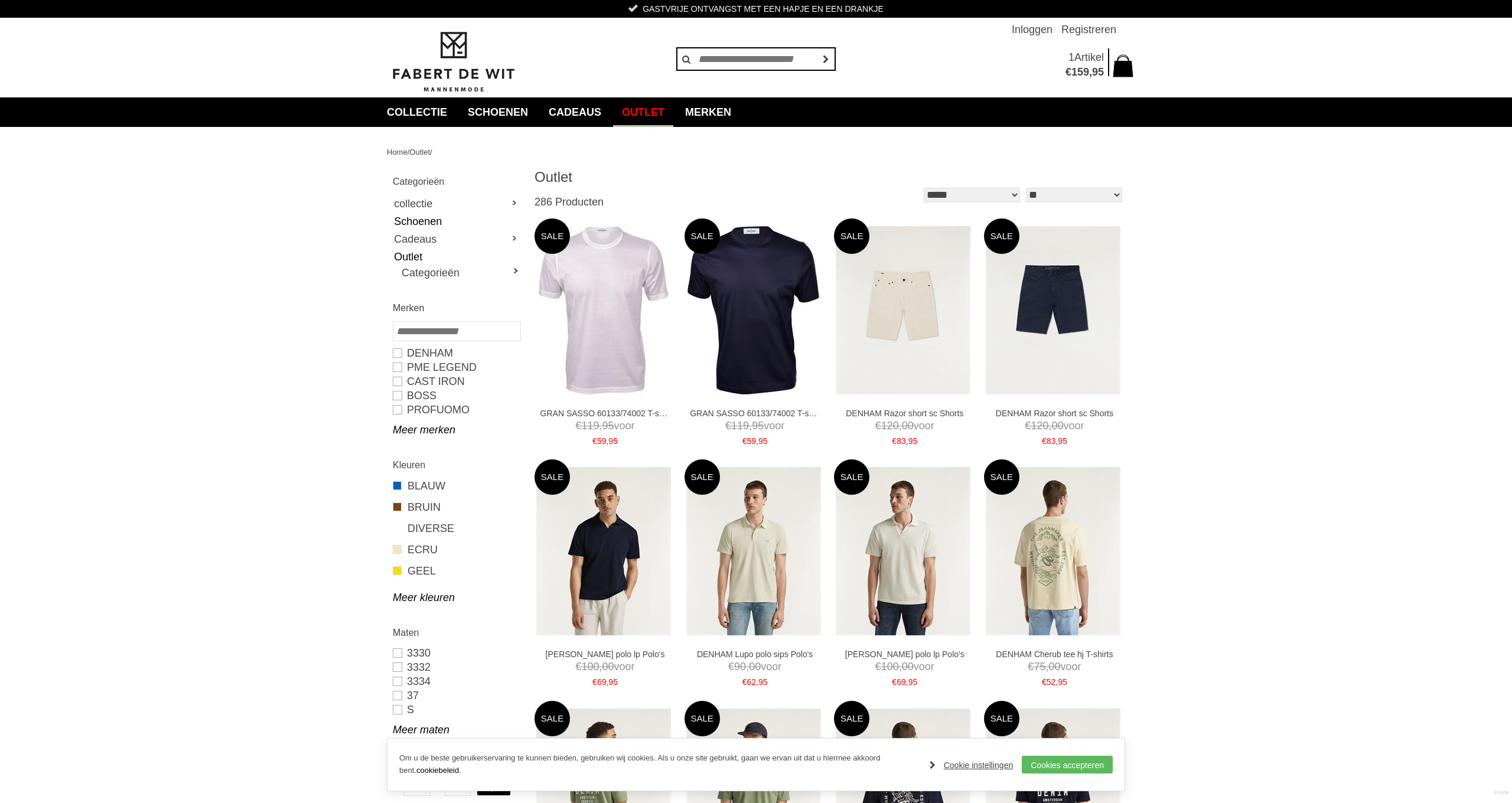
click at [419, 215] on link "Schoenen" at bounding box center [456, 222] width 127 height 18
type input "**"
type input "***"
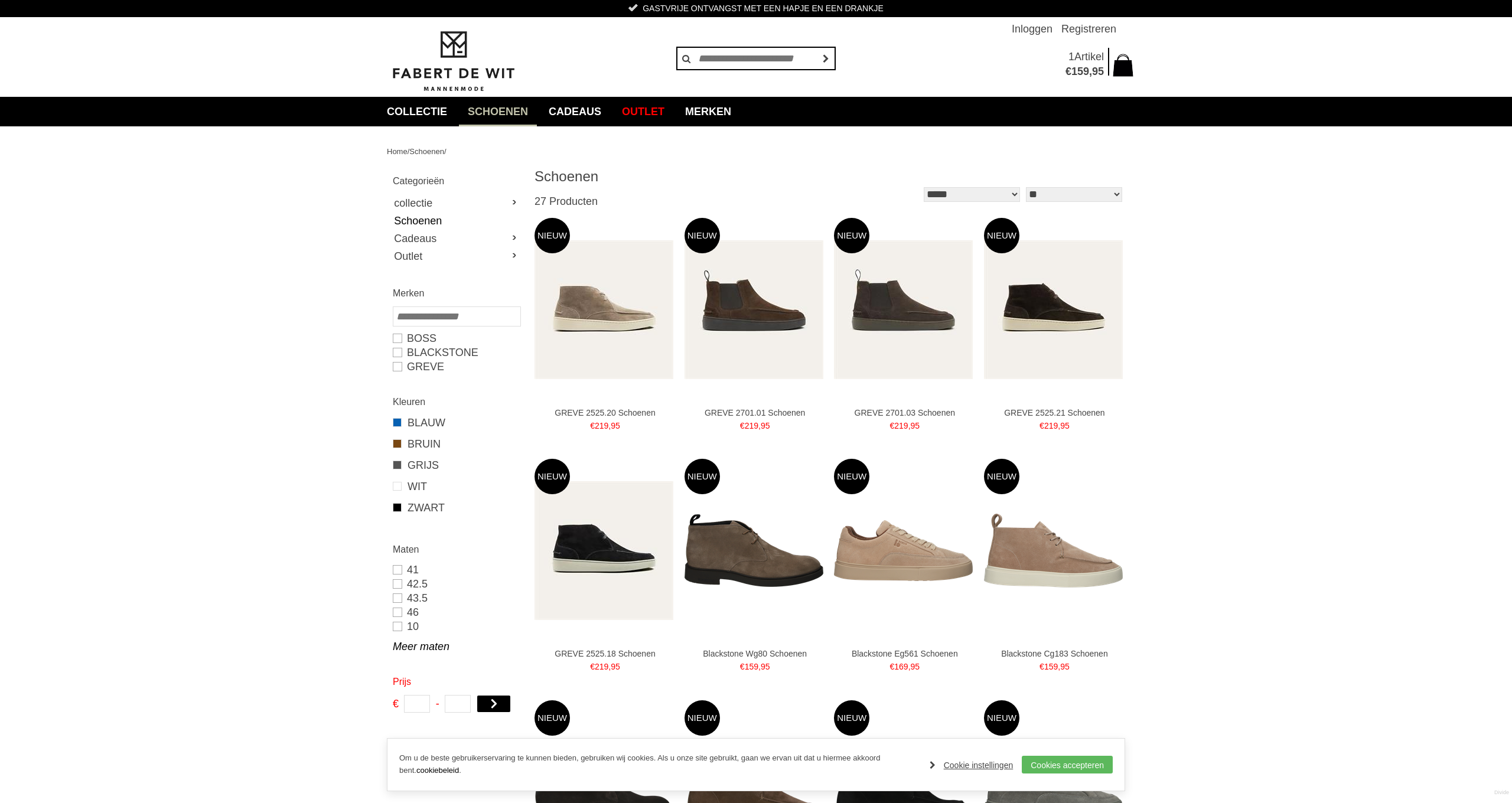
scroll to position [1, 0]
drag, startPoint x: 395, startPoint y: 364, endPoint x: 471, endPoint y: 369, distance: 76.2
click at [395, 364] on link "GREVE" at bounding box center [456, 366] width 127 height 14
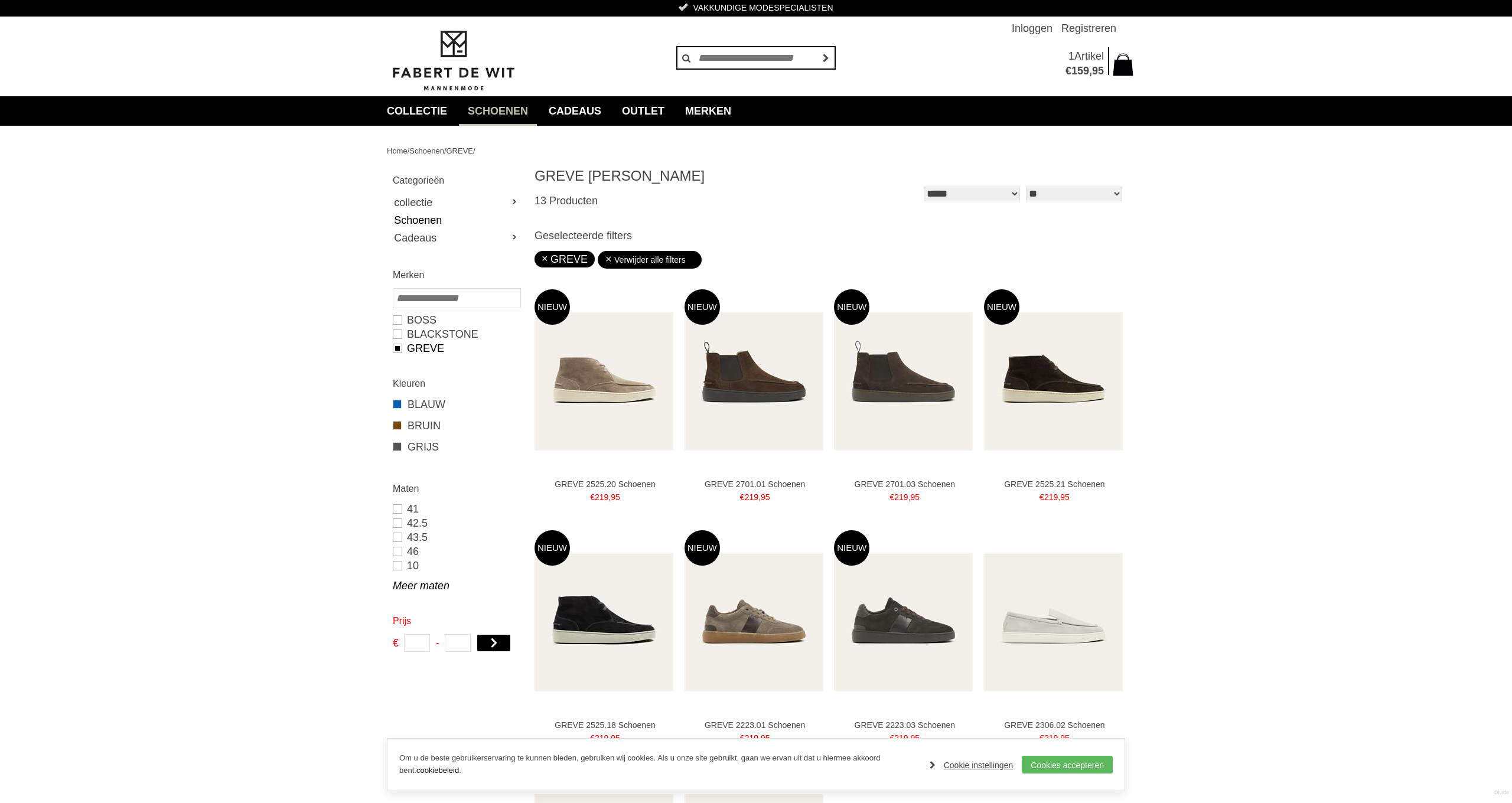
type input "***"
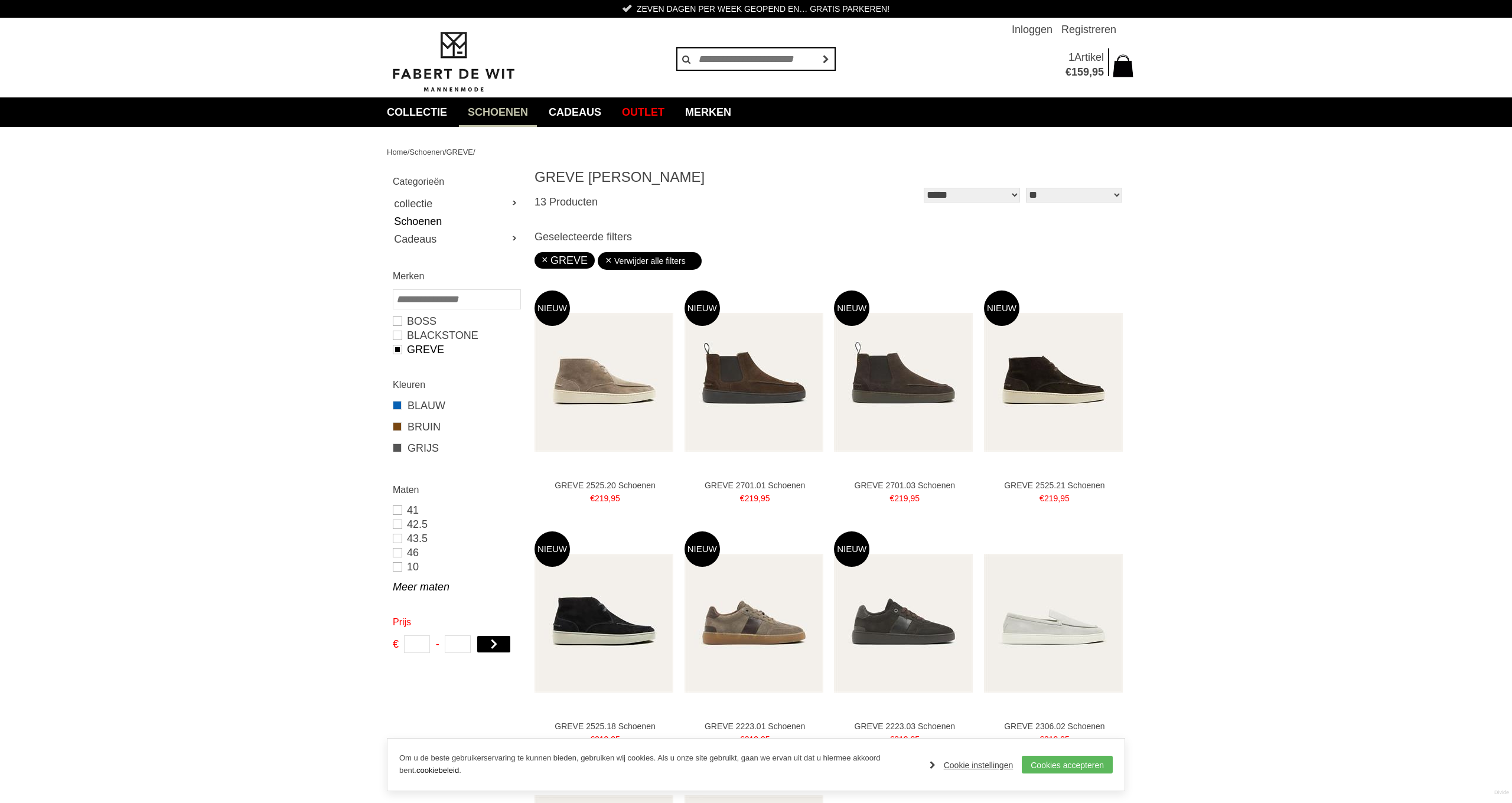
click at [525, 112] on link "Schoenen" at bounding box center [498, 112] width 78 height 30
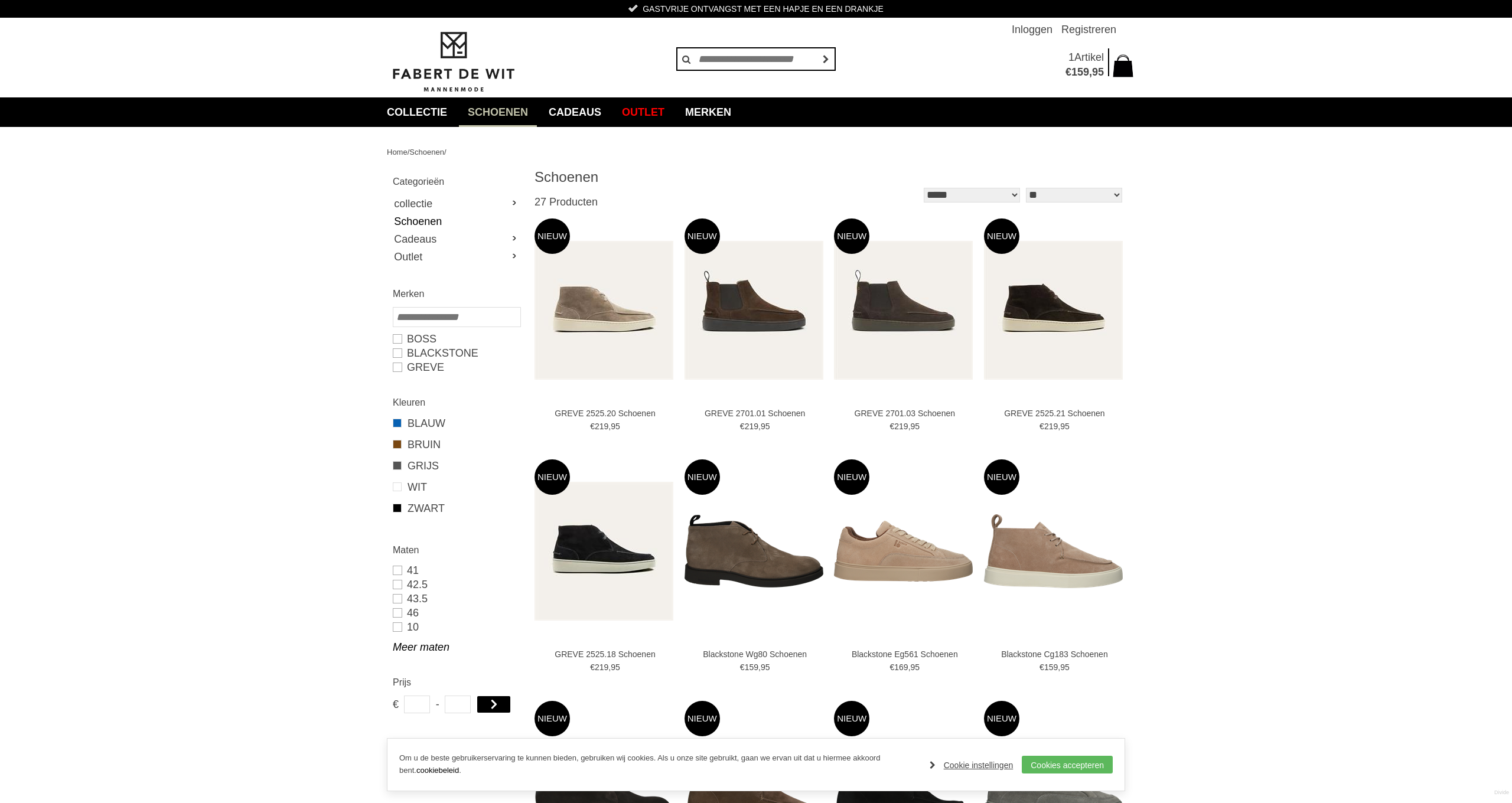
click at [415, 223] on link "Schoenen" at bounding box center [456, 222] width 127 height 18
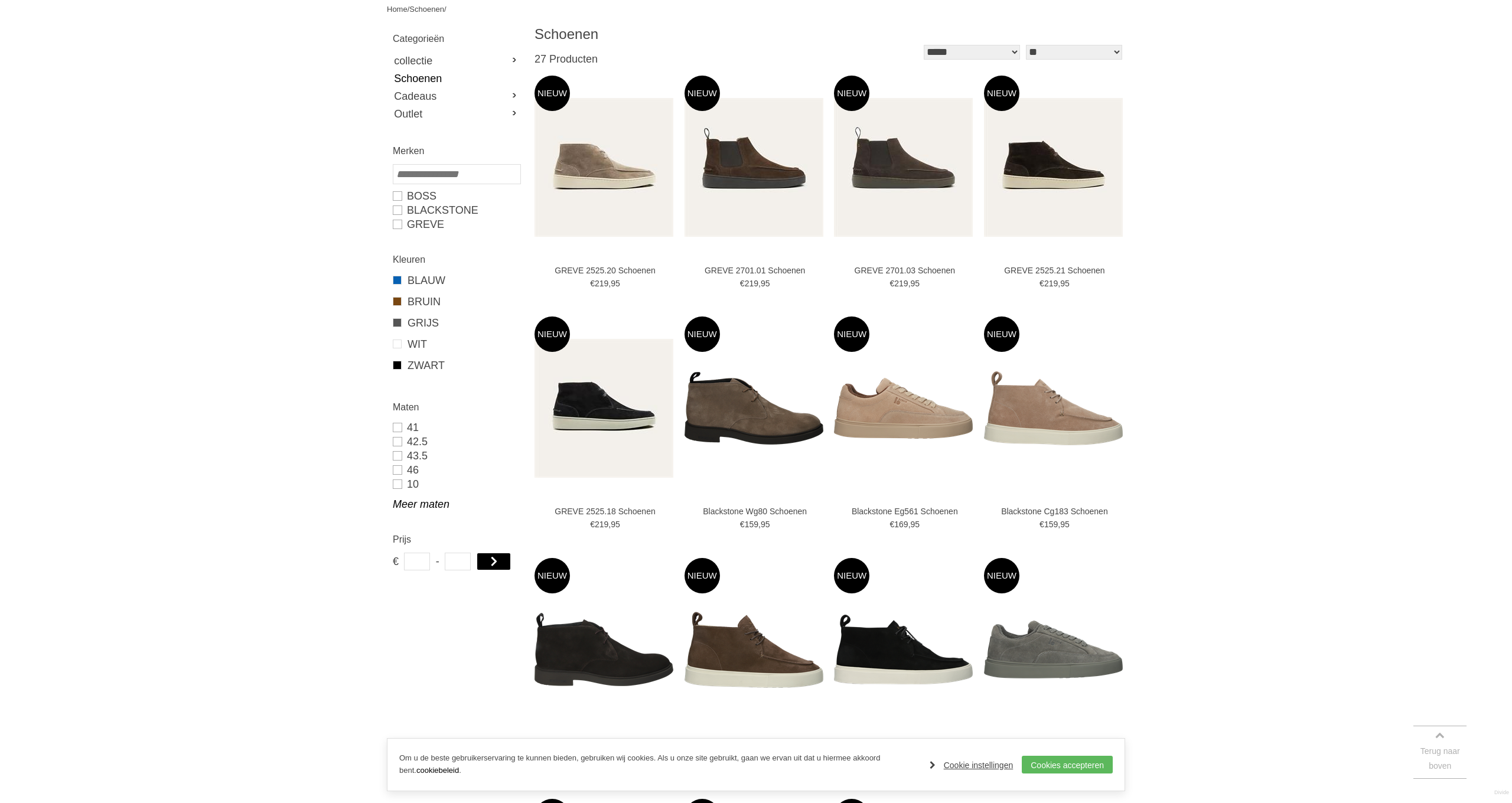
scroll to position [146, 0]
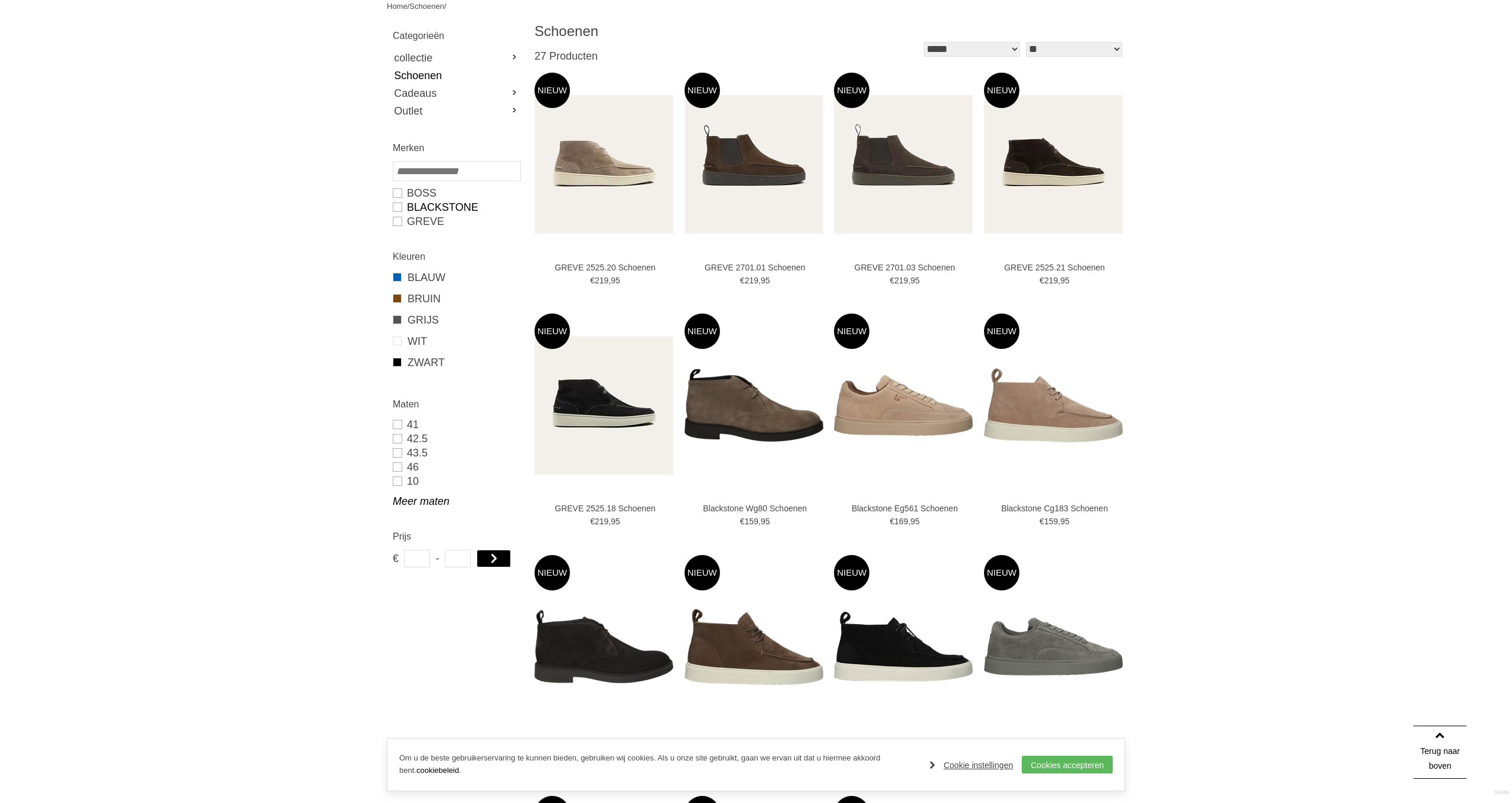
drag, startPoint x: 398, startPoint y: 192, endPoint x: 461, endPoint y: 207, distance: 64.8
click at [398, 192] on link "BOSS" at bounding box center [456, 193] width 127 height 14
type input "***"
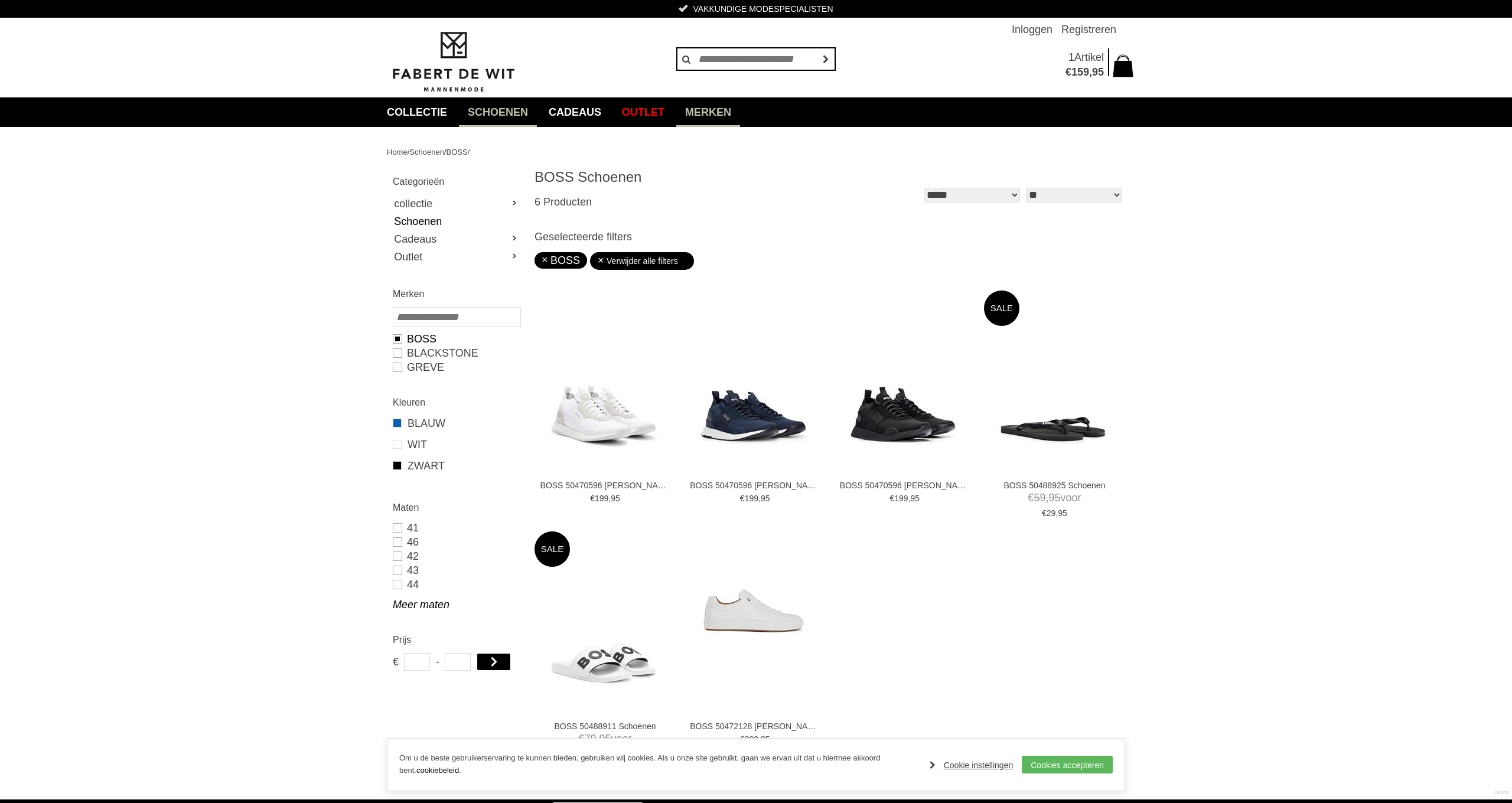
click at [721, 114] on link "Merken" at bounding box center [708, 112] width 64 height 30
